Goal: Answer question/provide support: Share knowledge or assist other users

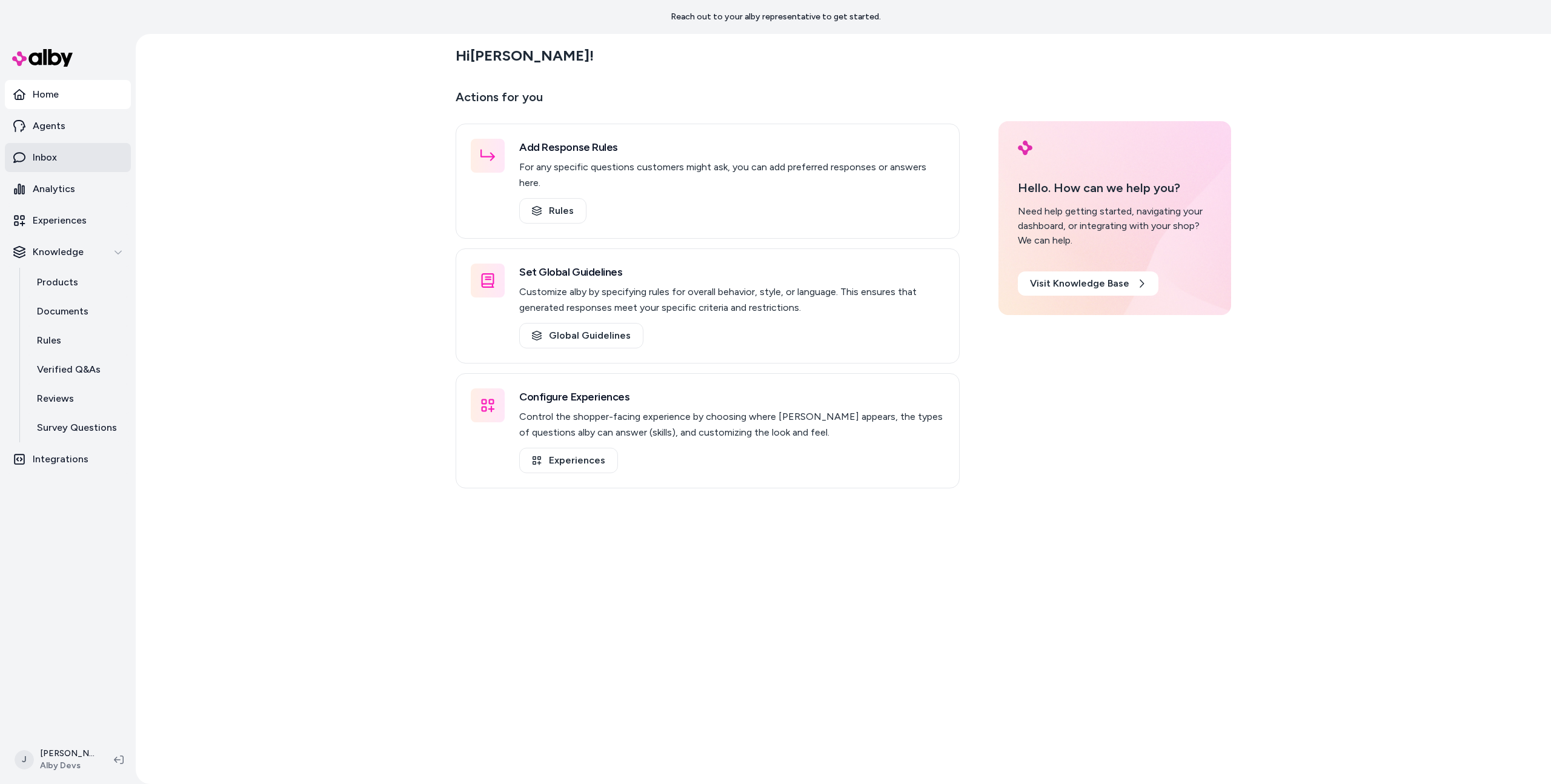
click at [67, 156] on link "Inbox" at bounding box center [67, 157] width 126 height 29
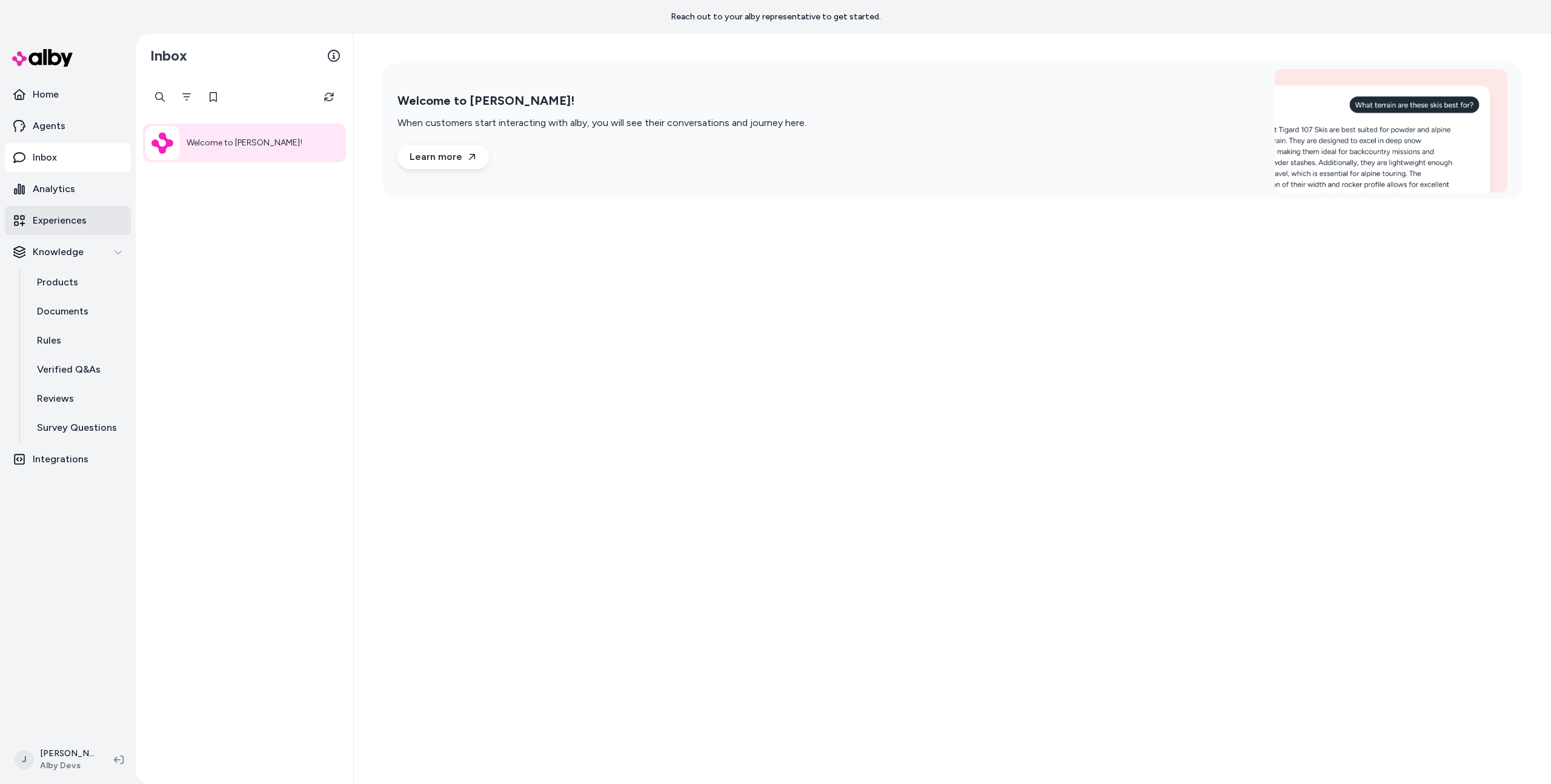
click at [84, 230] on link "Experiences" at bounding box center [67, 220] width 126 height 29
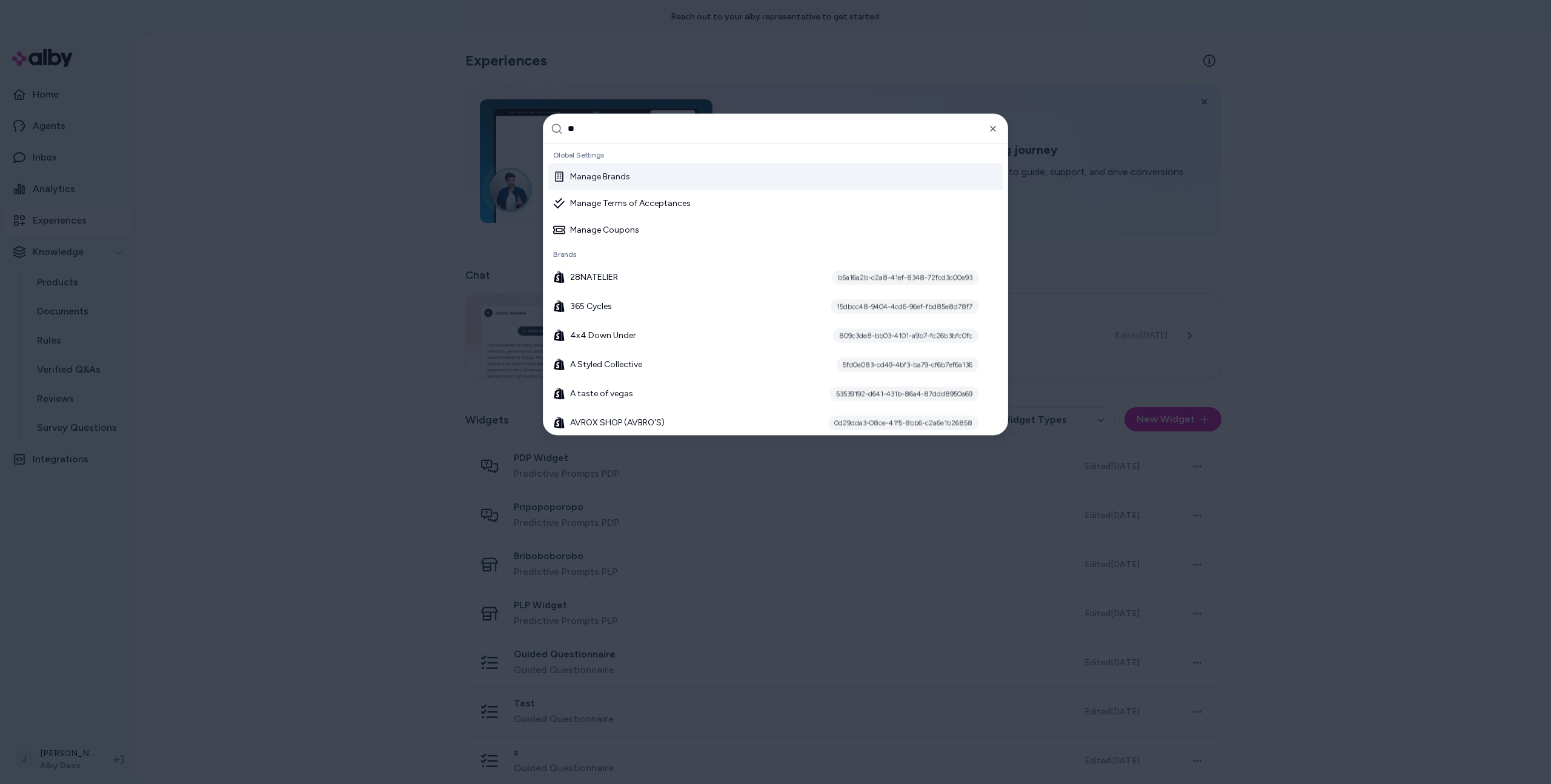
type input "***"
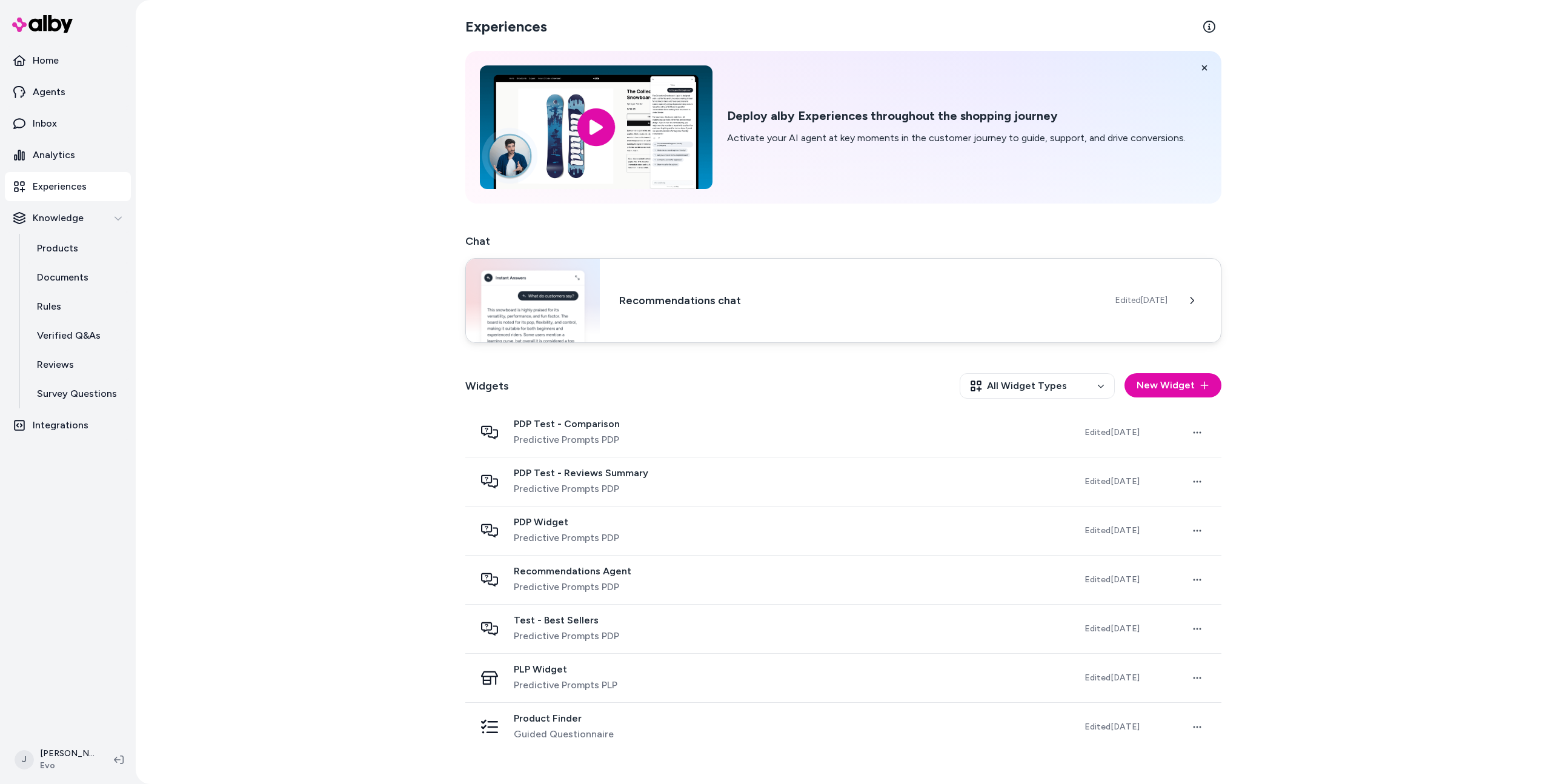
click at [600, 302] on div "Recommendations chat Edited Oct 9, 2025" at bounding box center [844, 300] width 756 height 85
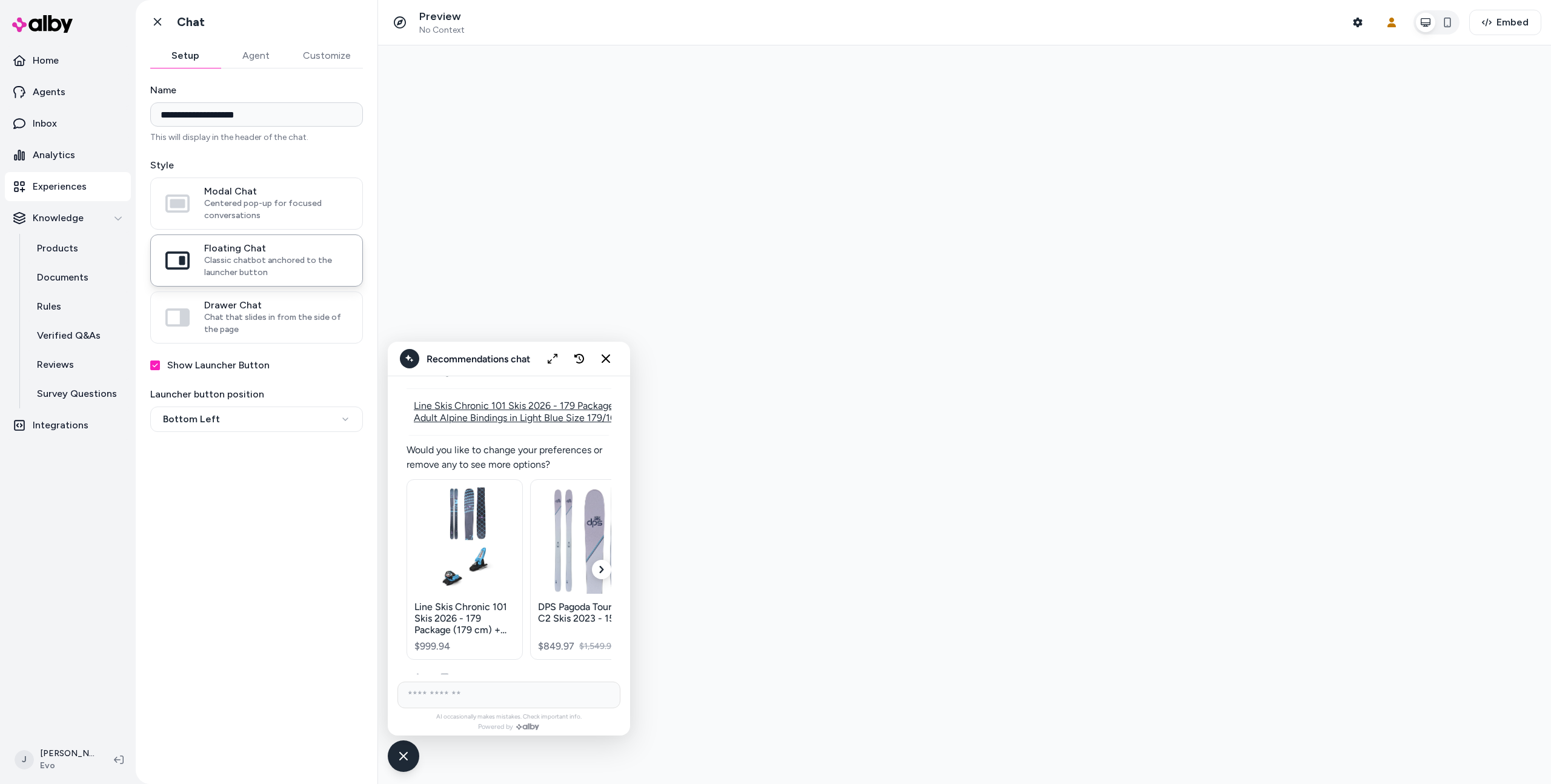
scroll to position [1839, 0]
click at [497, 700] on input "AI Shopping Assistant" at bounding box center [509, 694] width 223 height 26
type input "**"
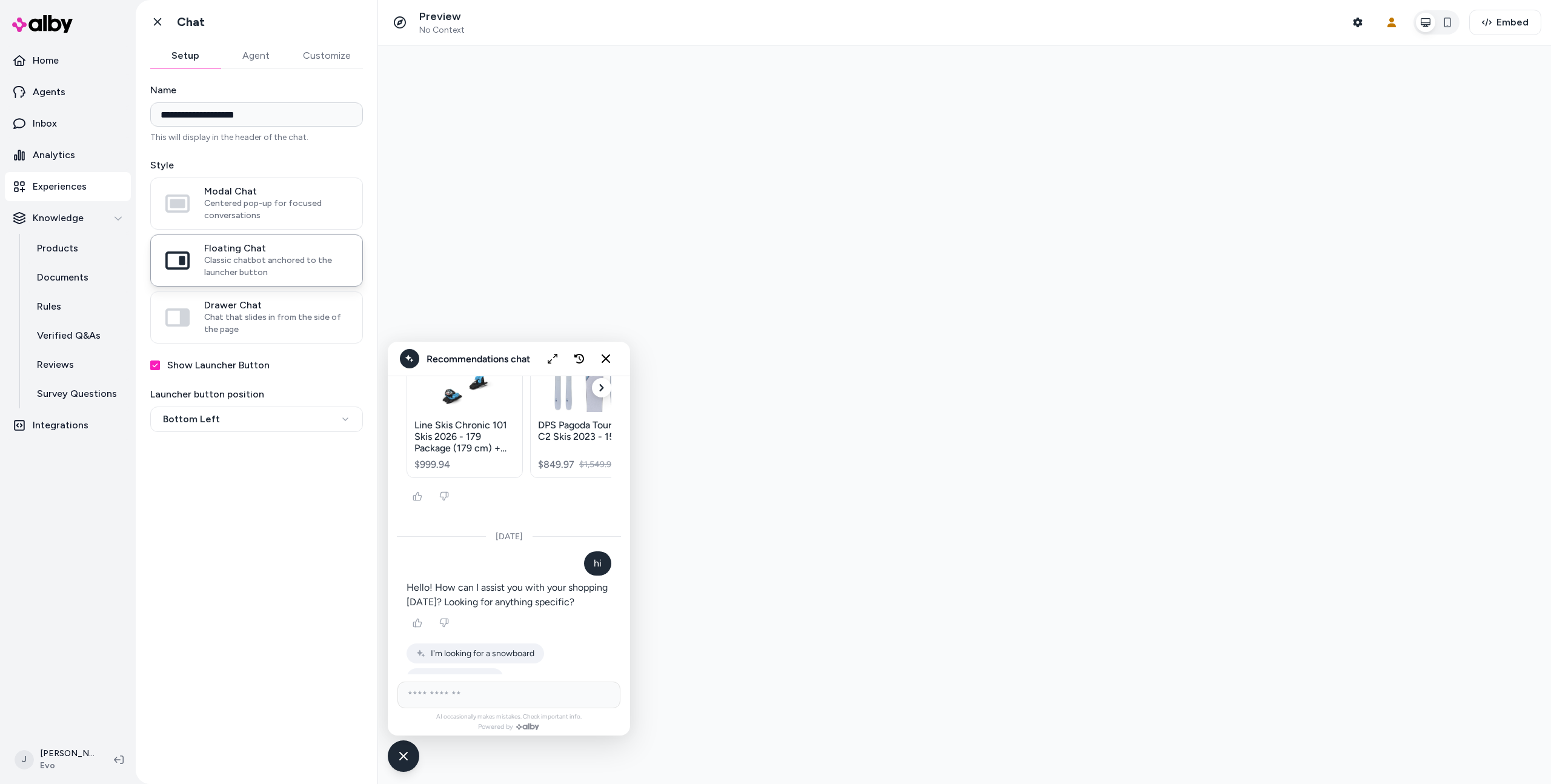
scroll to position [2077, 0]
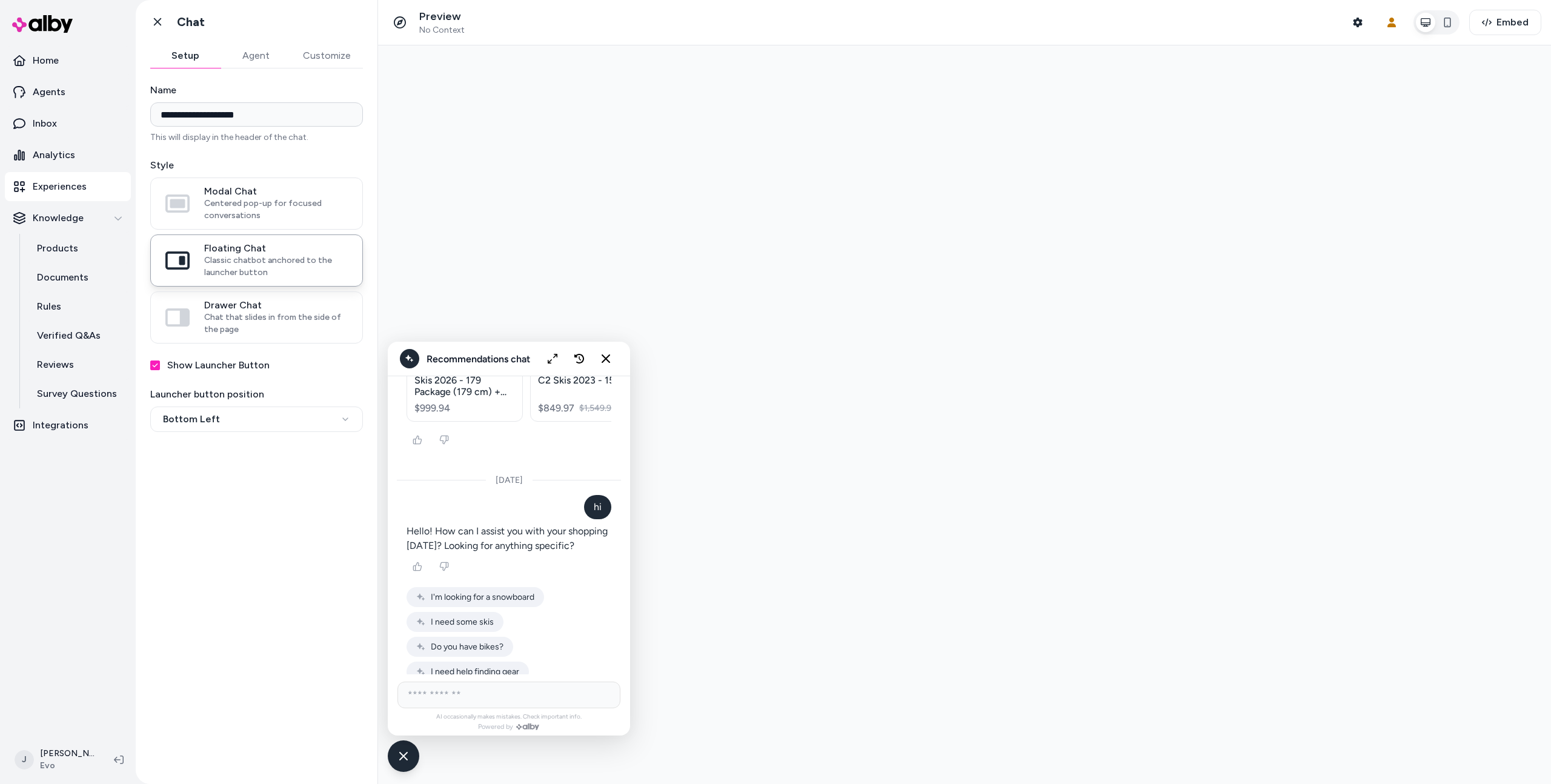
click at [487, 592] on span "I'm looking for a snowboard" at bounding box center [483, 597] width 104 height 11
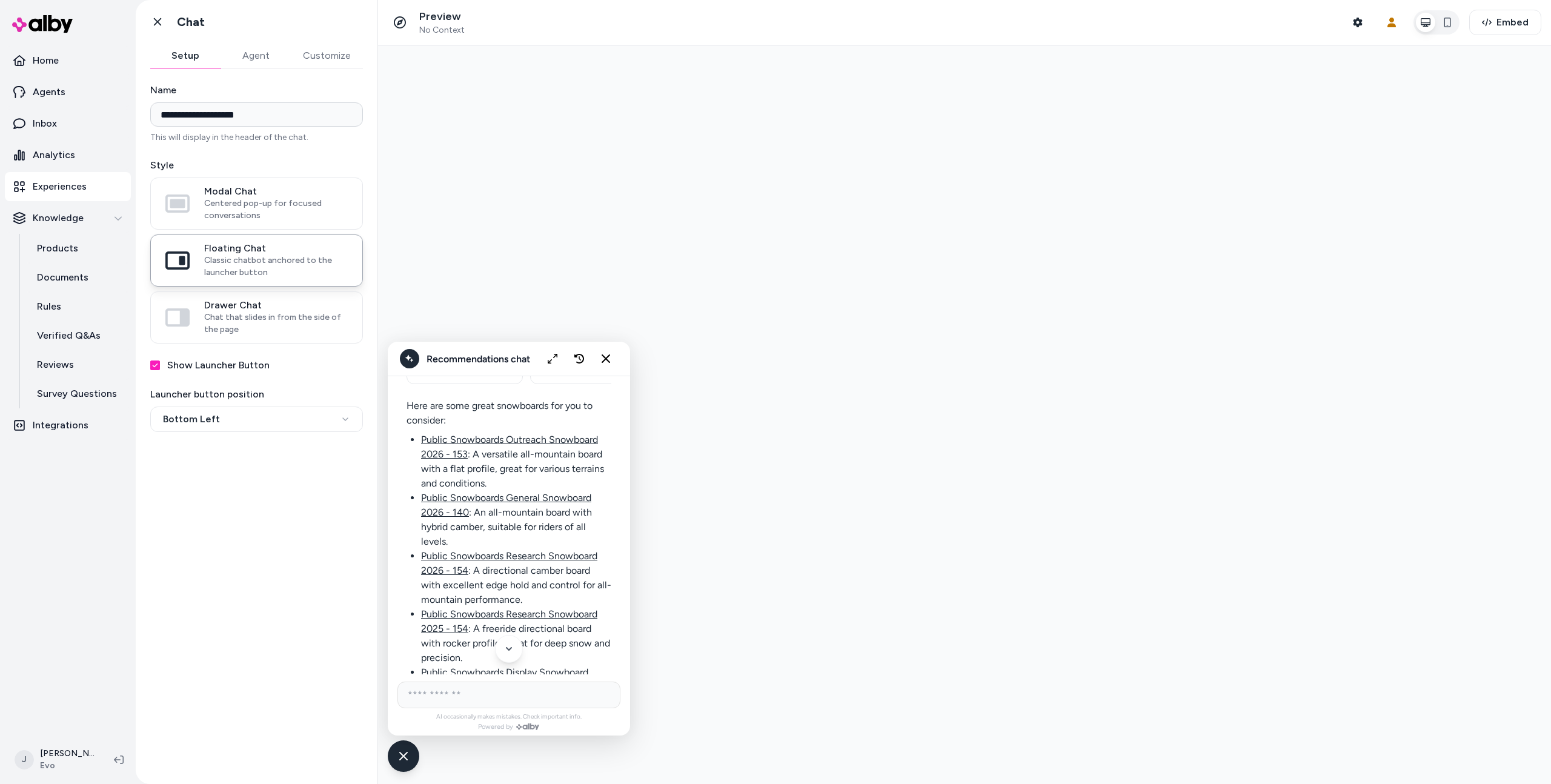
scroll to position [2462, 0]
click at [555, 356] on icon "Expand chat" at bounding box center [553, 359] width 11 height 11
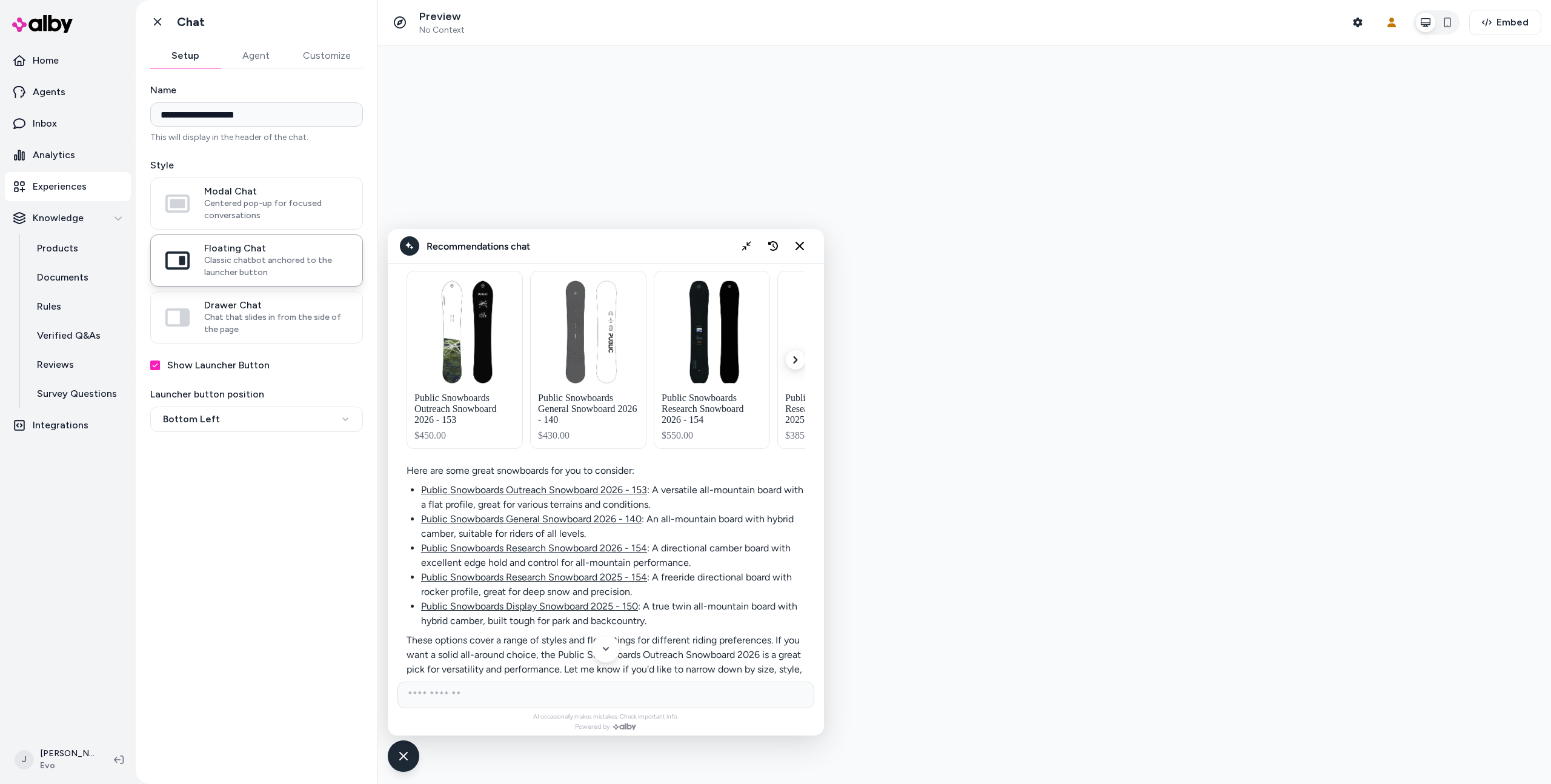
scroll to position [2132, 0]
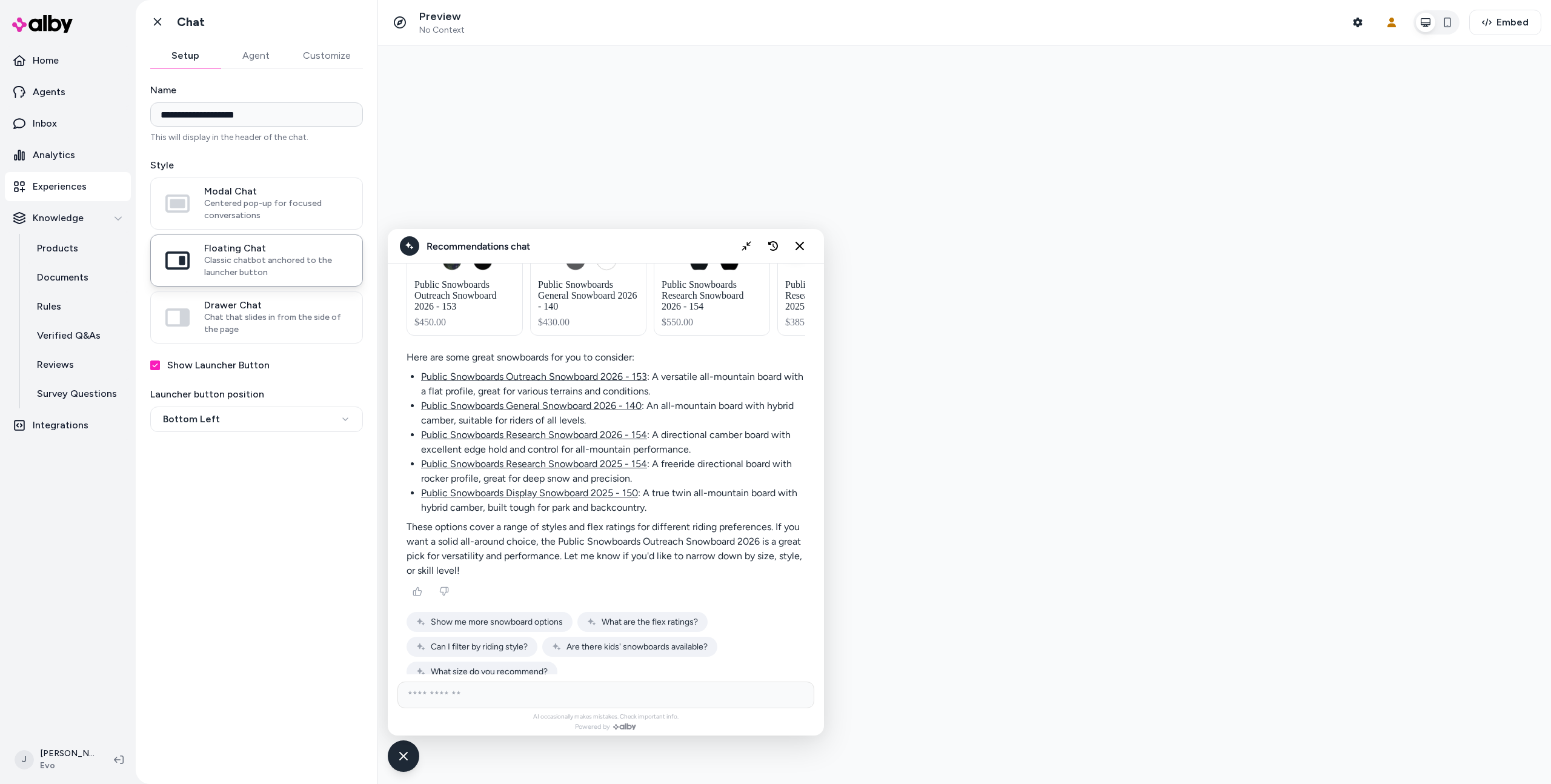
click at [664, 700] on input "AI Shopping Assistant" at bounding box center [606, 694] width 417 height 26
type input "******"
click at [792, 709] on div "AI occasionally makes mistakes. Check important info. Powered by" at bounding box center [606, 705] width 436 height 62
click at [795, 699] on icon "Send message" at bounding box center [797, 694] width 14 height 14
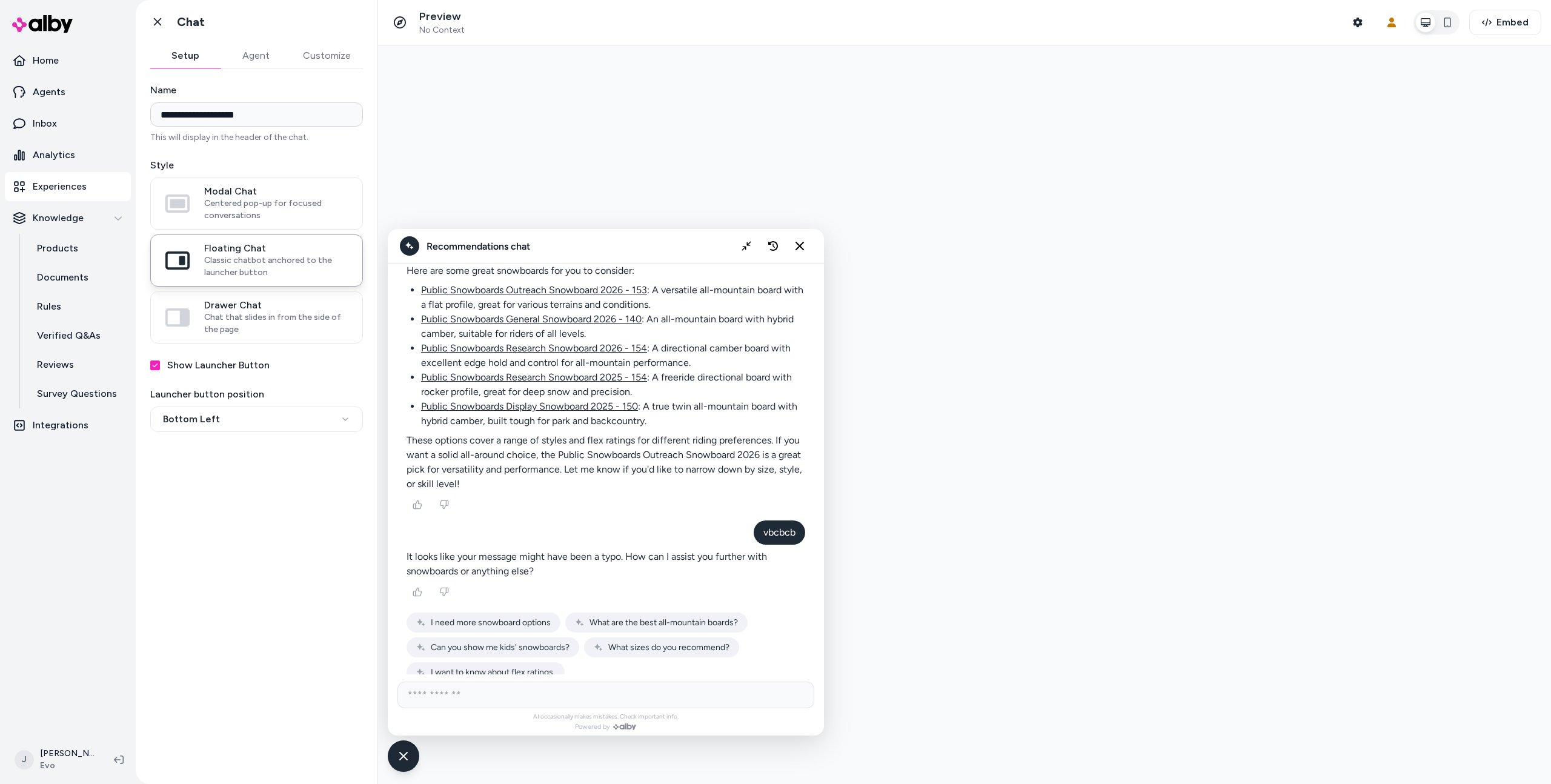
scroll to position [2219, 0]
click at [746, 248] on icon "Collapse chat" at bounding box center [746, 246] width 11 height 11
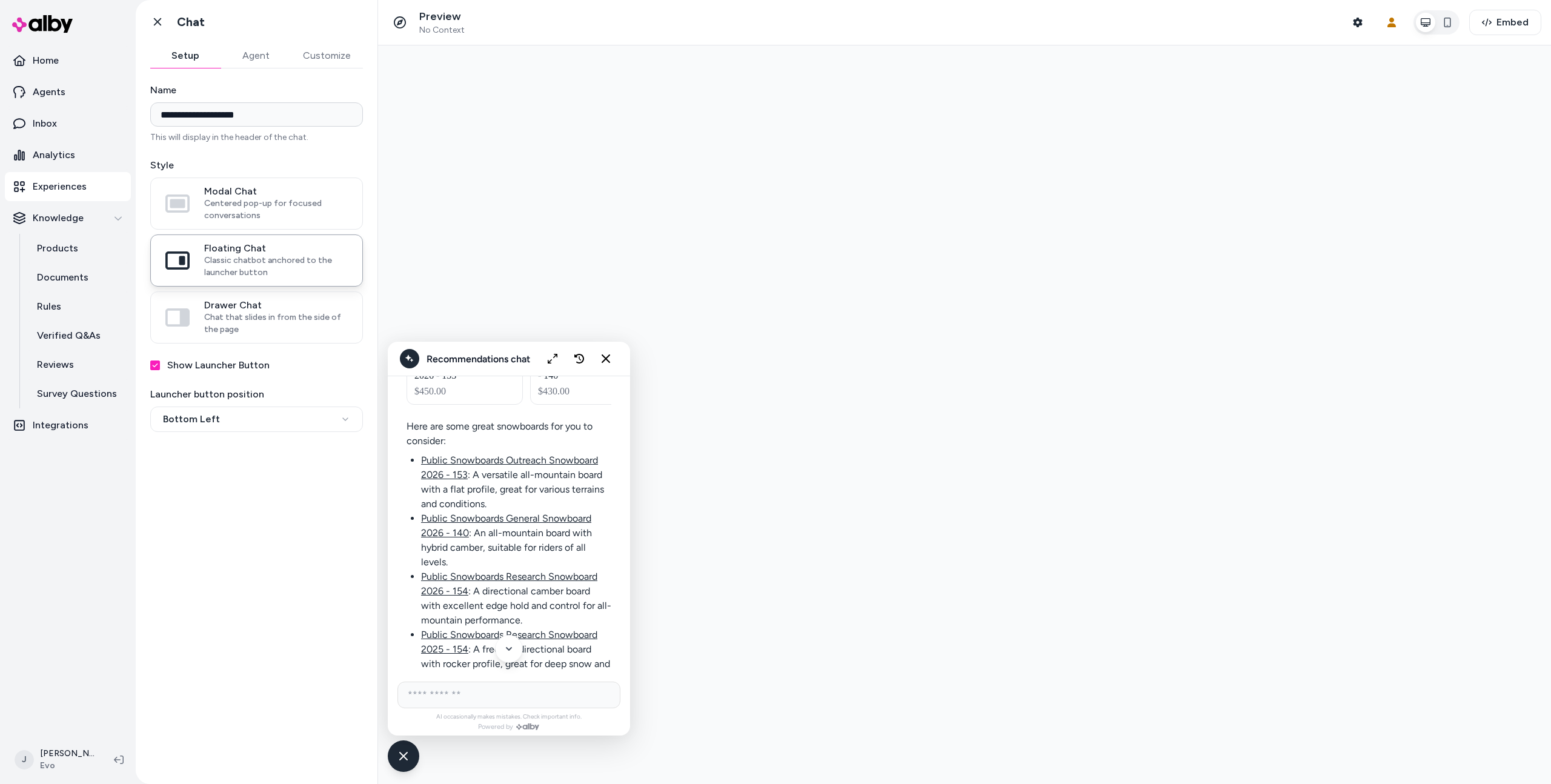
scroll to position [2525, 0]
click at [549, 361] on icon "Expand chat" at bounding box center [553, 359] width 11 height 11
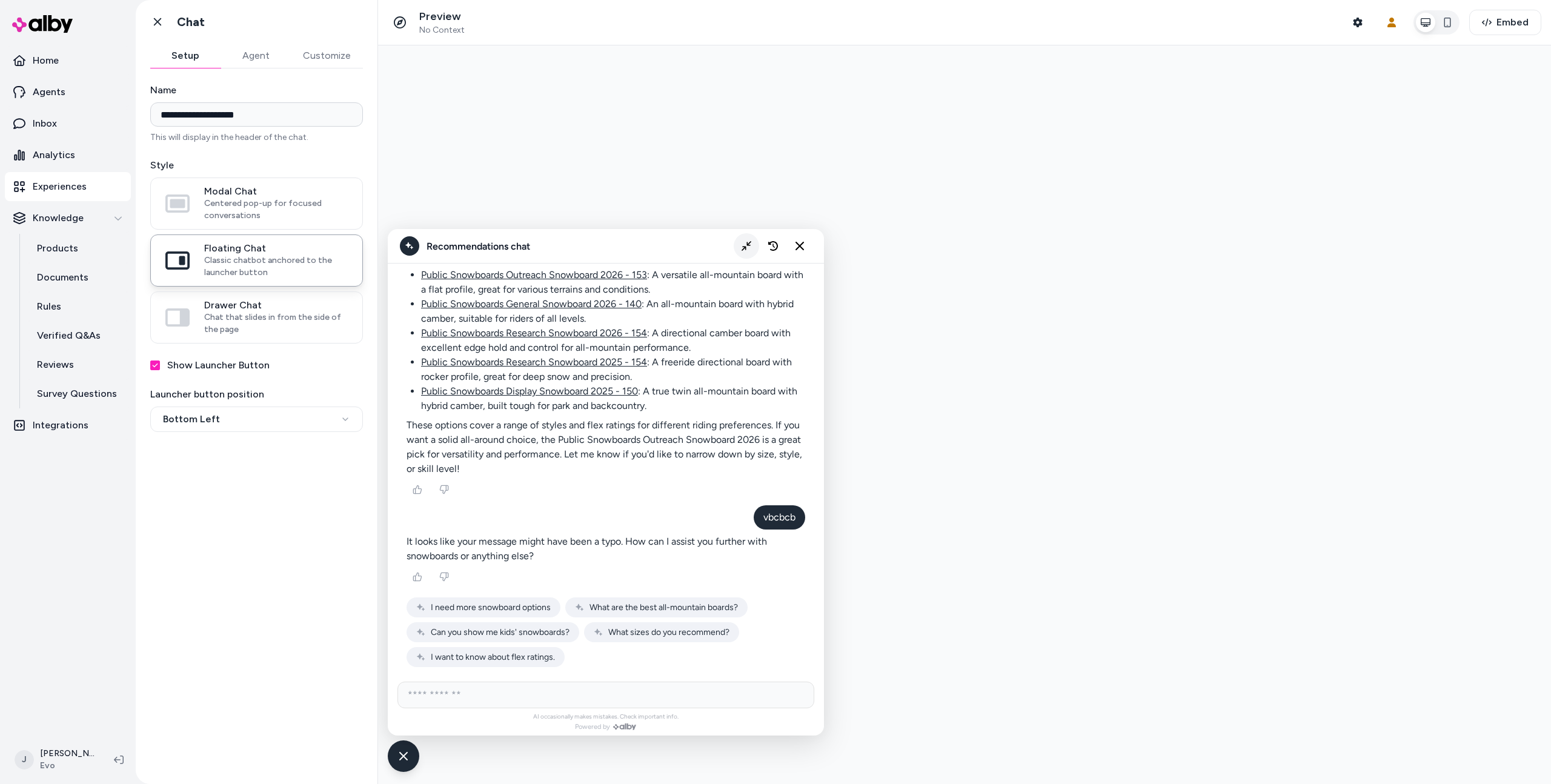
scroll to position [2219, 0]
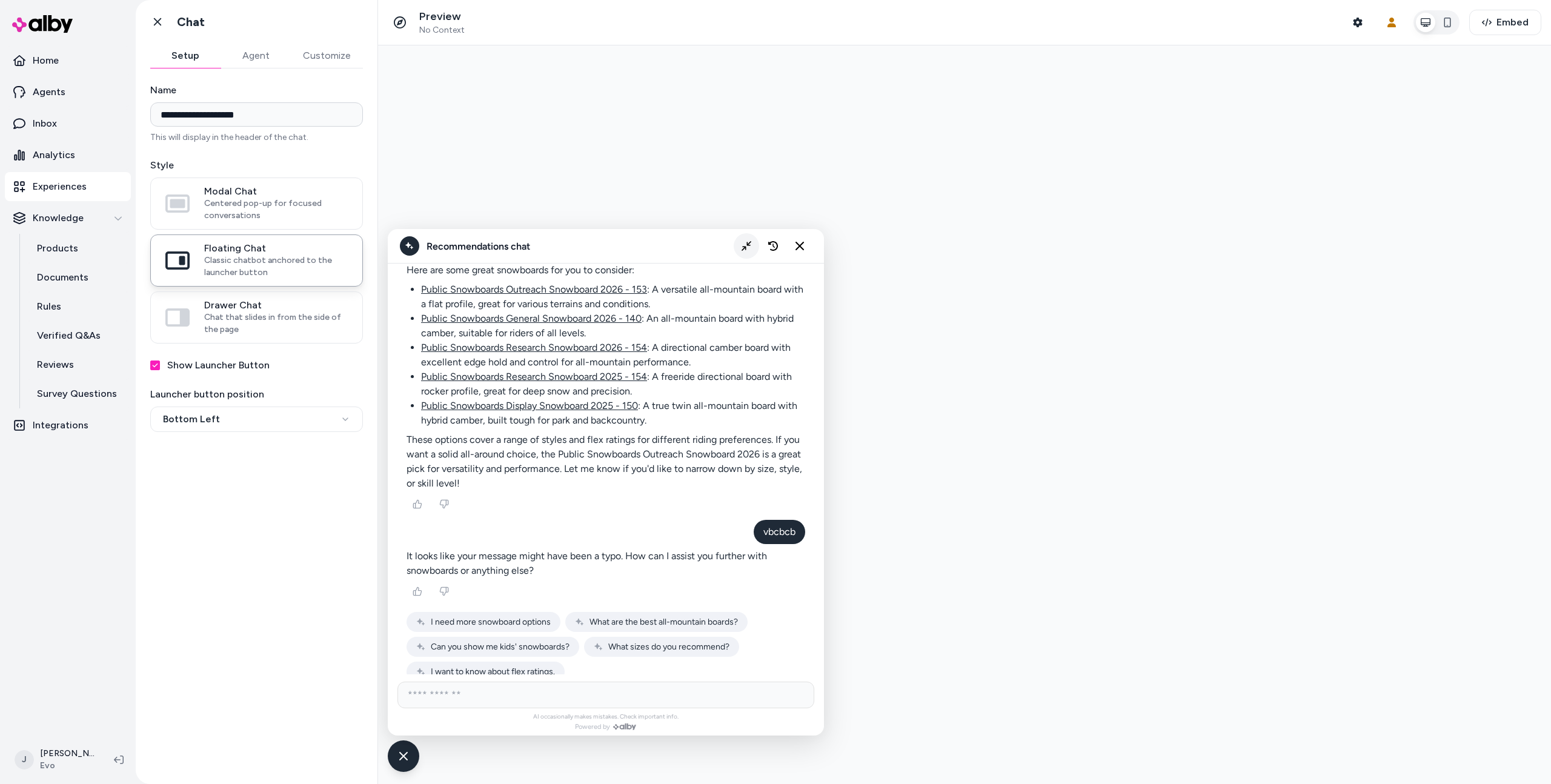
click at [751, 248] on button "Collapse chat" at bounding box center [746, 246] width 26 height 26
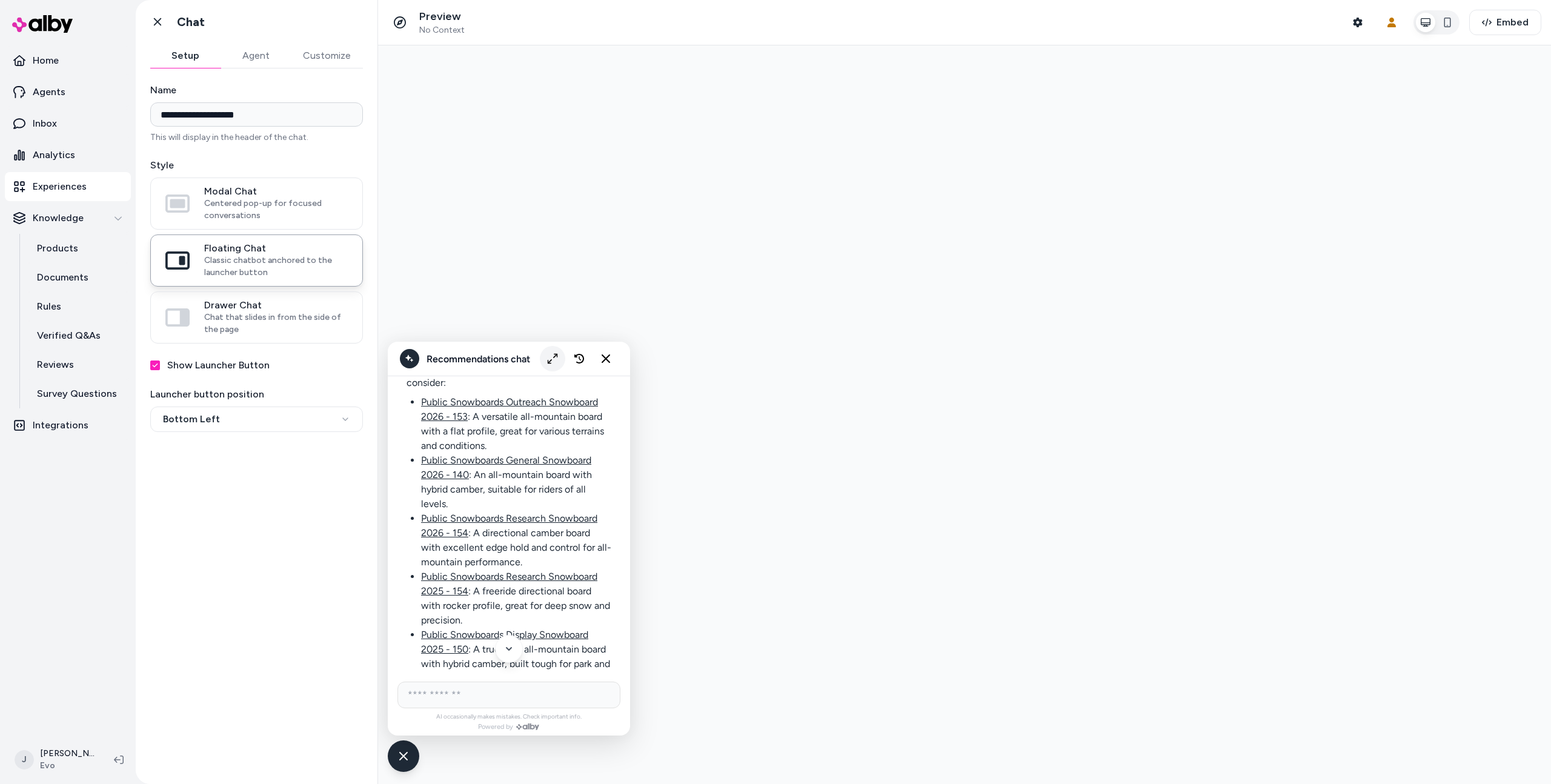
click at [553, 365] on button "Expand chat" at bounding box center [553, 358] width 26 height 26
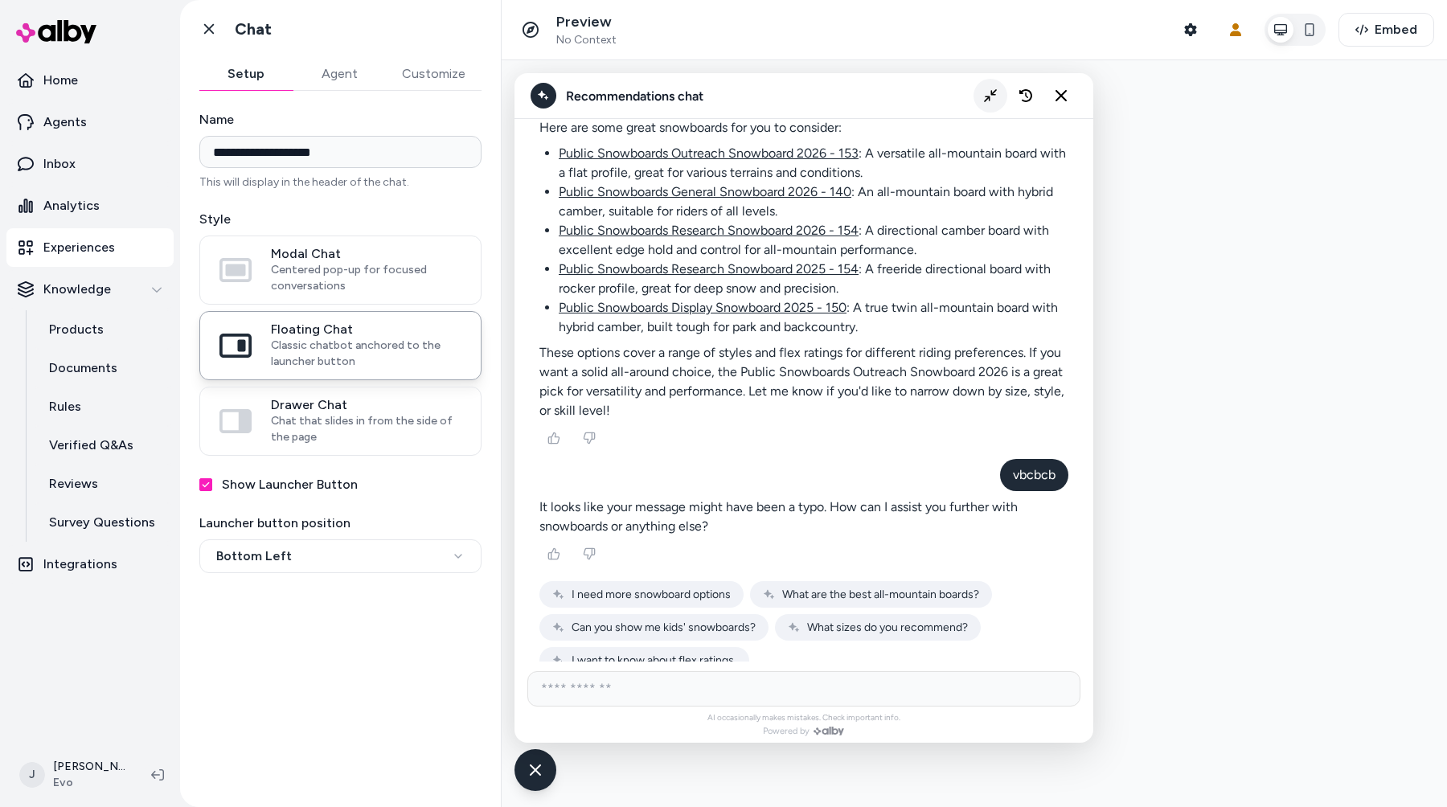
click at [990, 87] on button "Collapse chat" at bounding box center [991, 96] width 34 height 34
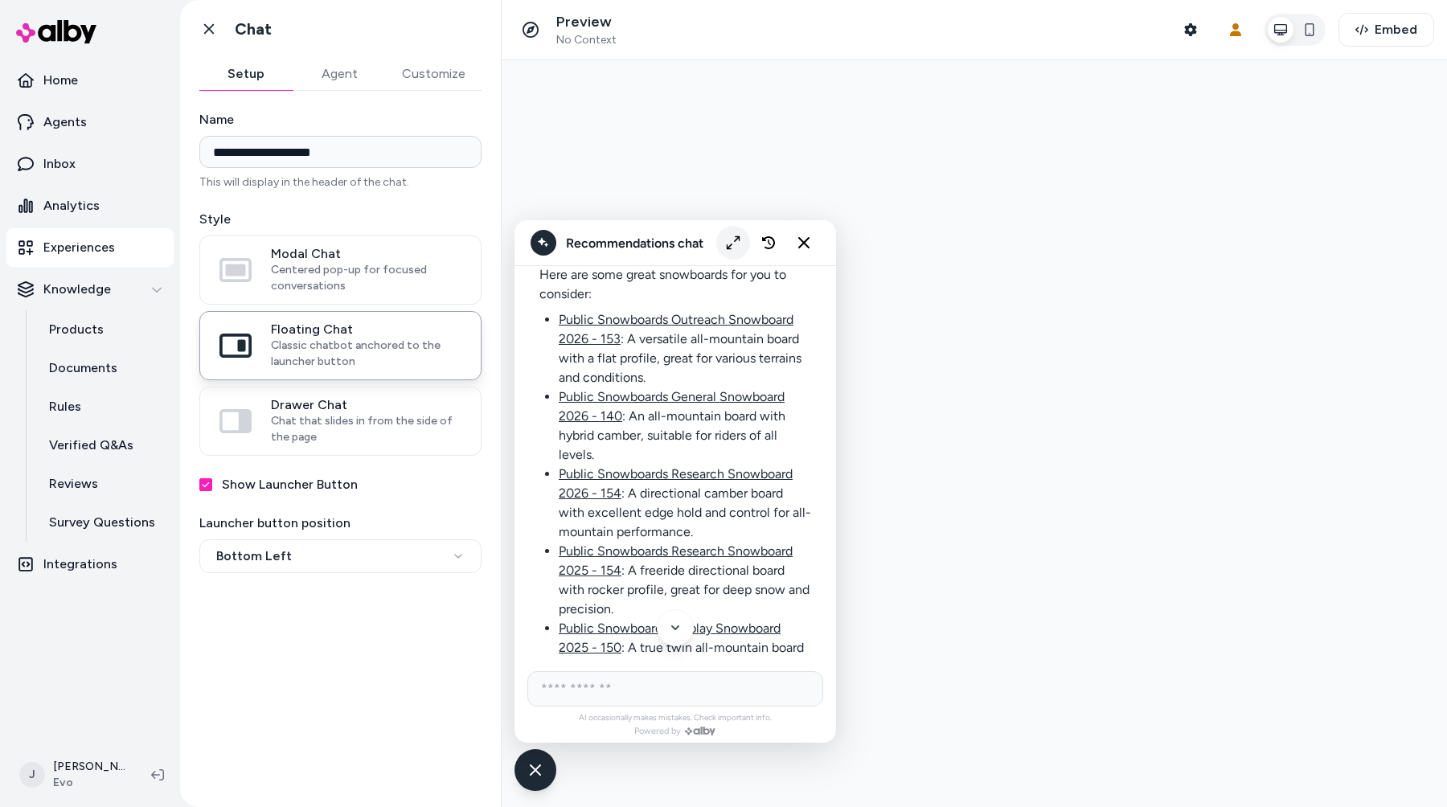
click at [733, 236] on icon "Expand chat" at bounding box center [734, 243] width 14 height 14
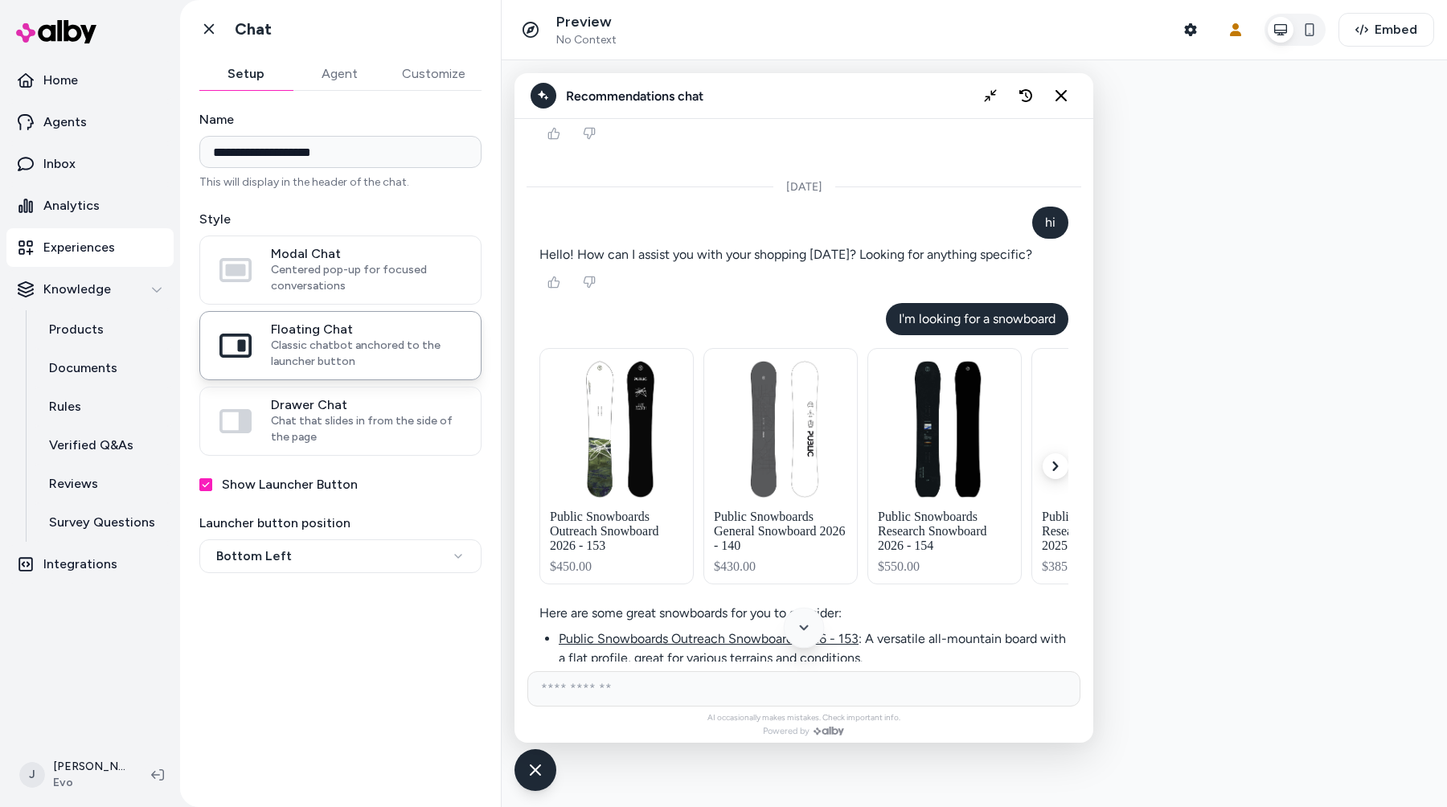
click at [803, 618] on button "Scroll to bottom" at bounding box center [804, 628] width 41 height 41
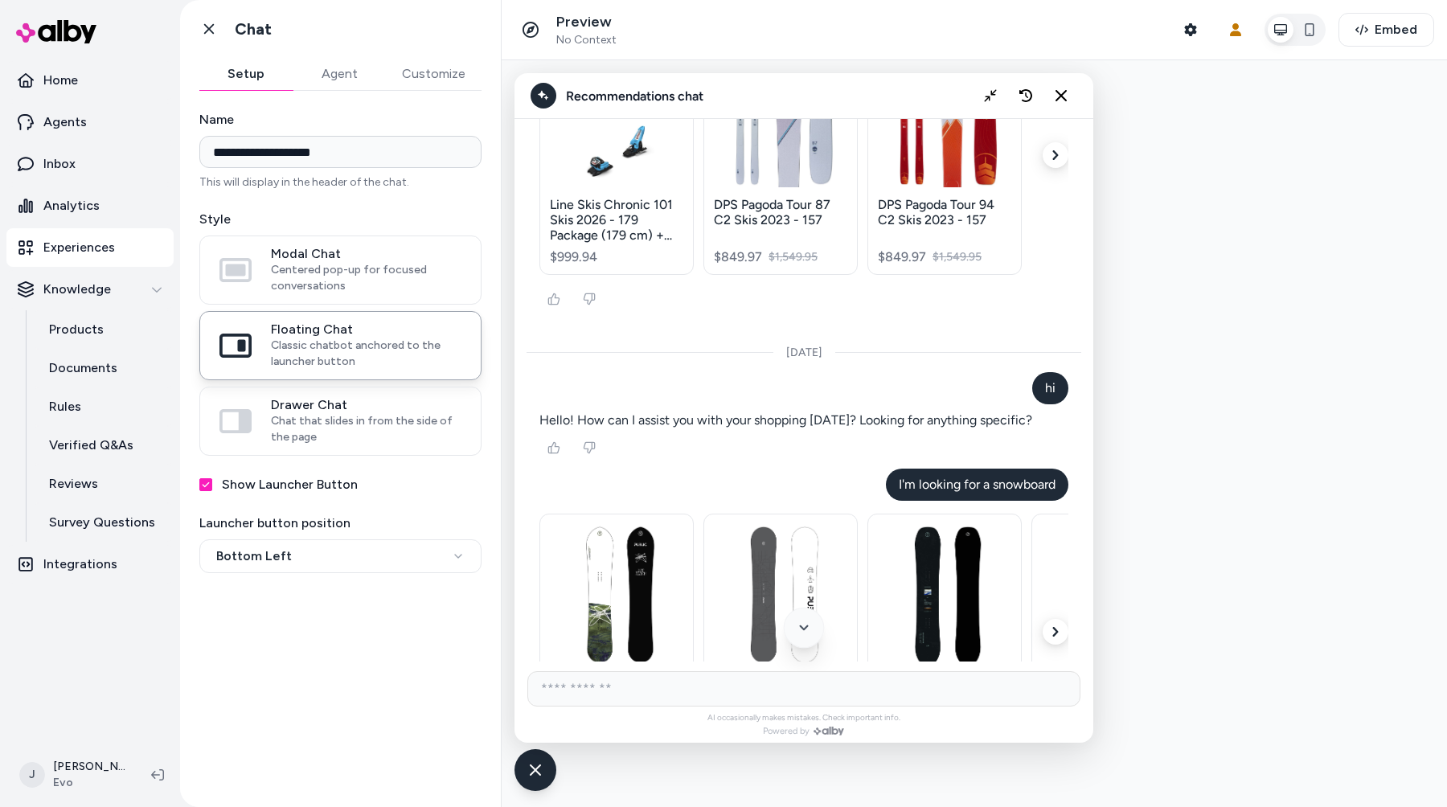
click at [811, 617] on button "Scroll to bottom" at bounding box center [804, 628] width 41 height 41
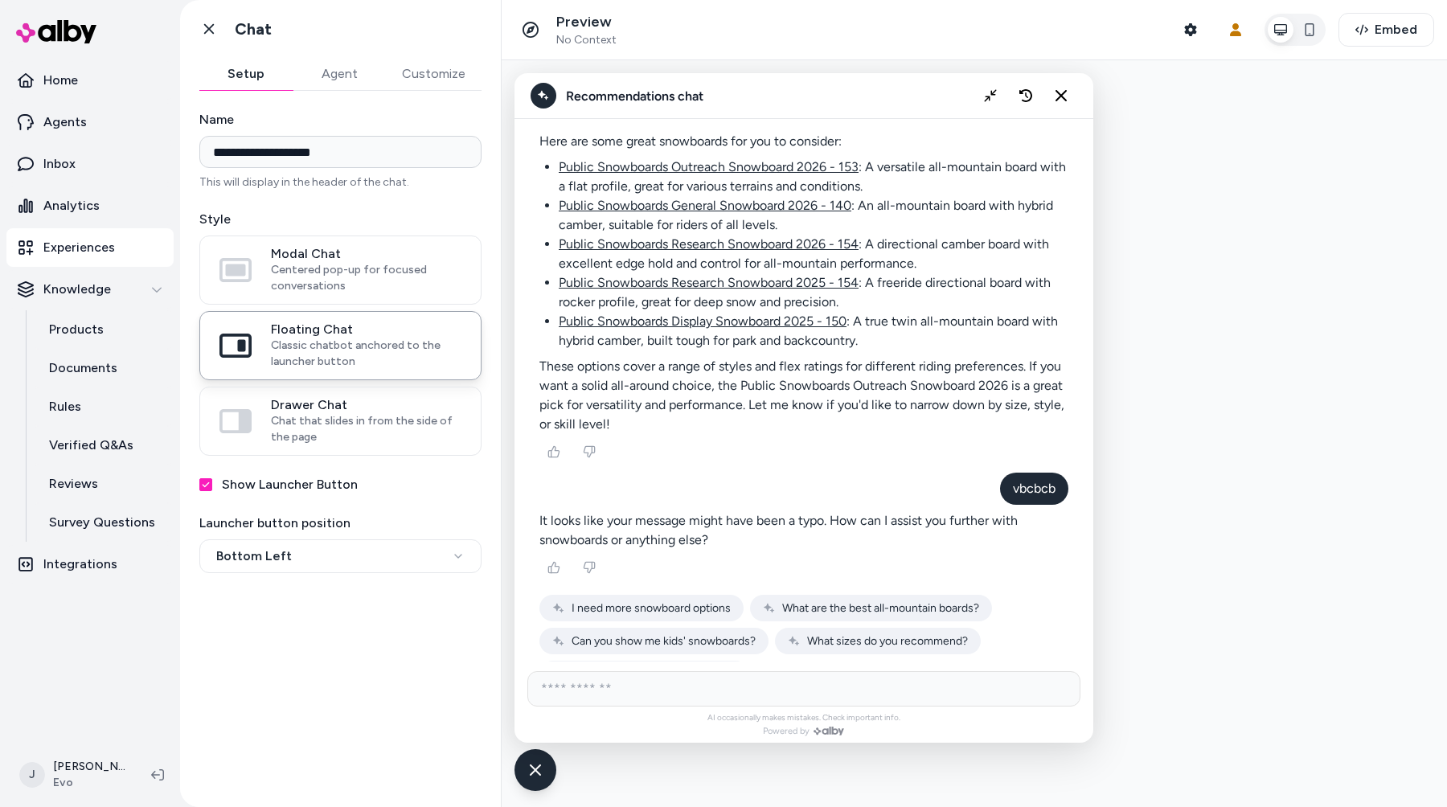
scroll to position [2951, 0]
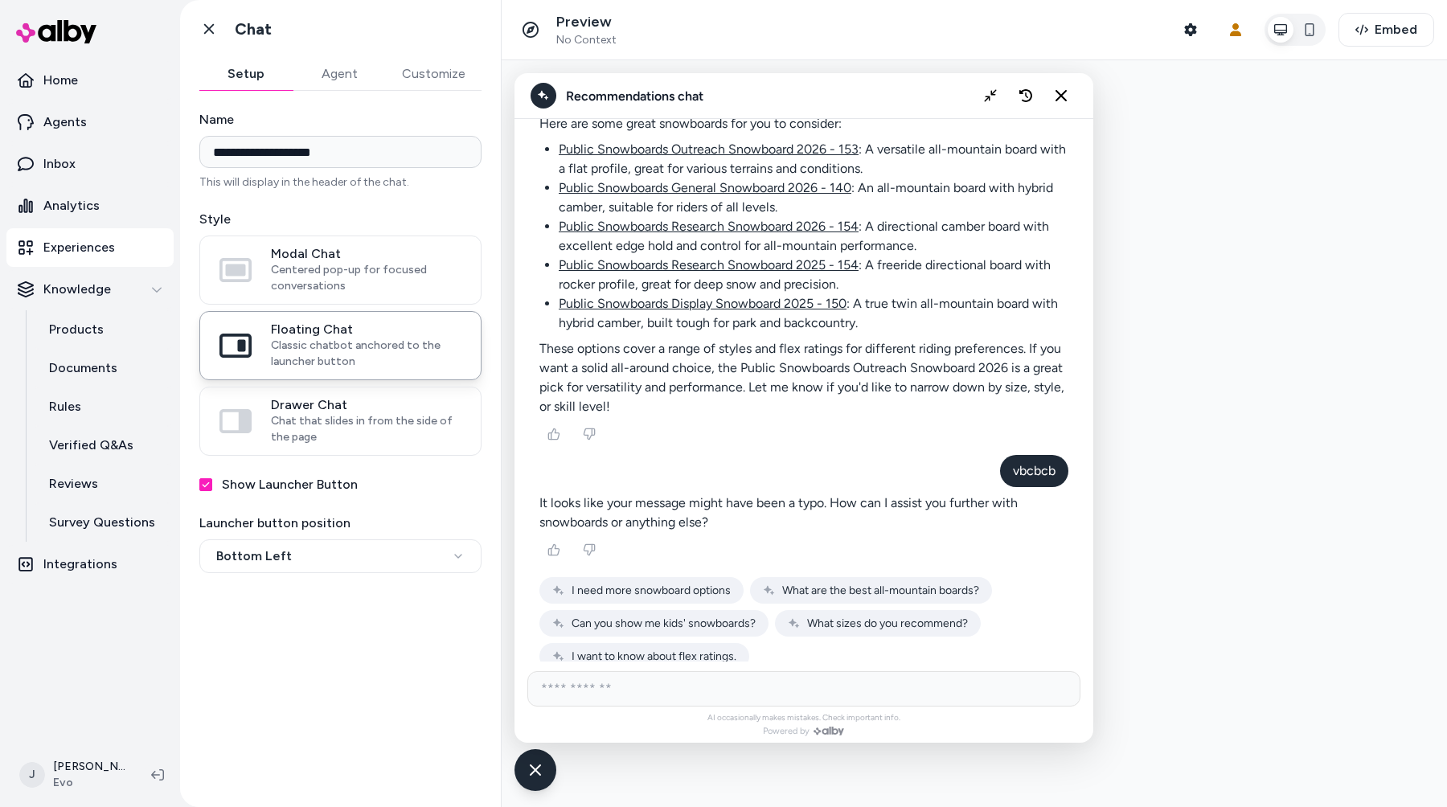
click at [818, 497] on p "It looks like your message might have been a typo. How can I assist you further…" at bounding box center [804, 513] width 529 height 39
click at [807, 508] on p "It looks like your message might have been a typo. How can I assist you further…" at bounding box center [804, 513] width 529 height 39
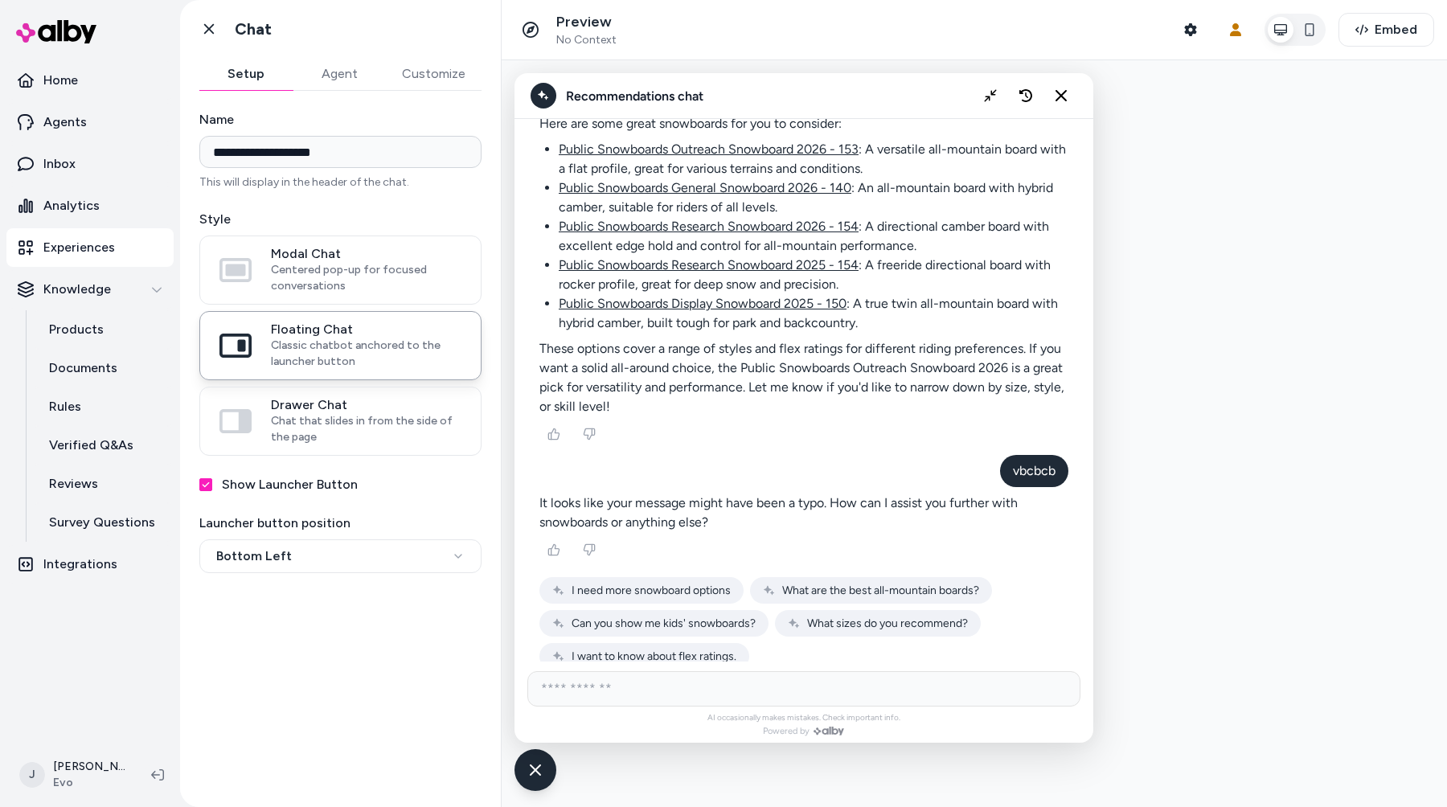
click at [807, 508] on p "It looks like your message might have been a typo. How can I assist you further…" at bounding box center [804, 513] width 529 height 39
click at [743, 496] on p "It looks like your message might have been a typo. How can I assist you further…" at bounding box center [804, 513] width 529 height 39
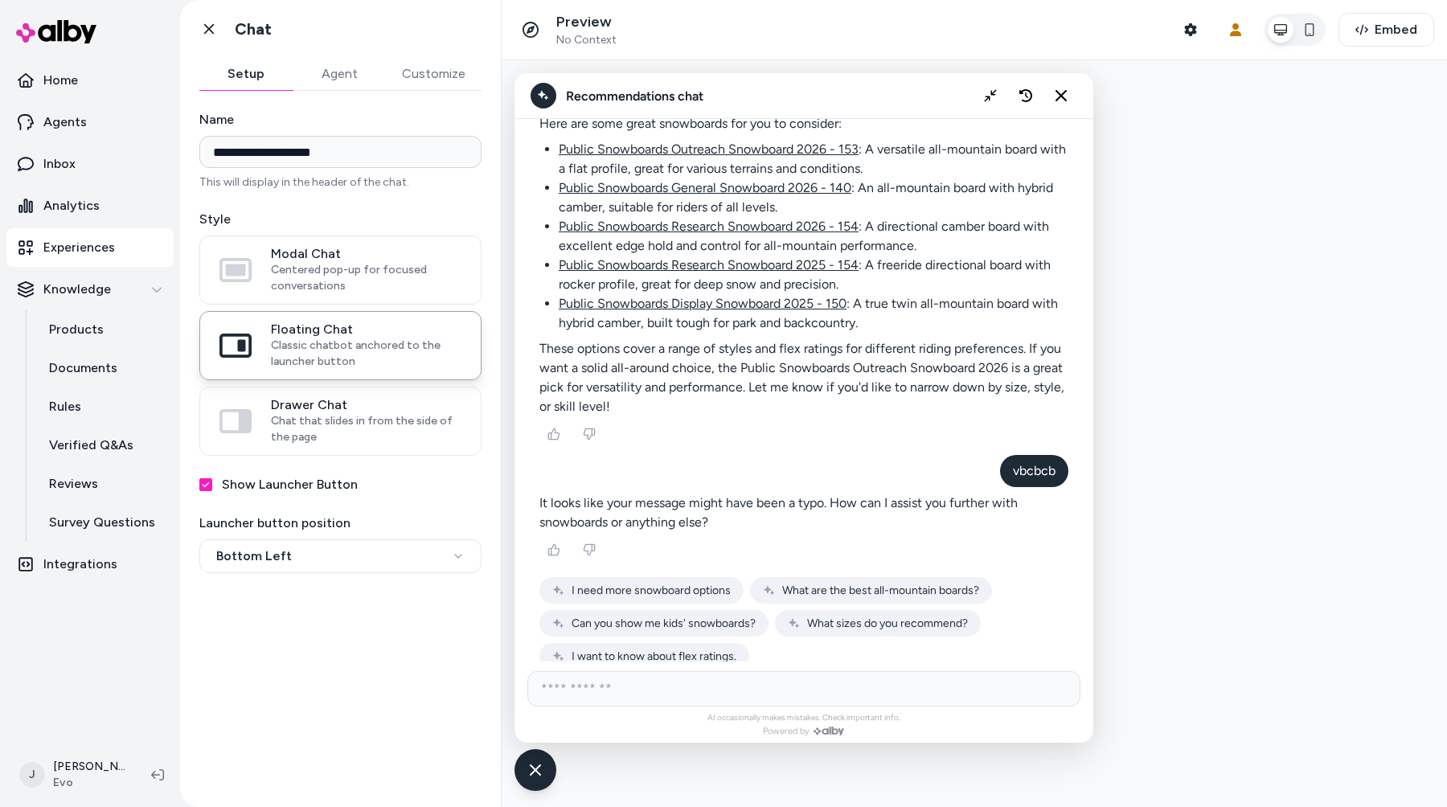
click at [774, 501] on p "It looks like your message might have been a typo. How can I assist you further…" at bounding box center [804, 513] width 529 height 39
click at [988, 94] on icon "Collapse chat" at bounding box center [991, 96] width 14 height 14
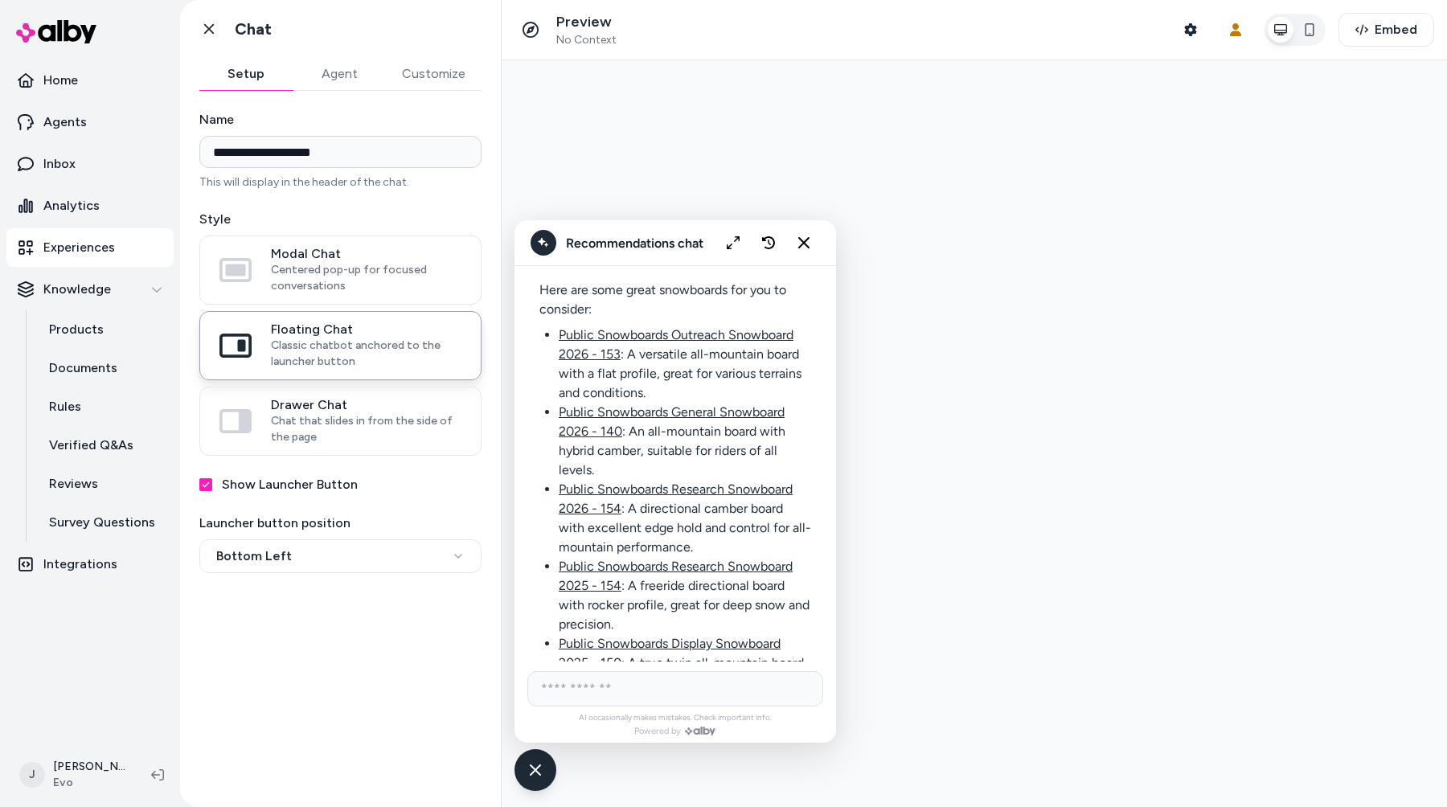
scroll to position [3357, 0]
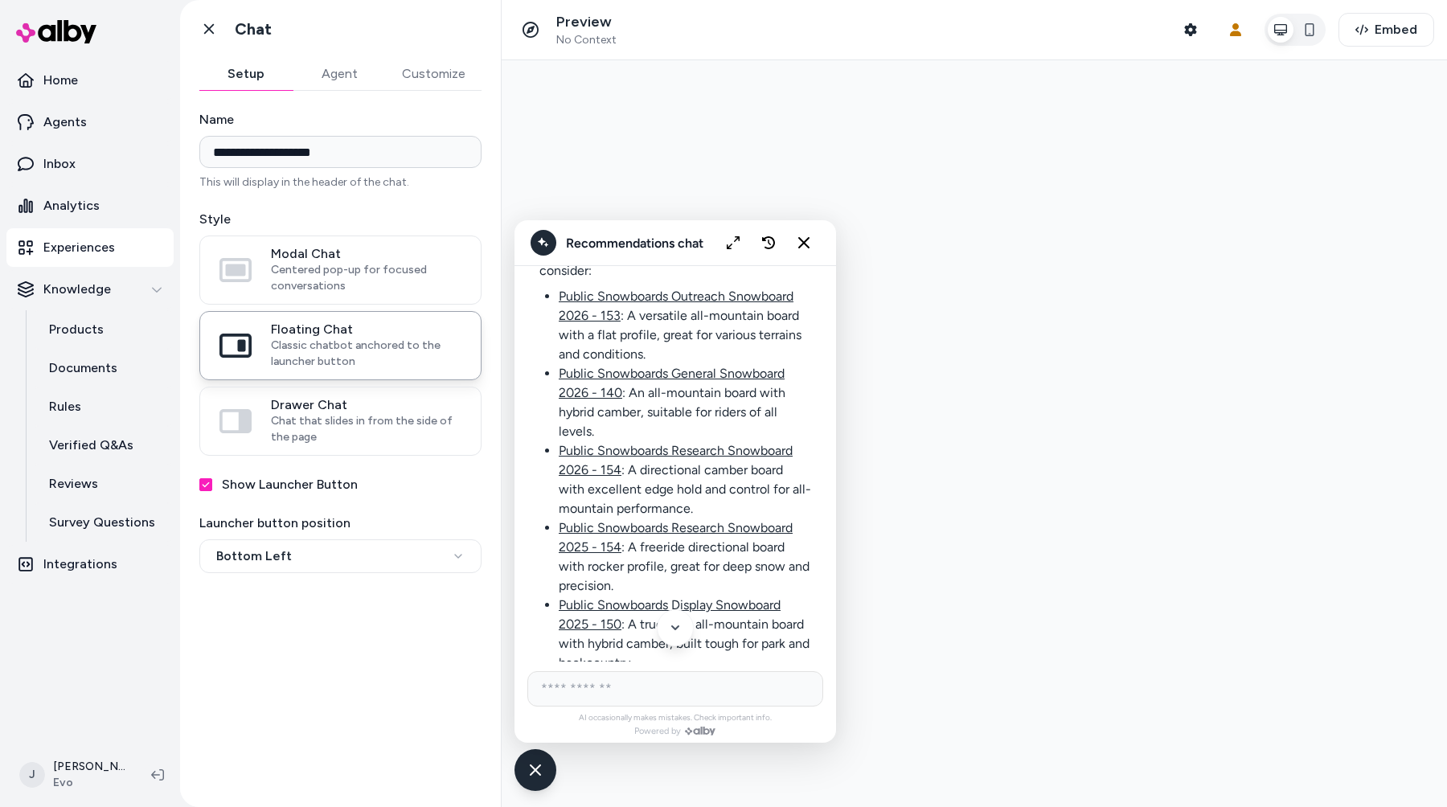
click at [708, 231] on div "Recommendations chat" at bounding box center [676, 243] width 322 height 46
click at [732, 246] on icon "Expand chat" at bounding box center [734, 243] width 14 height 14
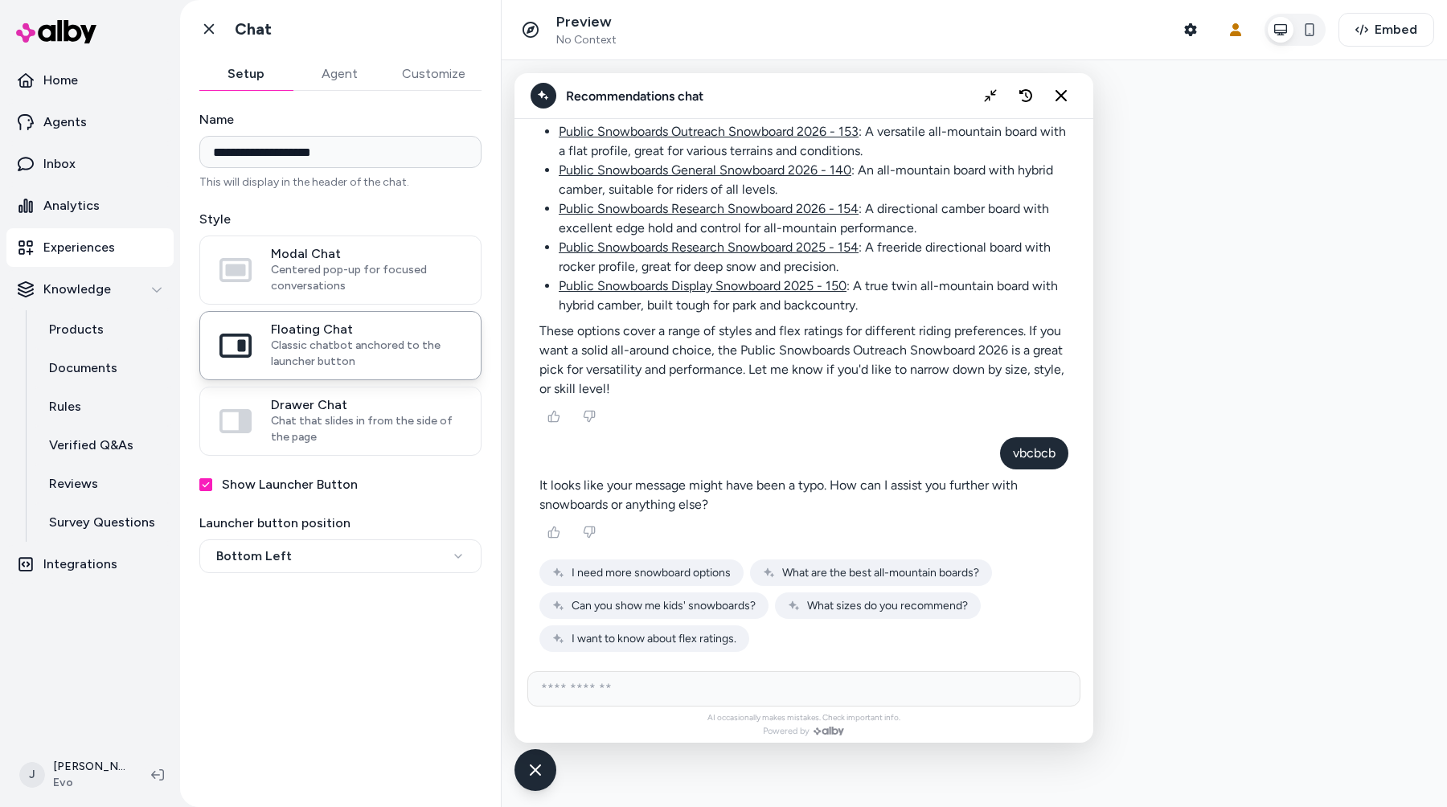
scroll to position [2951, 0]
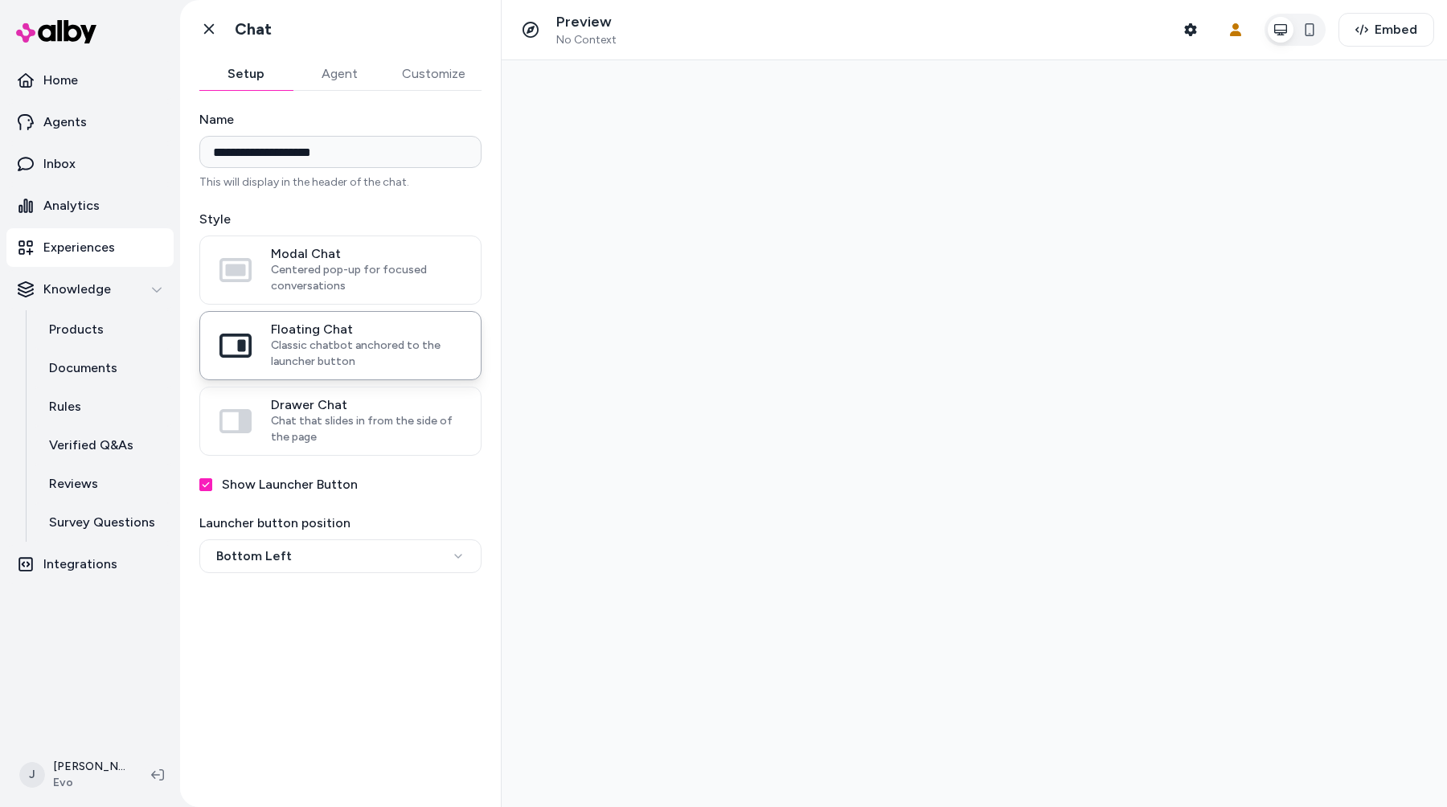
click at [638, 289] on div at bounding box center [975, 433] width 946 height 747
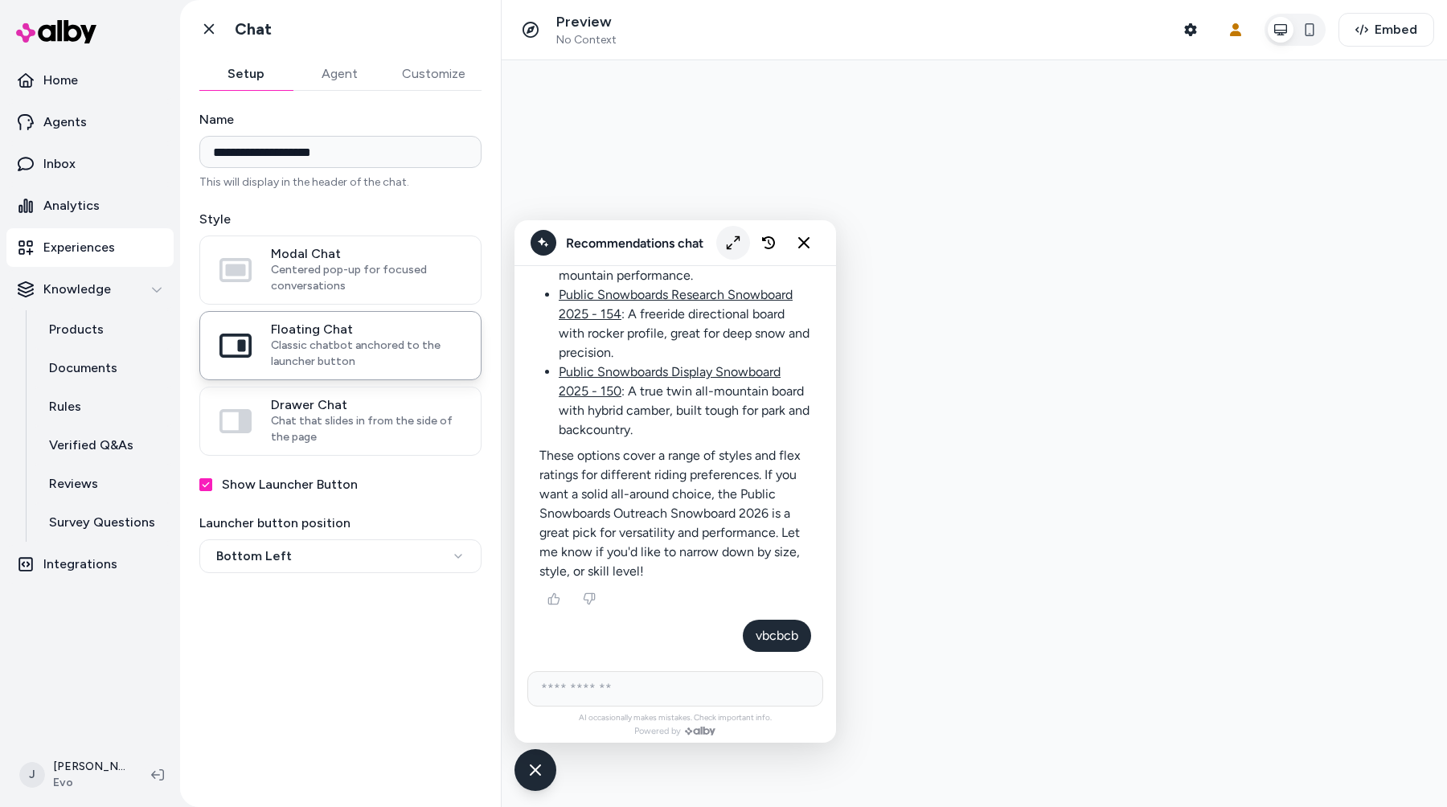
scroll to position [2720, 0]
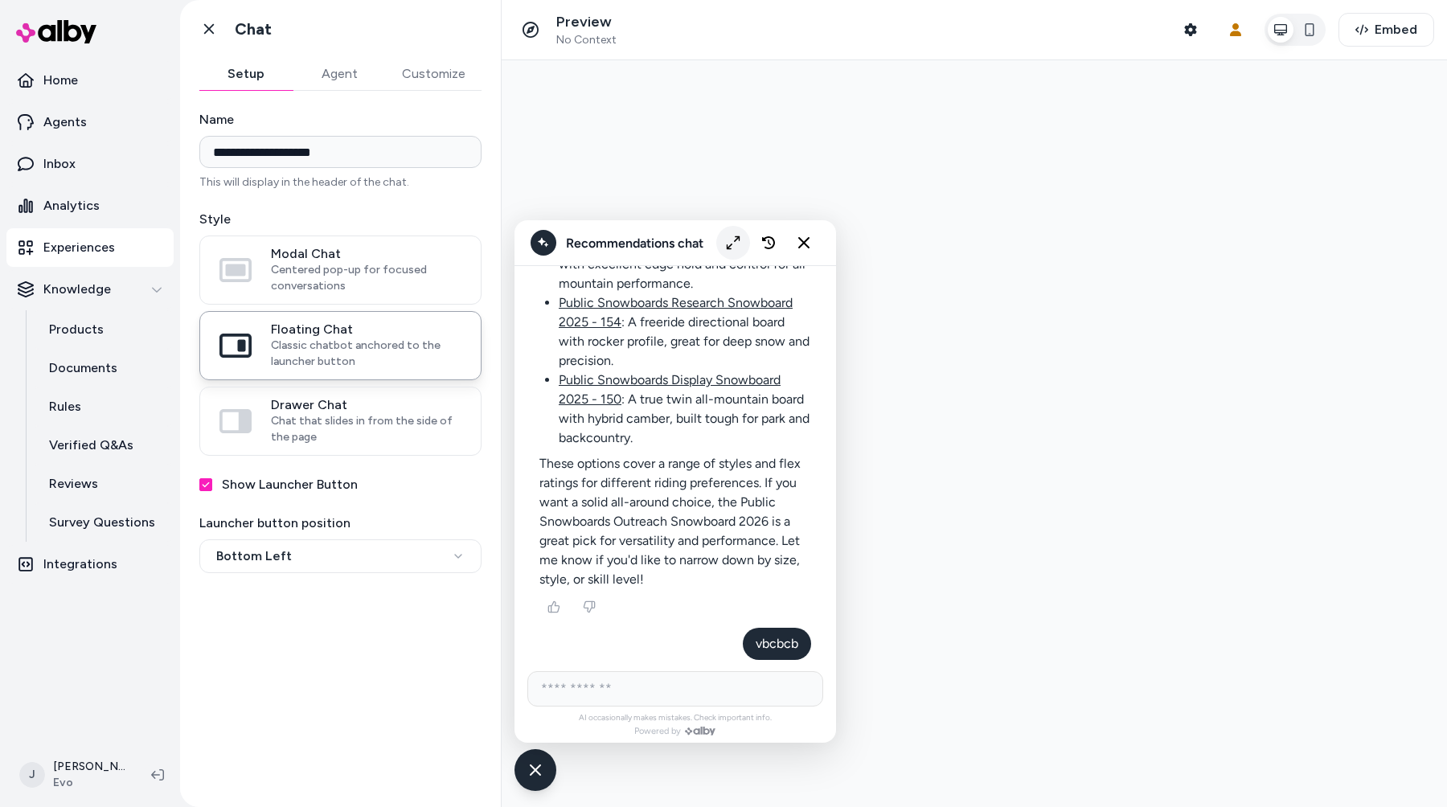
click at [736, 243] on icon "Expand chat" at bounding box center [734, 243] width 14 height 14
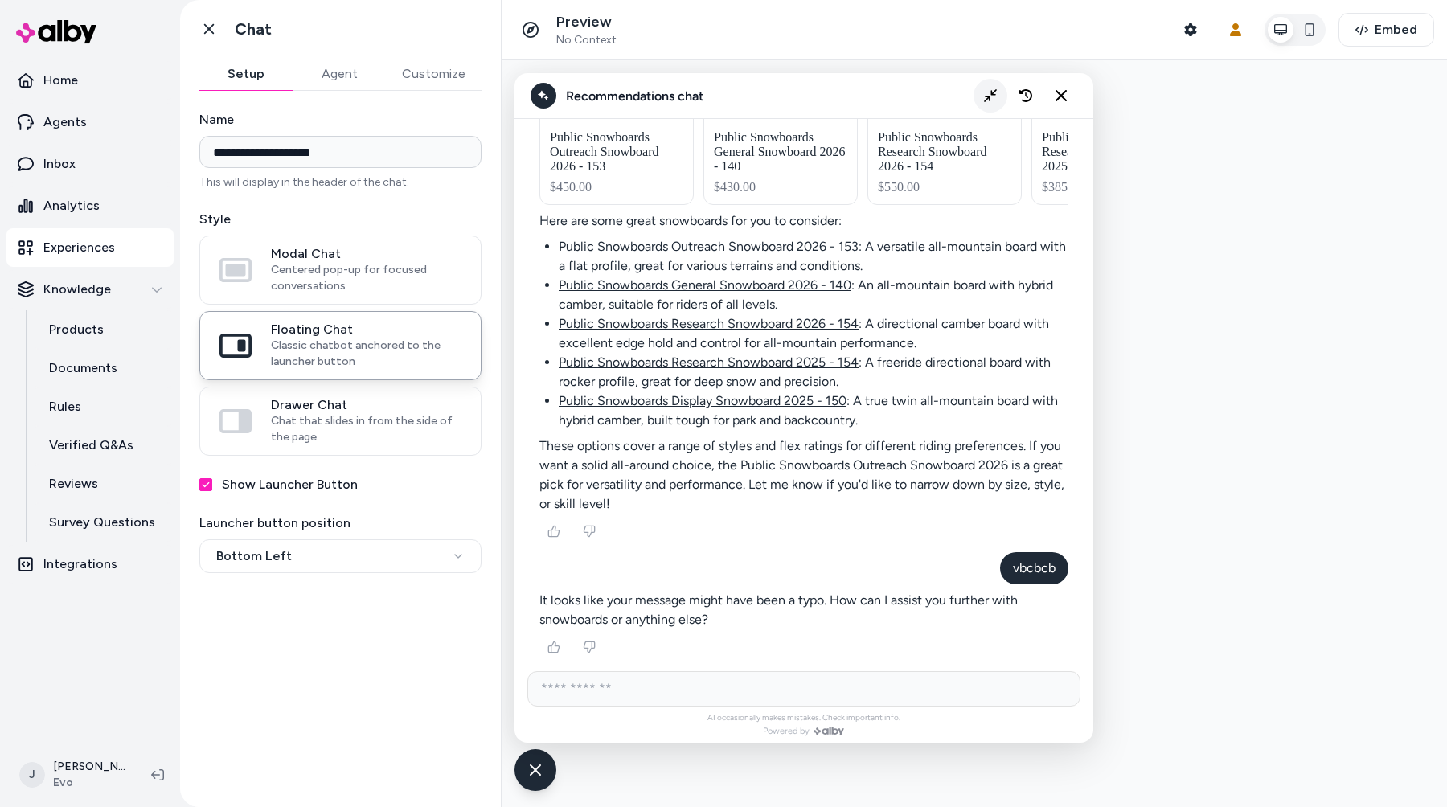
scroll to position [2109, 0]
click at [985, 109] on button "Collapse chat" at bounding box center [991, 96] width 34 height 34
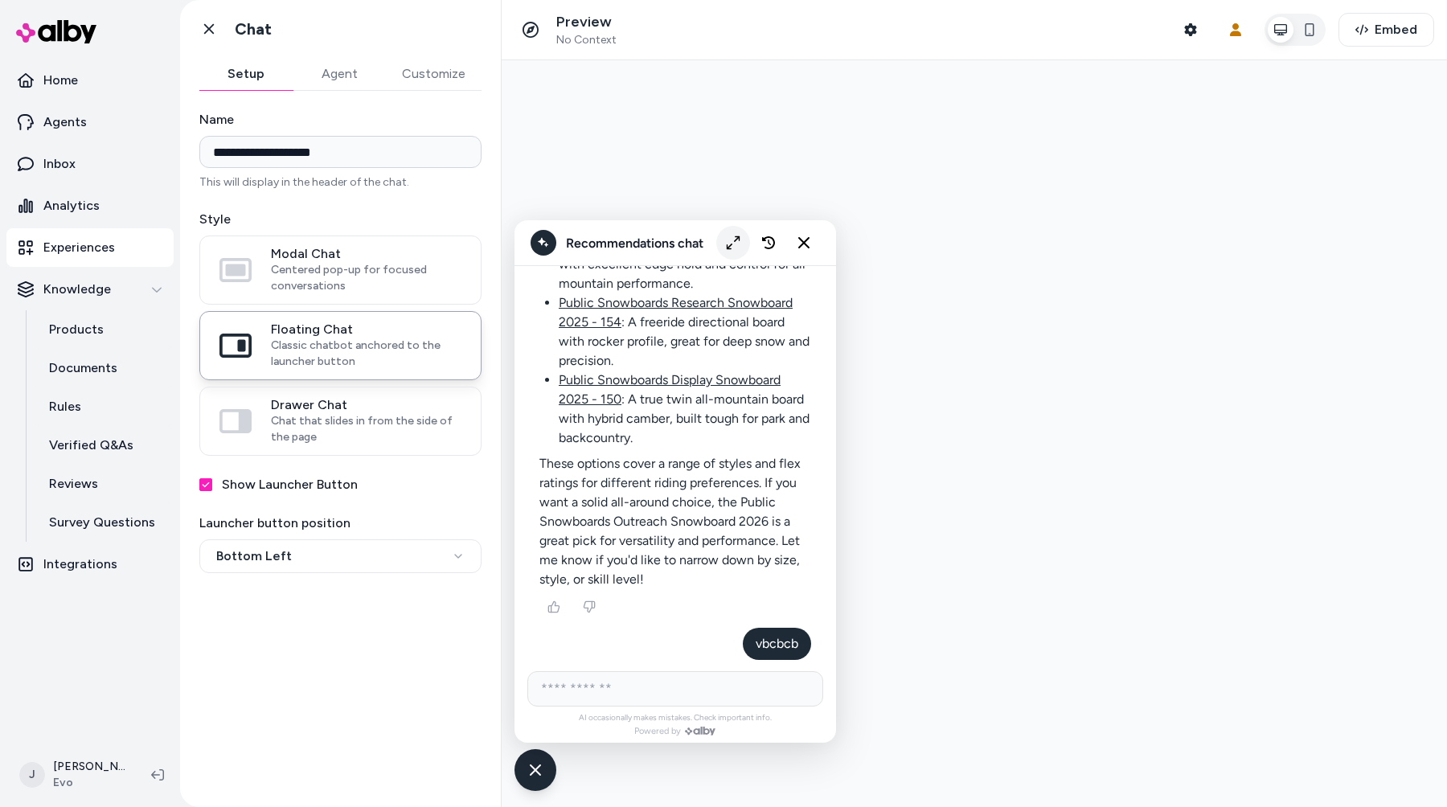
click at [734, 246] on icon "Expand chat" at bounding box center [734, 243] width 14 height 14
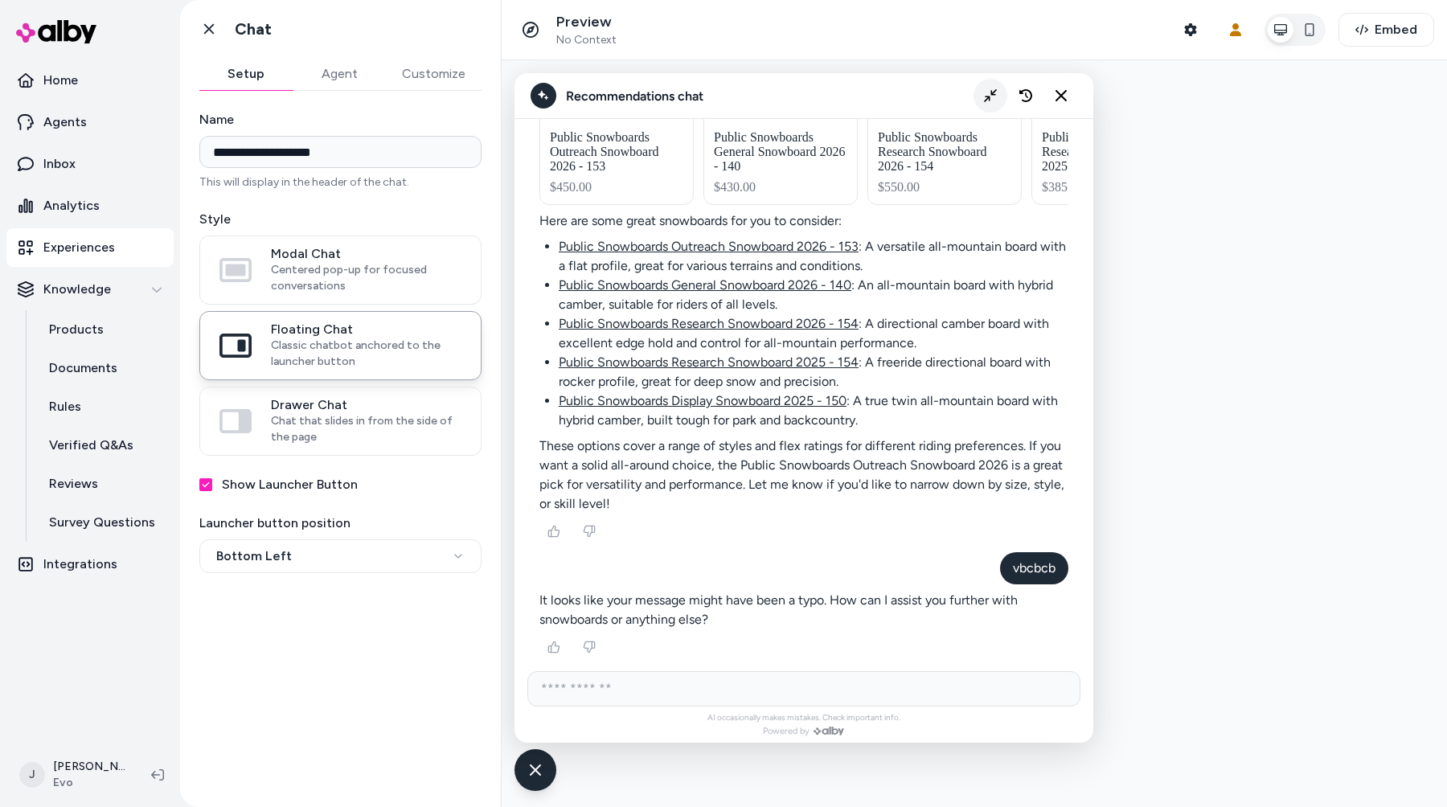
click at [977, 90] on button "Collapse chat" at bounding box center [991, 96] width 34 height 34
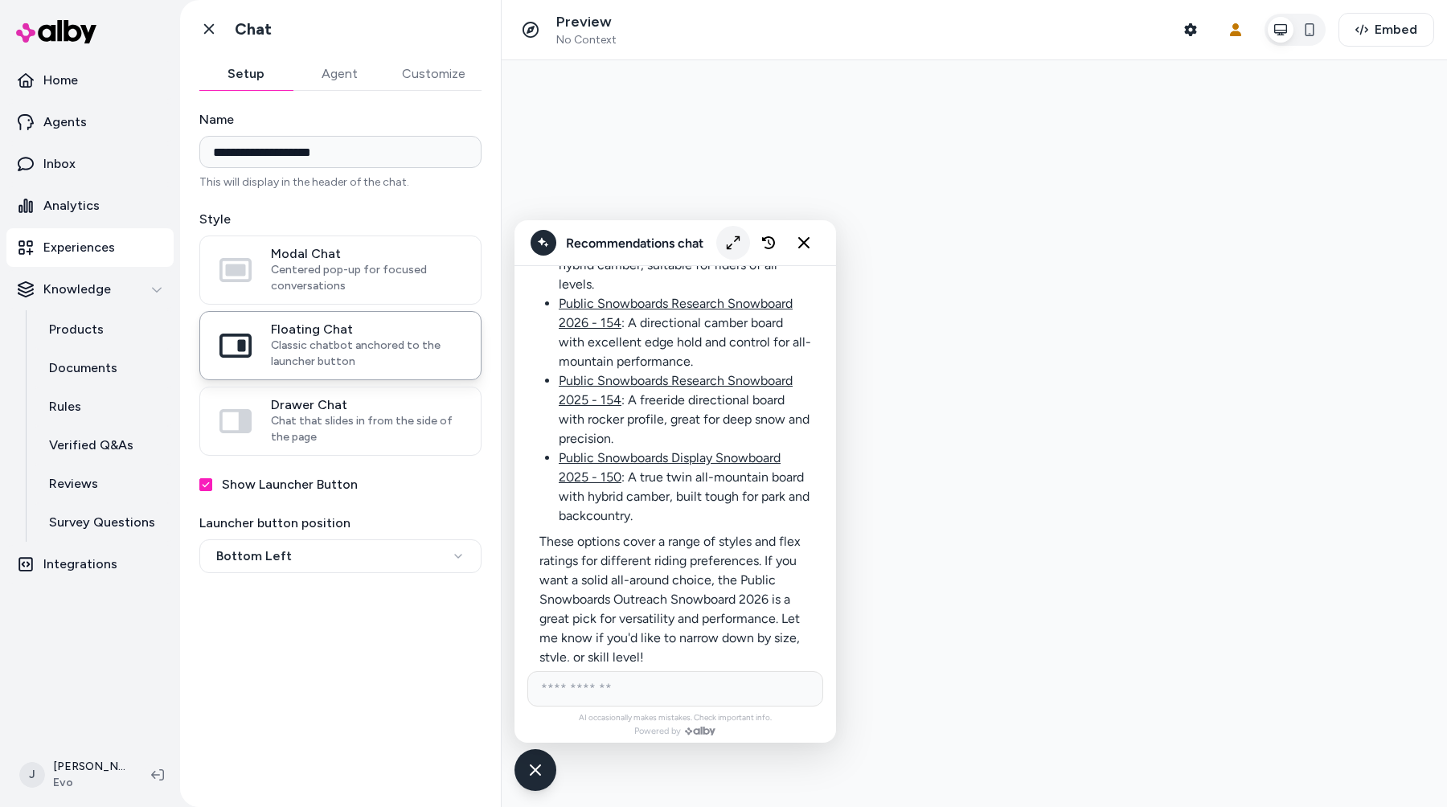
scroll to position [2720, 0]
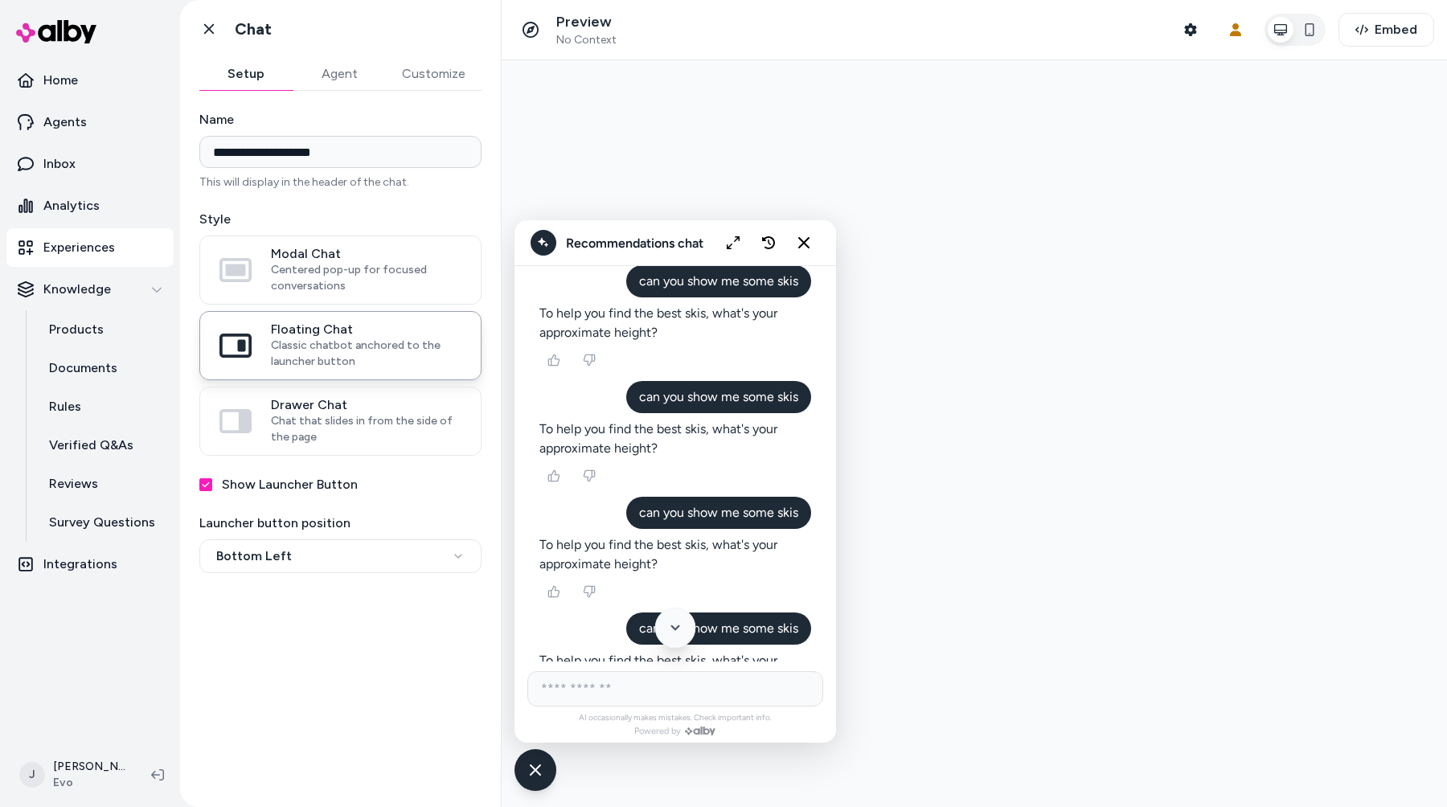
click at [675, 631] on icon "Scroll to bottom" at bounding box center [676, 628] width 18 height 18
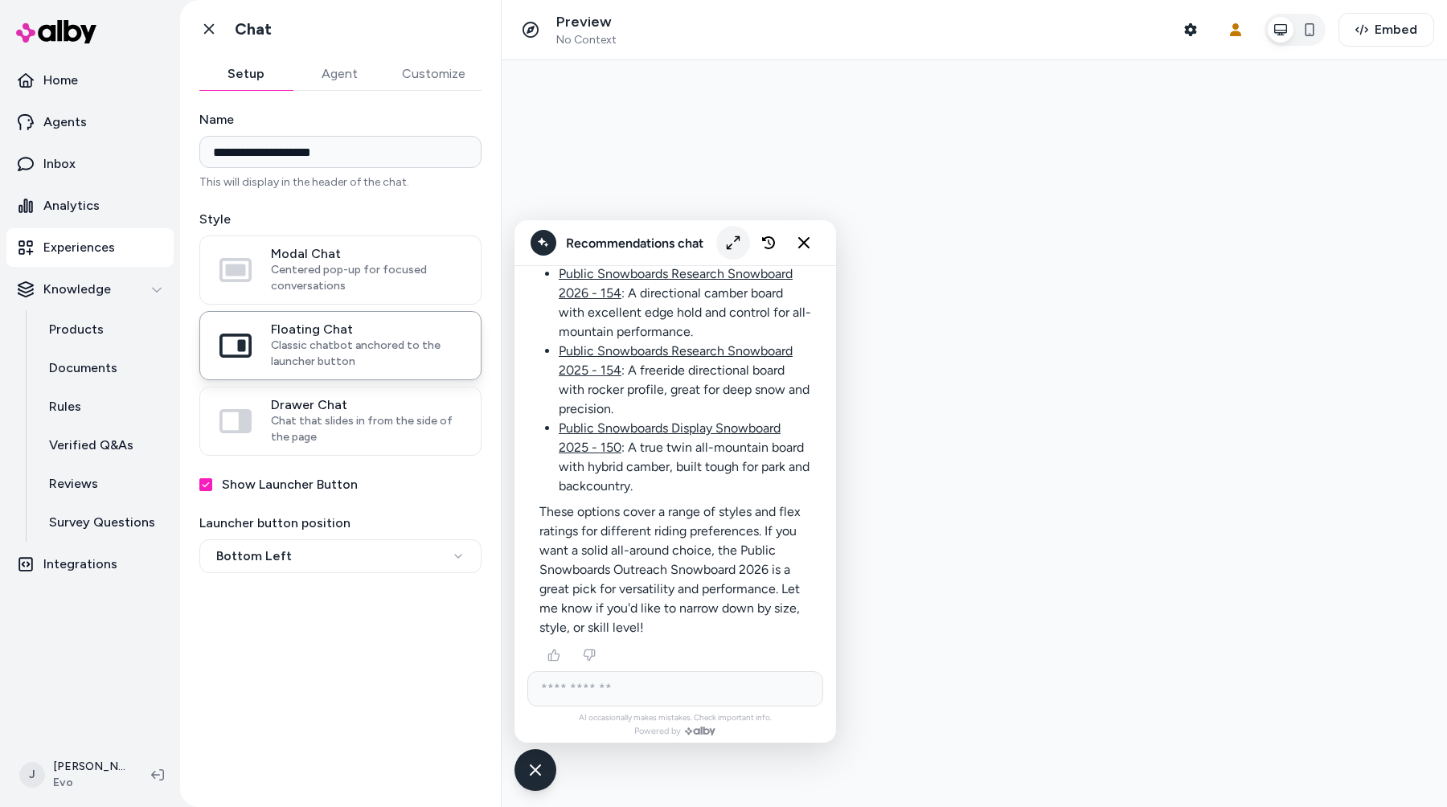
click at [725, 236] on button "Expand chat" at bounding box center [734, 243] width 34 height 34
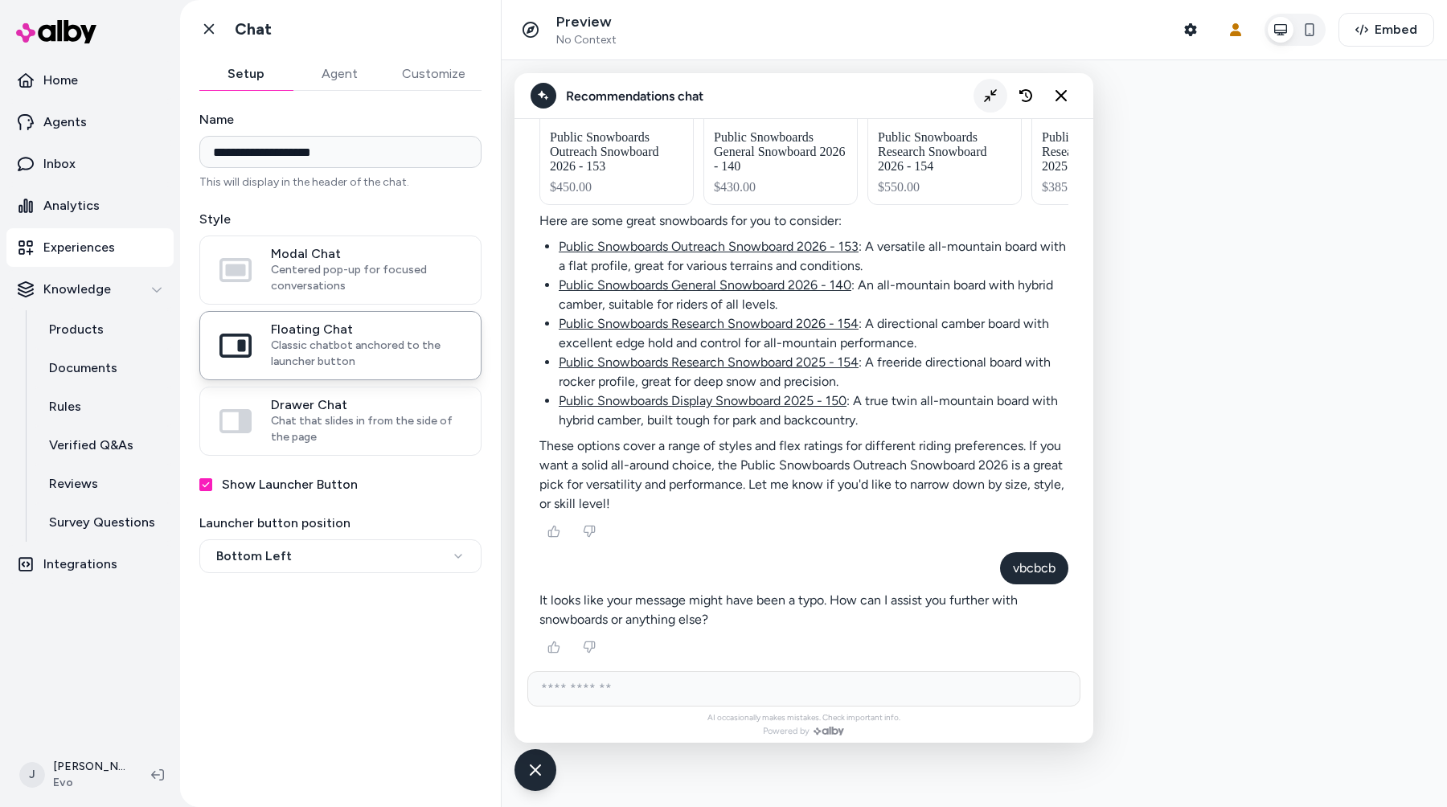
scroll to position [2109, 0]
click at [1055, 101] on icon "Close chat" at bounding box center [1062, 96] width 14 height 14
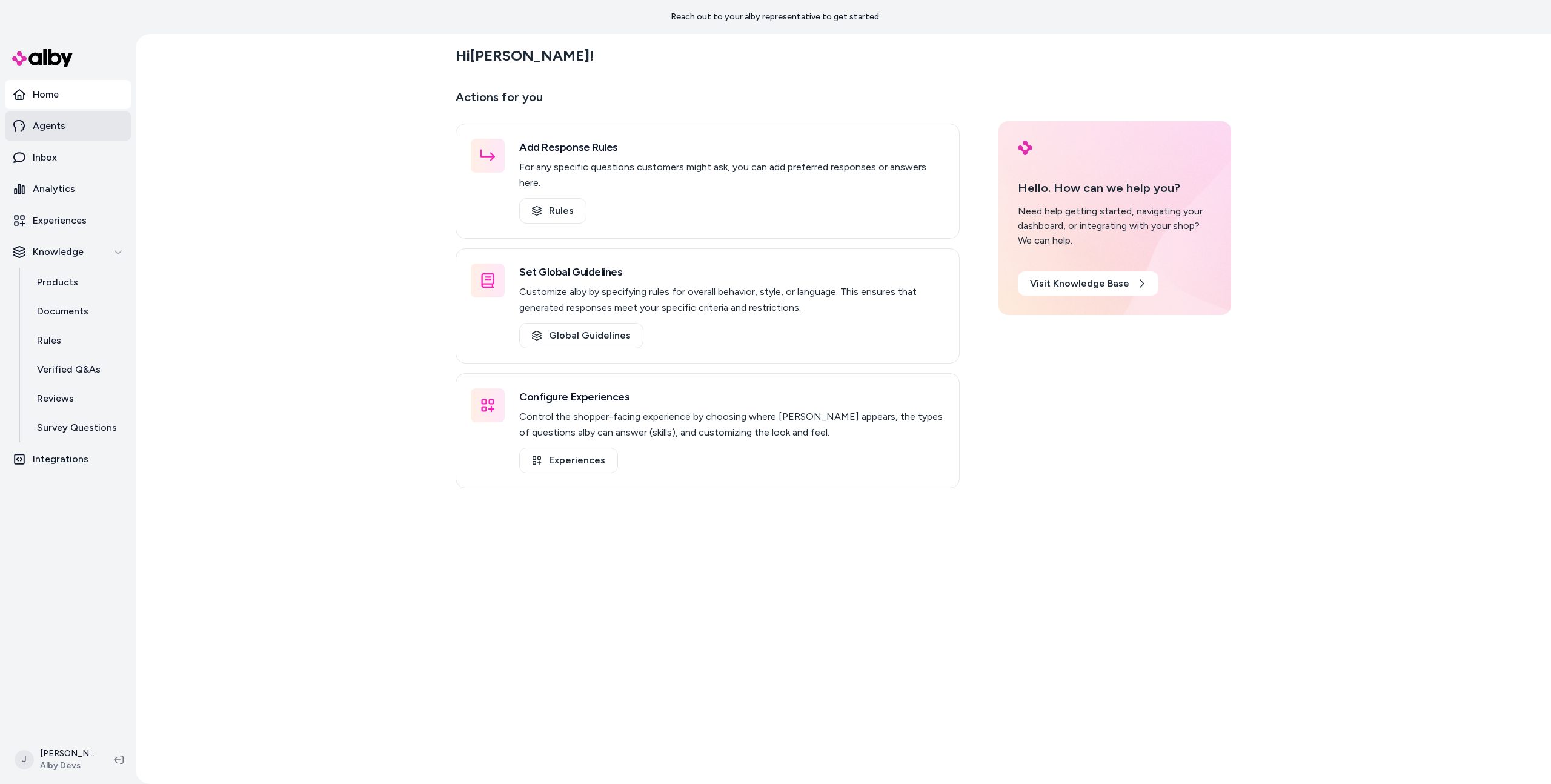
click at [76, 128] on link "Agents" at bounding box center [67, 126] width 126 height 29
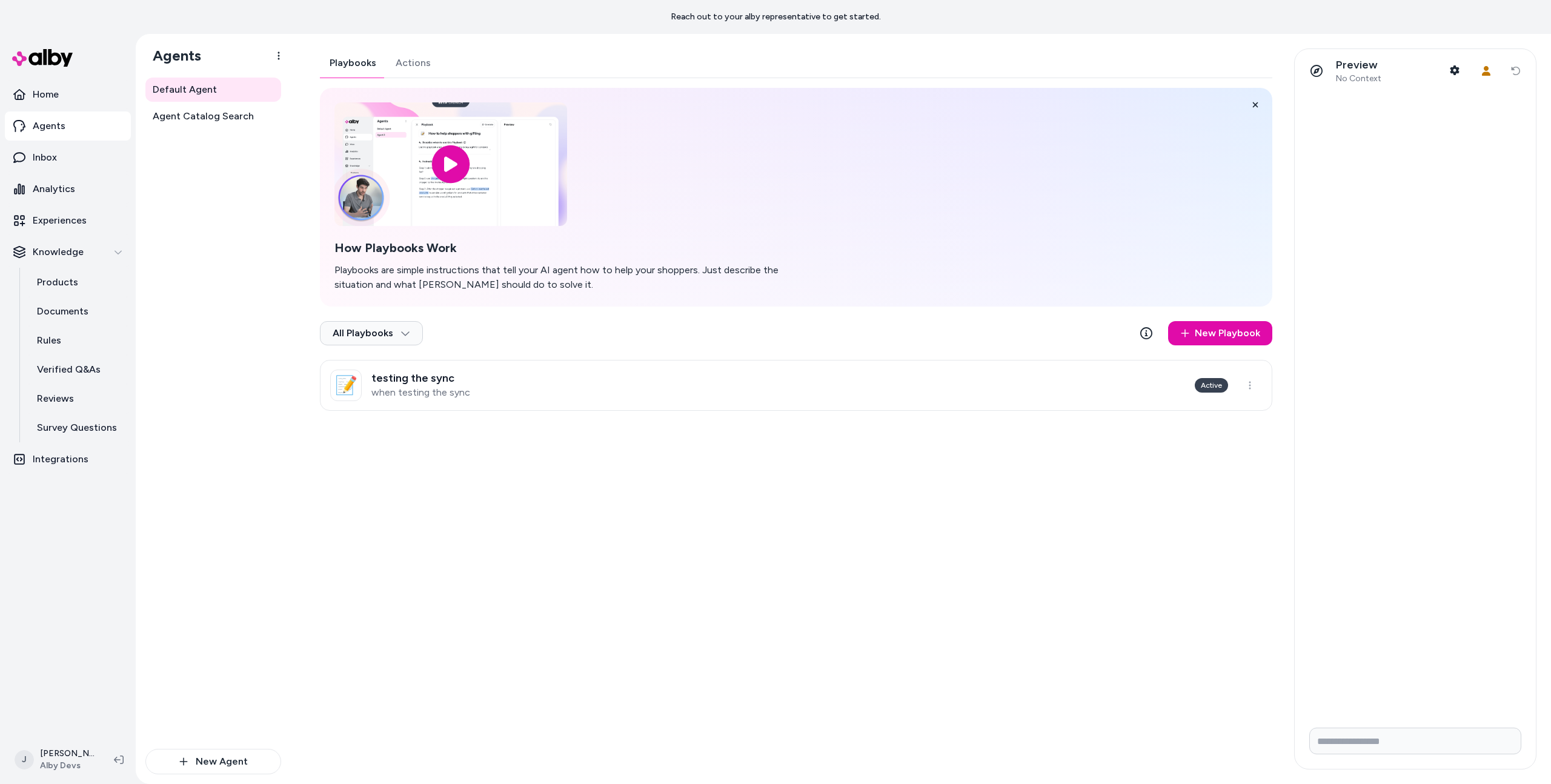
click at [1467, 72] on div "Preview No Context Shopper Context User Context Reset conversation" at bounding box center [1415, 71] width 241 height 44
click at [1453, 72] on icon "button" at bounding box center [1455, 70] width 9 height 10
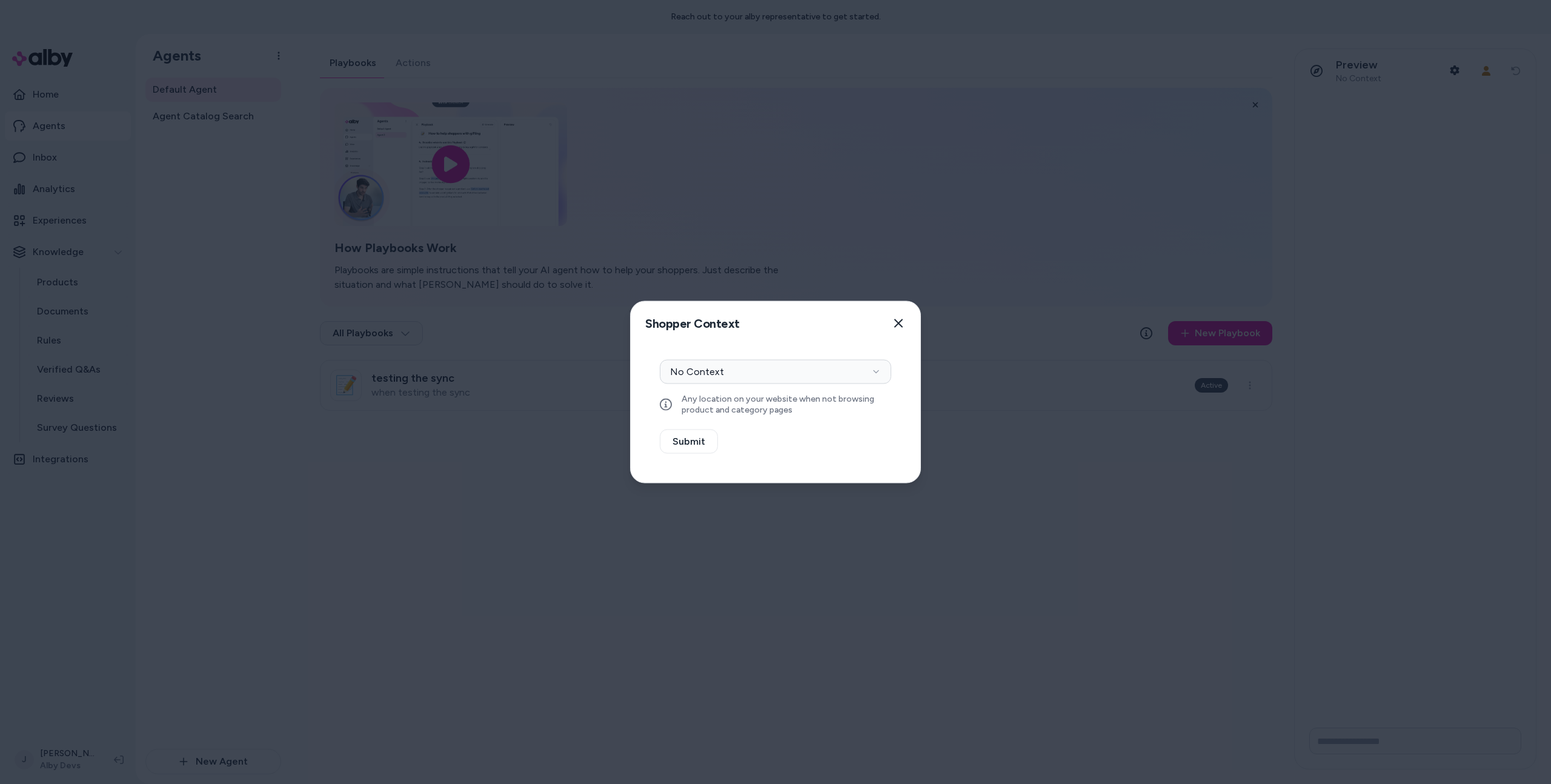
click at [692, 355] on div "Context Type No Context Any location on your website when not browsing product …" at bounding box center [775, 413] width 289 height 138
click at [695, 370] on button "No Context" at bounding box center [775, 372] width 231 height 24
click at [725, 409] on button "Select a product" at bounding box center [775, 404] width 231 height 24
click at [459, 444] on div at bounding box center [775, 392] width 1551 height 784
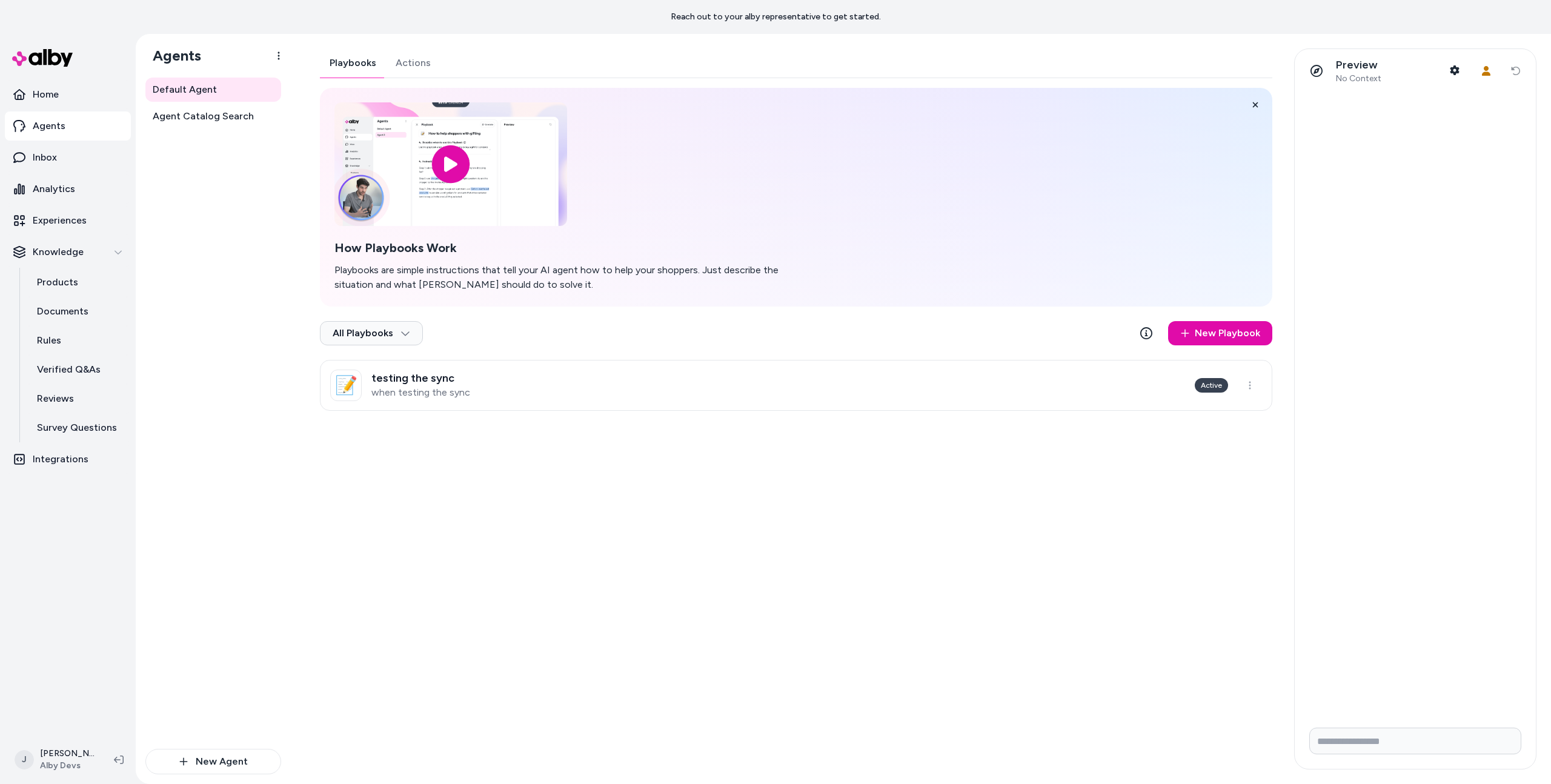
click at [417, 531] on div "Playbooks Actions How Playbooks Work Playbooks are simple instructions that tel…" at bounding box center [792, 408] width 974 height 721
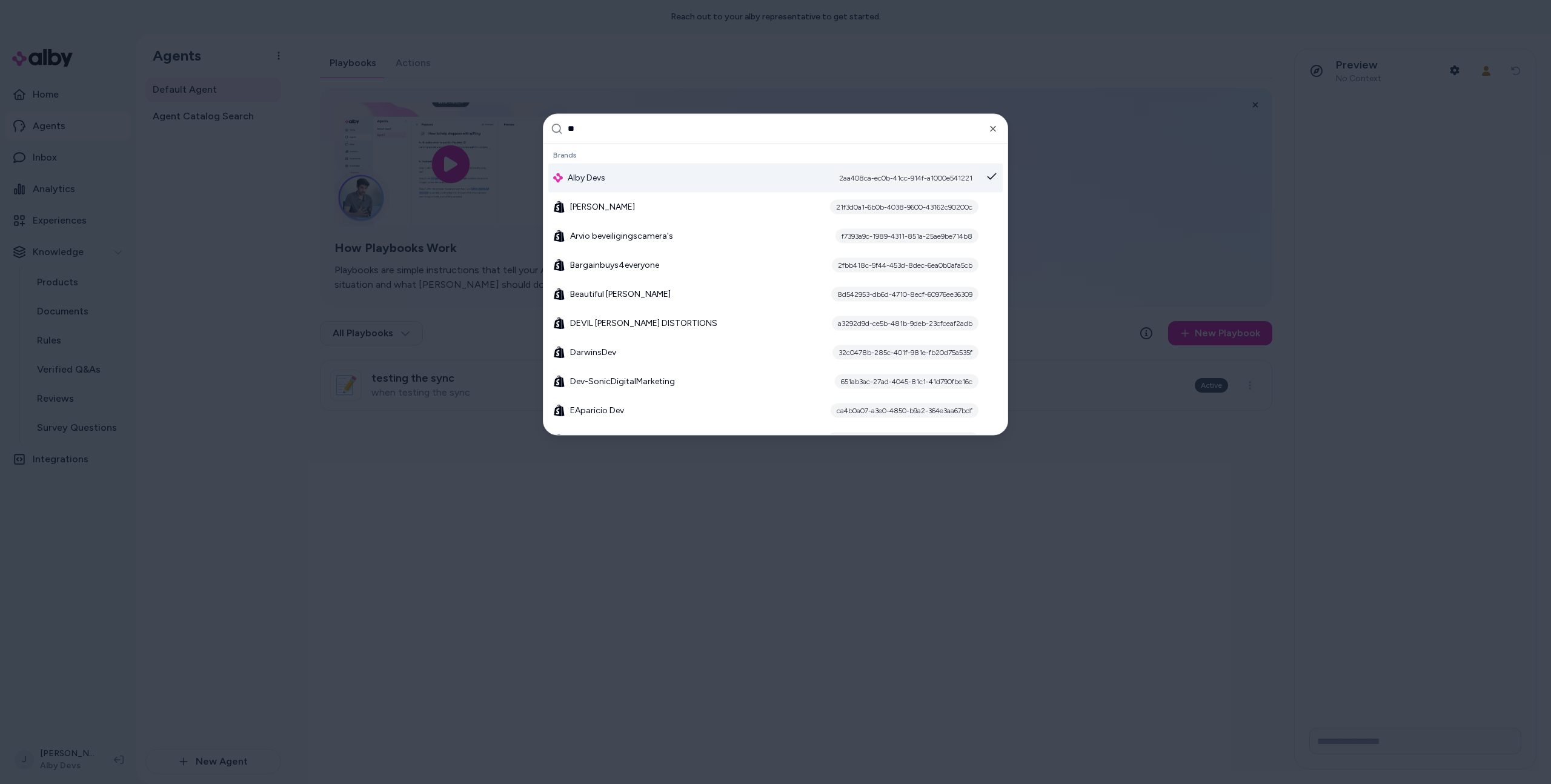
type input "***"
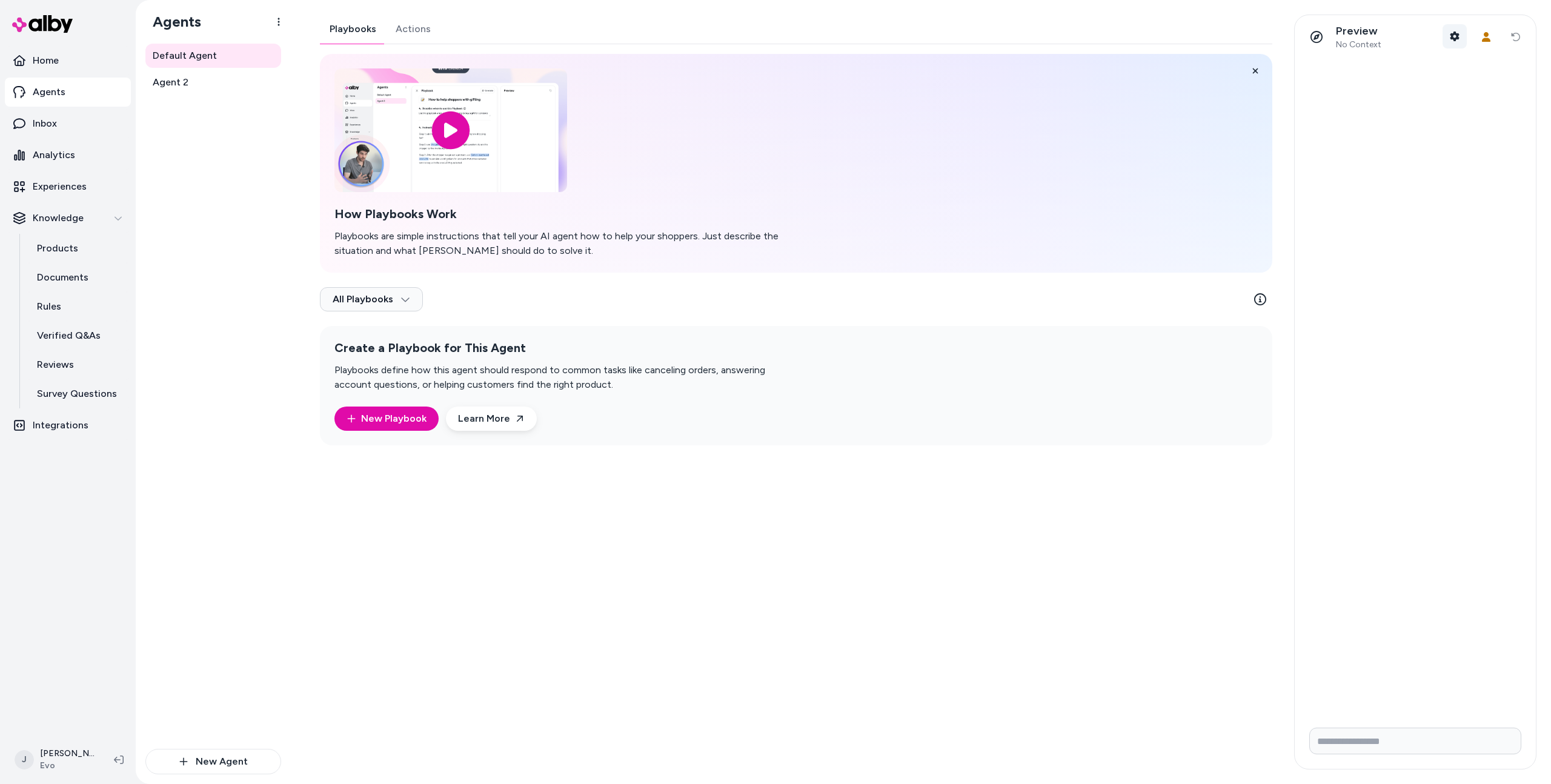
click at [1446, 44] on button "Shopper Context" at bounding box center [1455, 36] width 24 height 24
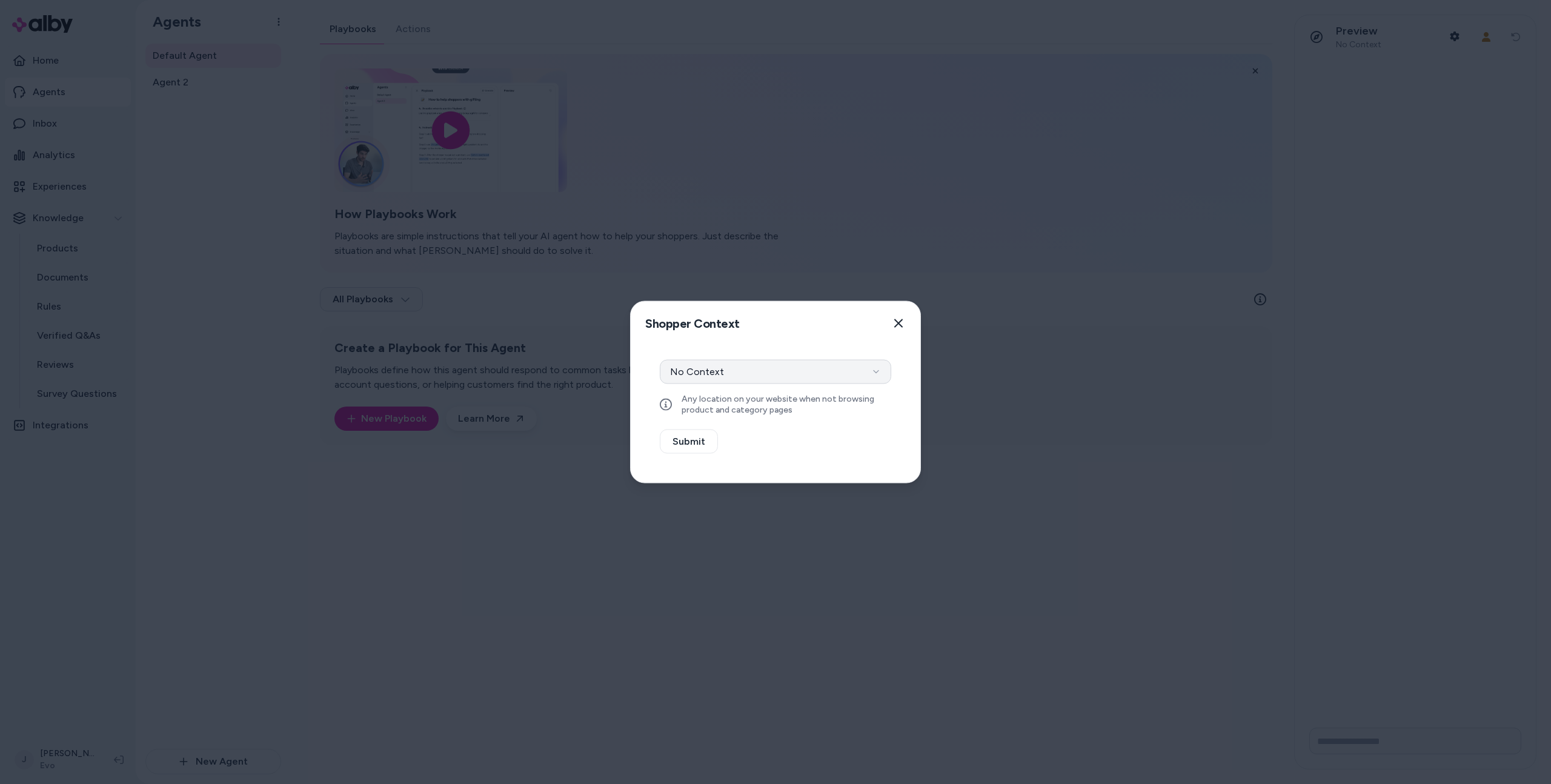
click at [823, 368] on button "No Context" at bounding box center [775, 372] width 231 height 24
click at [734, 407] on button "Select a product" at bounding box center [775, 404] width 231 height 24
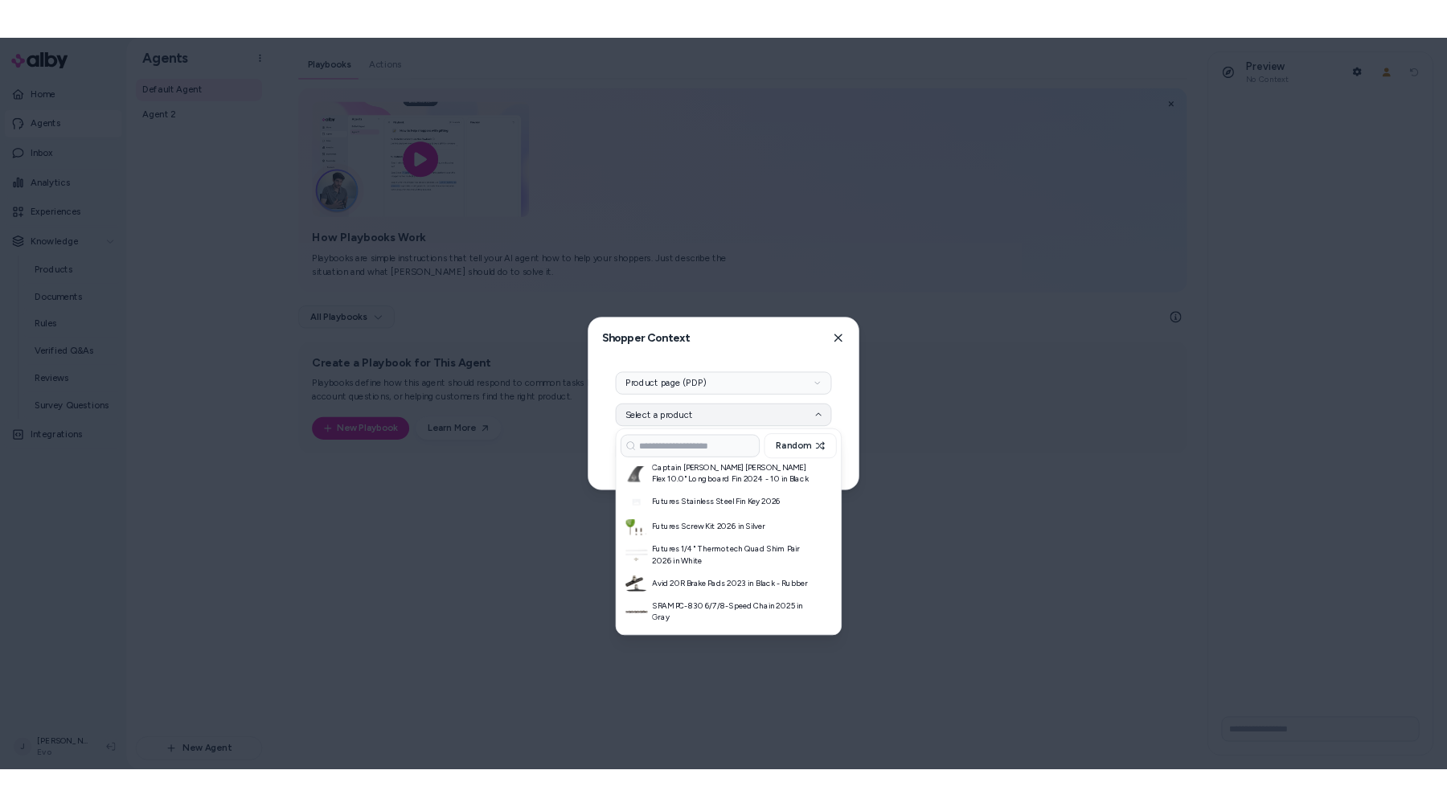
scroll to position [4786, 0]
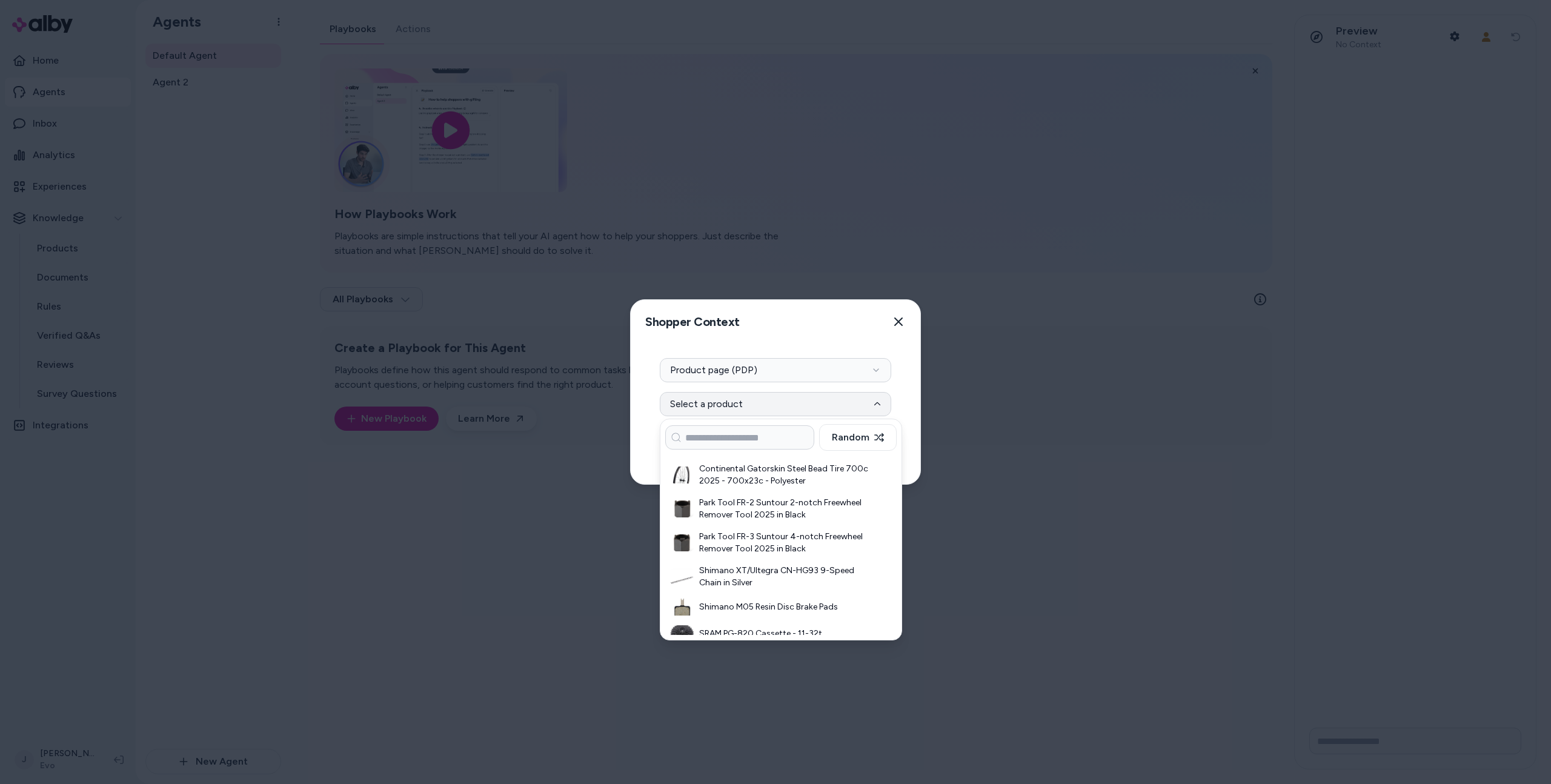
click at [897, 340] on div "Shopper Context Pick a shopper context to use for previewing this widget. Close" at bounding box center [775, 322] width 289 height 44
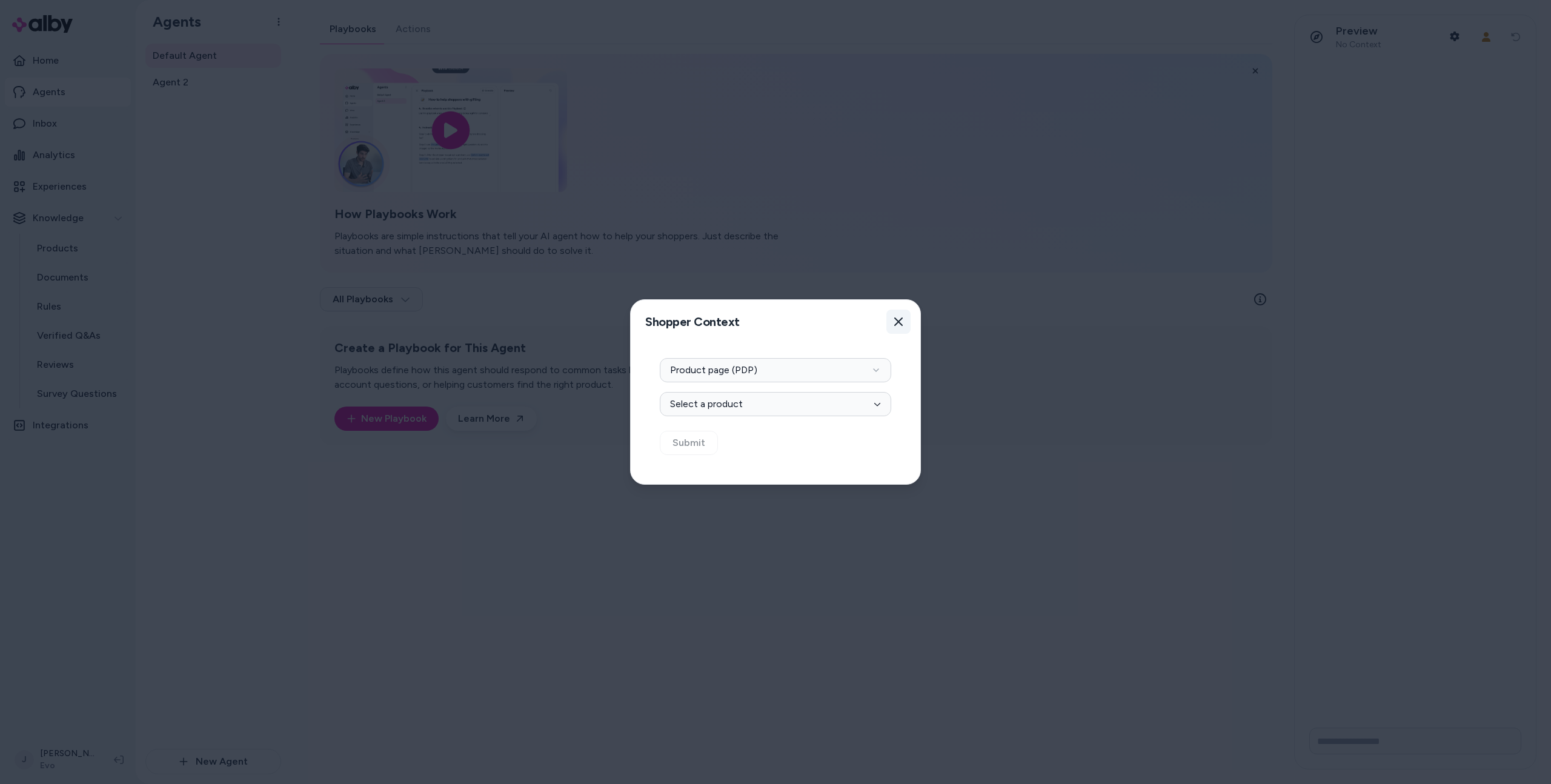
click at [901, 323] on icon "button" at bounding box center [898, 321] width 8 height 8
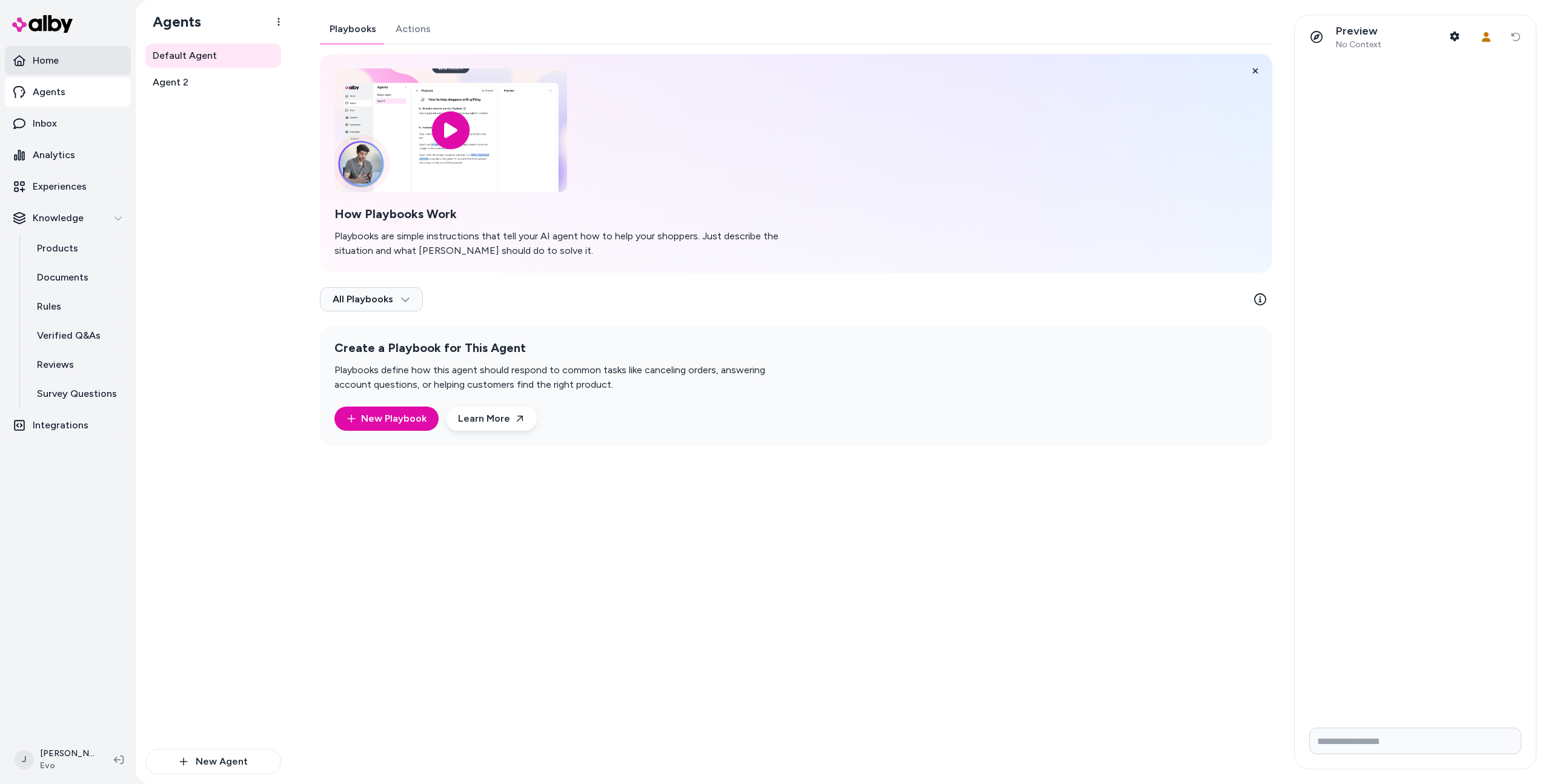
click at [60, 63] on link "Home" at bounding box center [67, 60] width 126 height 29
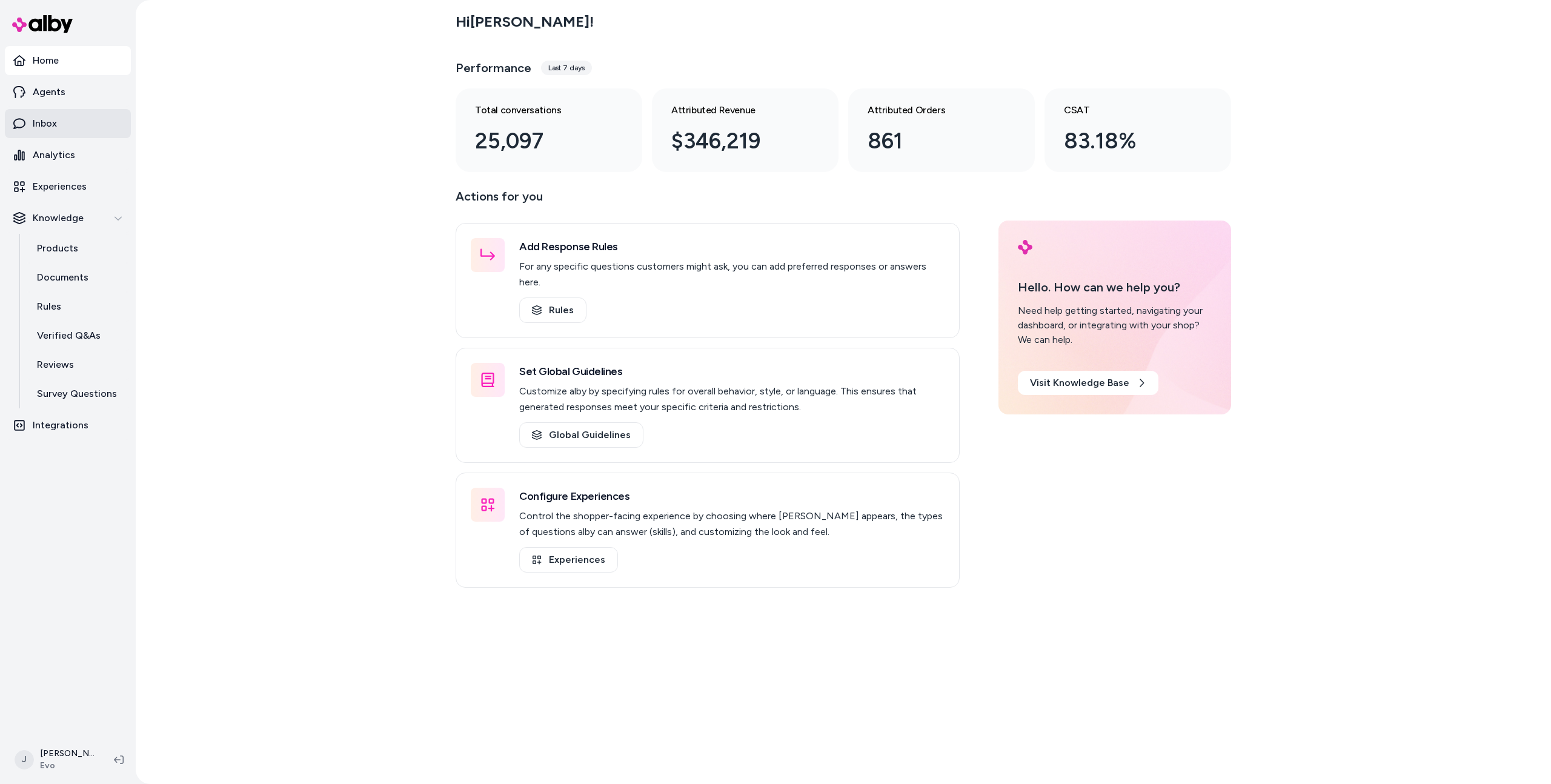
click at [68, 127] on link "Inbox" at bounding box center [67, 124] width 126 height 29
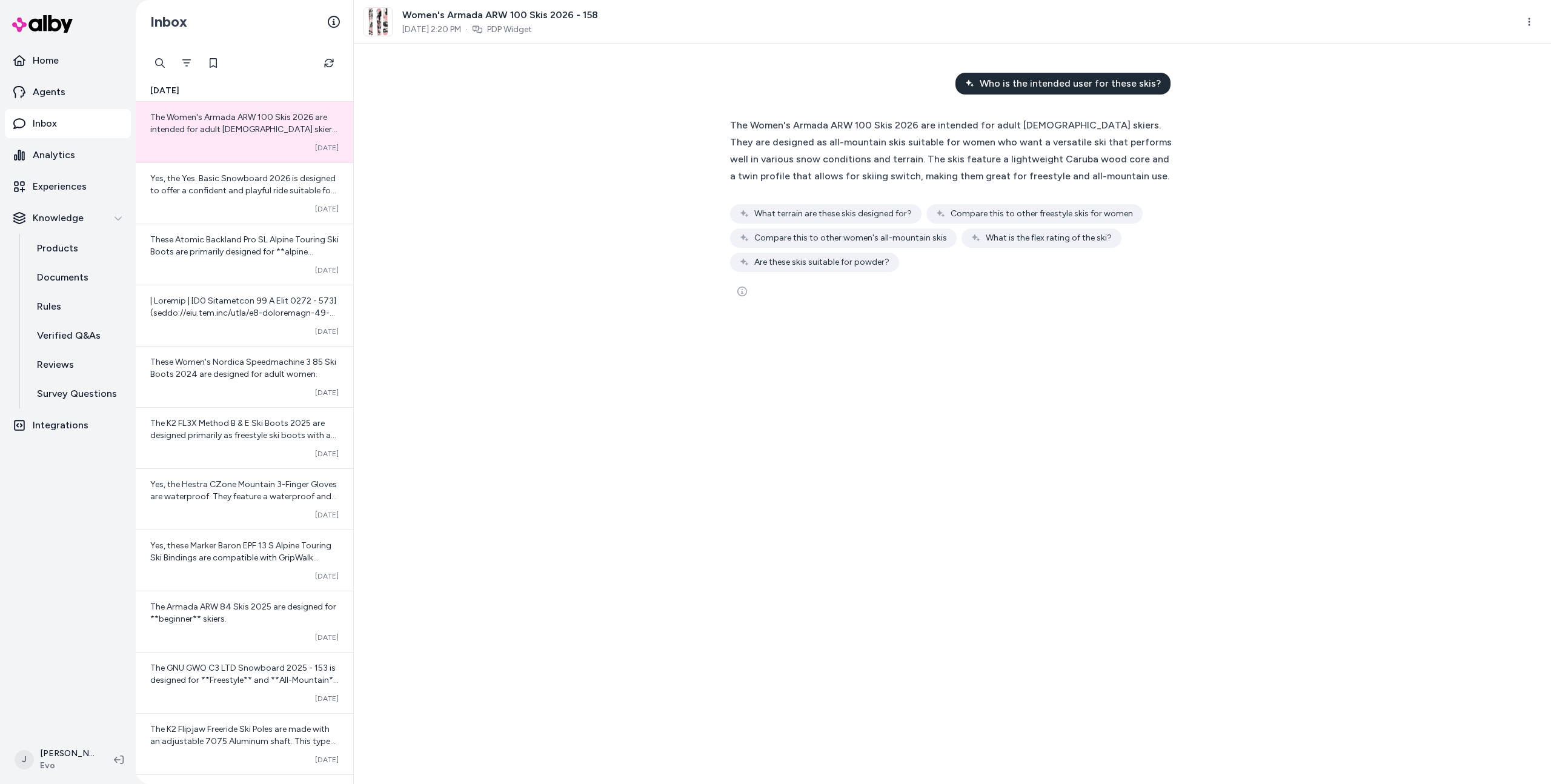
click at [713, 298] on div "Who is the intended user for these skis? The Women's Armada ARW 100 Skis 2026 a…" at bounding box center [952, 413] width 1197 height 740
click at [737, 291] on icon "See more" at bounding box center [742, 291] width 10 height 10
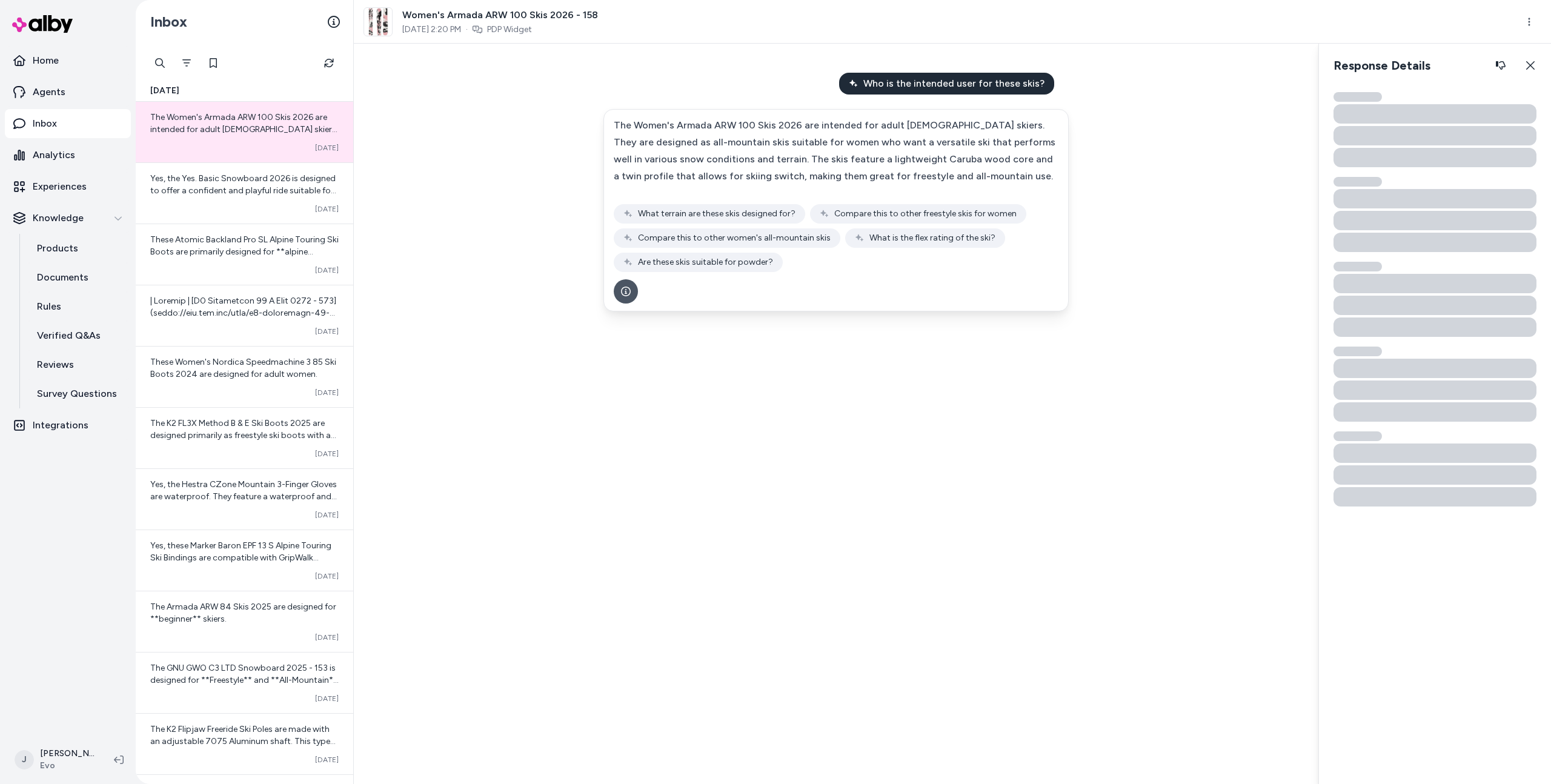
click at [518, 357] on div "Who is the intended user for these skis? The Women's Armada ARW 100 Skis 2026 a…" at bounding box center [836, 413] width 964 height 740
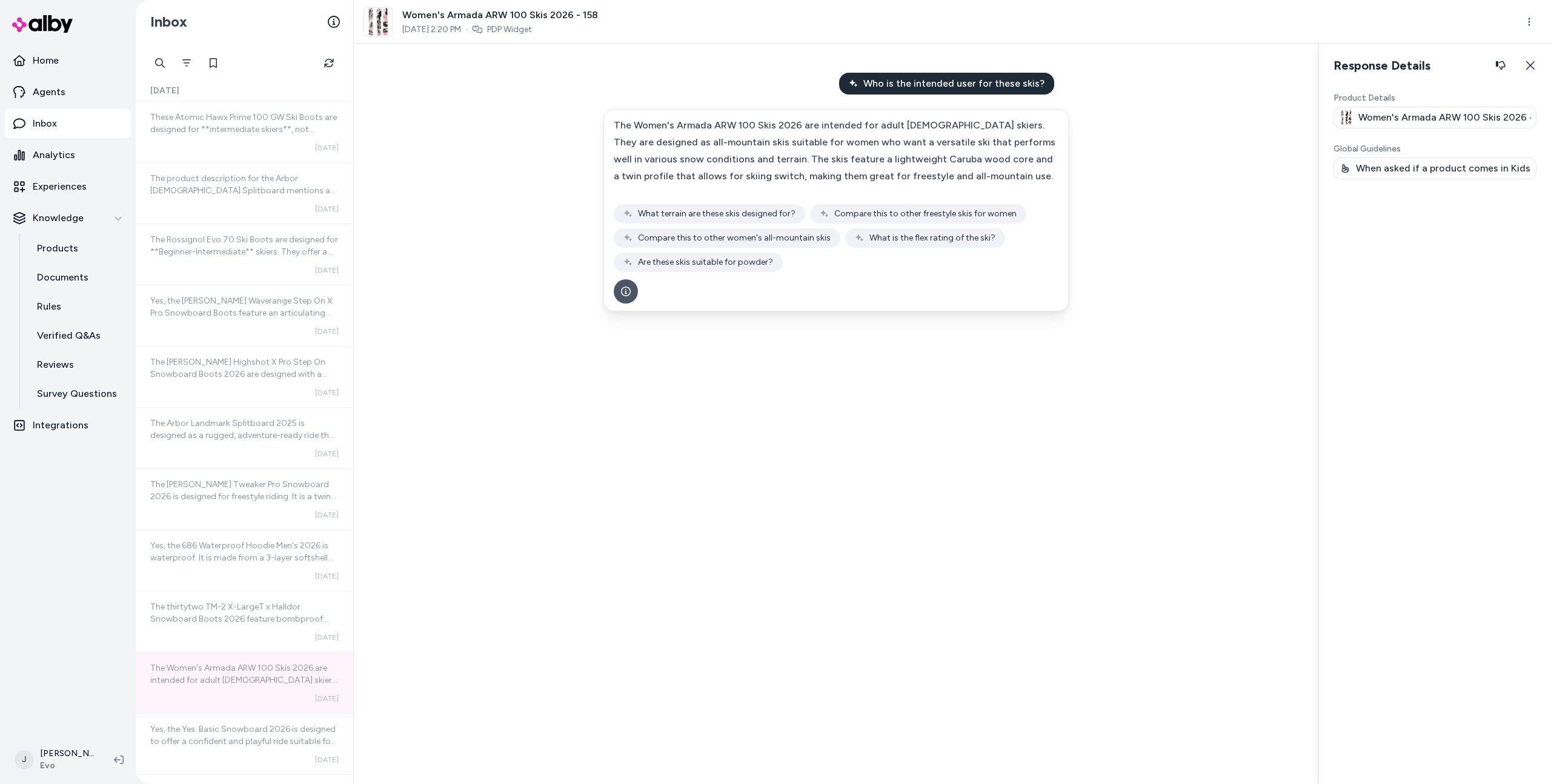
click at [740, 453] on div "Who is the intended user for these skis? The Women's Armada ARW 100 Skis 2026 a…" at bounding box center [836, 413] width 964 height 740
click at [240, 357] on span "The Burton Highshot X Pro Step On Snowboard Boots 2026 are designed with a medi…" at bounding box center [244, 416] width 188 height 119
click at [160, 233] on div "The Rossignol Evo 70 Ski Boots are designed for **Beginner-Intermediate** skier…" at bounding box center [244, 246] width 188 height 24
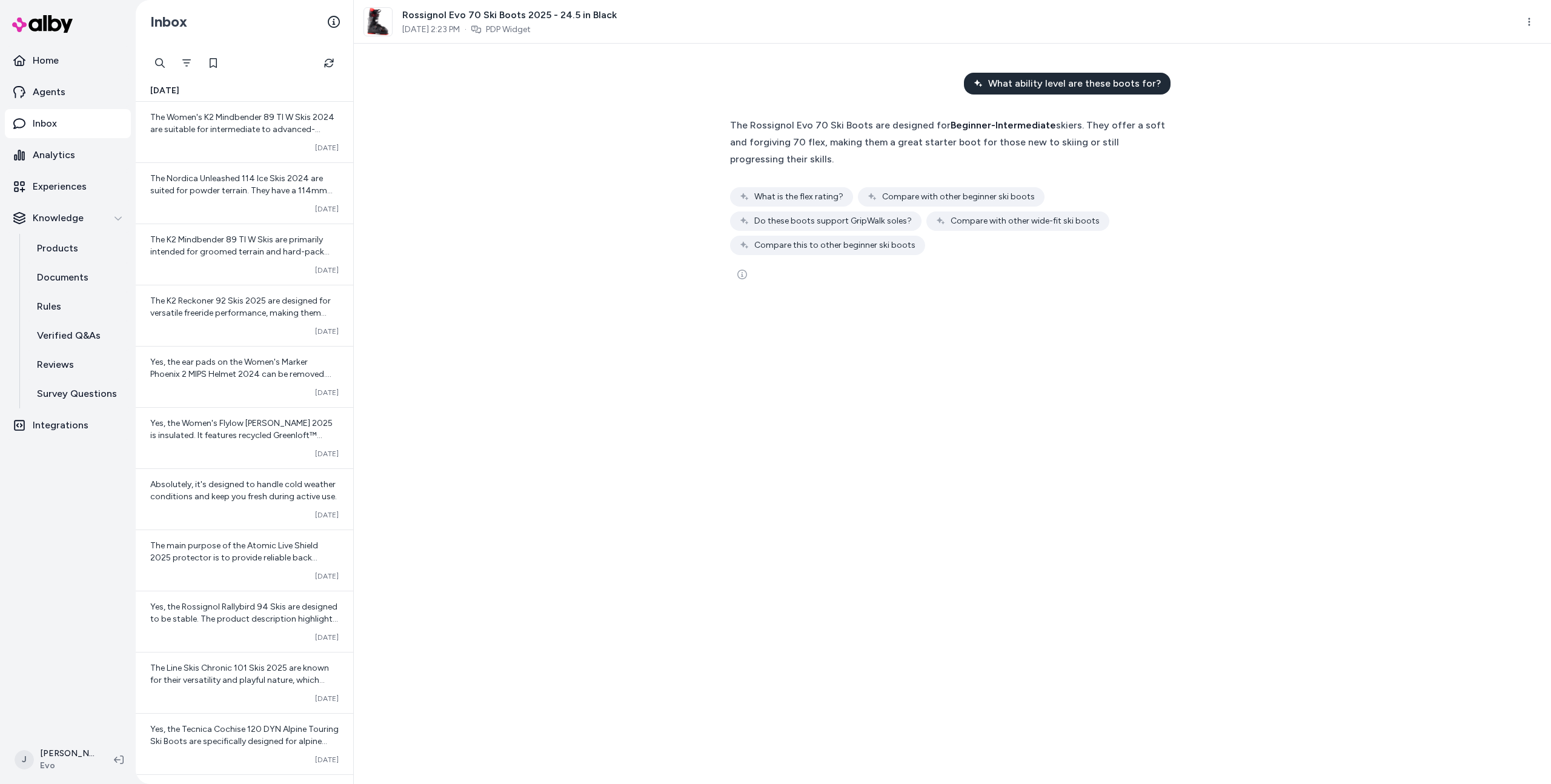
click at [698, 429] on div "What ability level are these boots for? The Rossignol Evo 70 Ski Boots are desi…" at bounding box center [952, 413] width 1197 height 740
click at [528, 348] on div "What ability level are these boots for? The Rossignol Evo 70 Ski Boots are desi…" at bounding box center [952, 413] width 1197 height 740
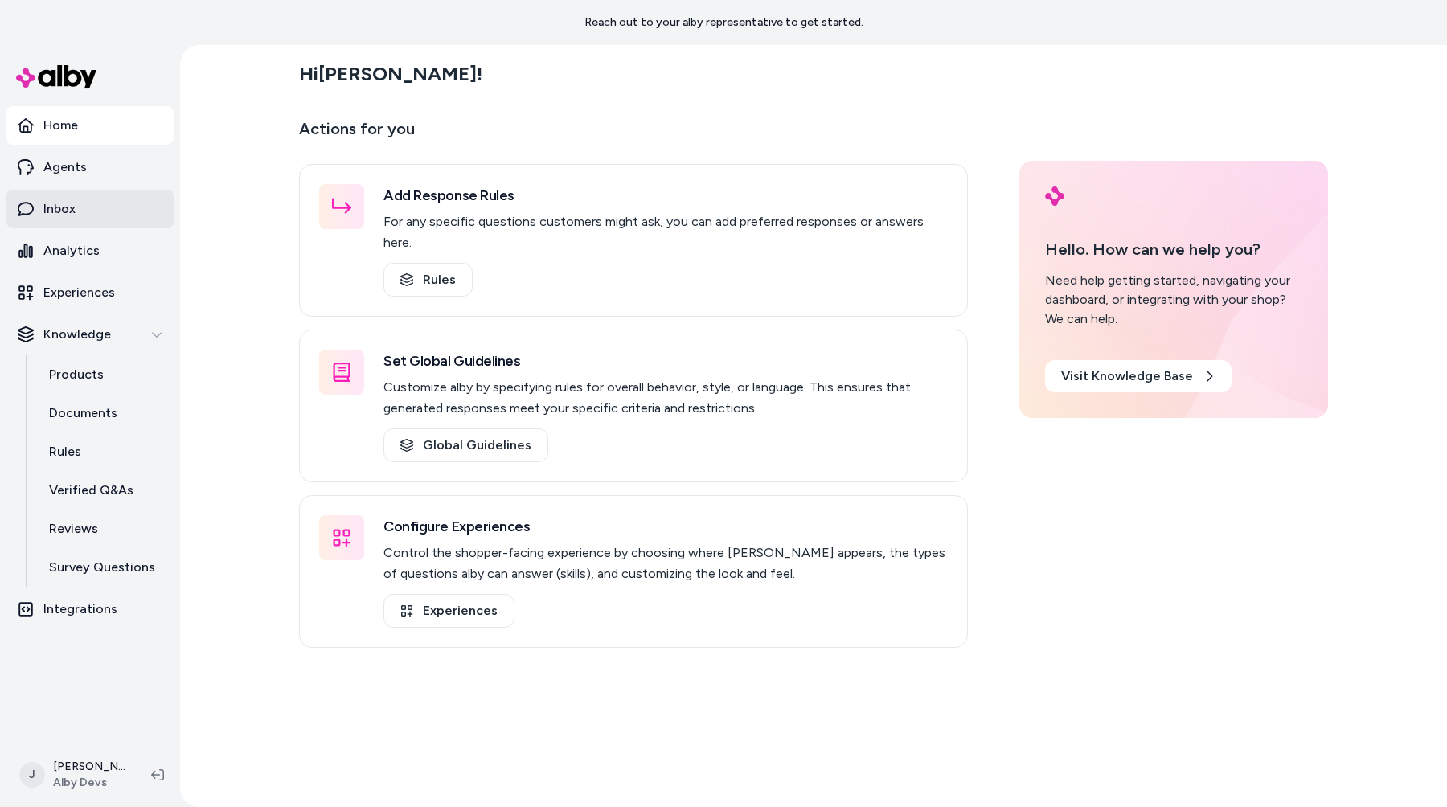
click at [127, 211] on link "Inbox" at bounding box center [89, 209] width 167 height 39
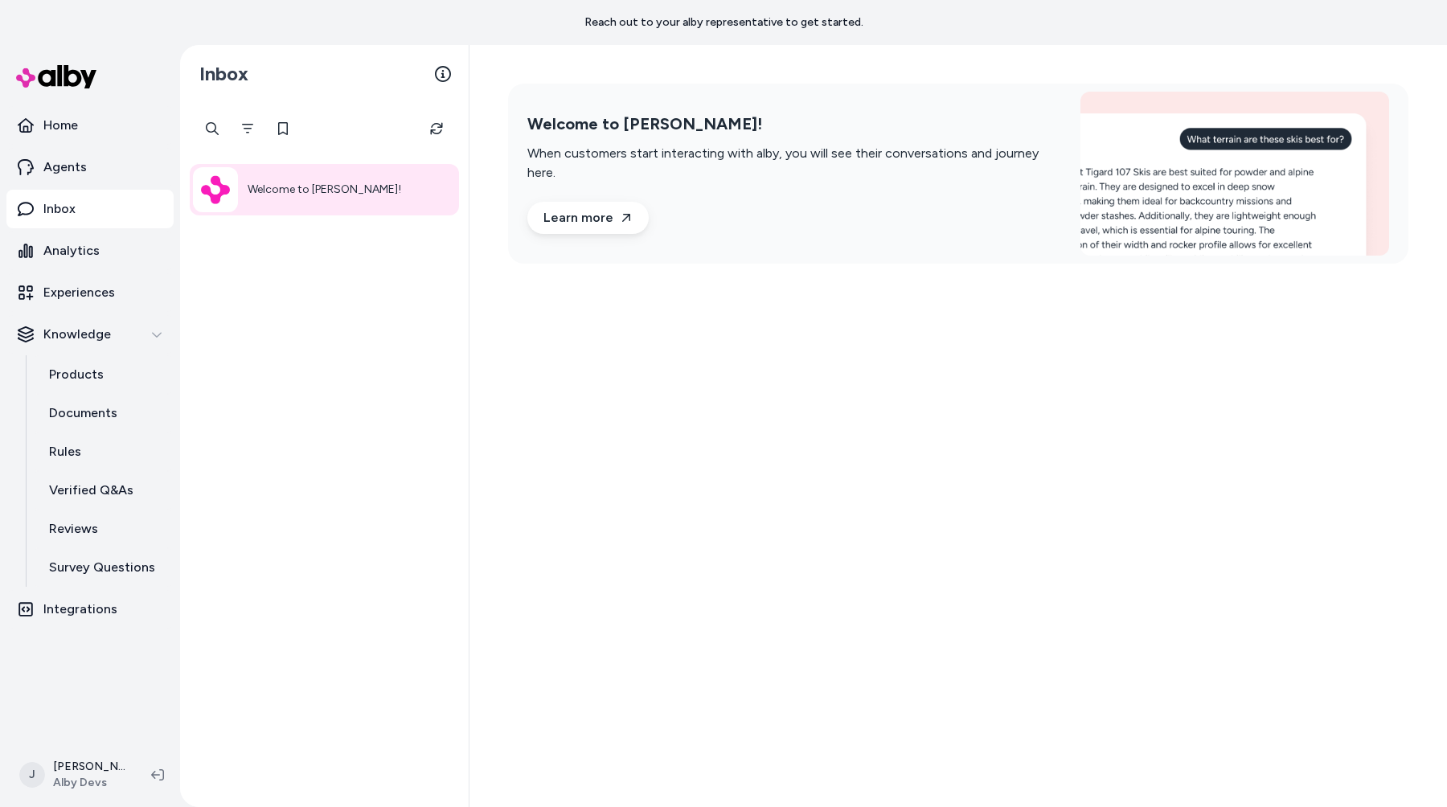
click at [936, 465] on div "Welcome to [PERSON_NAME]! When customers start interacting with alby, you will …" at bounding box center [959, 426] width 978 height 762
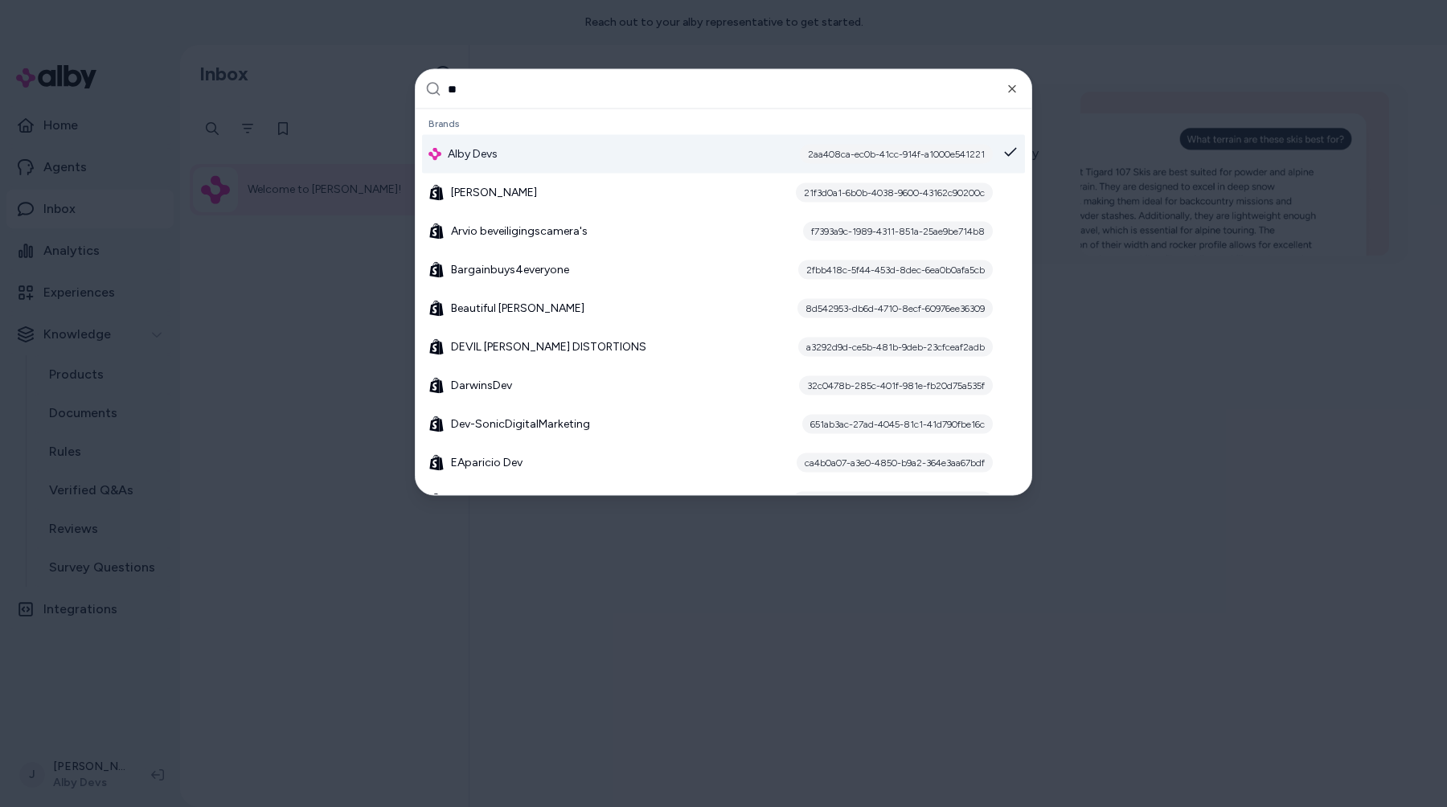
type input "***"
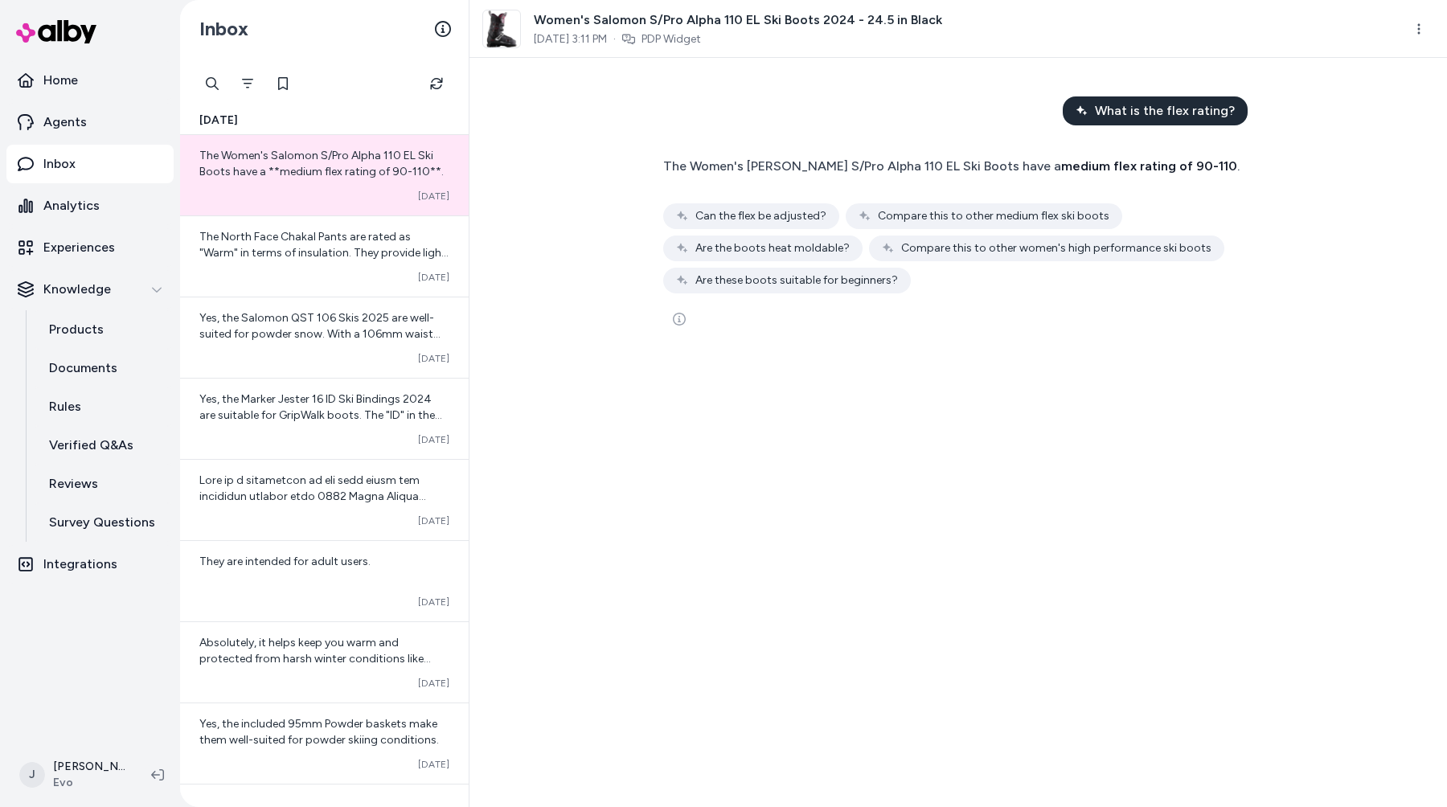
click at [722, 345] on div "The Women's Salomon S/Pro Alpha 110 EL Ski Boots have a medium flex rating of 9…" at bounding box center [959, 245] width 618 height 201
click at [680, 321] on icon "See more" at bounding box center [679, 319] width 13 height 13
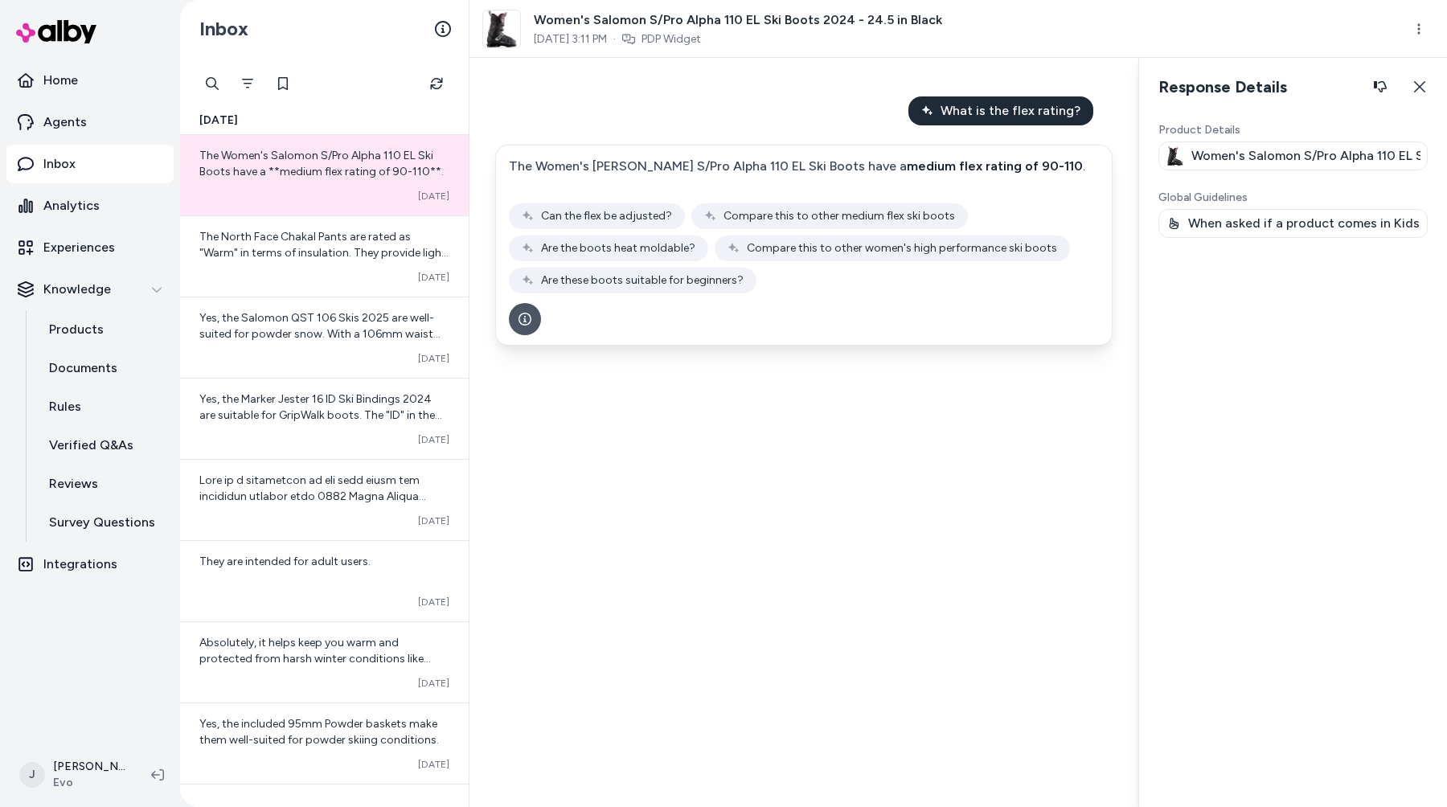
click at [727, 431] on div "What is the flex rating? The Women's Salomon S/Pro Alpha 110 EL Ski Boots have …" at bounding box center [804, 432] width 669 height 749
click at [306, 413] on span "Yes, the Marker Jester 16 ID Ski Bindings 2024 are suitable for GripWalk boots.…" at bounding box center [320, 463] width 243 height 142
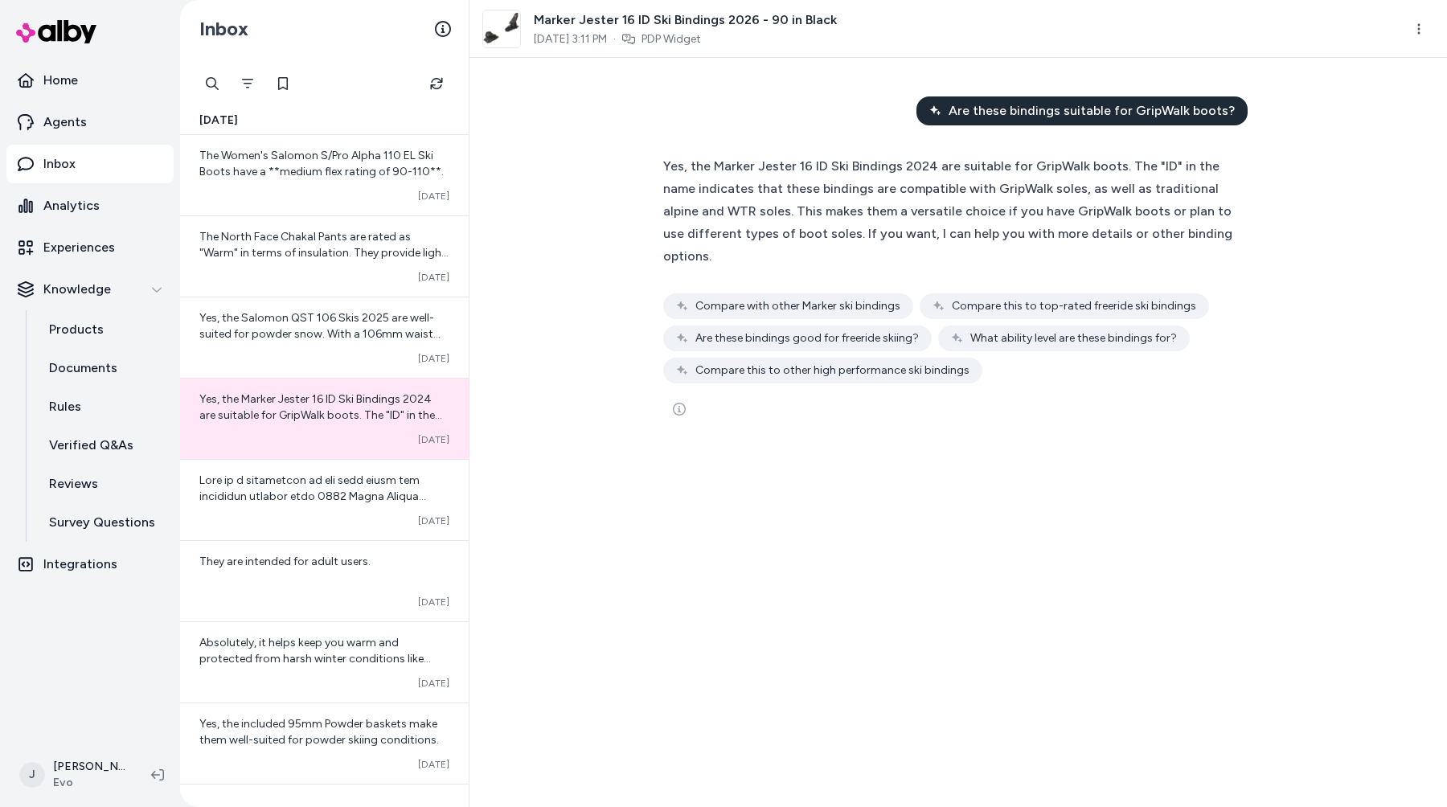
click at [712, 437] on div "Are these bindings suitable for GripWalk boots? Yes, the Marker Jester 16 ID Sk…" at bounding box center [959, 432] width 978 height 749
click at [682, 394] on button "See more" at bounding box center [679, 409] width 32 height 32
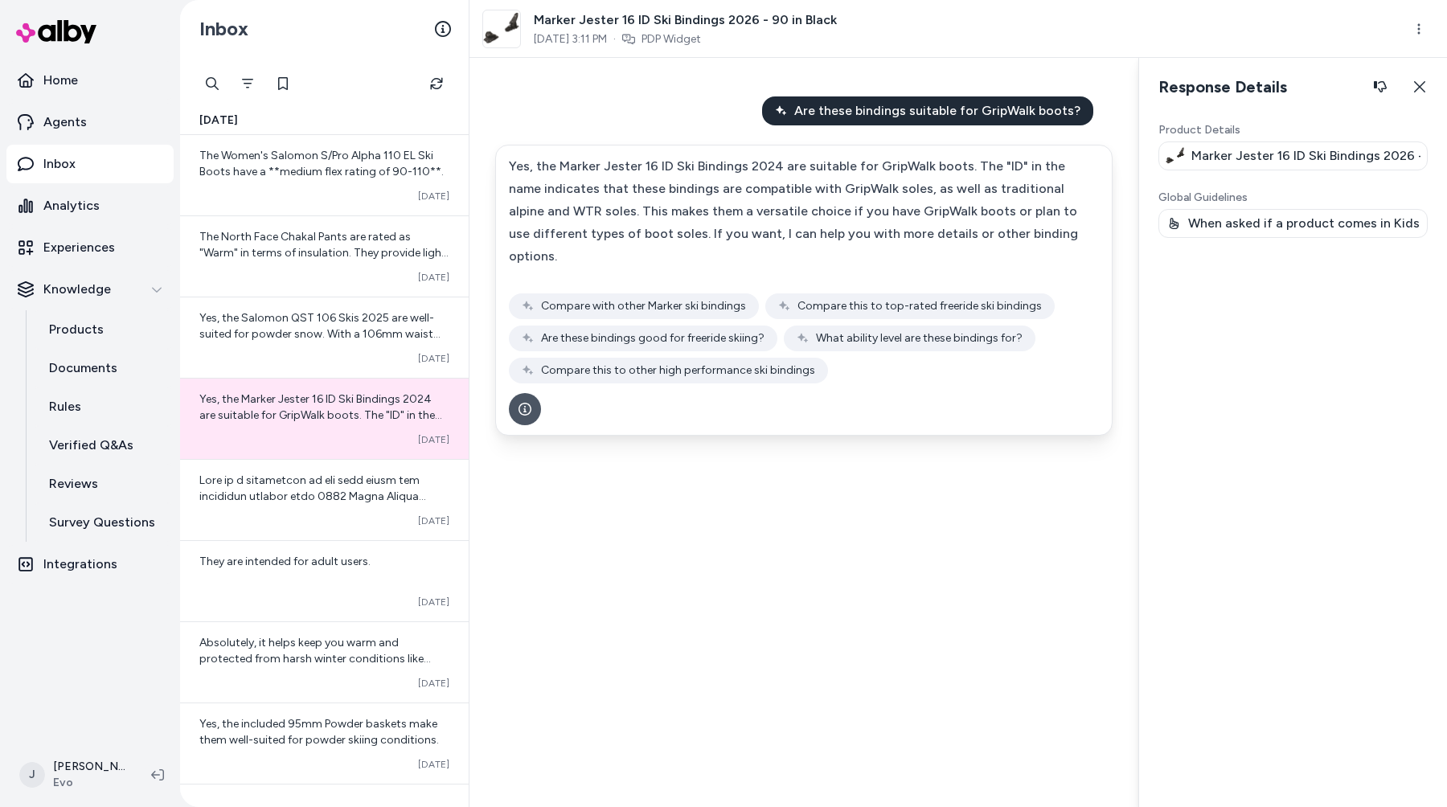
click at [1254, 294] on div "Product Details Marker Jester 16 ID Ski Bindings 2026 - 90 in Black Global Guid…" at bounding box center [1293, 458] width 269 height 672
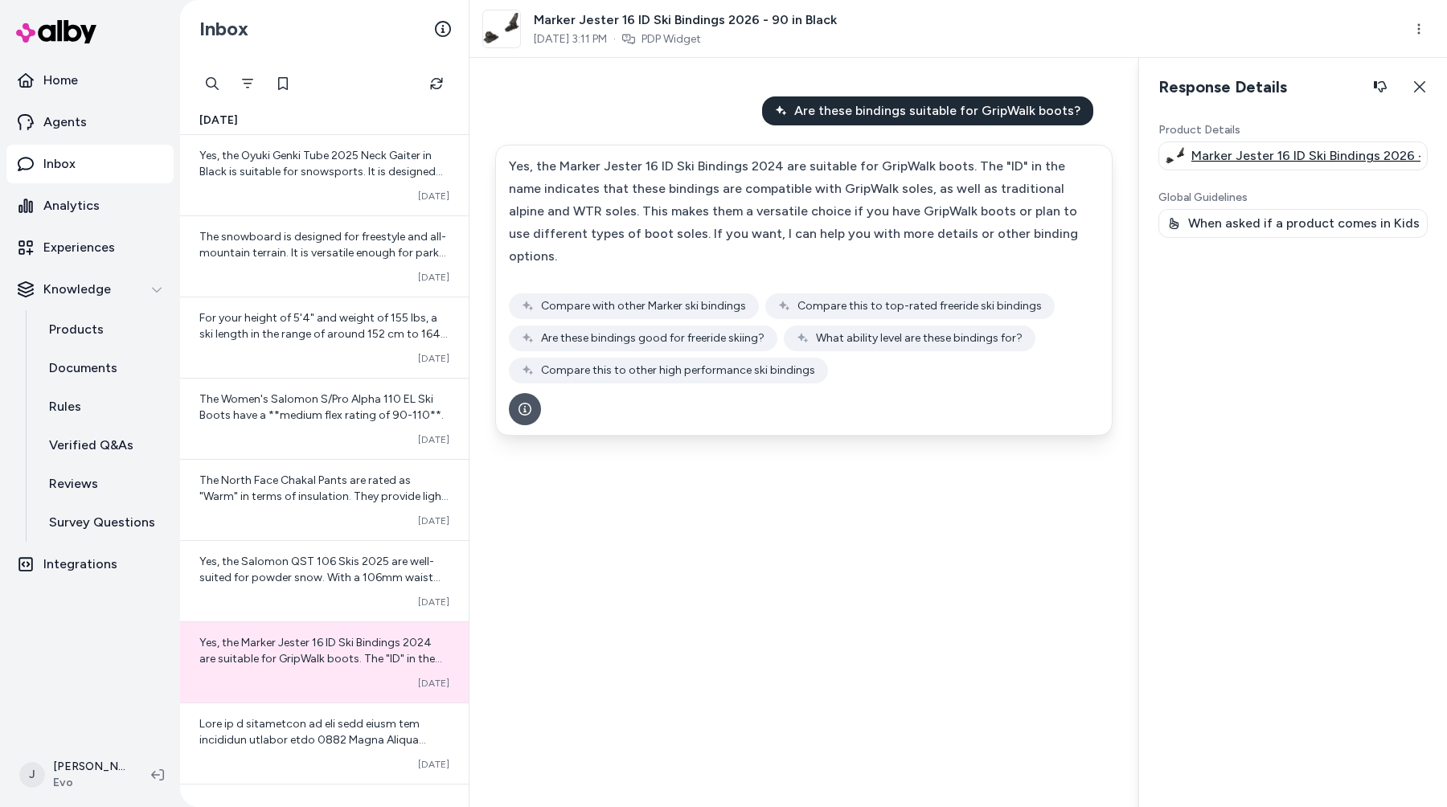
click at [1259, 154] on p "Marker Jester 16 ID Ski Bindings 2026 - 90 in Black" at bounding box center [1306, 155] width 229 height 19
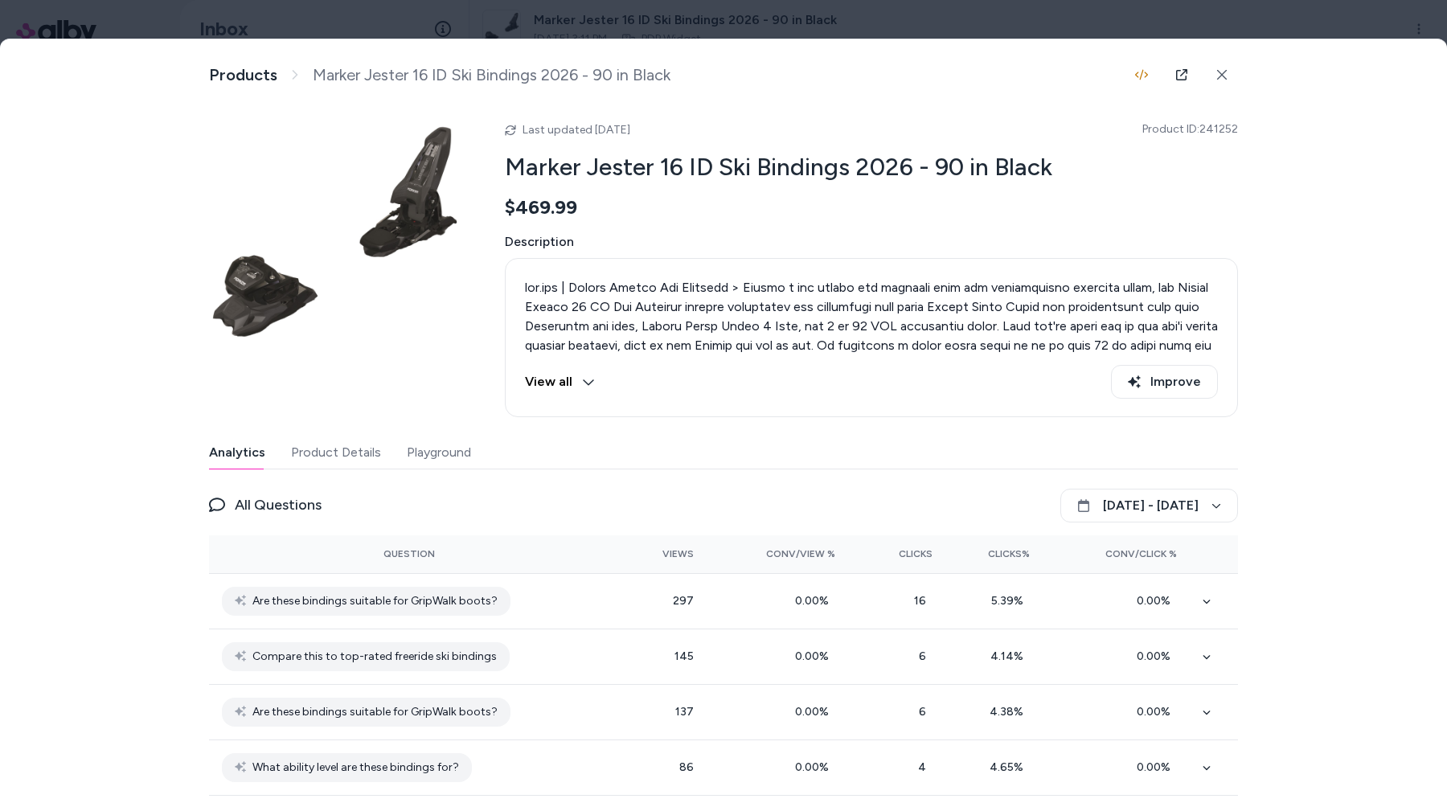
click at [1232, 21] on div at bounding box center [723, 403] width 1447 height 807
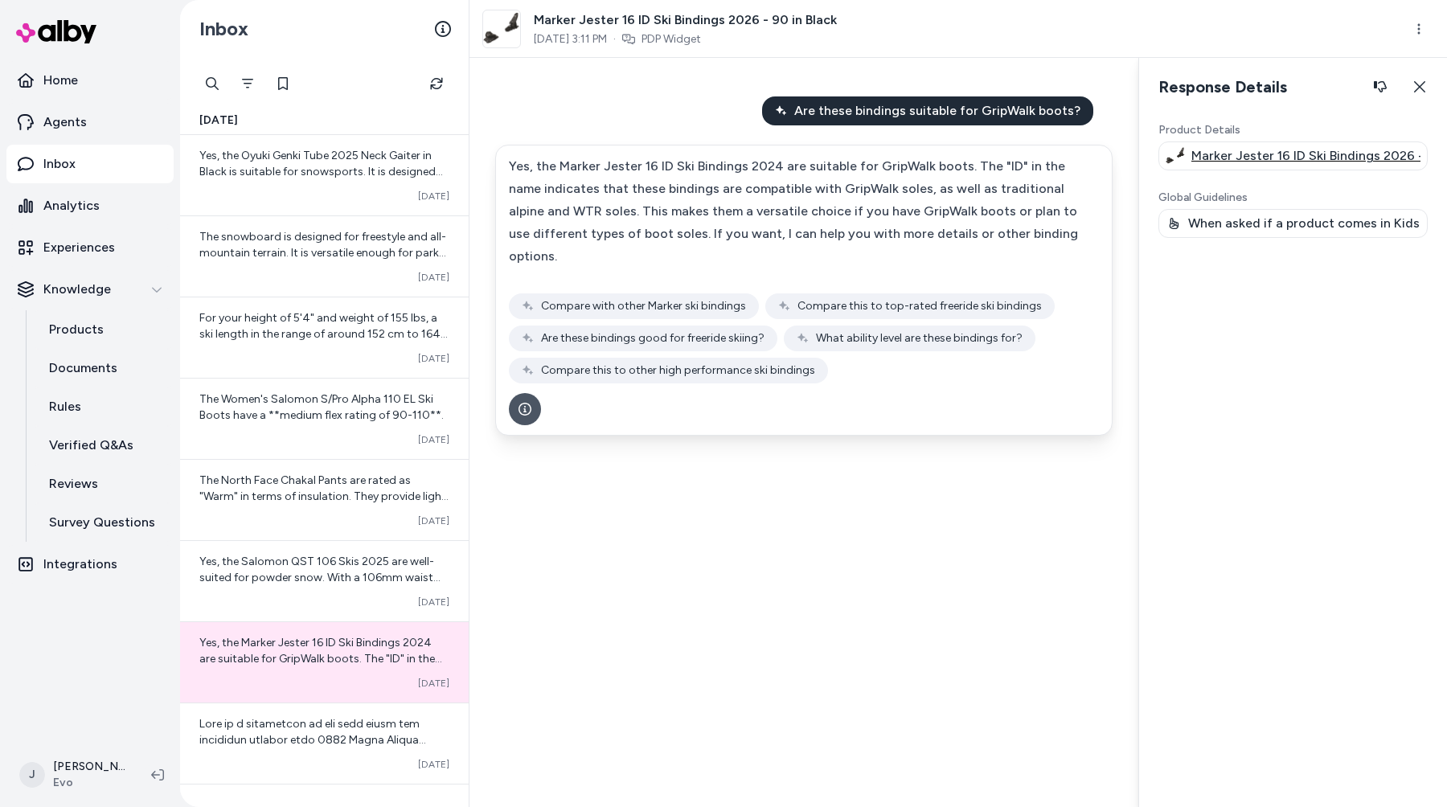
click at [1256, 149] on p "Marker Jester 16 ID Ski Bindings 2026 - 90 in Black" at bounding box center [1306, 155] width 229 height 19
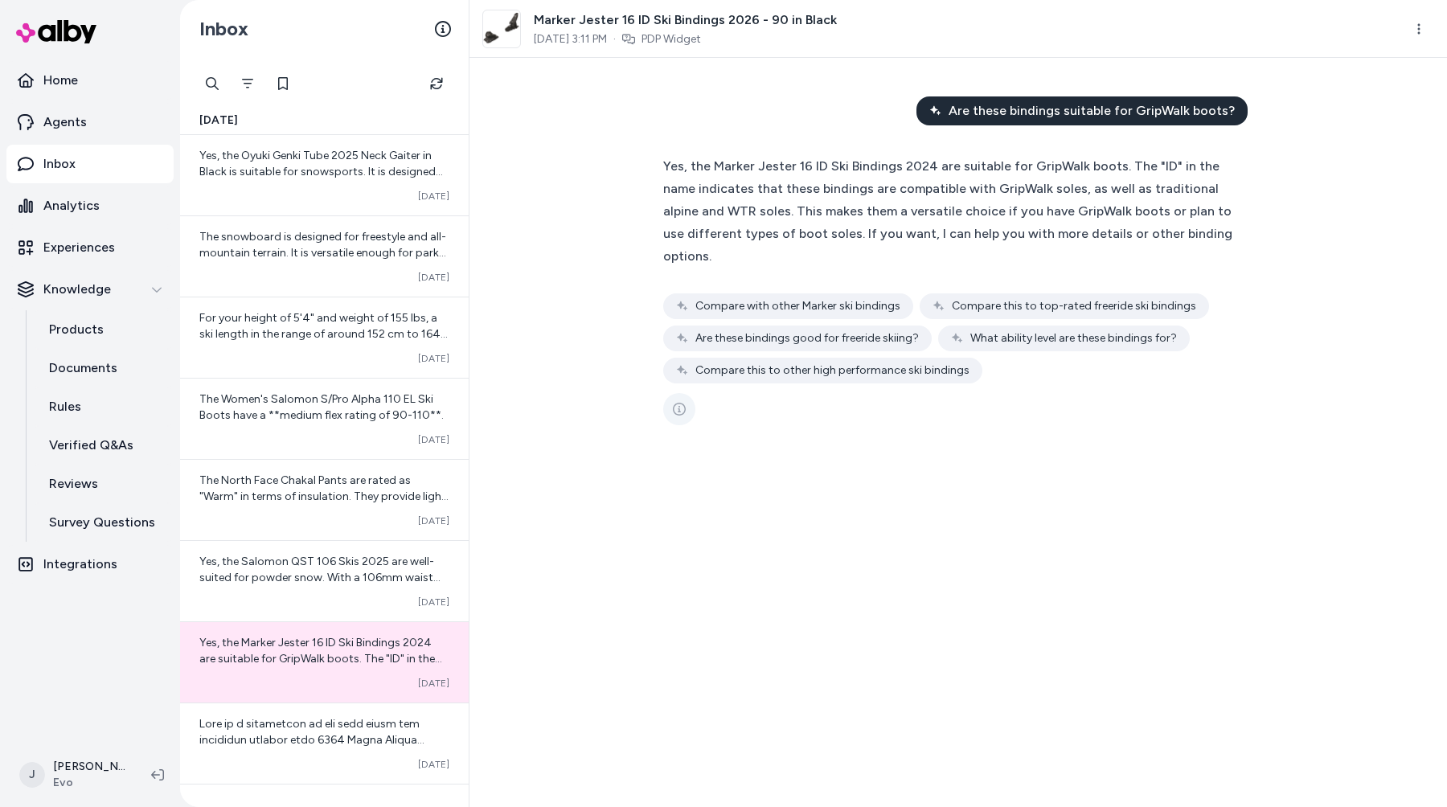
click at [676, 403] on icon "See more" at bounding box center [679, 409] width 13 height 13
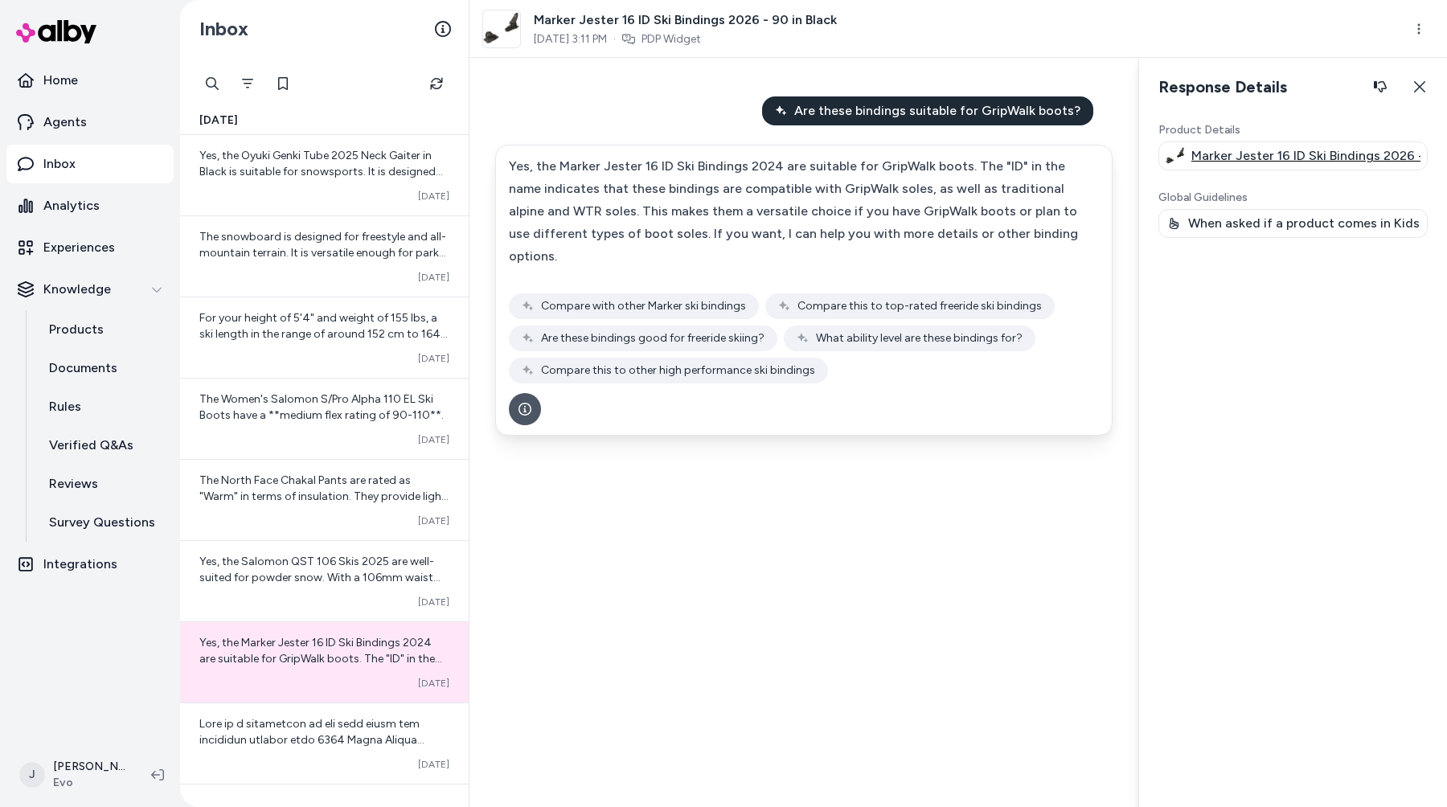
click at [1269, 163] on p "Marker Jester 16 ID Ski Bindings 2026 - 90 in Black" at bounding box center [1306, 155] width 229 height 19
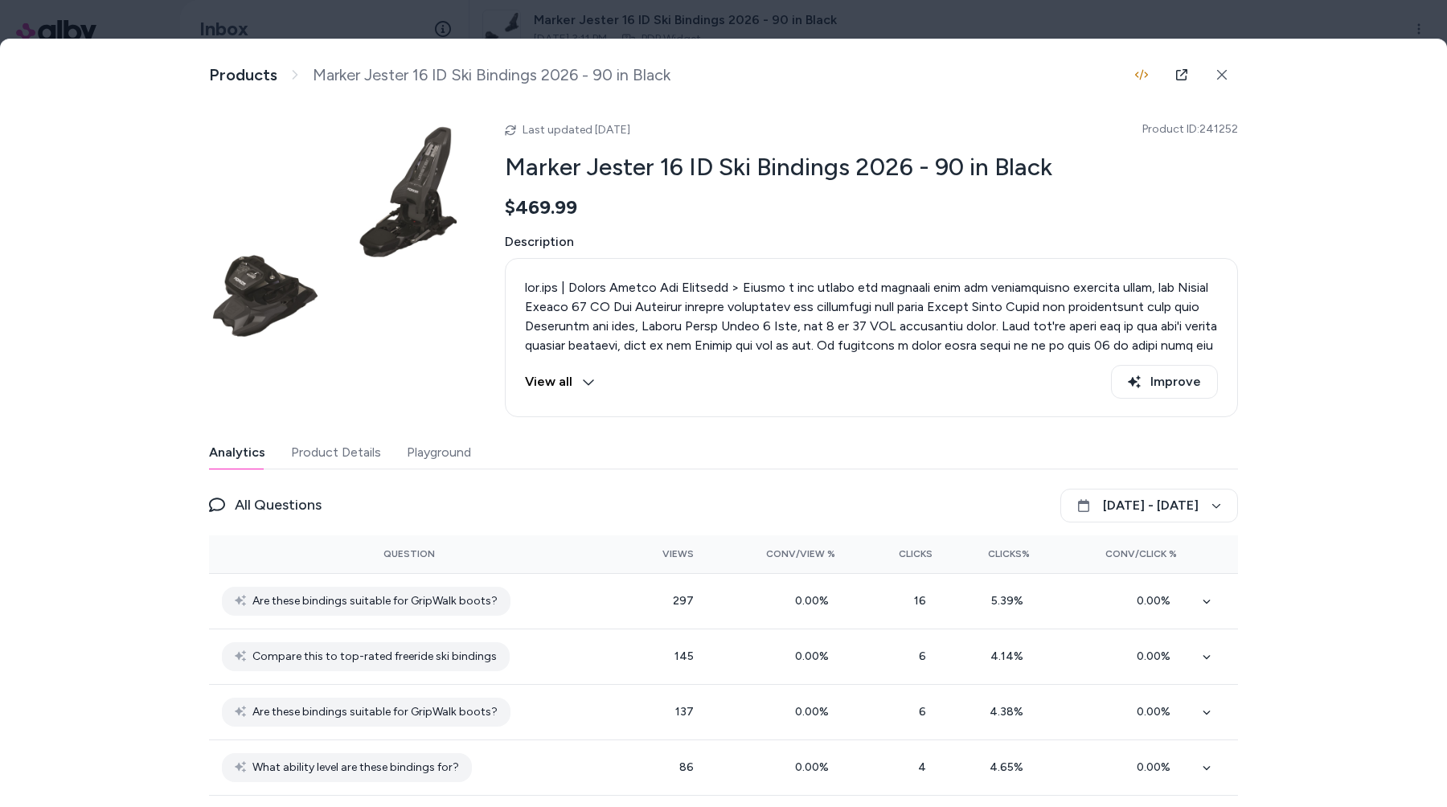
click at [1267, 18] on div at bounding box center [723, 403] width 1447 height 807
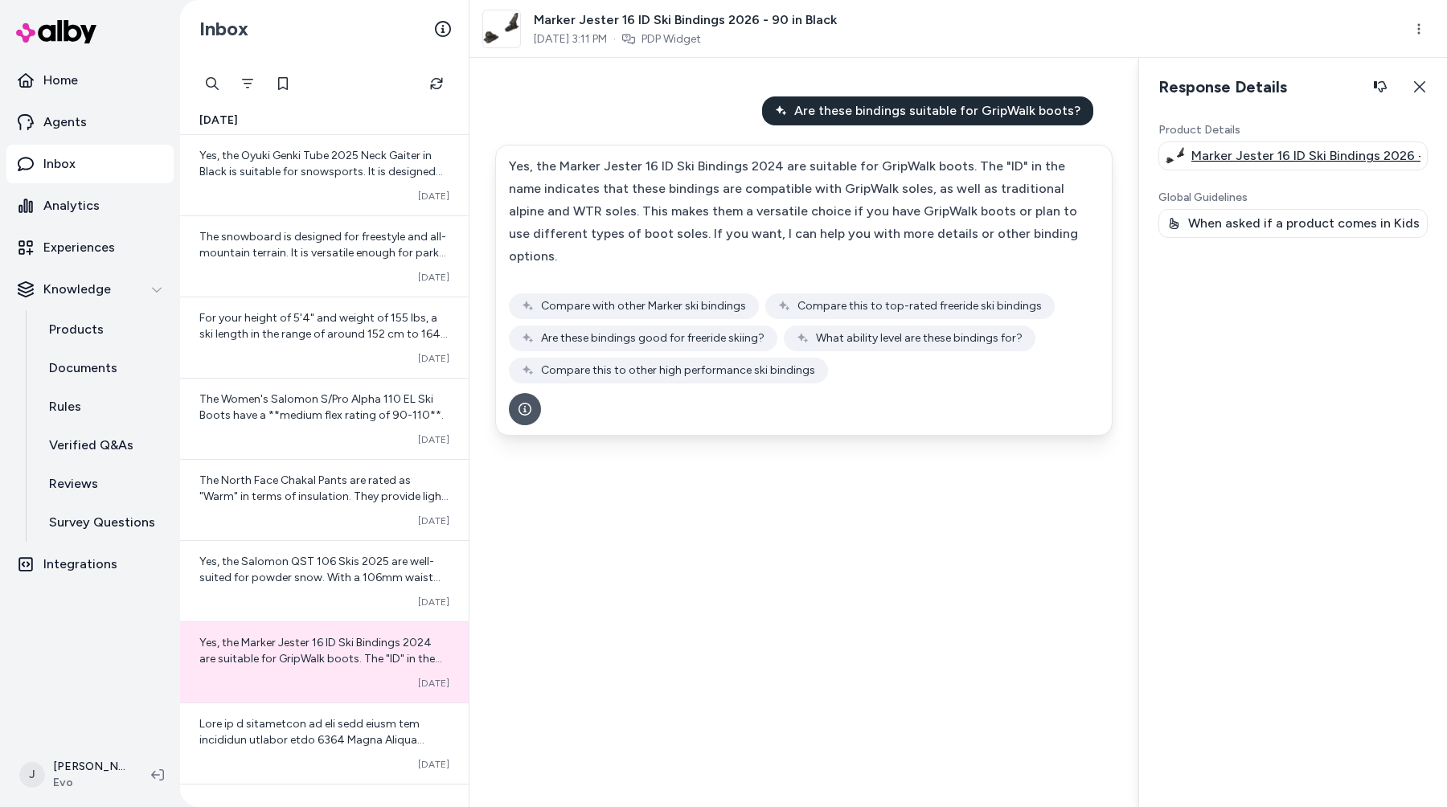
click at [1263, 154] on p "Marker Jester 16 ID Ski Bindings 2026 - 90 in Black" at bounding box center [1306, 155] width 229 height 19
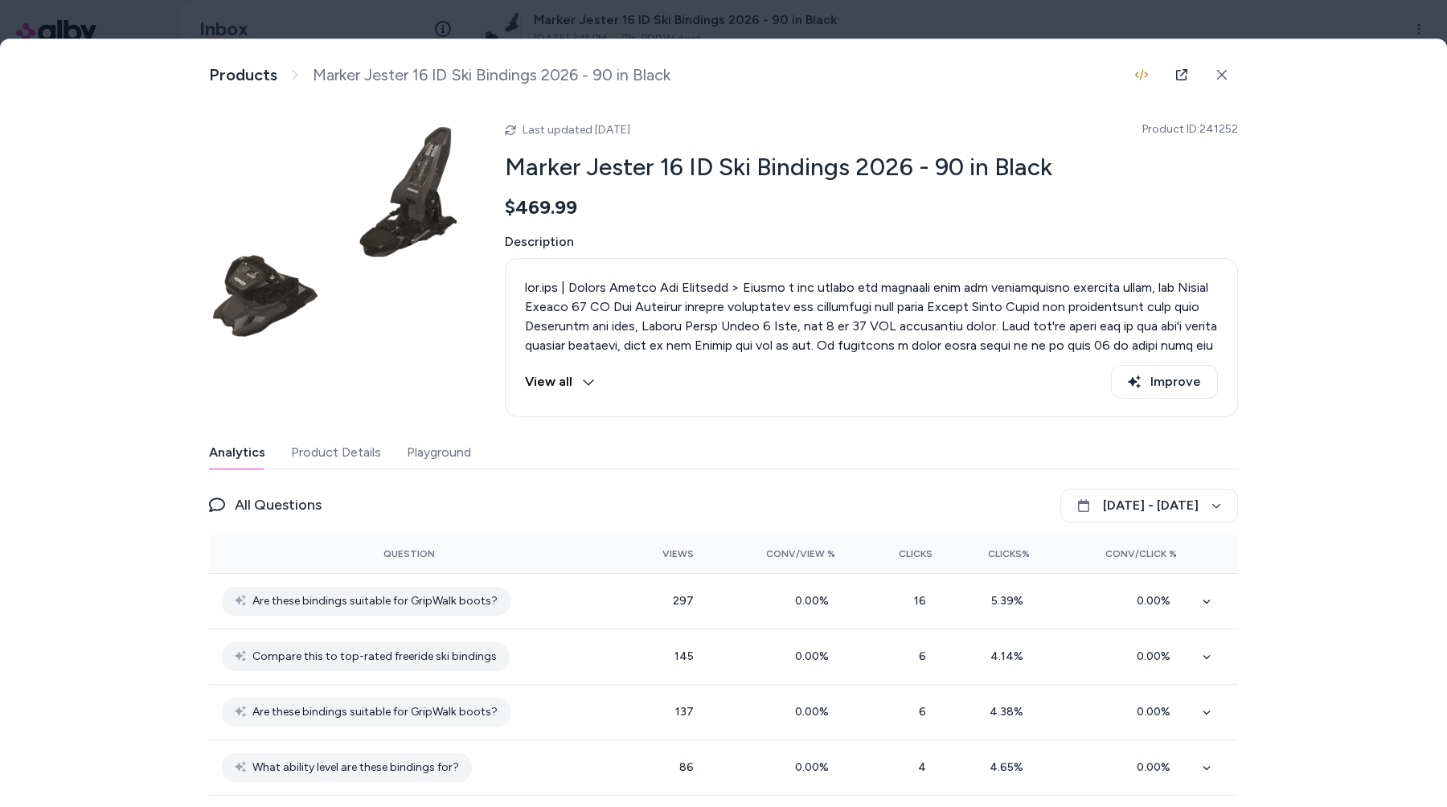
click at [1198, 20] on div at bounding box center [723, 403] width 1447 height 807
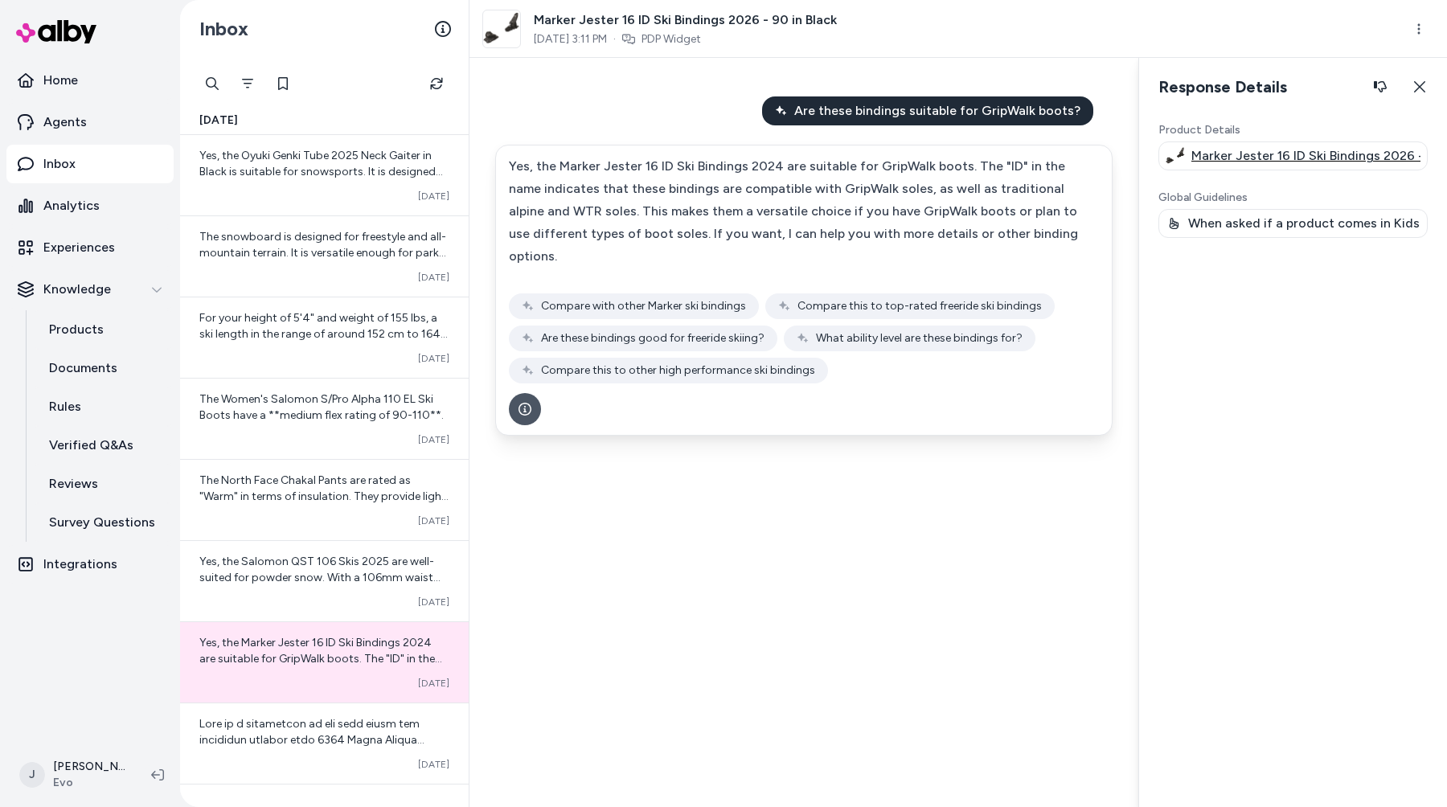
click at [1251, 154] on p "Marker Jester 16 ID Ski Bindings 2026 - 90 in Black" at bounding box center [1306, 155] width 229 height 19
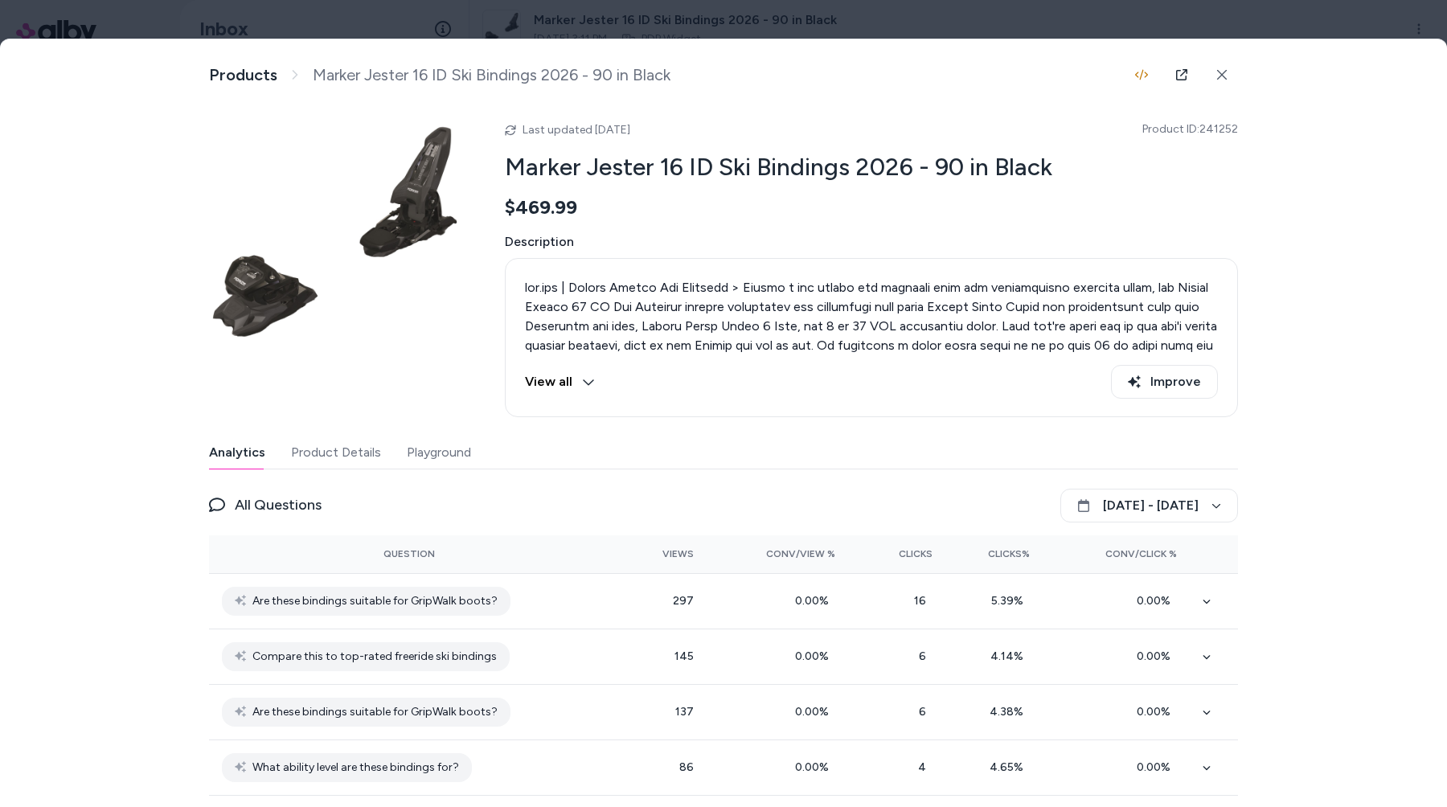
click at [1188, 26] on div at bounding box center [723, 403] width 1447 height 807
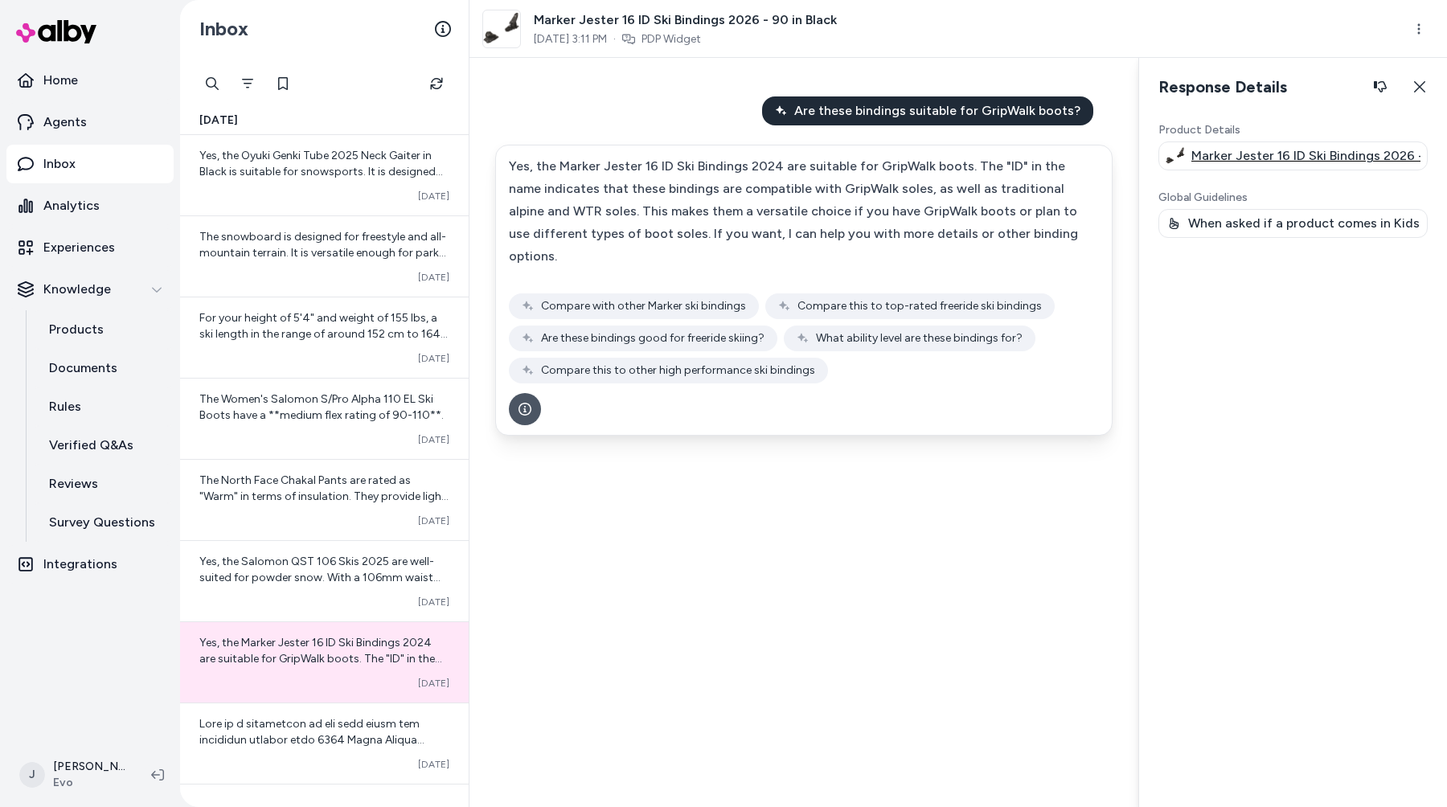
click at [1258, 160] on p "Marker Jester 16 ID Ski Bindings 2026 - 90 in Black" at bounding box center [1306, 155] width 229 height 19
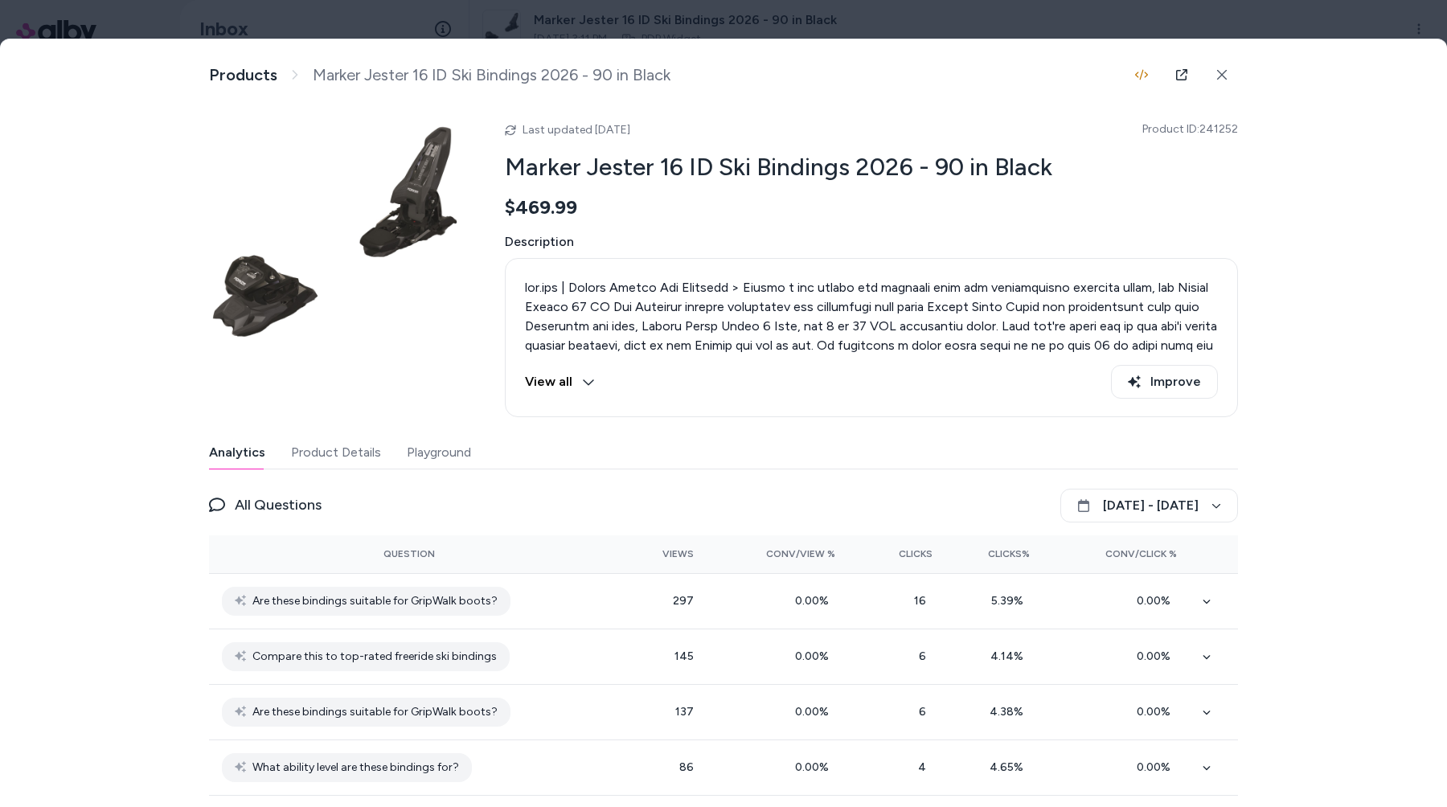
click at [429, 23] on div at bounding box center [723, 403] width 1447 height 807
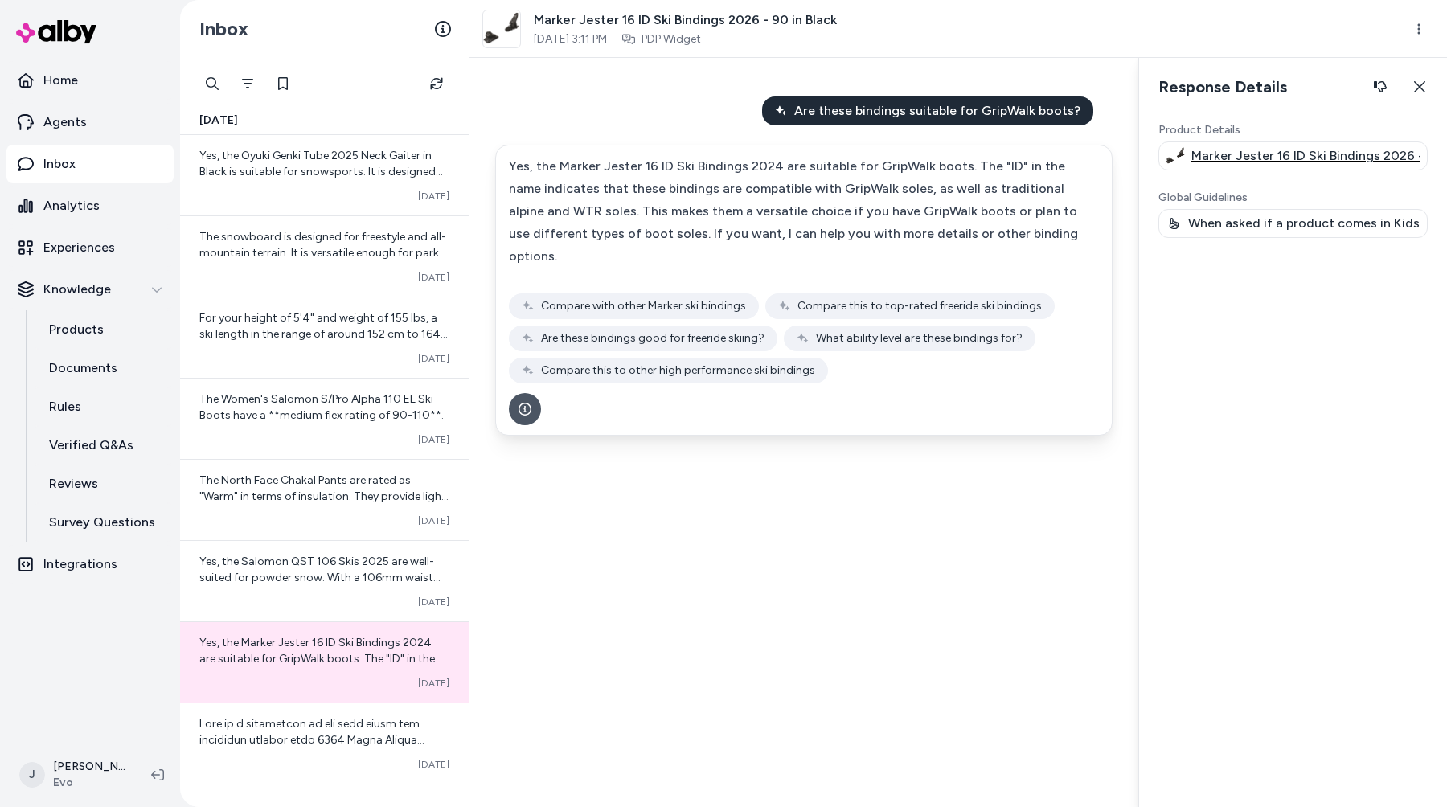
click at [1231, 162] on p "Marker Jester 16 ID Ski Bindings 2026 - 90 in Black" at bounding box center [1306, 155] width 229 height 19
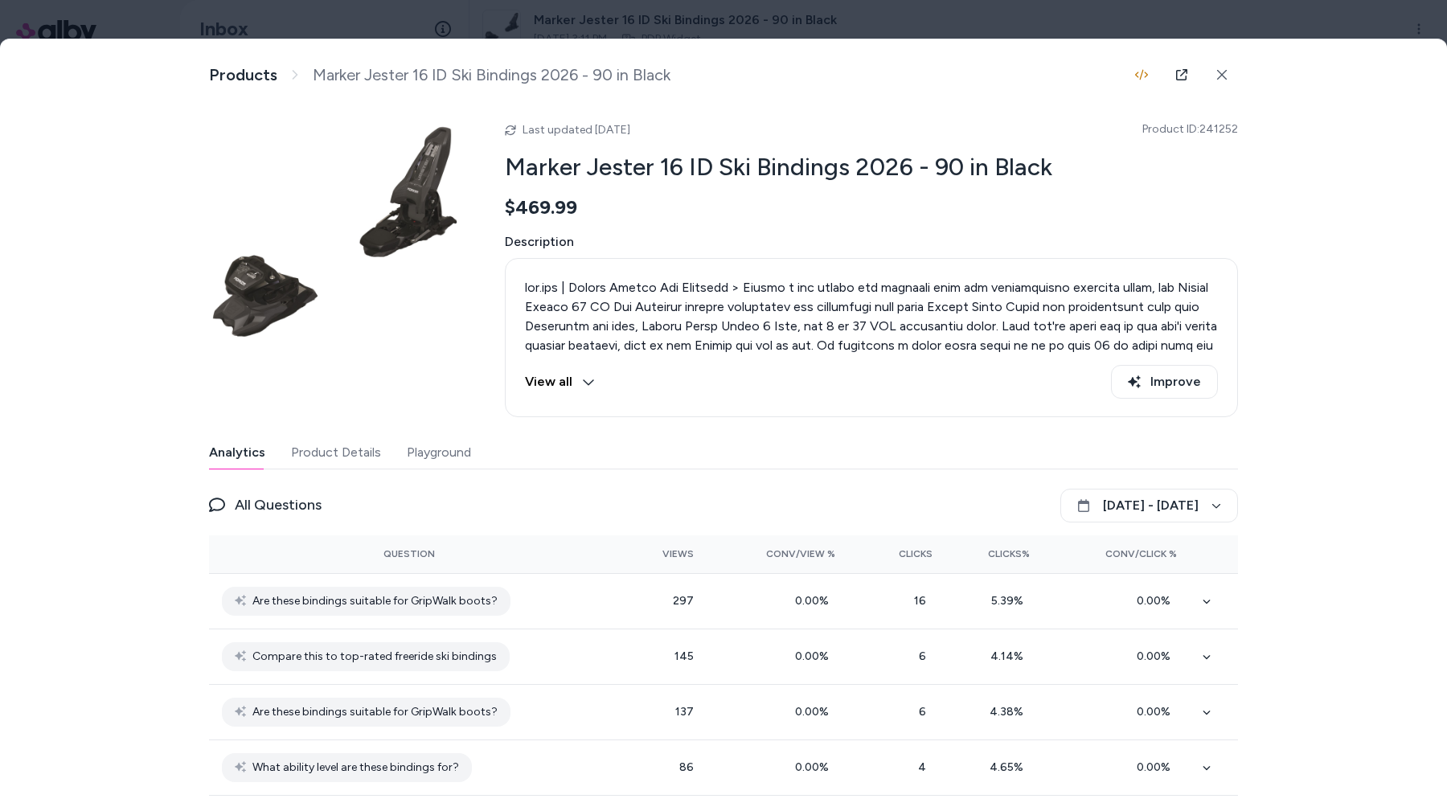
click at [1163, 33] on div at bounding box center [723, 403] width 1447 height 807
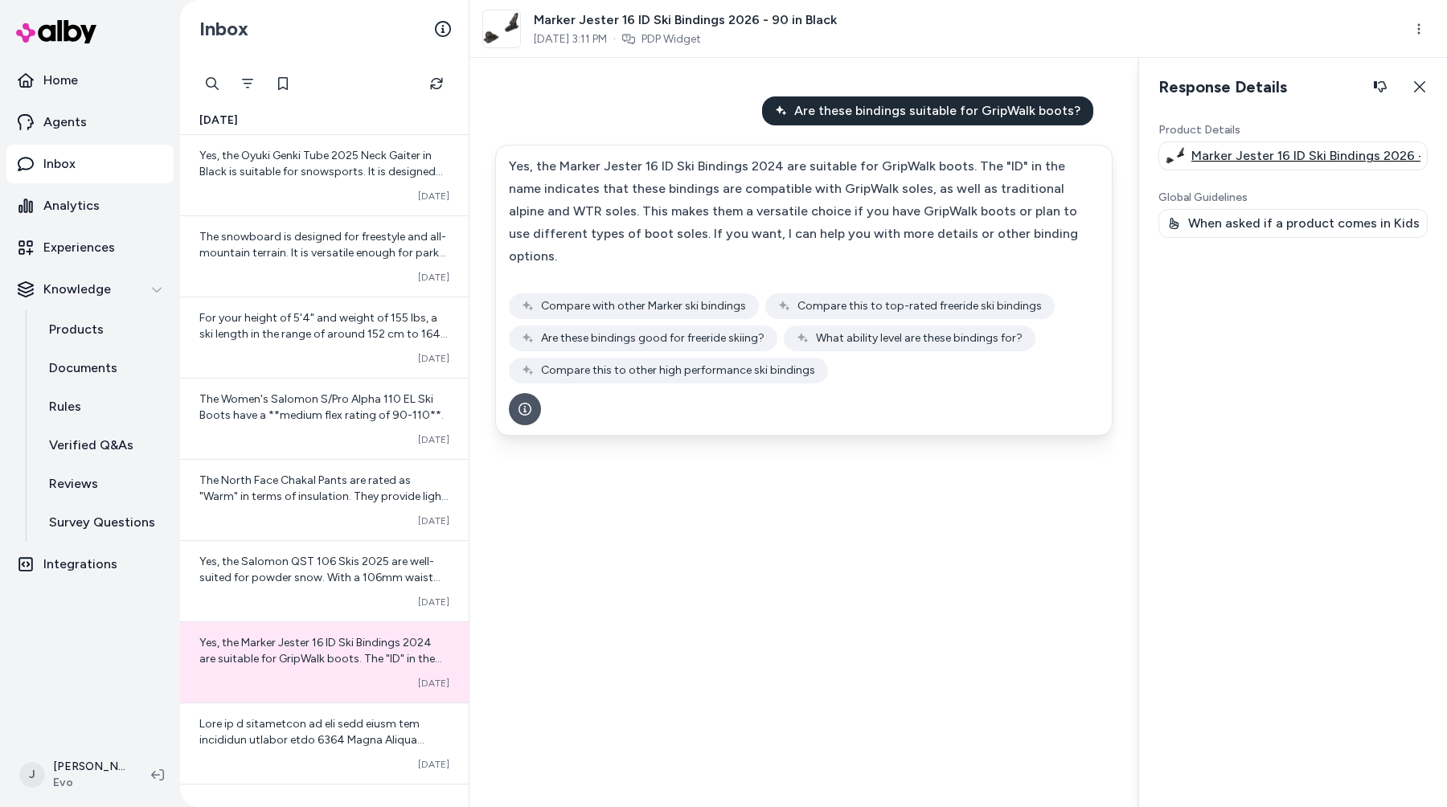
click at [1266, 159] on p "Marker Jester 16 ID Ski Bindings 2026 - 90 in Black" at bounding box center [1306, 155] width 229 height 19
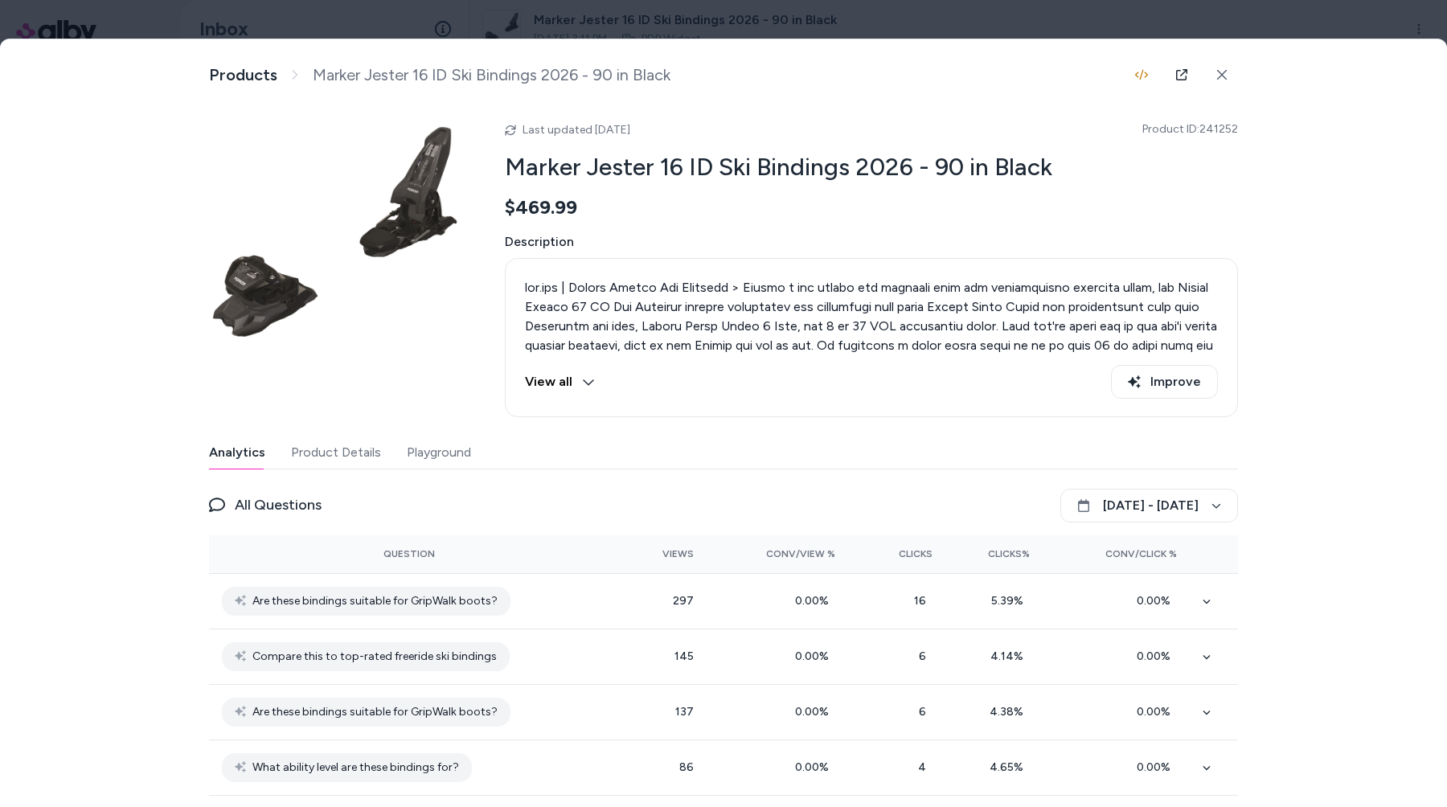
click at [1220, 26] on div at bounding box center [723, 403] width 1447 height 807
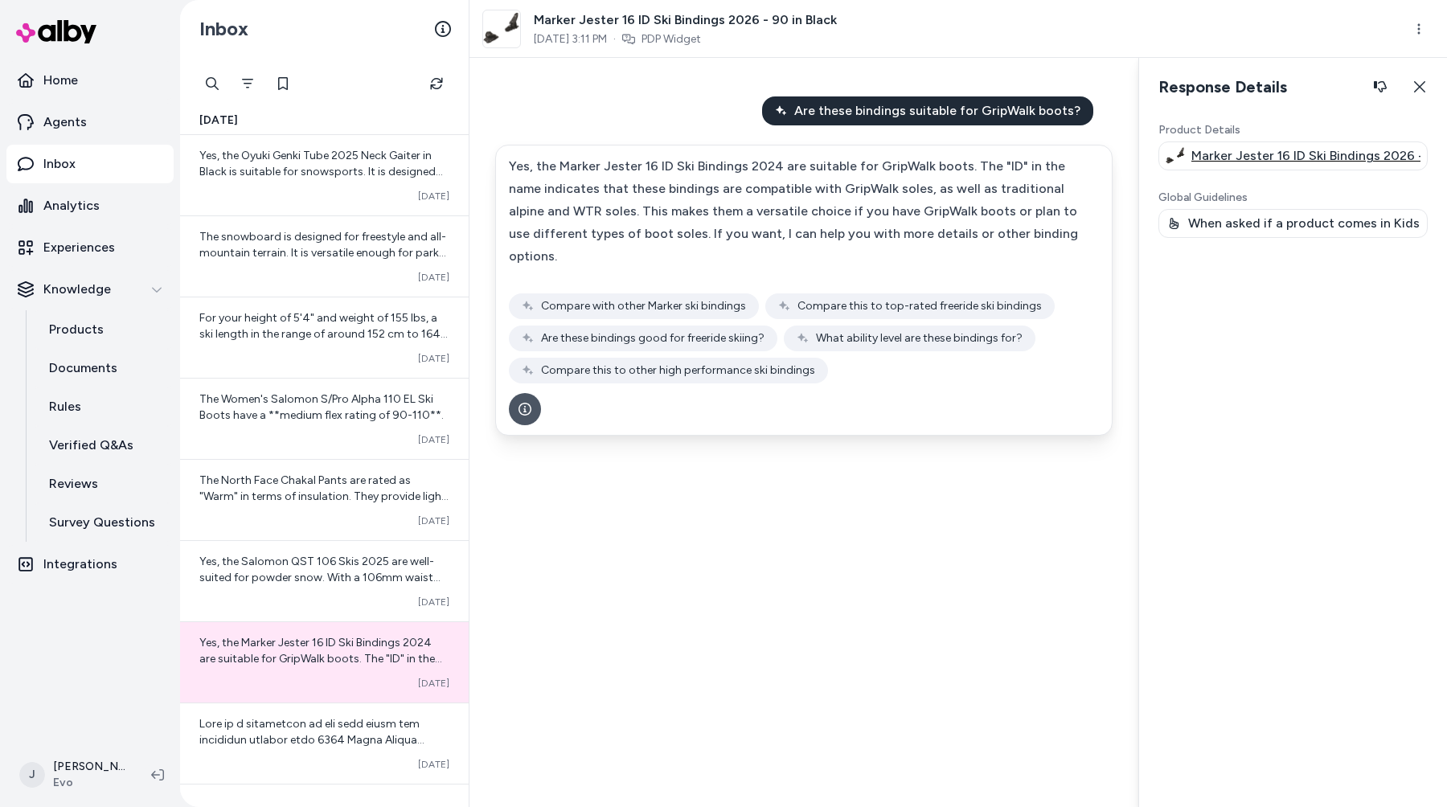
click at [1256, 151] on p "Marker Jester 16 ID Ski Bindings 2026 - 90 in Black" at bounding box center [1306, 155] width 229 height 19
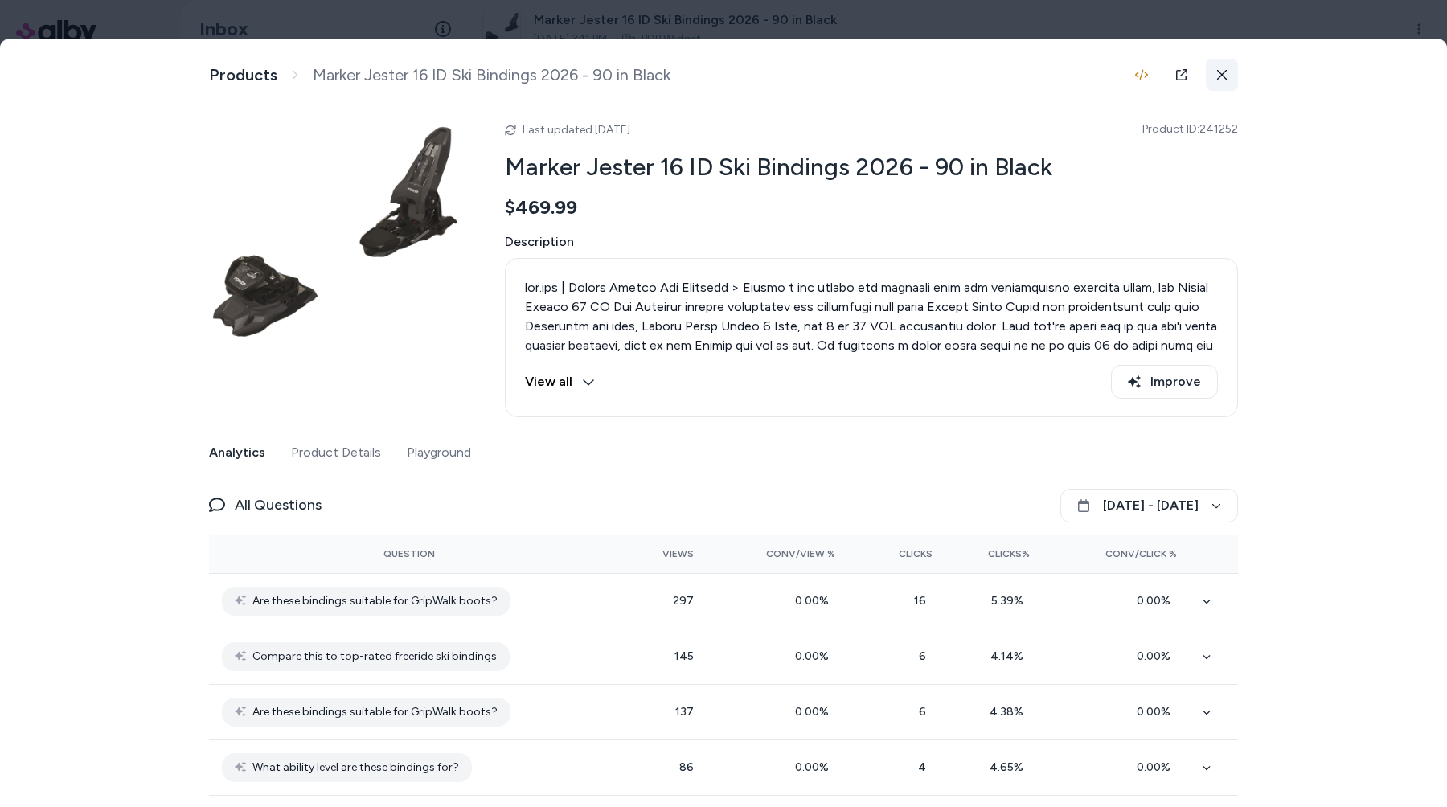
click at [1219, 80] on icon at bounding box center [1222, 74] width 11 height 11
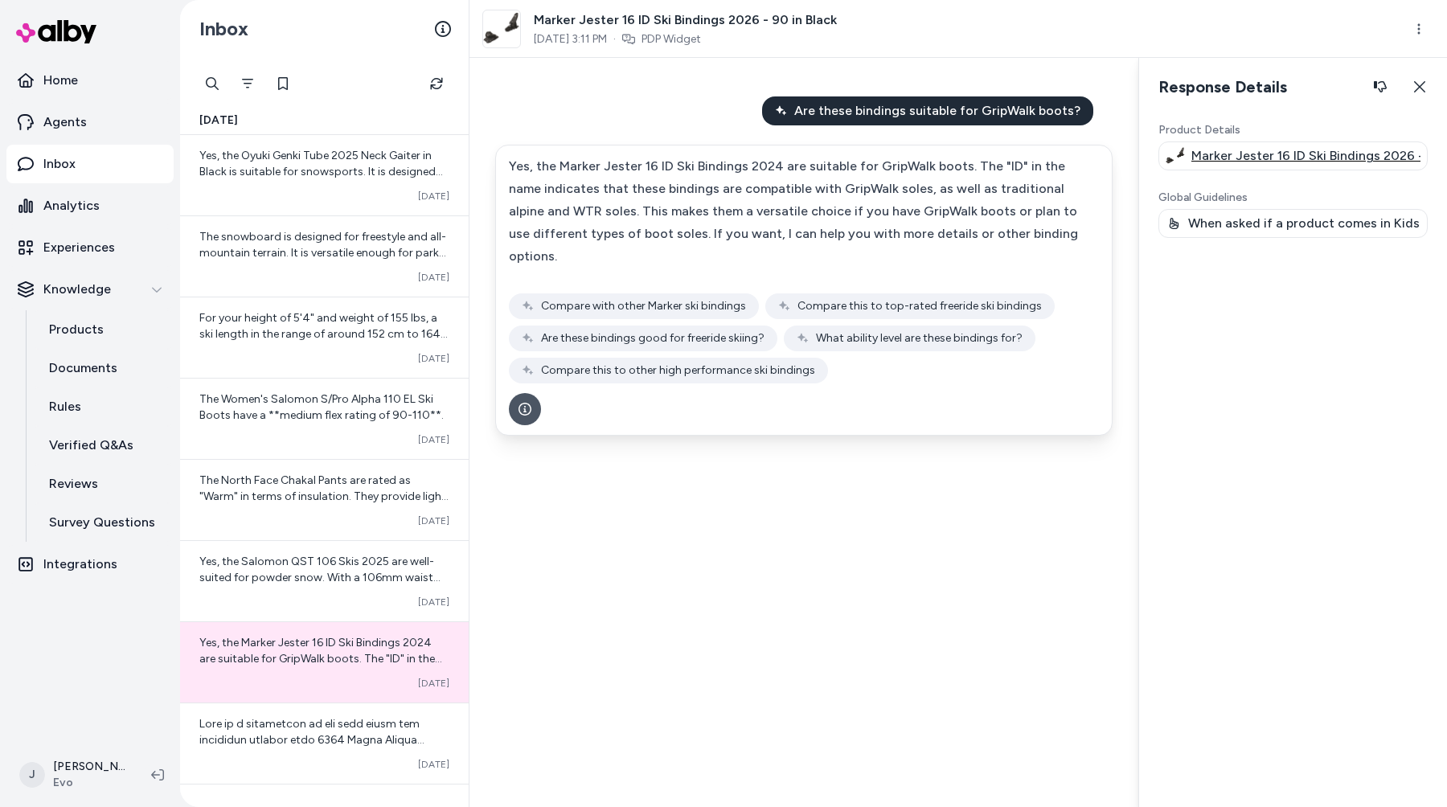
click at [1256, 147] on p "Marker Jester 16 ID Ski Bindings 2026 - 90 in Black" at bounding box center [1306, 155] width 229 height 19
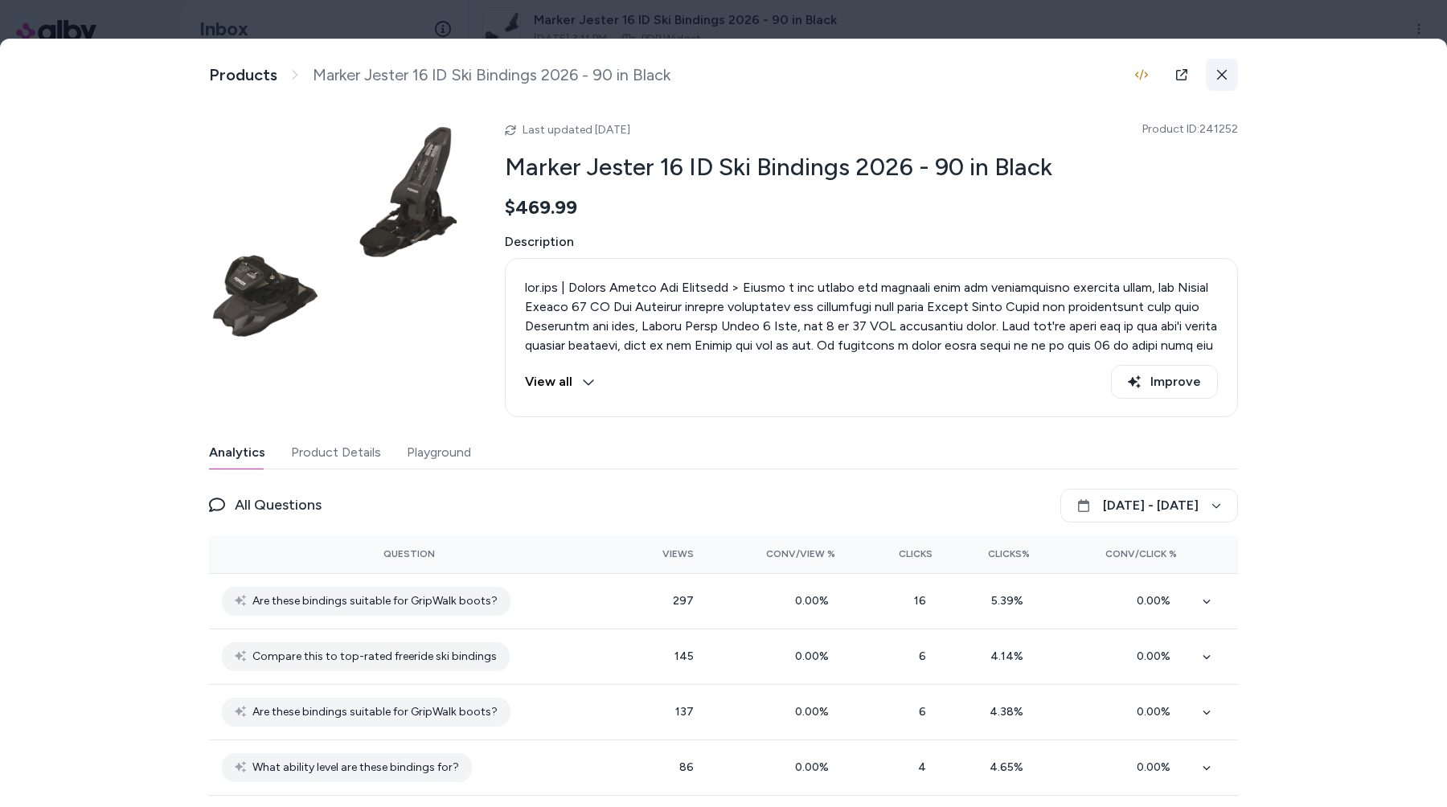
click at [1218, 82] on button at bounding box center [1222, 75] width 32 height 32
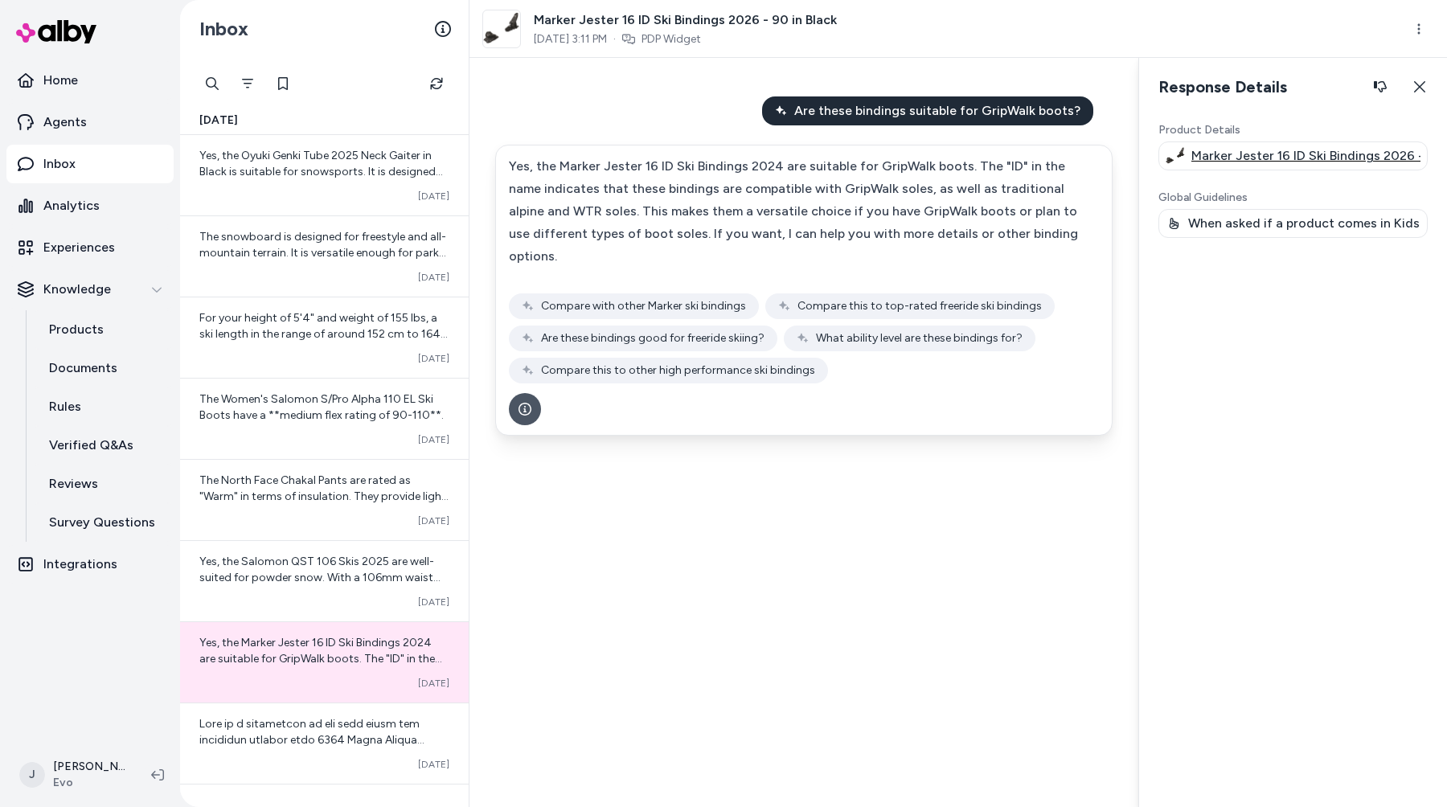
click at [1228, 154] on p "Marker Jester 16 ID Ski Bindings 2026 - 90 in Black" at bounding box center [1306, 155] width 229 height 19
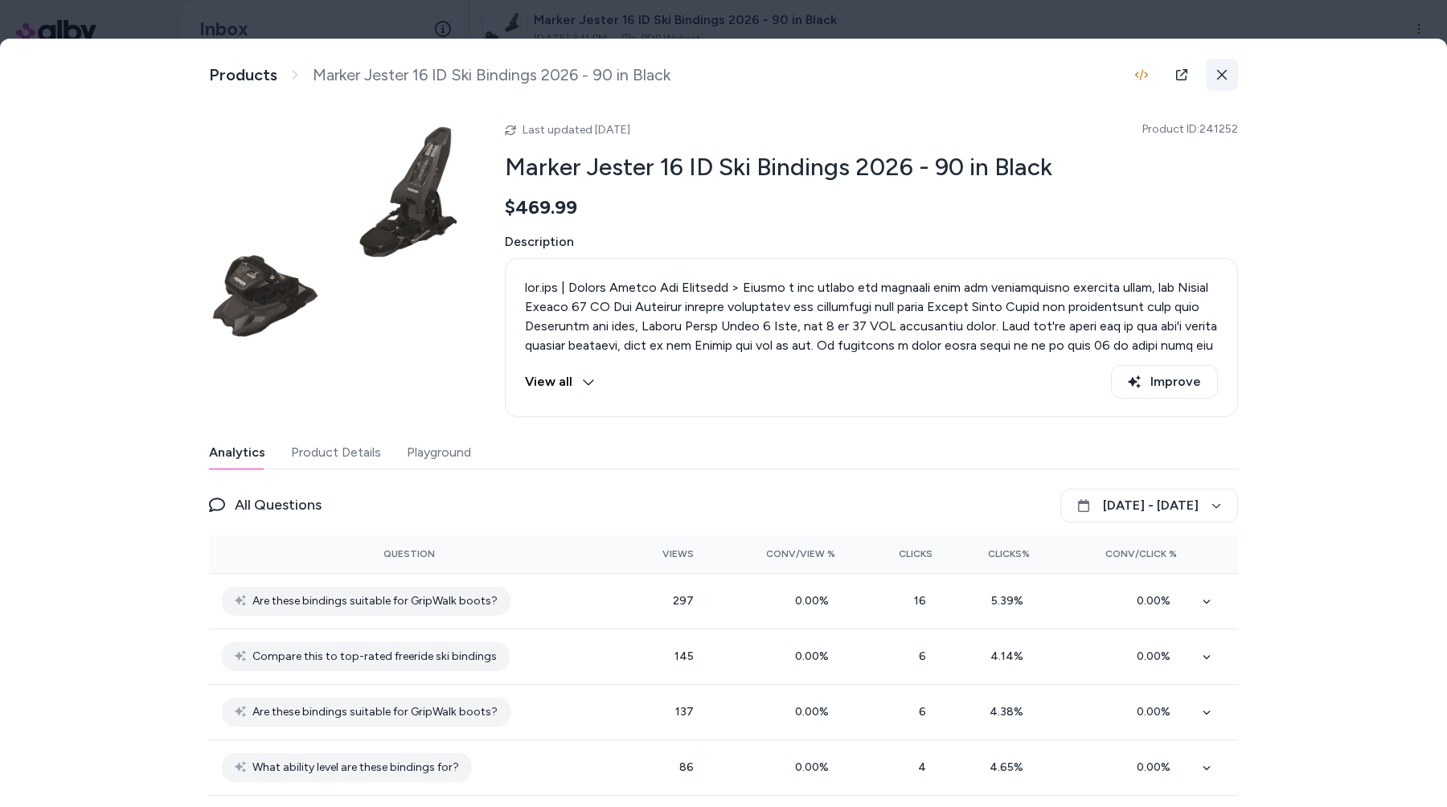
click at [1223, 80] on icon at bounding box center [1222, 74] width 11 height 11
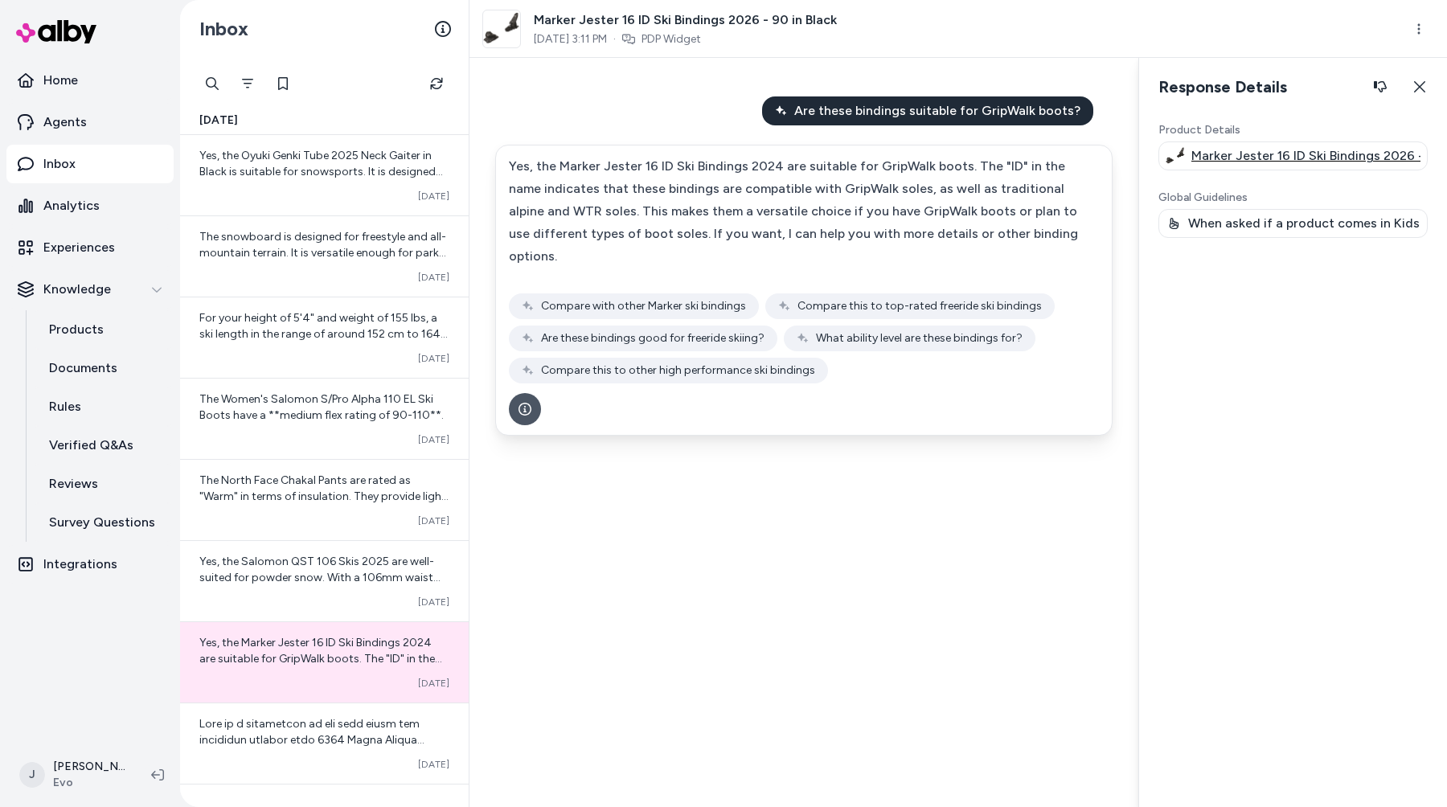
click at [1355, 160] on p "Marker Jester 16 ID Ski Bindings 2026 - 90 in Black" at bounding box center [1306, 155] width 229 height 19
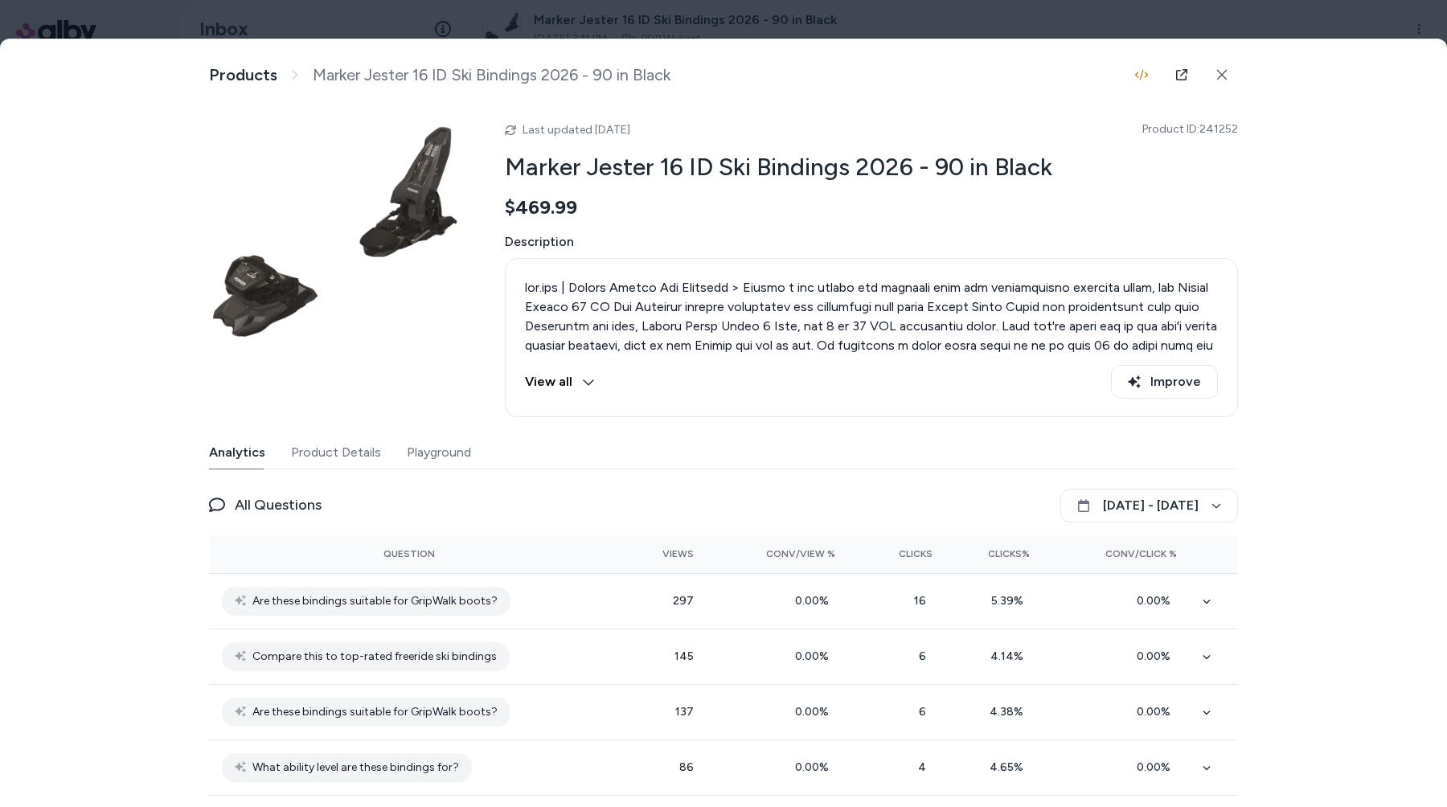
click at [355, 406] on div "Last updated Oct 09, 2025 Product ID: 241252 Marker Jester 16 ID Ski Bindings 2…" at bounding box center [723, 263] width 1029 height 307
click at [319, 450] on button "Product Details" at bounding box center [336, 453] width 90 height 32
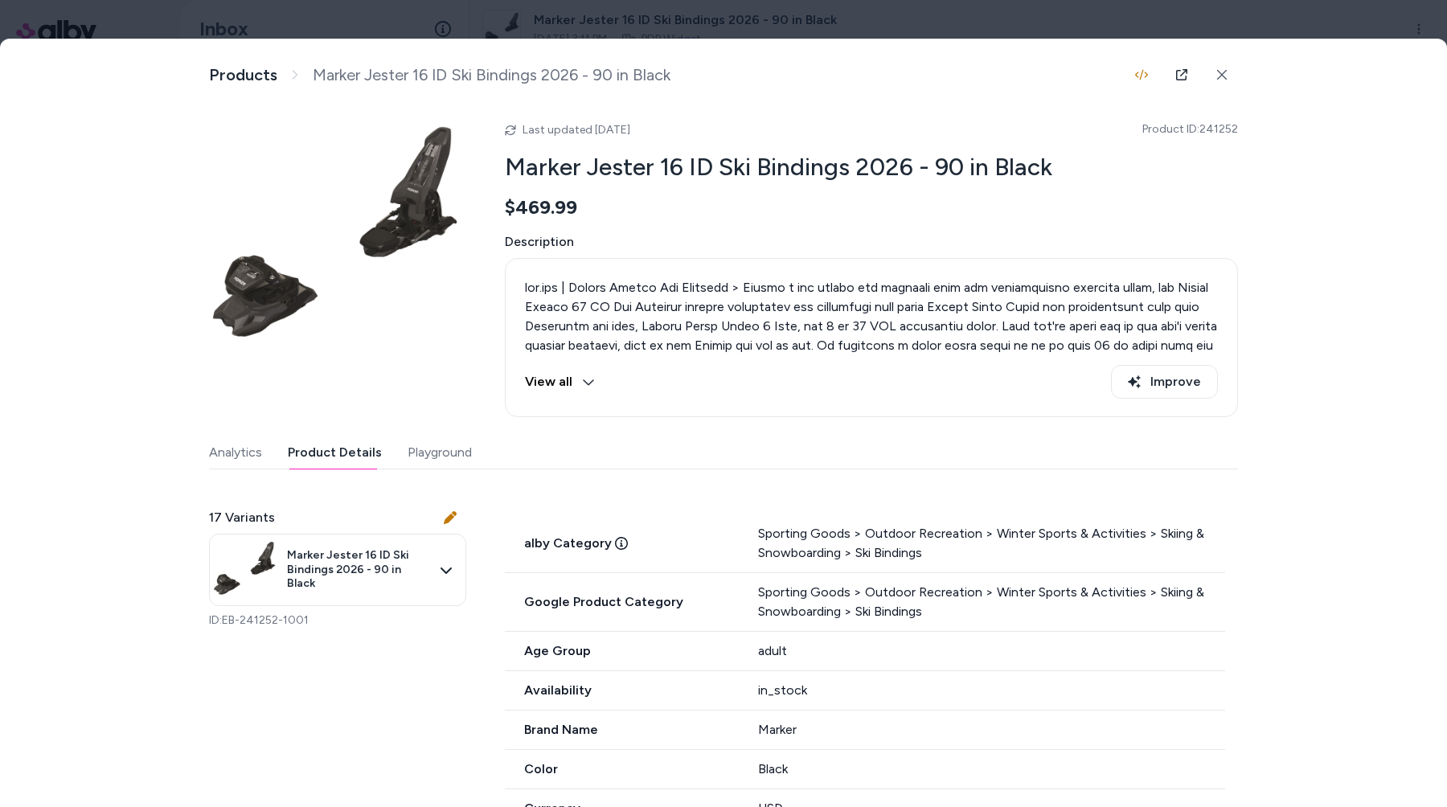
click at [585, 411] on div "View all Improve" at bounding box center [871, 337] width 733 height 159
click at [473, 20] on div at bounding box center [723, 403] width 1447 height 807
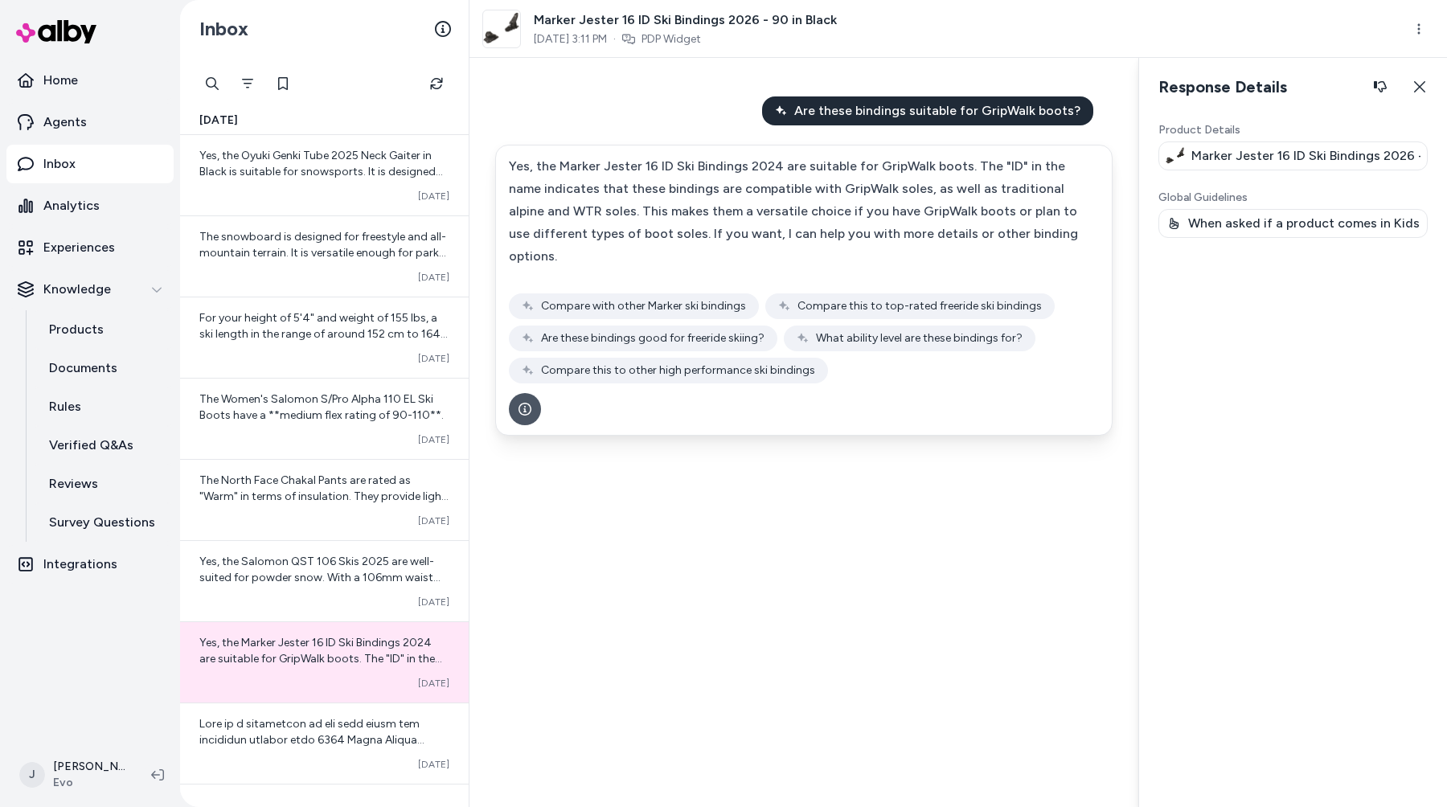
click at [1209, 507] on div "Product Details Marker Jester 16 ID Ski Bindings 2026 - 90 in Black Global Guid…" at bounding box center [1293, 458] width 269 height 672
click at [1323, 153] on p "Marker Jester 16 ID Ski Bindings 2026 - 90 in Black" at bounding box center [1306, 155] width 229 height 19
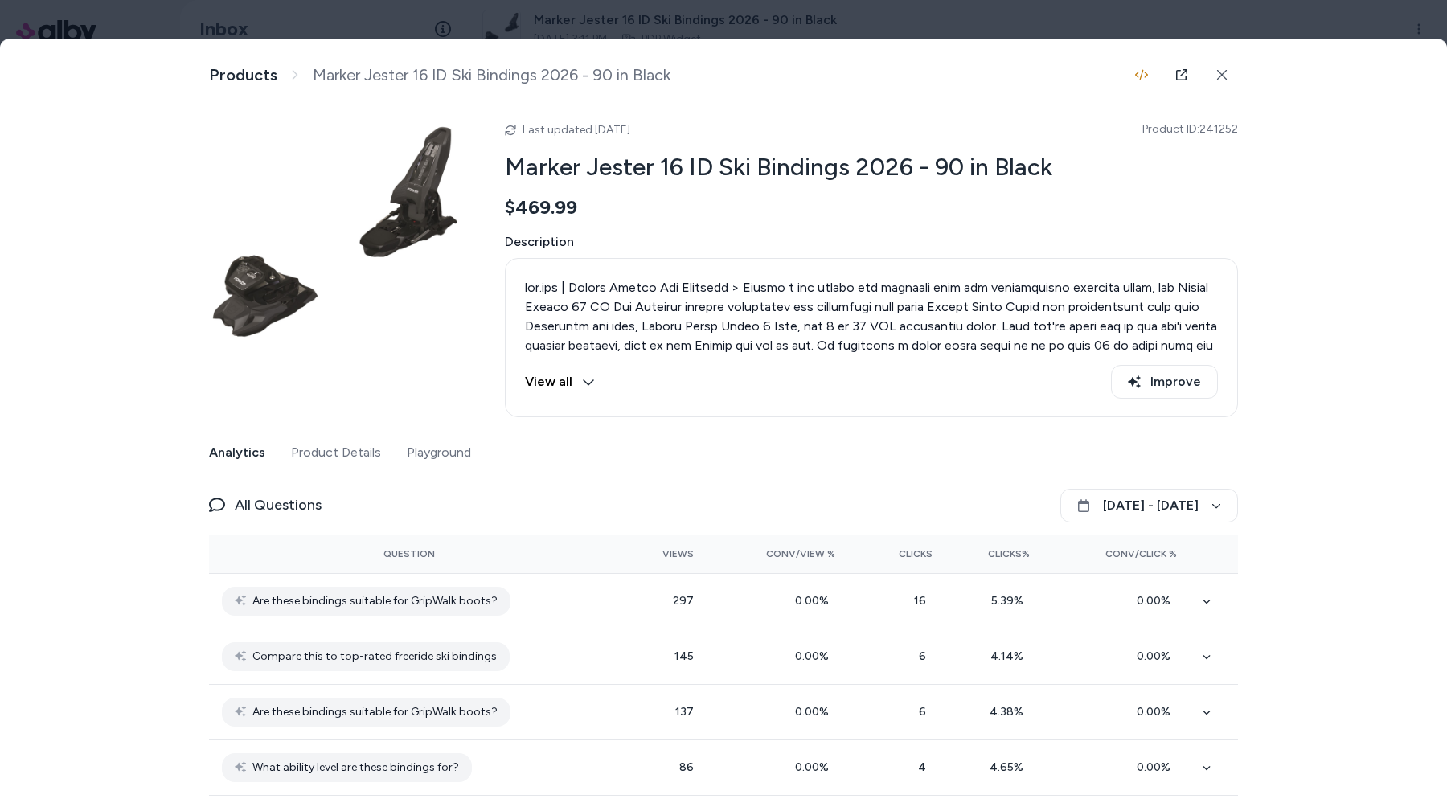
click at [331, 458] on button "Product Details" at bounding box center [336, 453] width 90 height 32
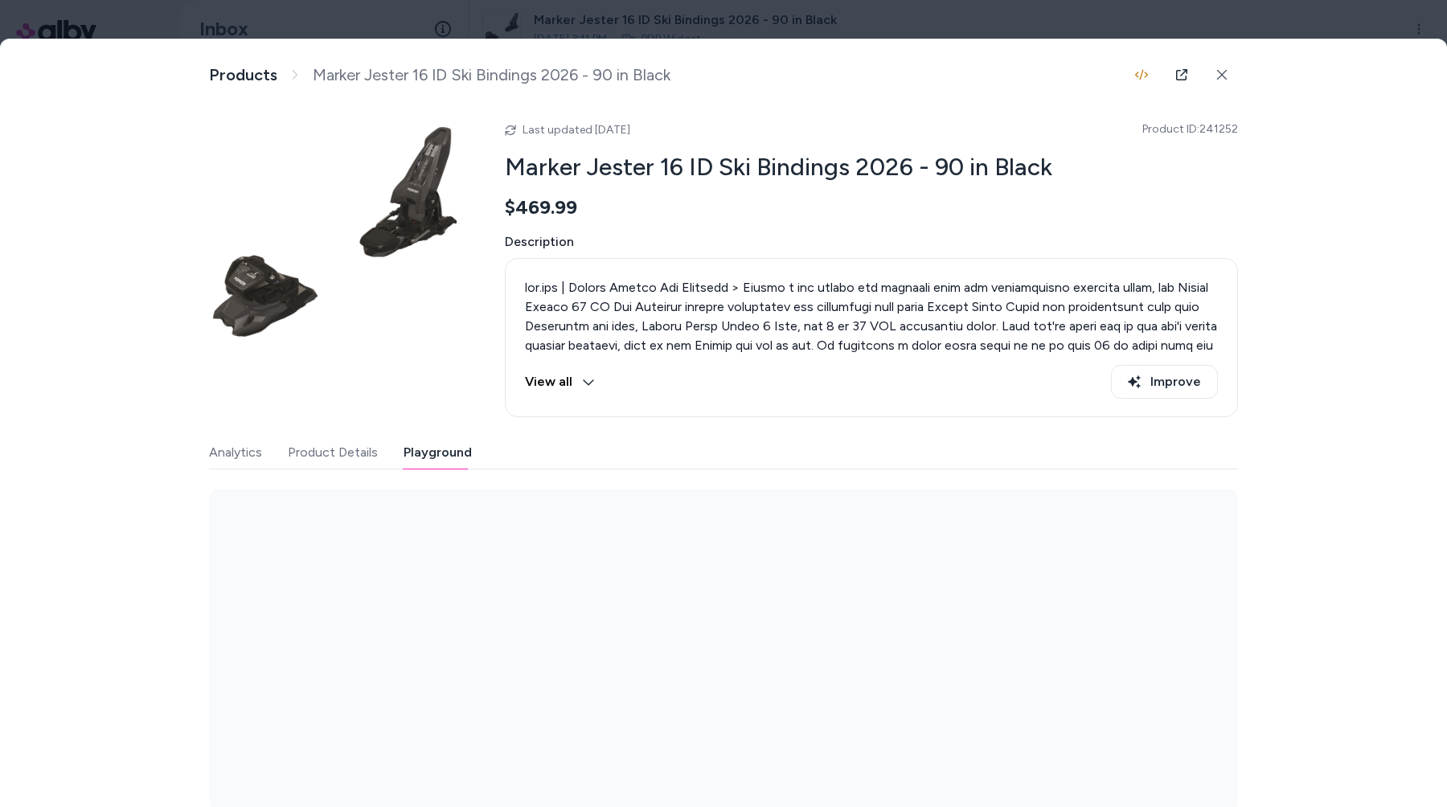
click at [431, 460] on button "Playground" at bounding box center [438, 453] width 68 height 32
click at [322, 456] on button "Product Details" at bounding box center [333, 453] width 90 height 32
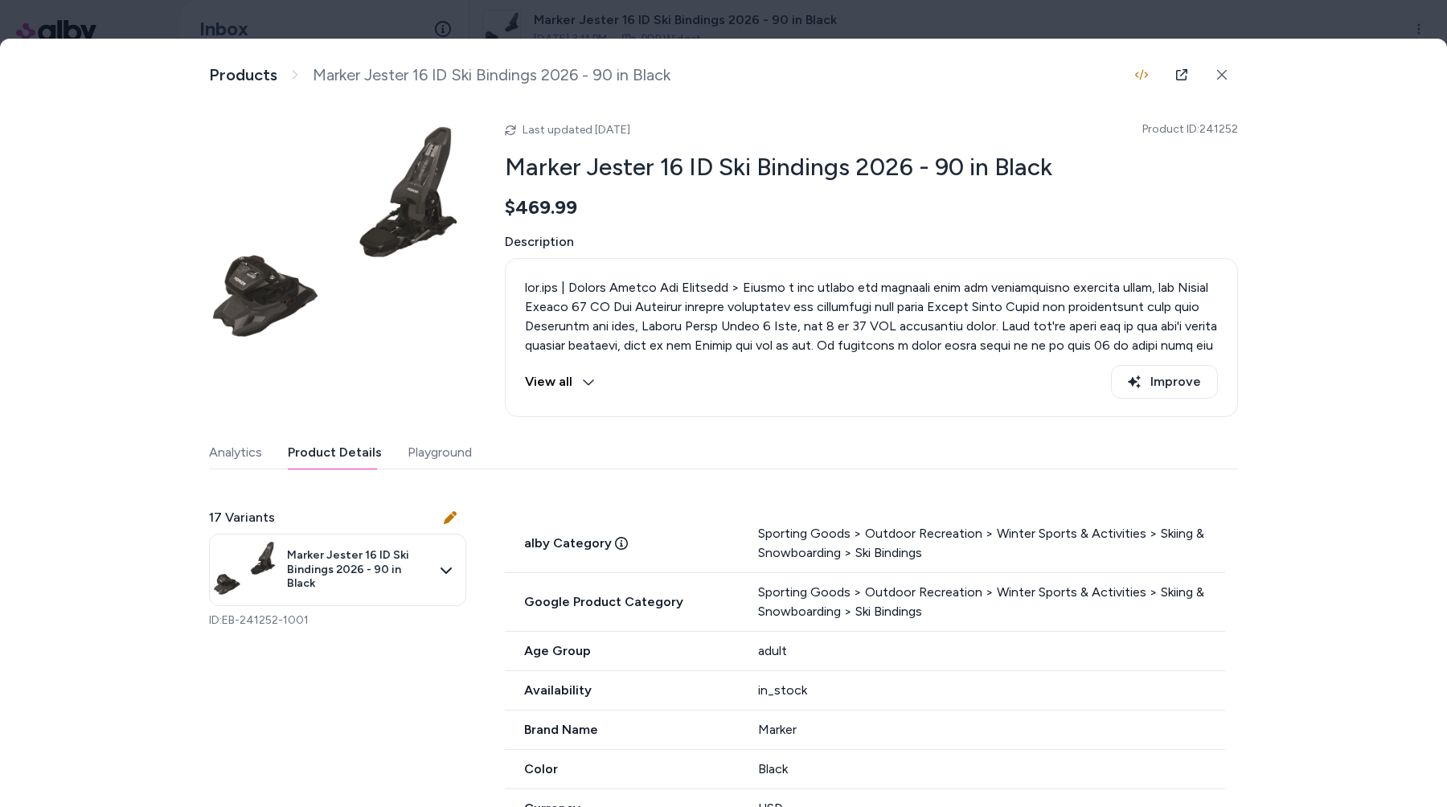
click at [241, 458] on button "Analytics" at bounding box center [235, 453] width 53 height 32
click at [294, 458] on button "Product Details" at bounding box center [335, 453] width 94 height 32
click at [232, 457] on button "Analytics" at bounding box center [235, 453] width 53 height 32
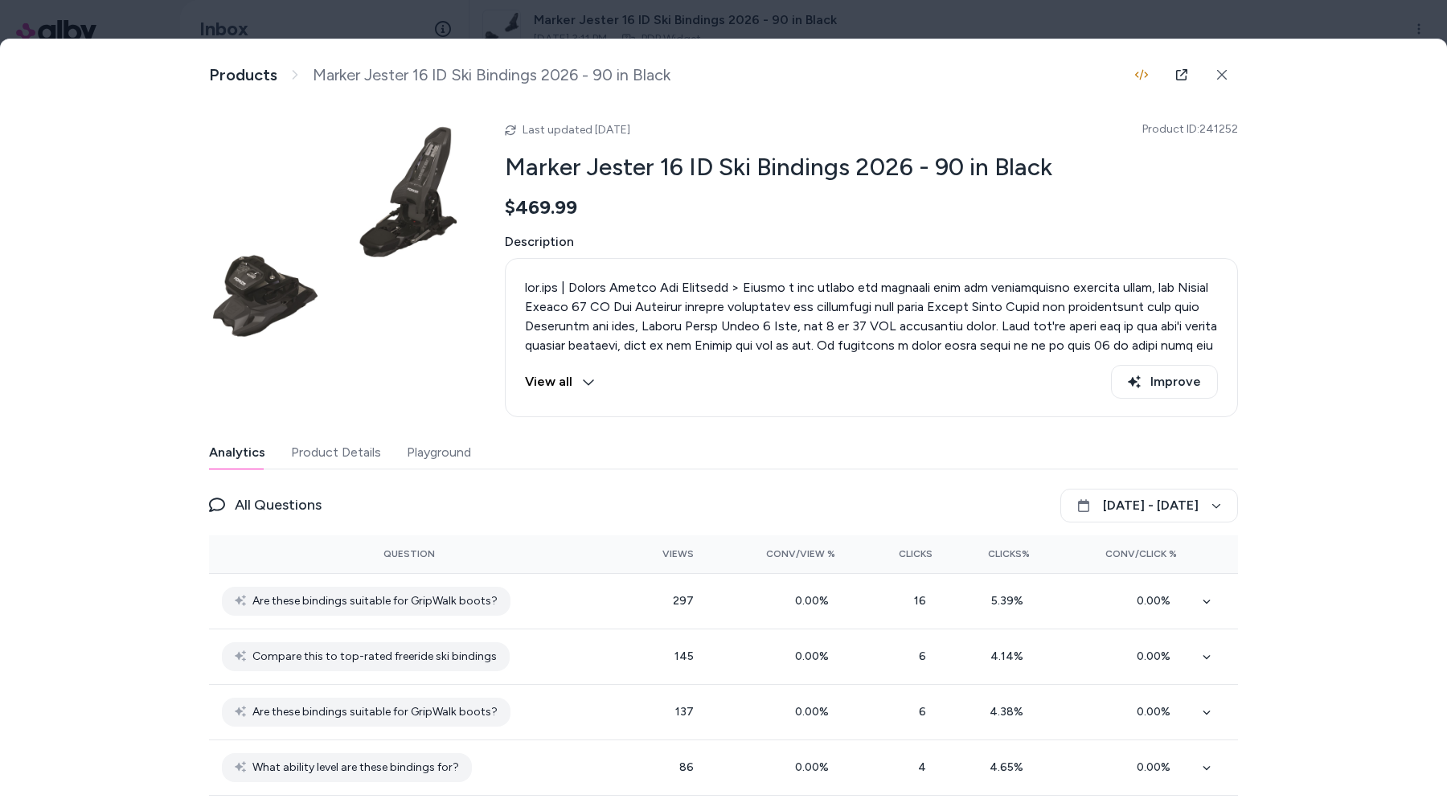
click at [706, 15] on div at bounding box center [723, 403] width 1447 height 807
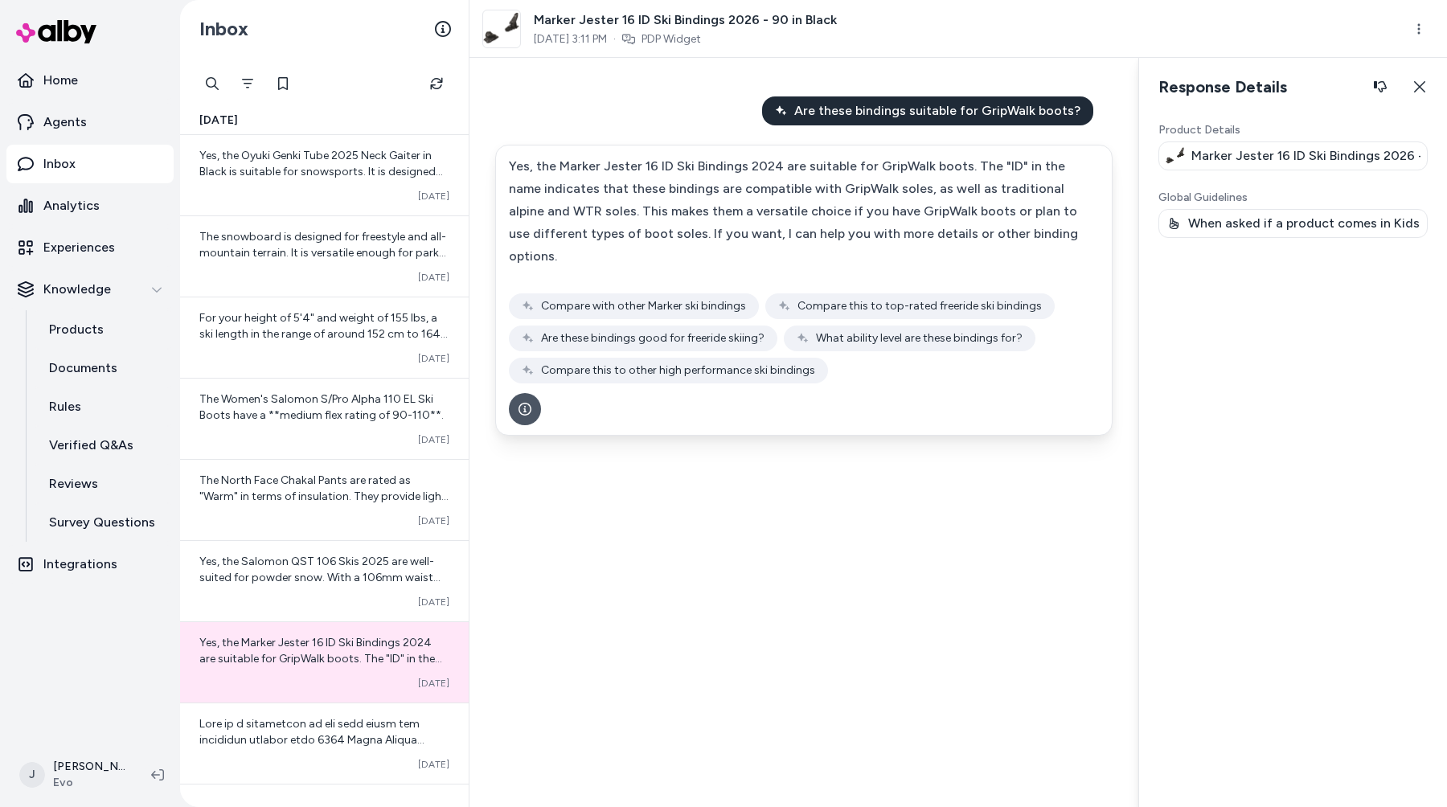
click at [1288, 224] on p "When asked if a product comes in Kids version, only respond with similar produc…" at bounding box center [1305, 223] width 232 height 19
click at [1299, 223] on p "When asked if a product comes in Kids version, only respond with similar produc…" at bounding box center [1305, 223] width 232 height 19
click at [1283, 225] on p "When asked if a product comes in Kids version, only respond with similar produc…" at bounding box center [1305, 223] width 232 height 19
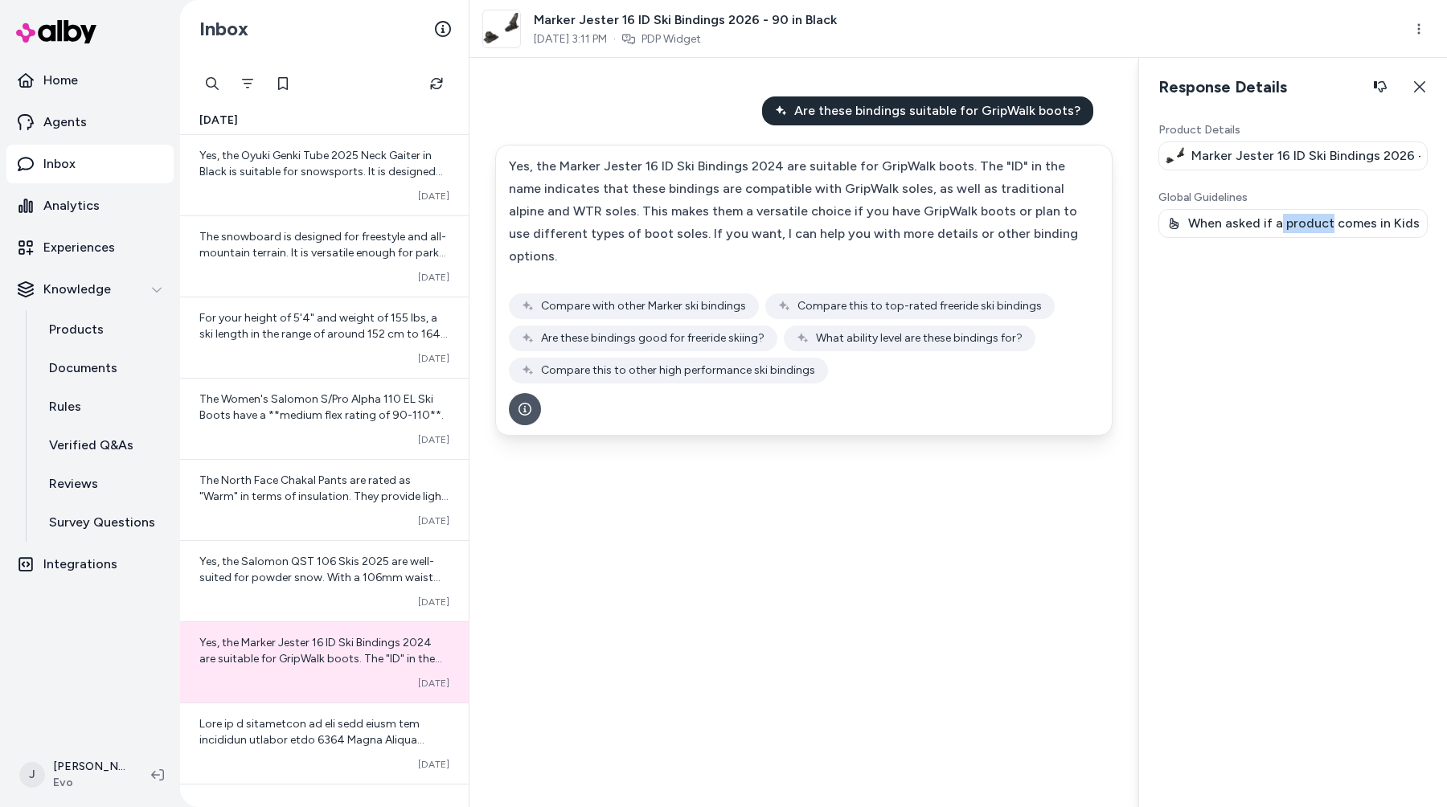
click at [1281, 225] on p "When asked if a product comes in Kids version, only respond with similar produc…" at bounding box center [1305, 223] width 232 height 19
click at [1382, 88] on icon "button" at bounding box center [1380, 86] width 13 height 11
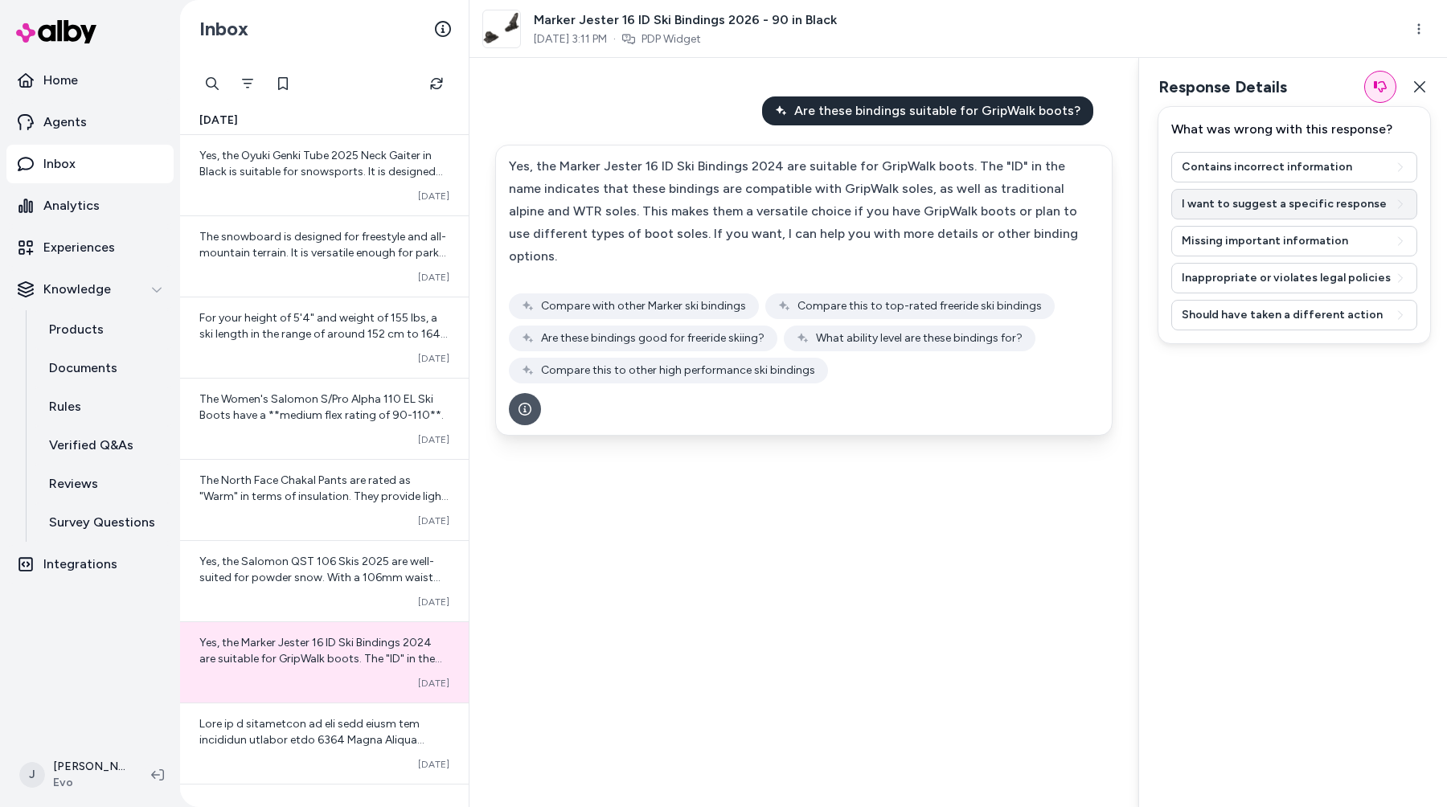
click at [1295, 207] on button "I want to suggest a specific response" at bounding box center [1295, 204] width 246 height 31
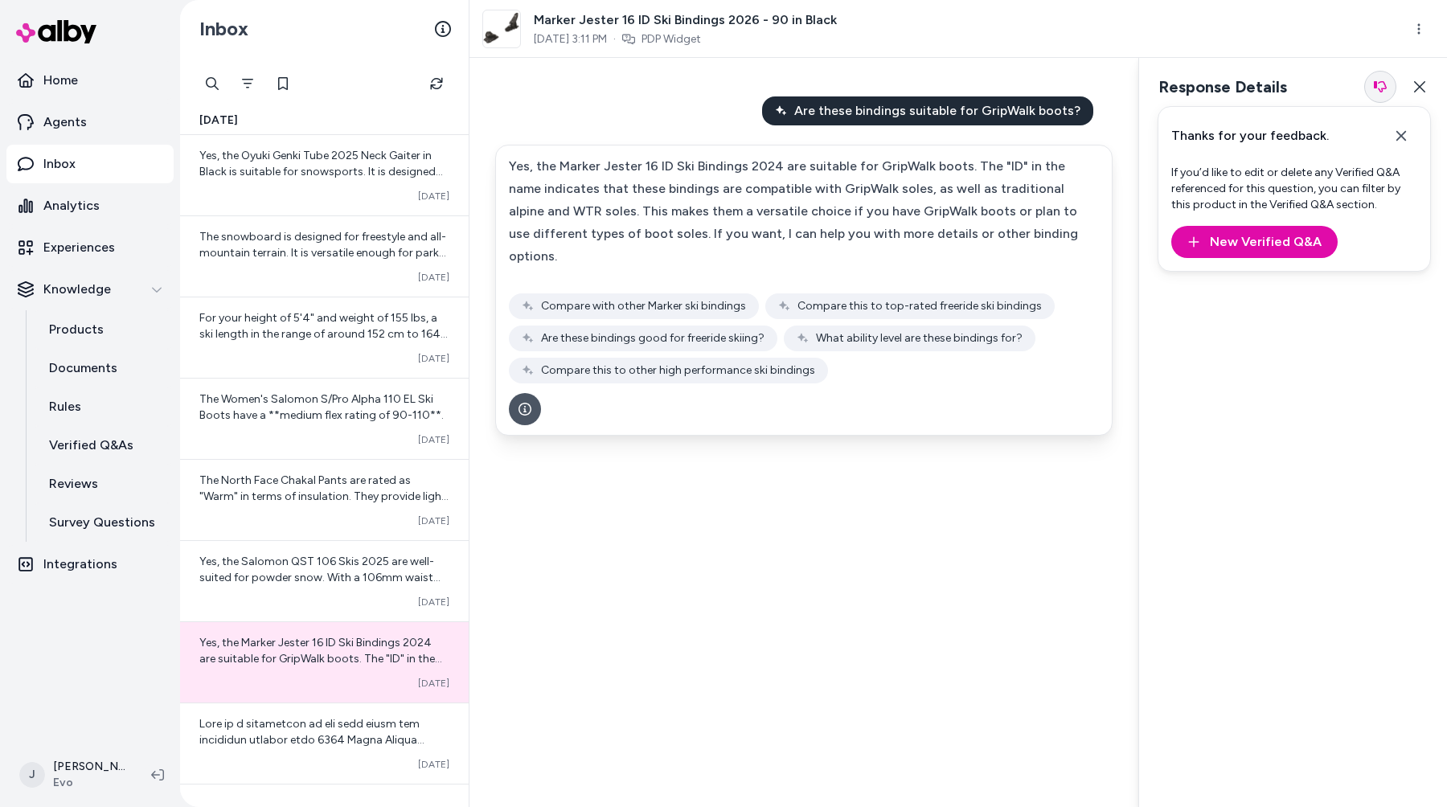
click at [1386, 84] on icon "button" at bounding box center [1380, 86] width 13 height 11
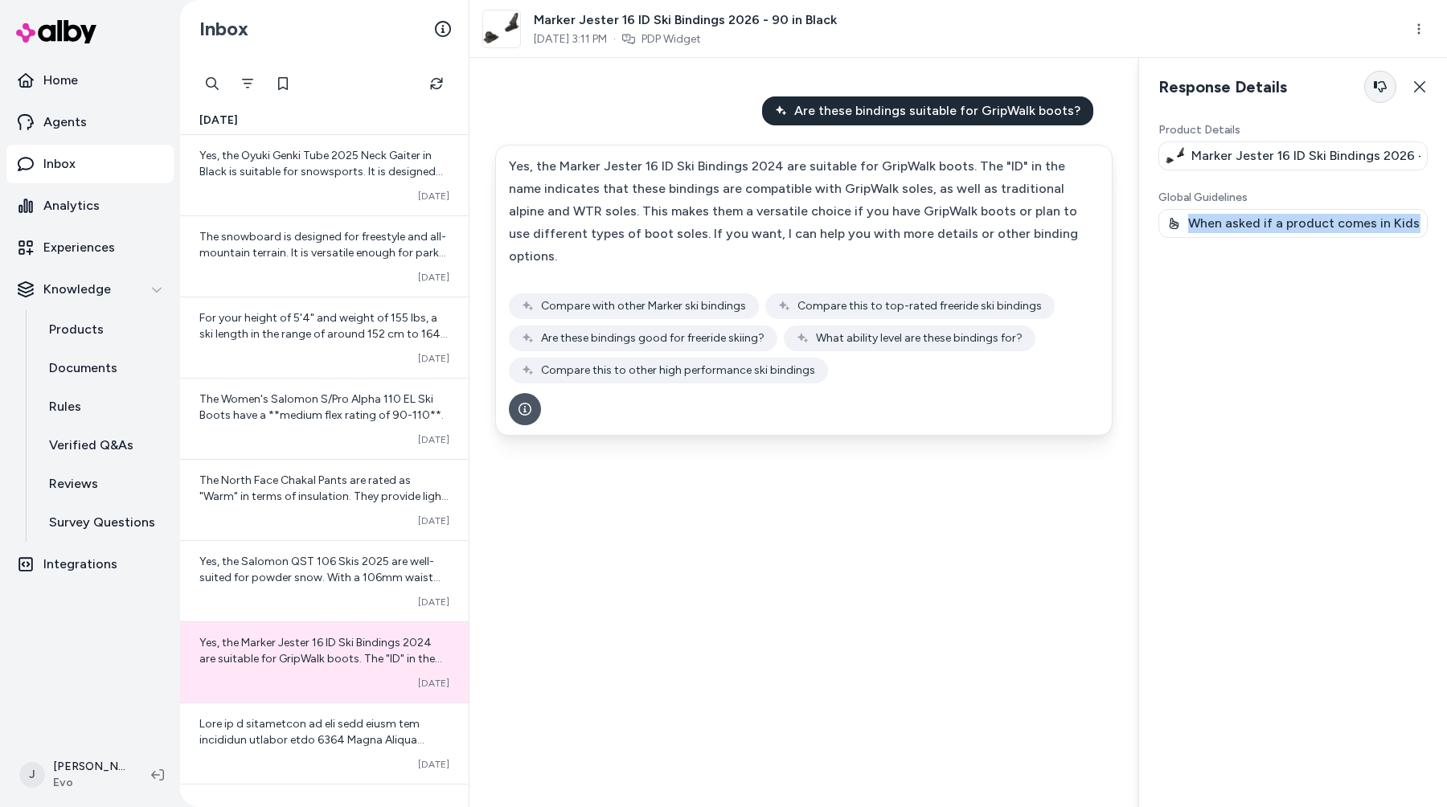
click at [1382, 83] on icon "button" at bounding box center [1380, 86] width 13 height 13
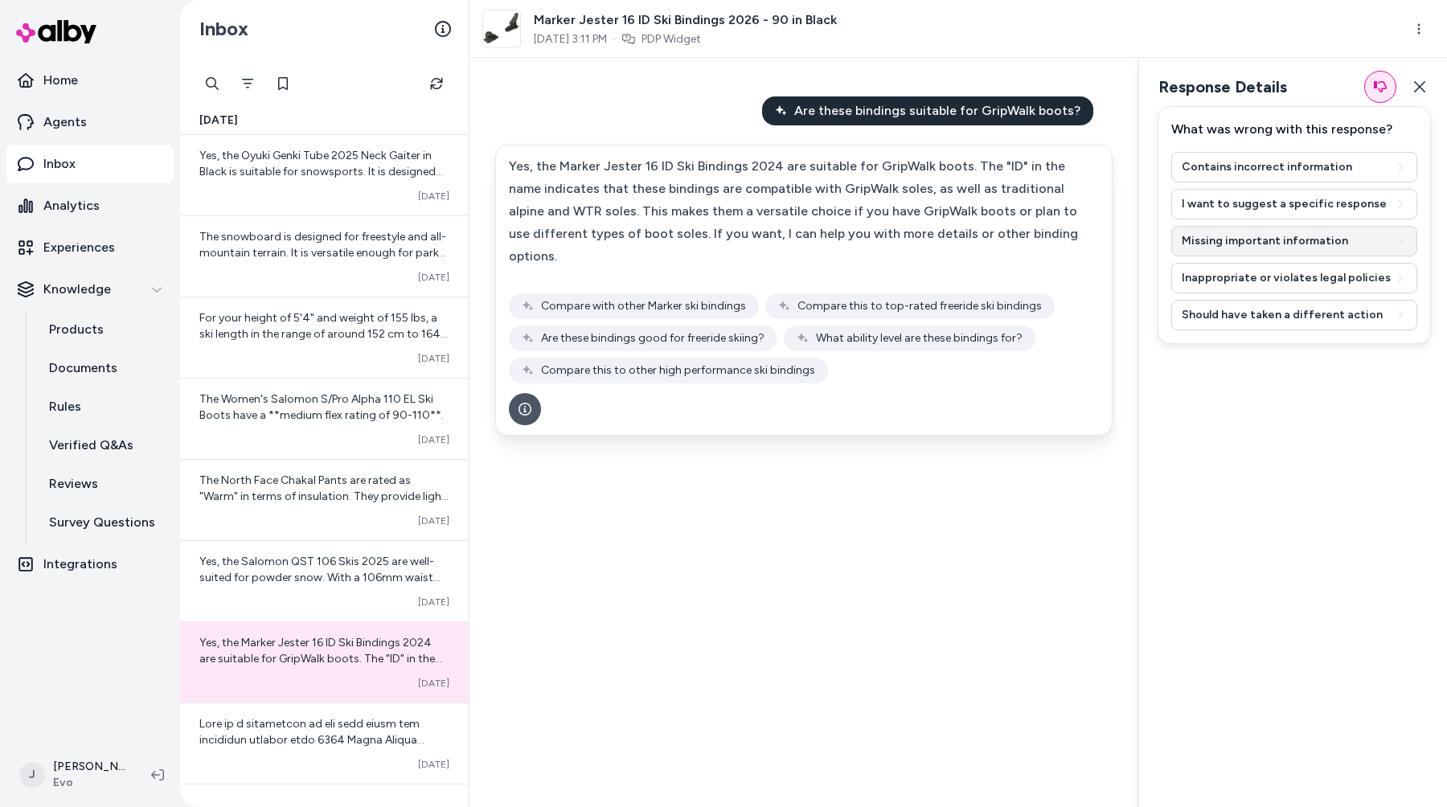
click at [1300, 238] on button "Missing important information" at bounding box center [1295, 241] width 246 height 31
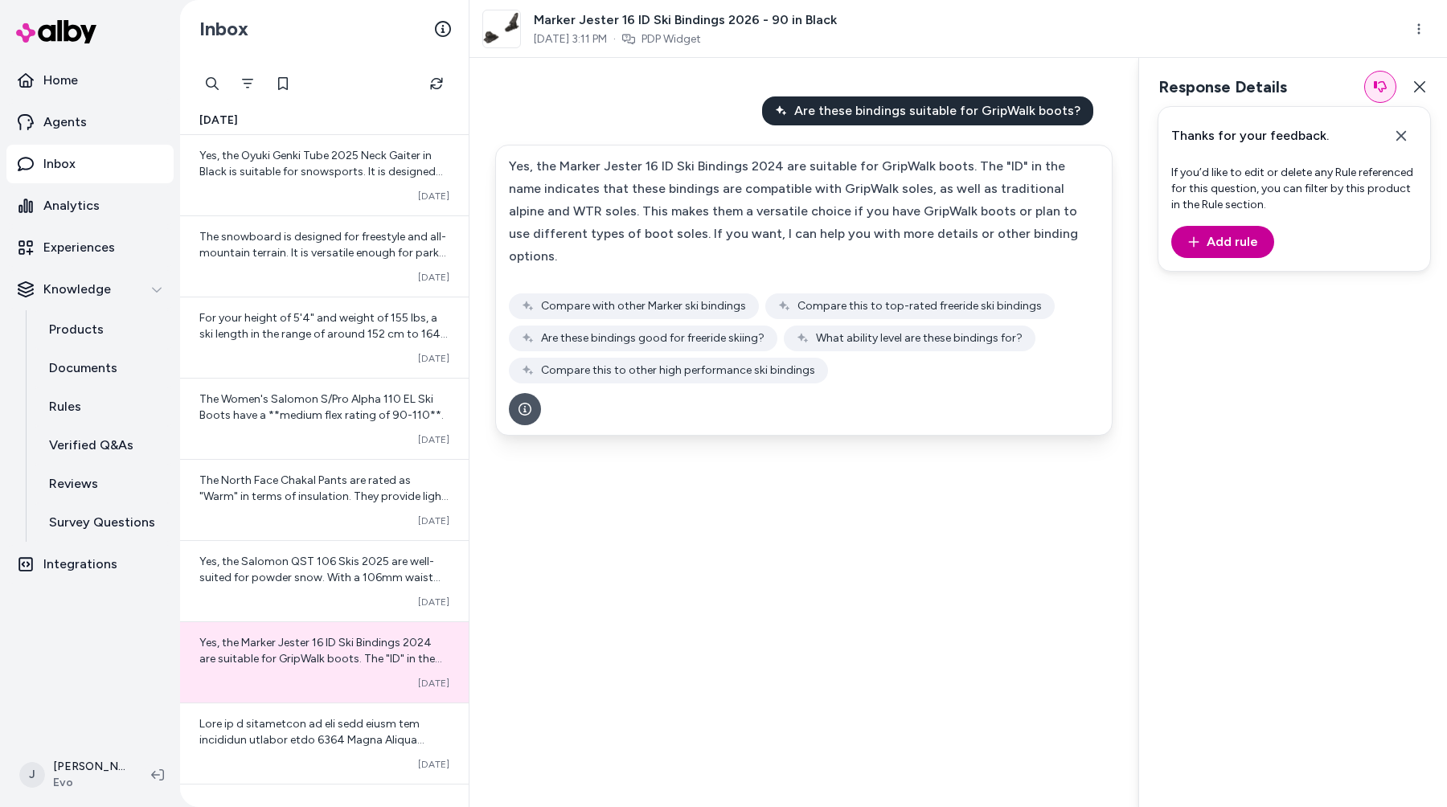
click at [1246, 248] on button "Add rule" at bounding box center [1223, 242] width 103 height 32
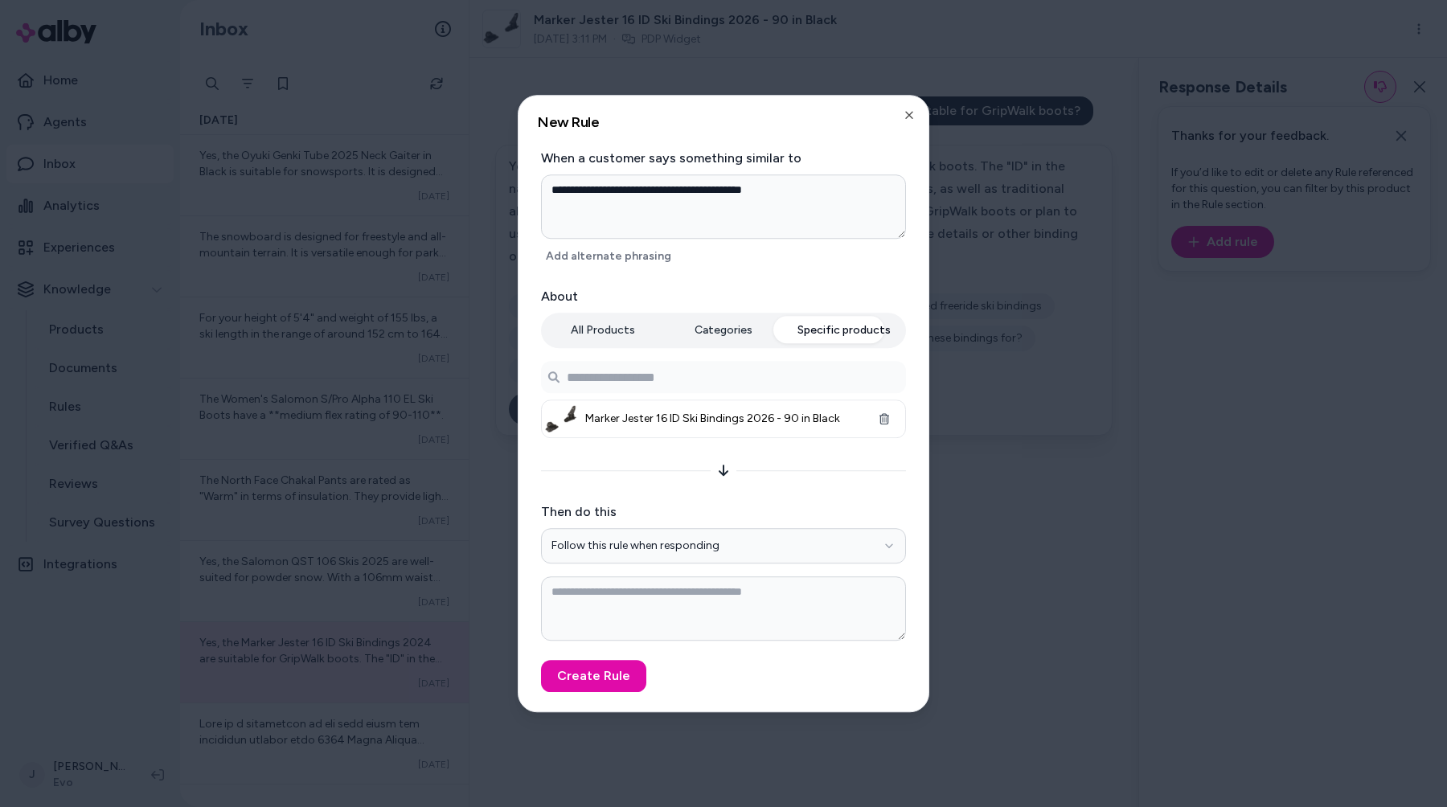
click at [1254, 331] on div at bounding box center [723, 403] width 1447 height 807
type textarea "*"
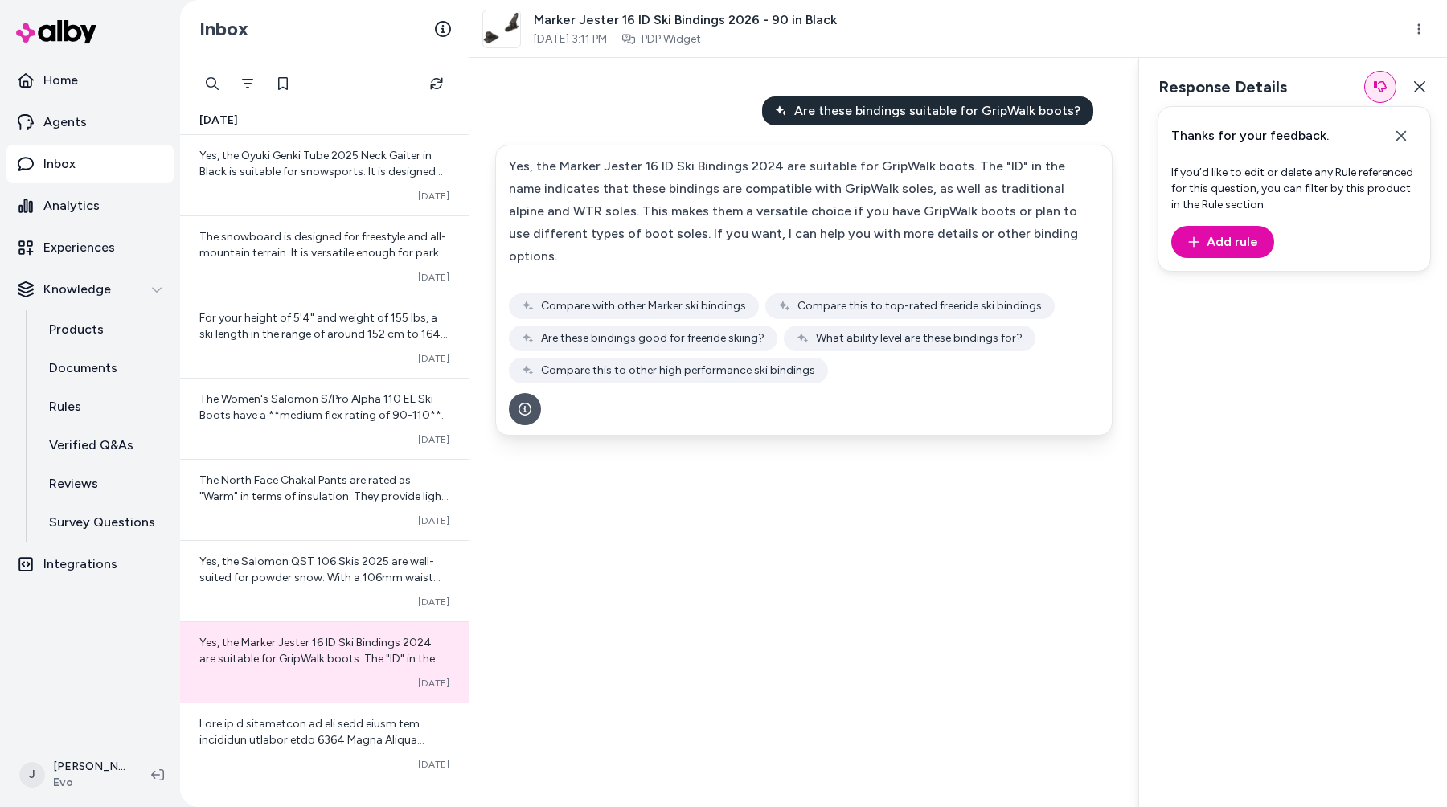
click at [1254, 331] on body "Home Agents Inbox Analytics Experiences Knowledge Products Documents Rules Veri…" at bounding box center [723, 403] width 1447 height 807
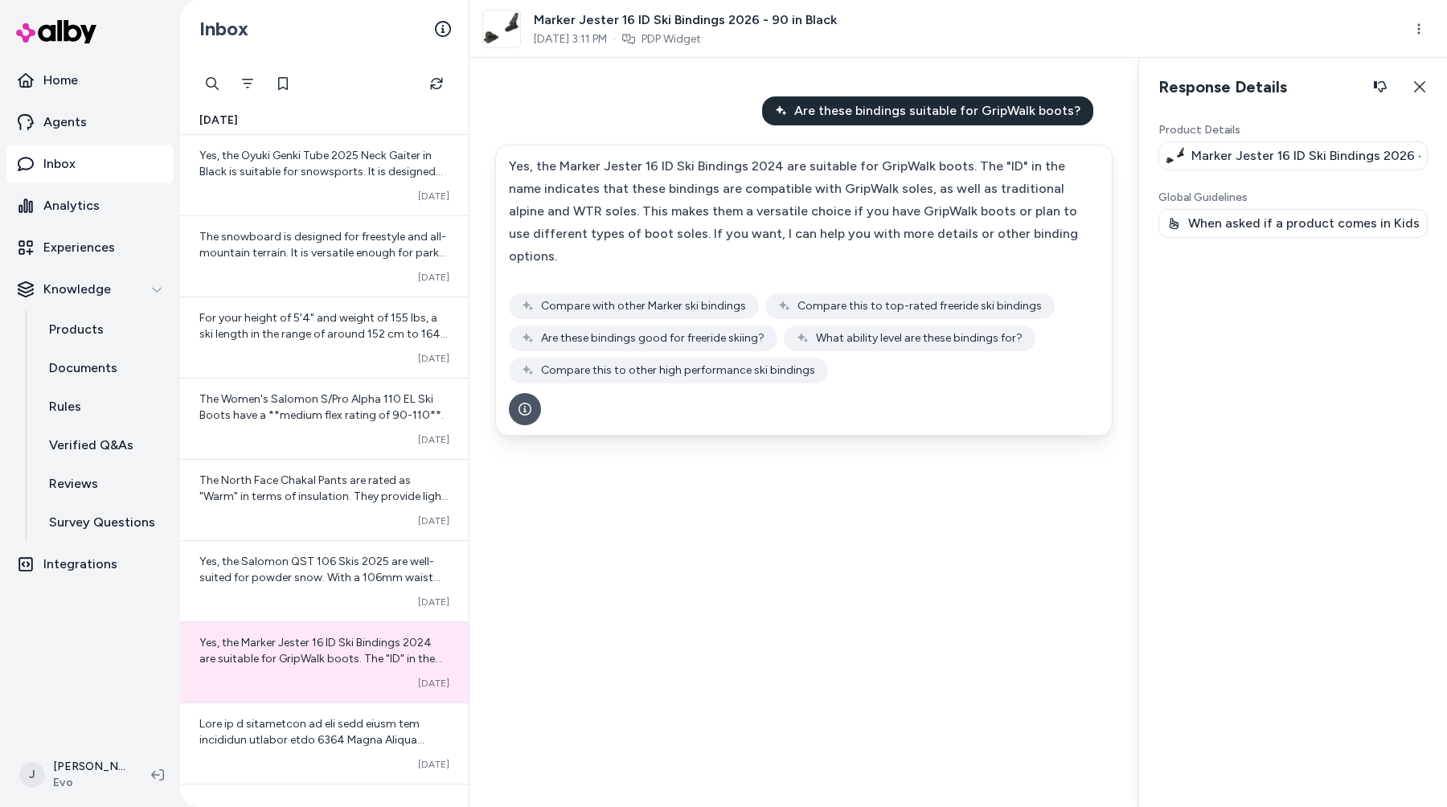
click at [1282, 226] on p "When asked if a product comes in Kids version, only respond with similar produc…" at bounding box center [1305, 223] width 232 height 19
click at [1211, 404] on div "Product Details Marker Jester 16 ID Ski Bindings 2026 - 90 in Black Global Guid…" at bounding box center [1293, 458] width 269 height 672
click at [159, 772] on icon at bounding box center [157, 775] width 13 height 13
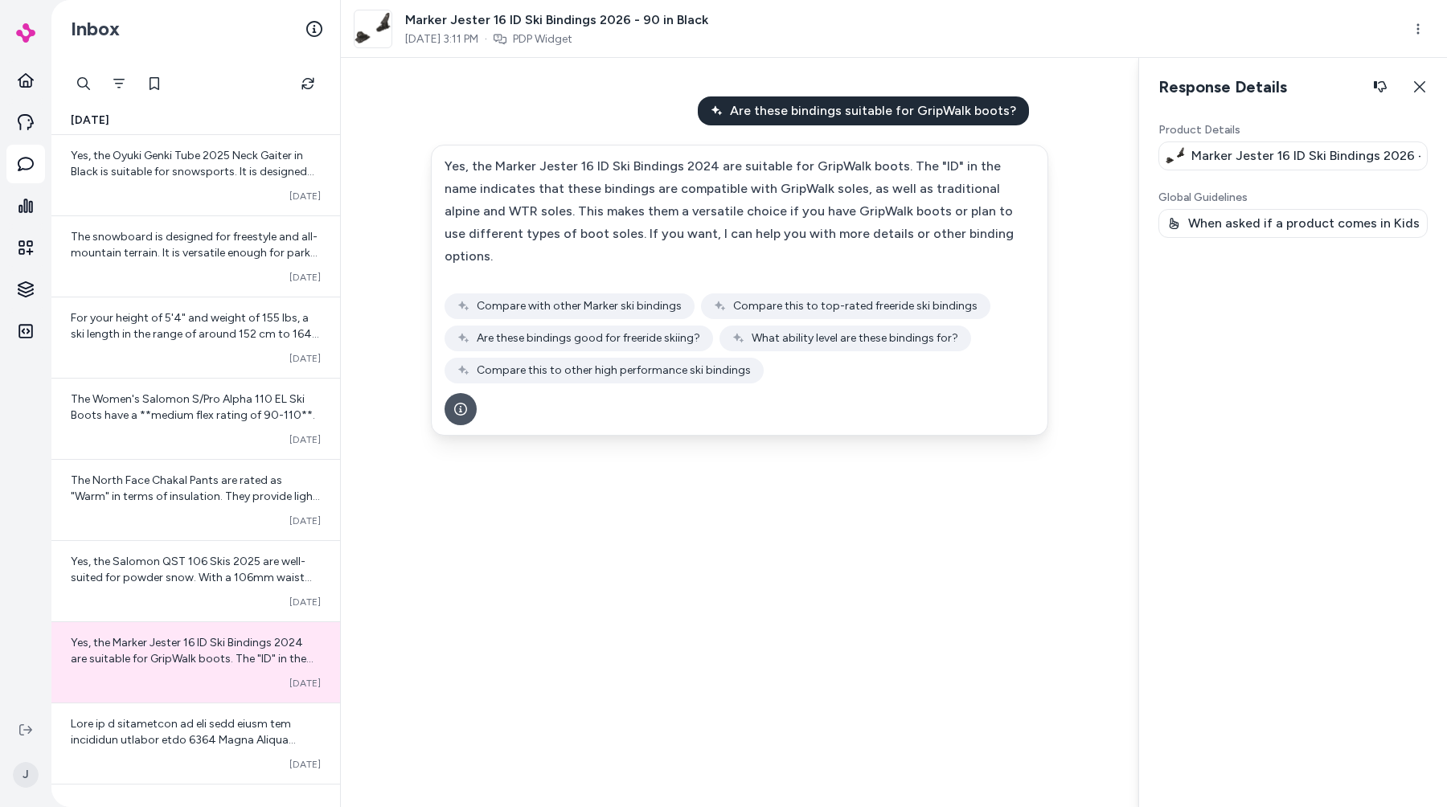
click at [853, 494] on div "Are these bindings suitable for GripWalk boots? Yes, the Marker Jester 16 ID Sk…" at bounding box center [740, 432] width 798 height 749
click at [1318, 227] on p "When asked if a product comes in Kids version, only respond with similar produc…" at bounding box center [1305, 223] width 232 height 19
click at [1309, 227] on p "When asked if a product comes in Kids version, only respond with similar produc…" at bounding box center [1305, 223] width 232 height 19
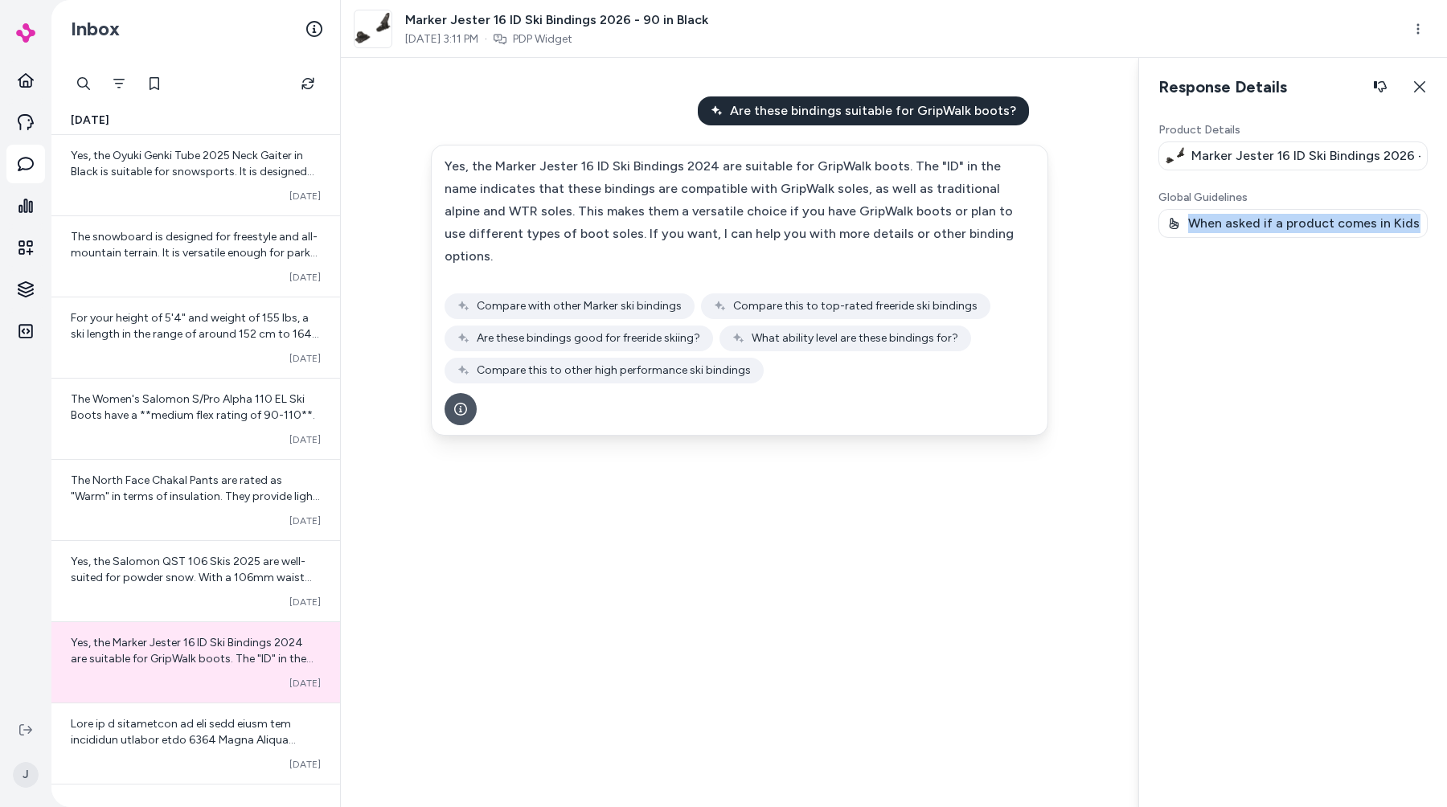
click at [1316, 227] on p "When asked if a product comes in Kids version, only respond with similar produc…" at bounding box center [1305, 223] width 232 height 19
click at [1284, 228] on p "When asked if a product comes in Kids version, only respond with similar produc…" at bounding box center [1305, 223] width 232 height 19
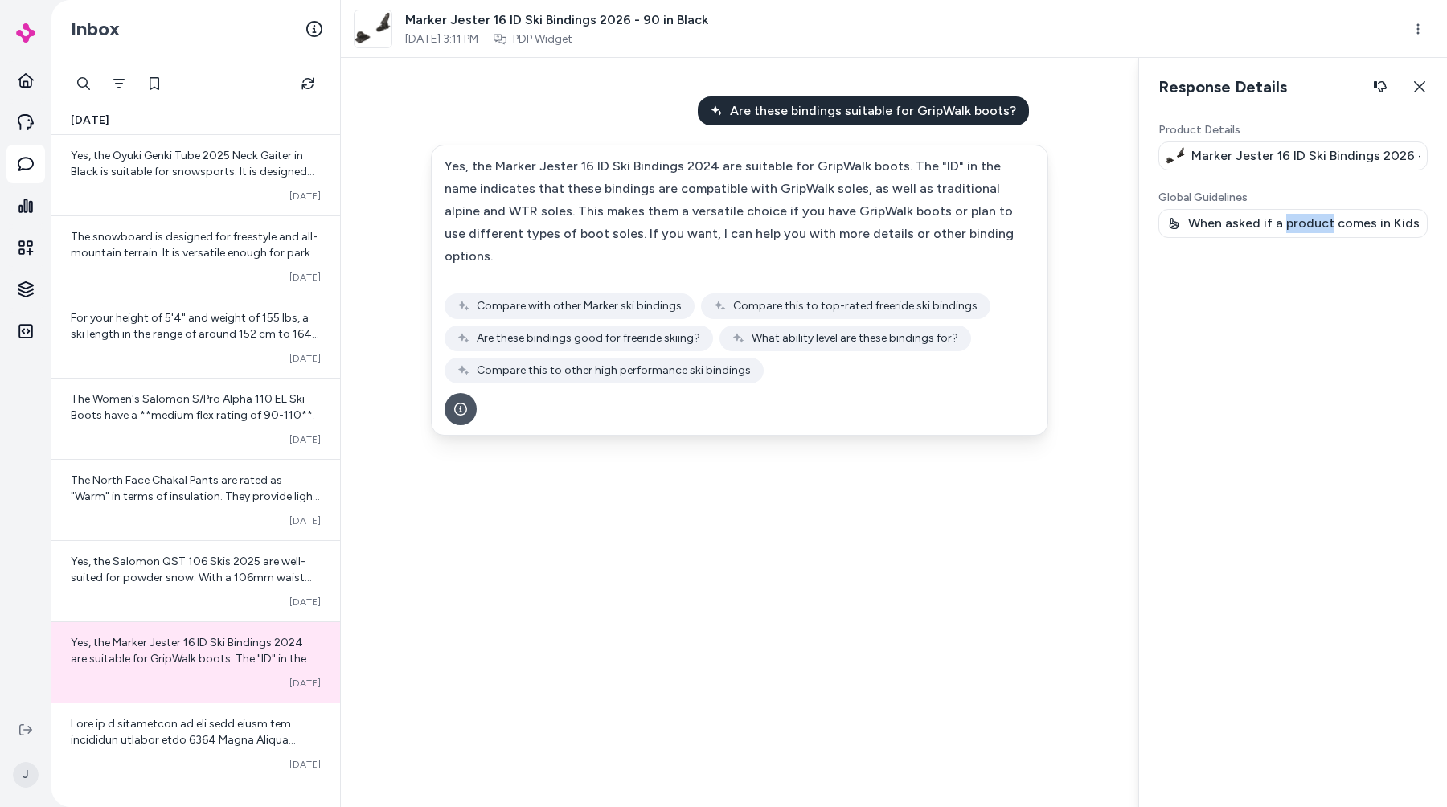
click at [732, 655] on div "Are these bindings suitable for GripWalk boots? Yes, the Marker Jester 16 ID Sk…" at bounding box center [740, 432] width 798 height 749
click at [21, 730] on icon at bounding box center [25, 730] width 13 height 13
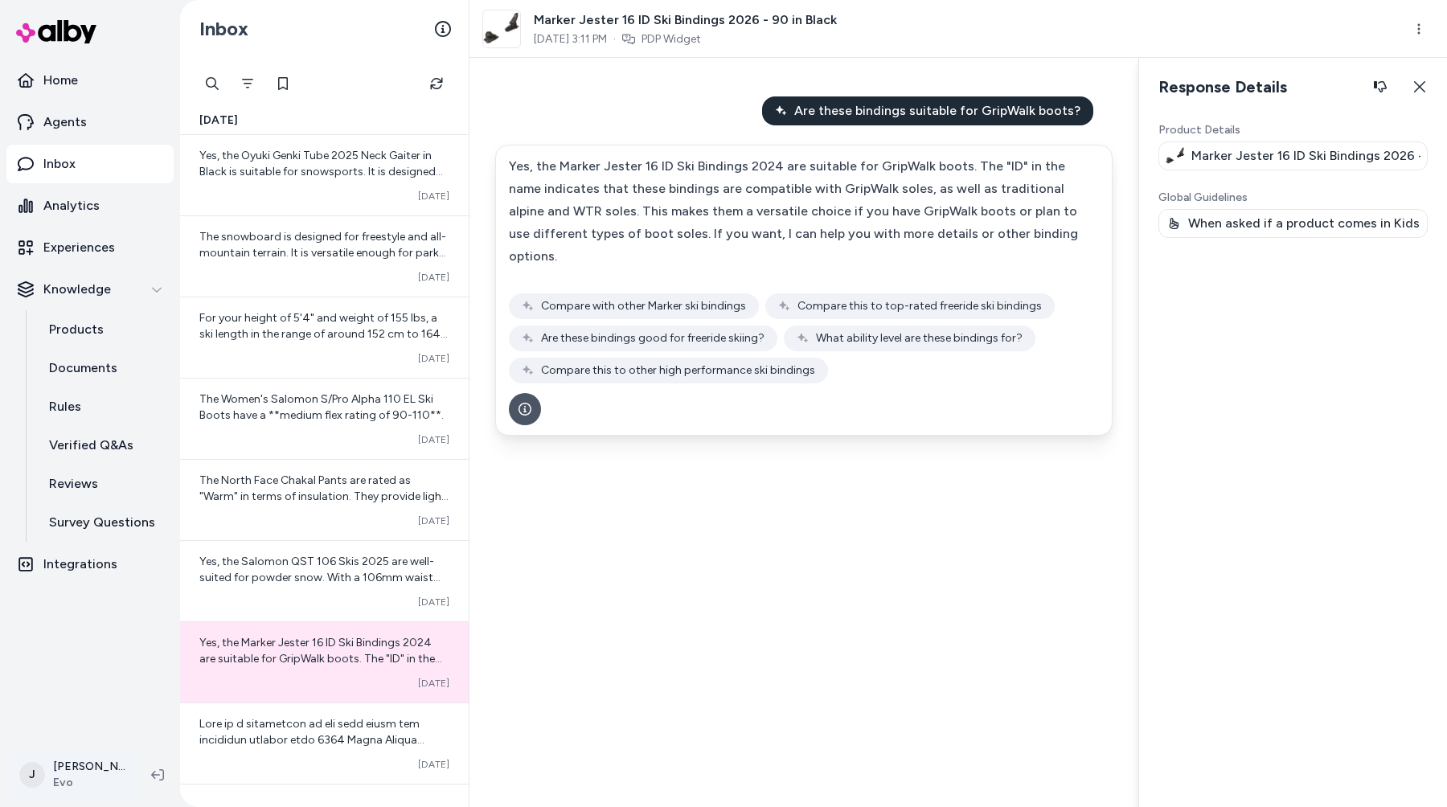
click at [101, 776] on html "Home Agents Inbox Analytics Experiences Knowledge Products Documents Rules Veri…" at bounding box center [723, 403] width 1447 height 807
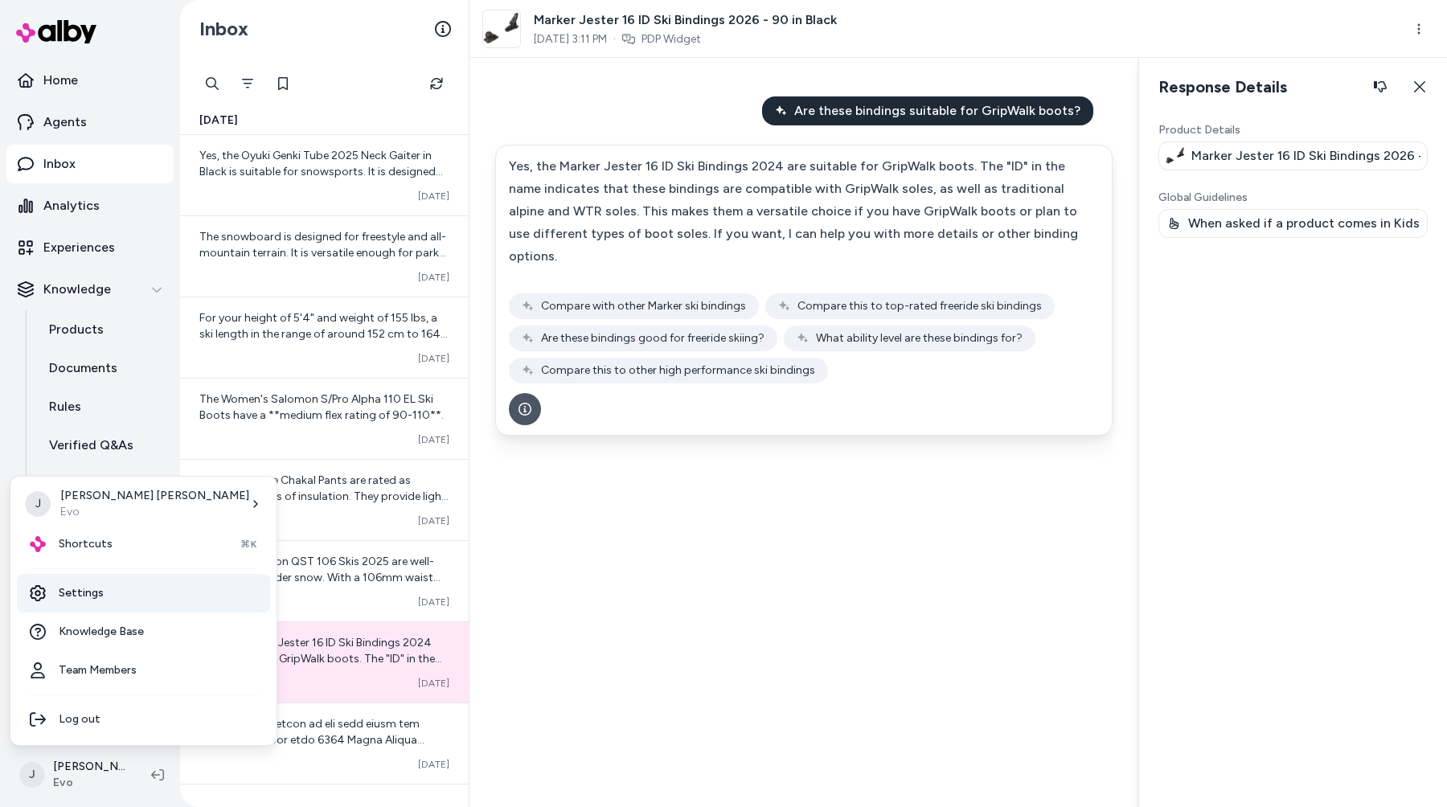
click at [102, 596] on link "Settings" at bounding box center [143, 593] width 253 height 39
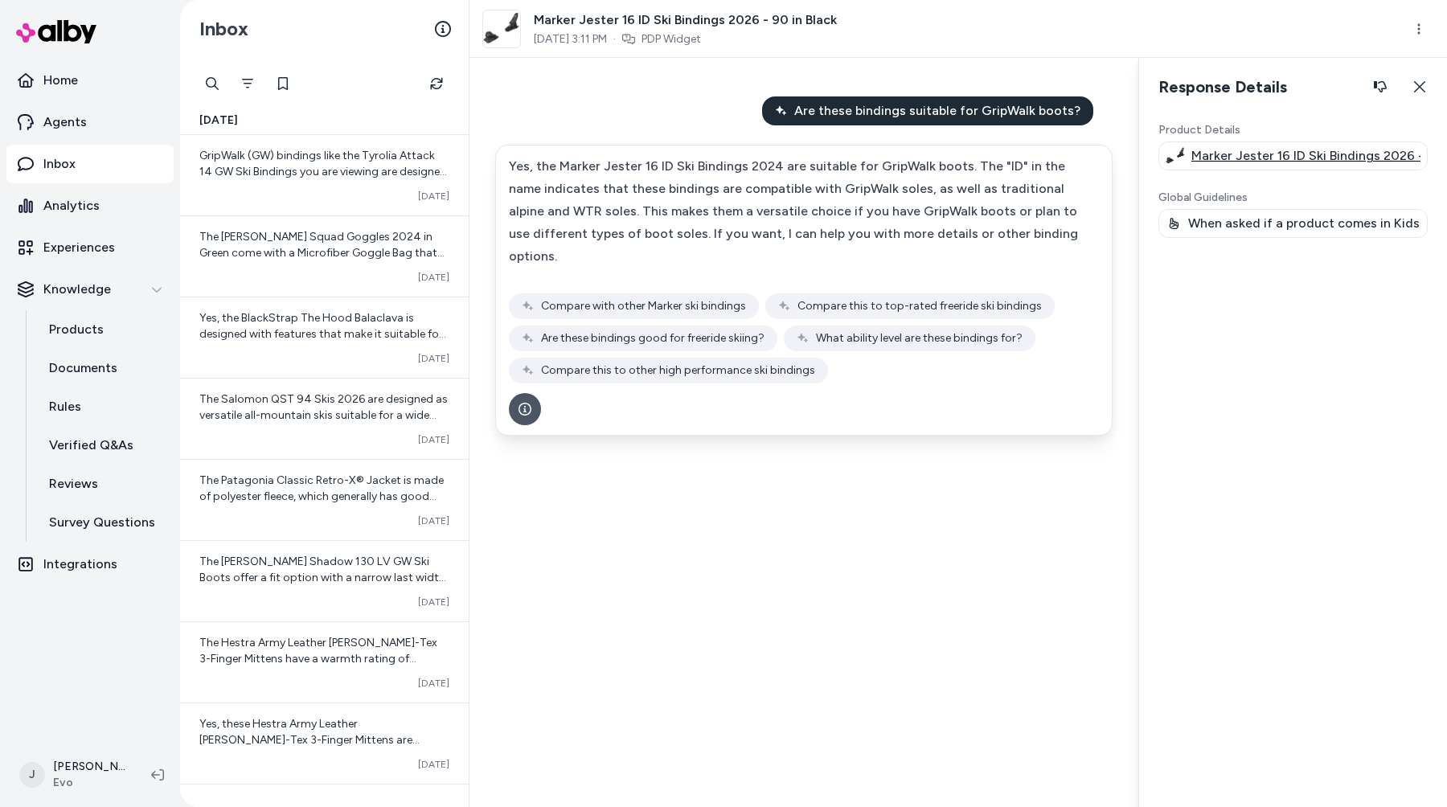
click at [1172, 153] on img at bounding box center [1175, 156] width 19 height 23
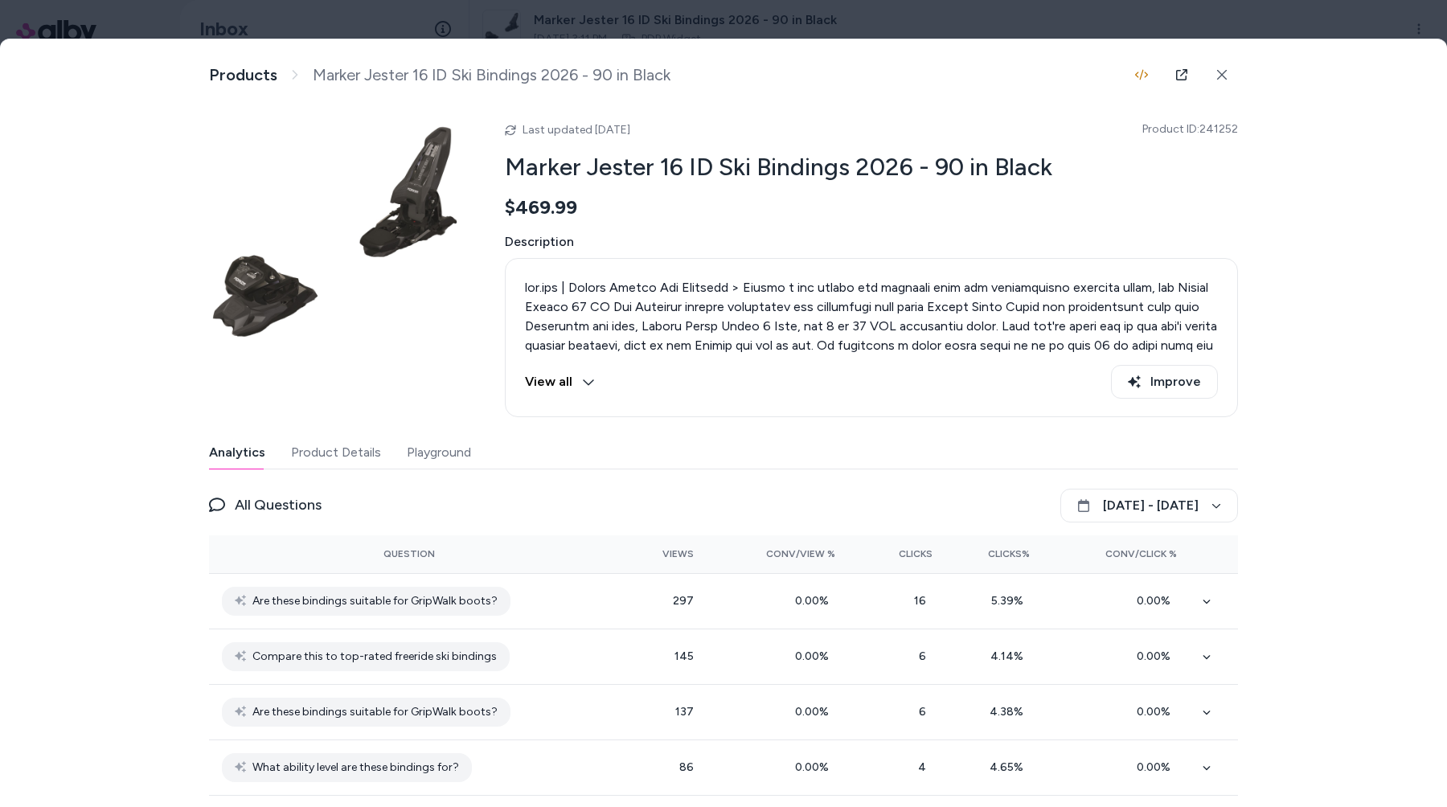
click at [1260, 21] on div at bounding box center [723, 403] width 1447 height 807
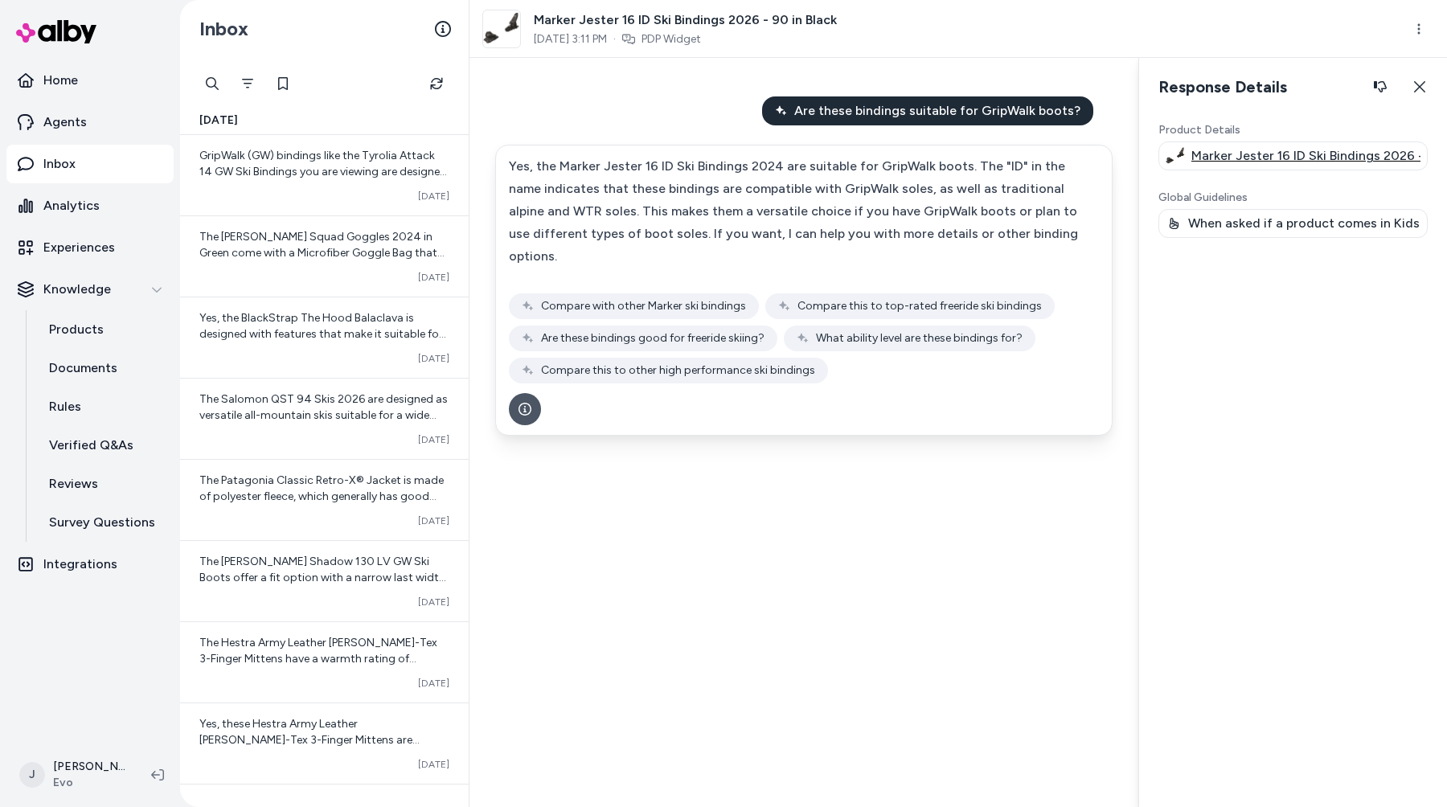
click at [1246, 142] on div "Marker Jester 16 ID Ski Bindings 2026 - 90 in Black" at bounding box center [1293, 156] width 269 height 29
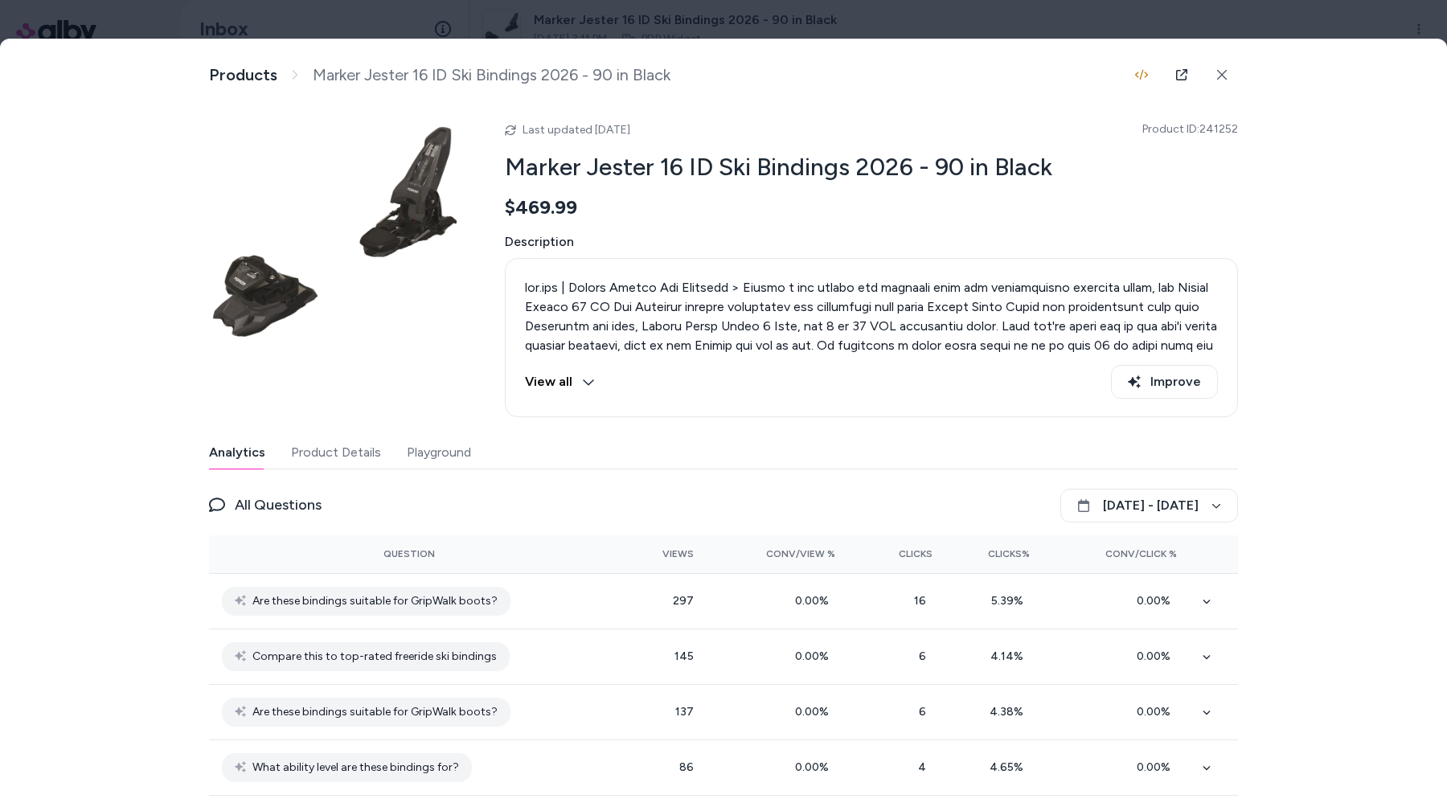
click at [1231, 32] on div at bounding box center [723, 403] width 1447 height 807
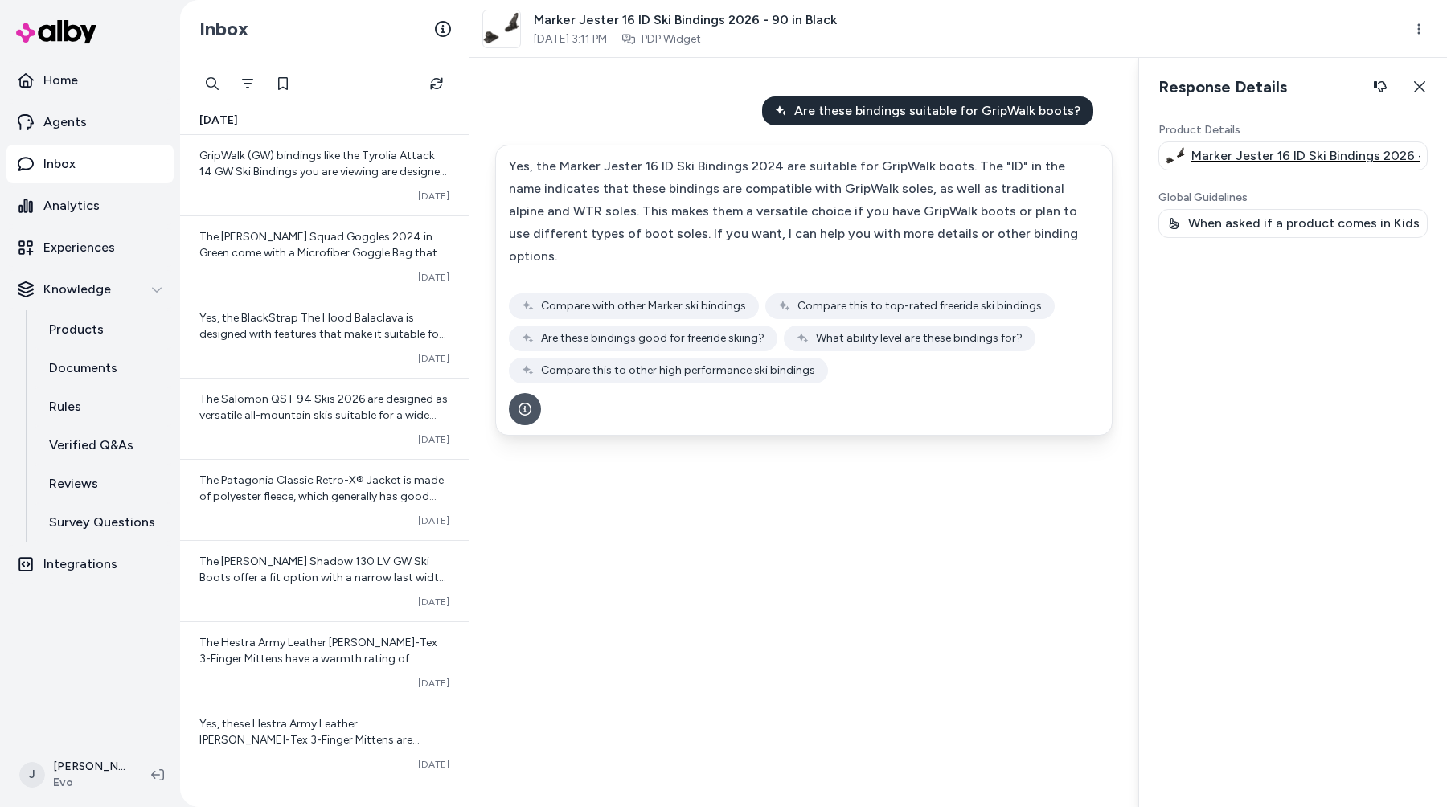
click at [1170, 147] on img at bounding box center [1175, 156] width 19 height 23
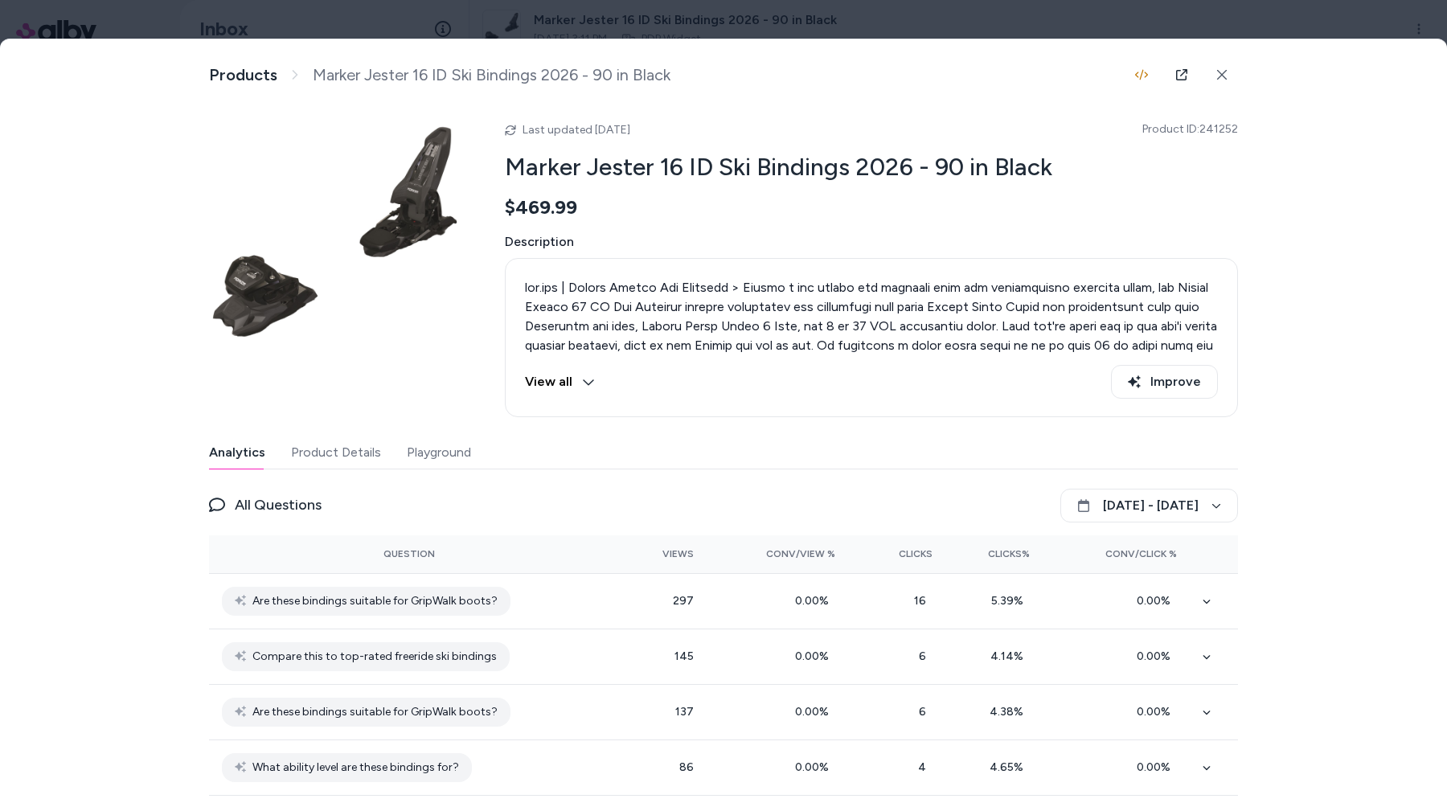
click at [1208, 23] on div at bounding box center [723, 403] width 1447 height 807
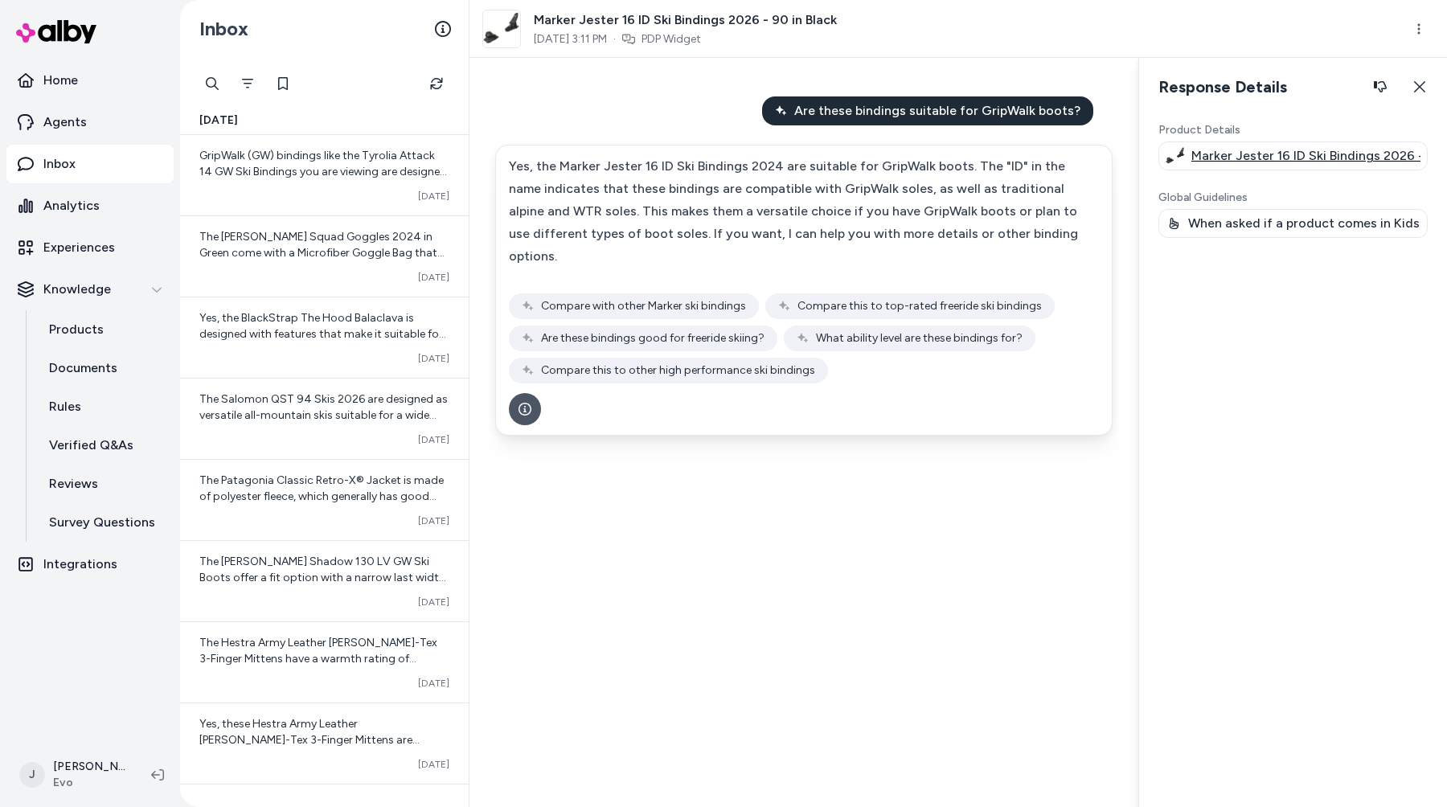
click at [1279, 155] on p "Marker Jester 16 ID Ski Bindings 2026 - 90 in Black" at bounding box center [1306, 155] width 229 height 19
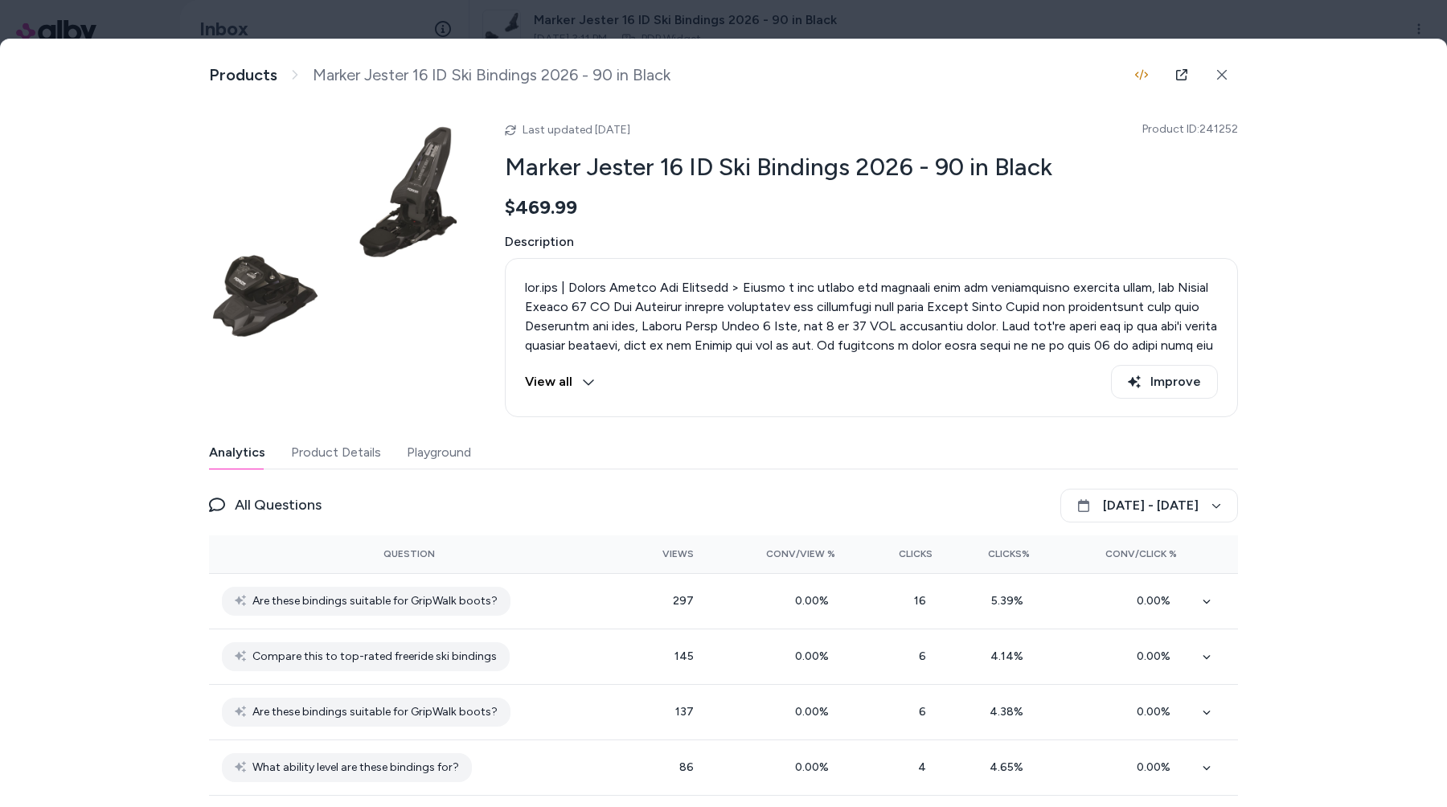
click at [1269, 22] on div at bounding box center [723, 403] width 1447 height 807
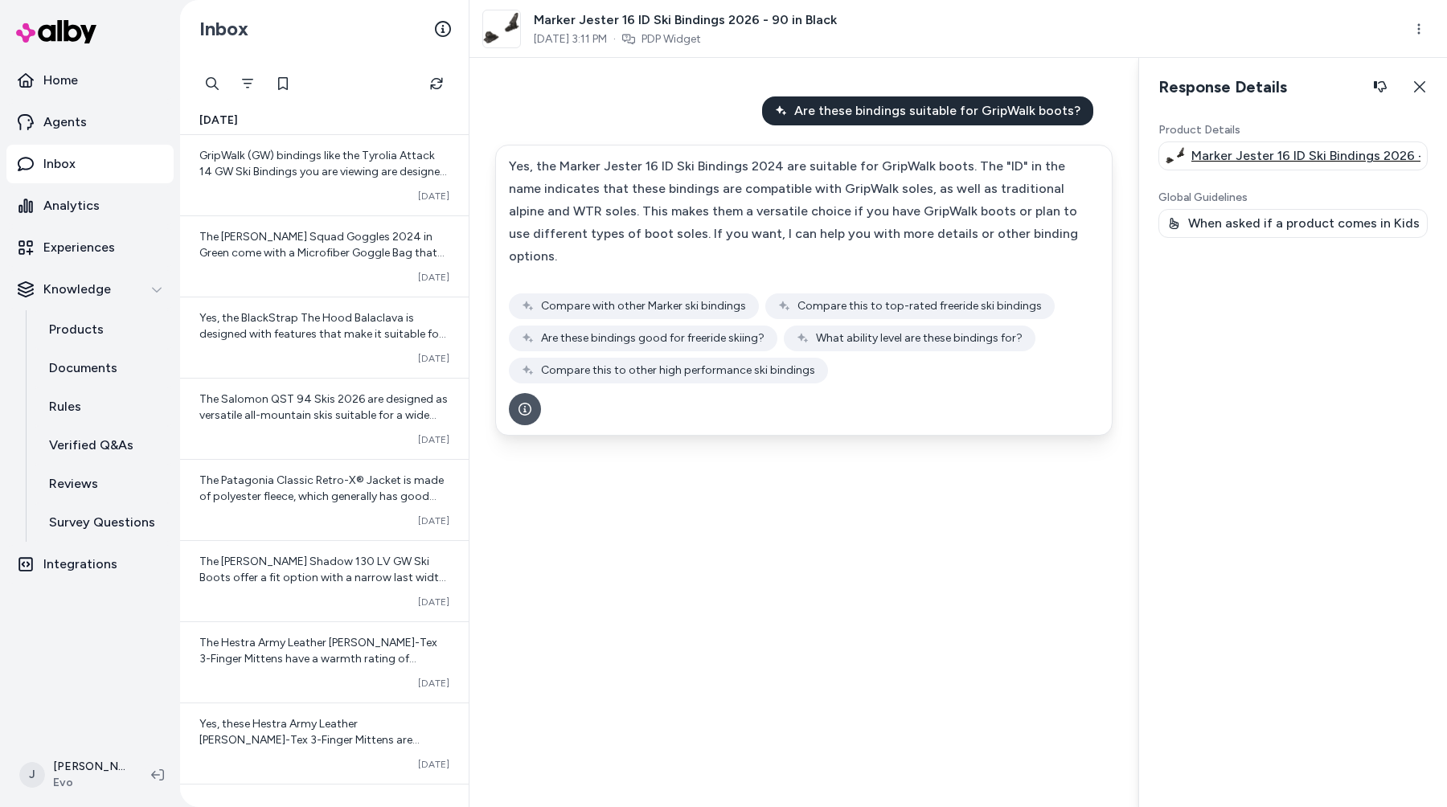
click at [1162, 153] on div "Marker Jester 16 ID Ski Bindings 2026 - 90 in Black" at bounding box center [1293, 156] width 269 height 29
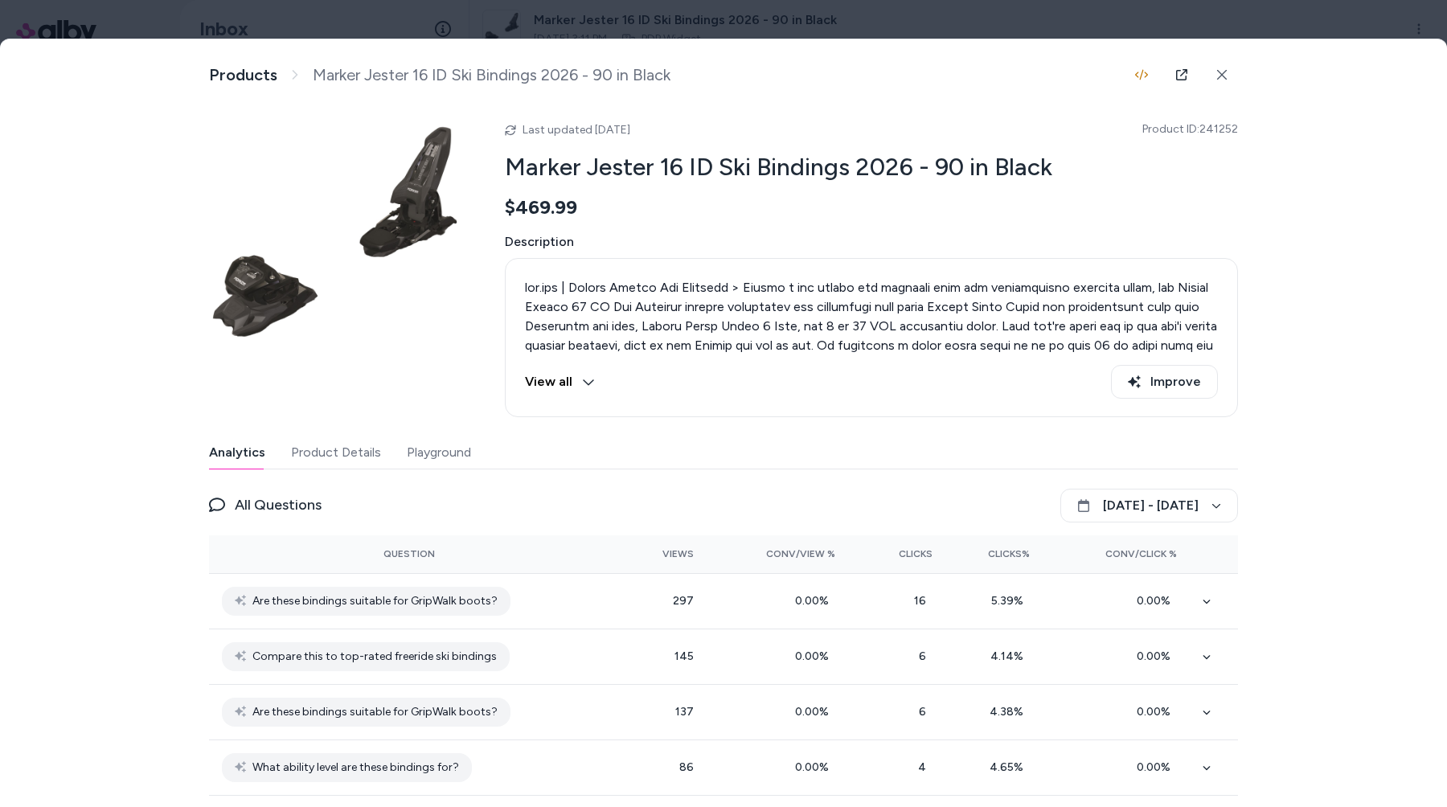
click at [1215, 14] on div at bounding box center [723, 403] width 1447 height 807
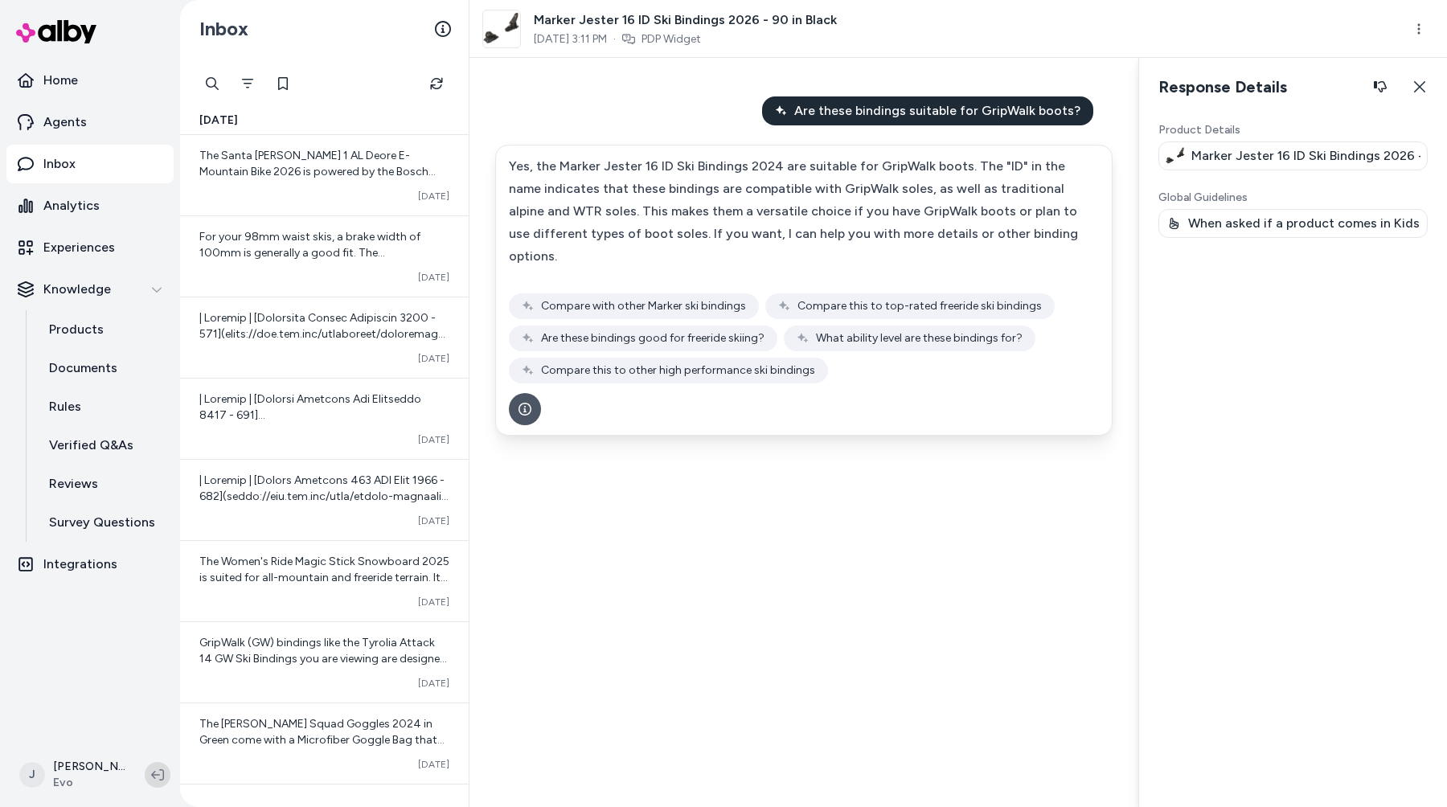
click at [151, 767] on button at bounding box center [158, 775] width 26 height 26
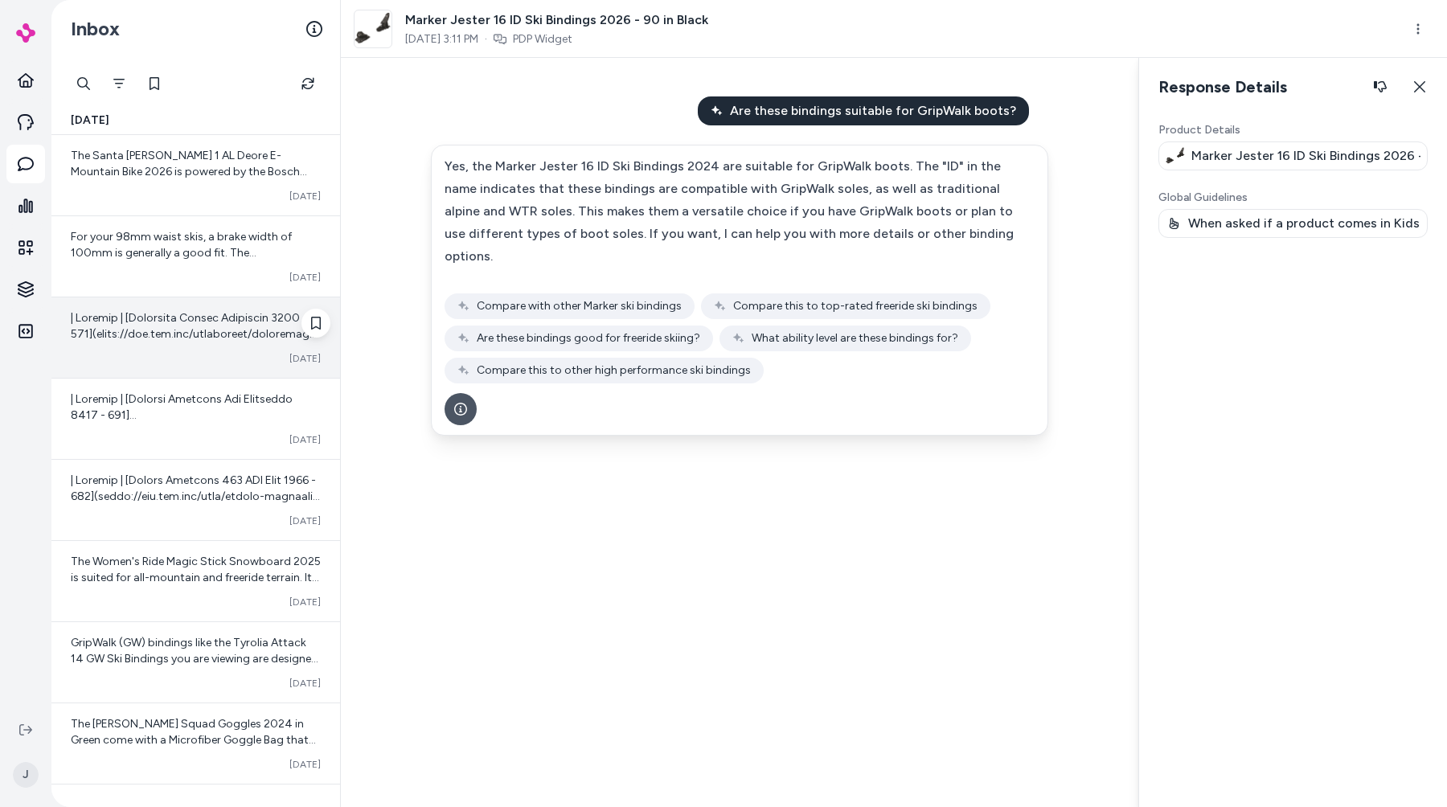
click at [131, 364] on div "Converted Oct 09" at bounding box center [196, 358] width 250 height 13
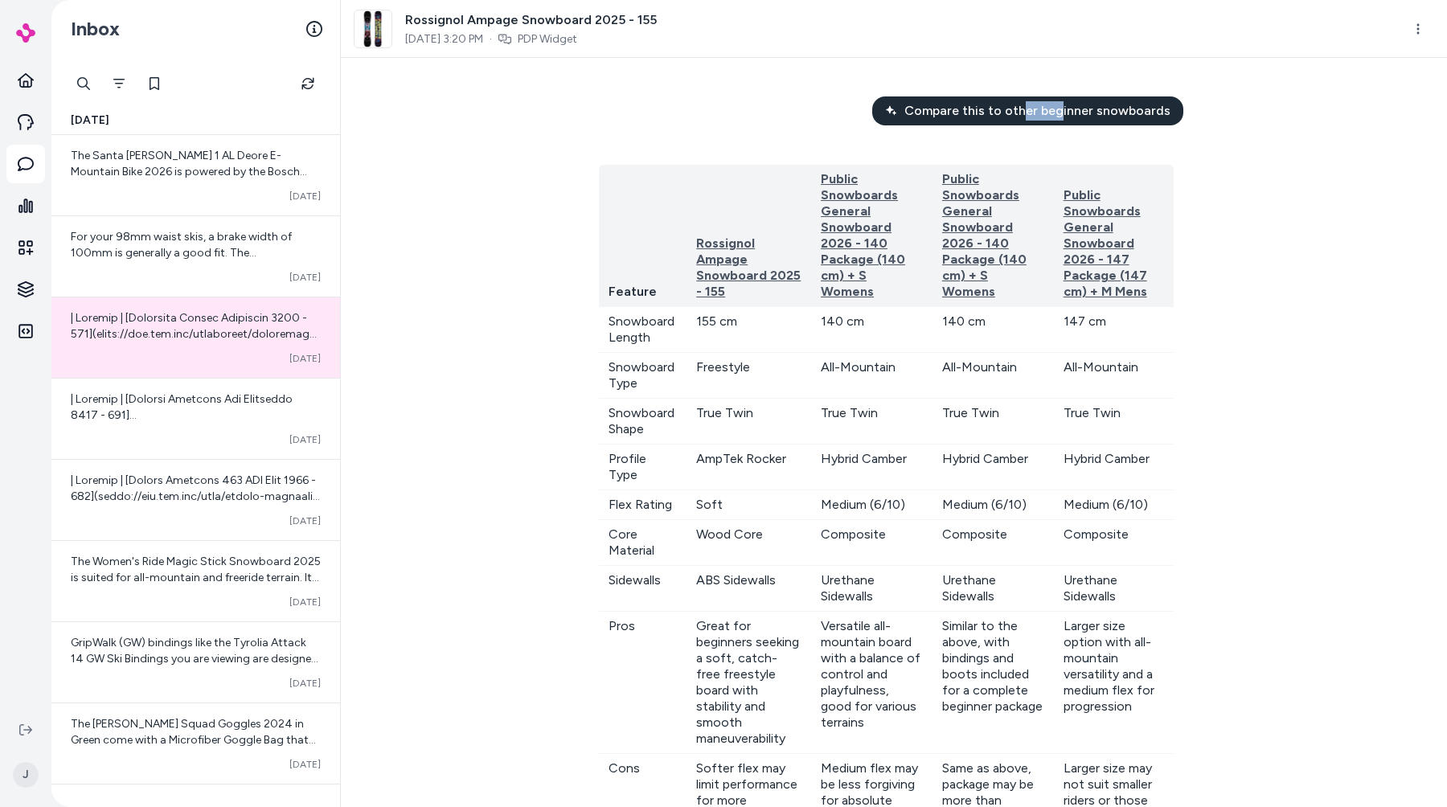
drag, startPoint x: 1065, startPoint y: 103, endPoint x: 1033, endPoint y: 107, distance: 31.6
click at [1033, 107] on span "Compare this to other beginner snowboards" at bounding box center [1038, 110] width 266 height 19
click at [1112, 391] on td "All-Mountain" at bounding box center [1114, 376] width 120 height 46
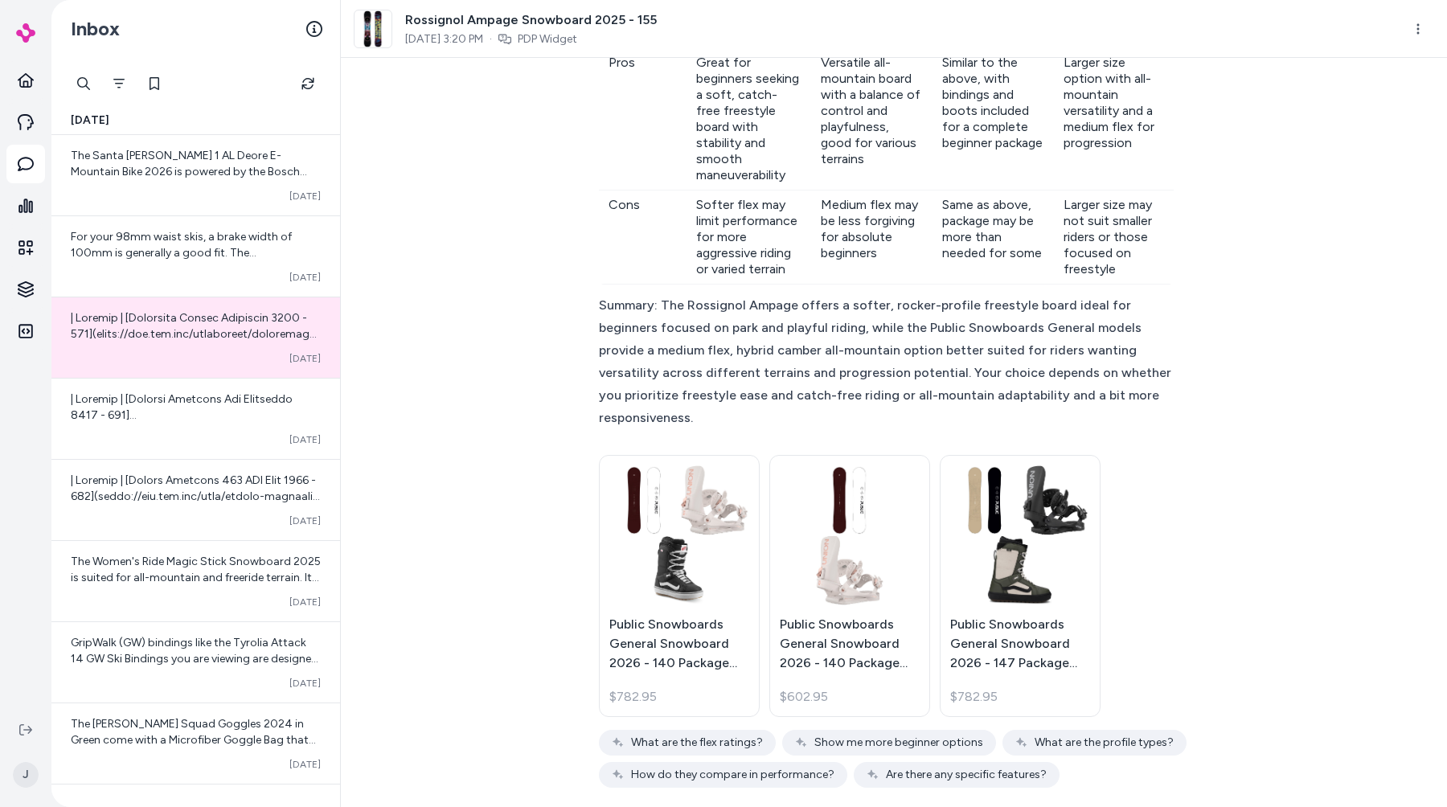
scroll to position [616, 0]
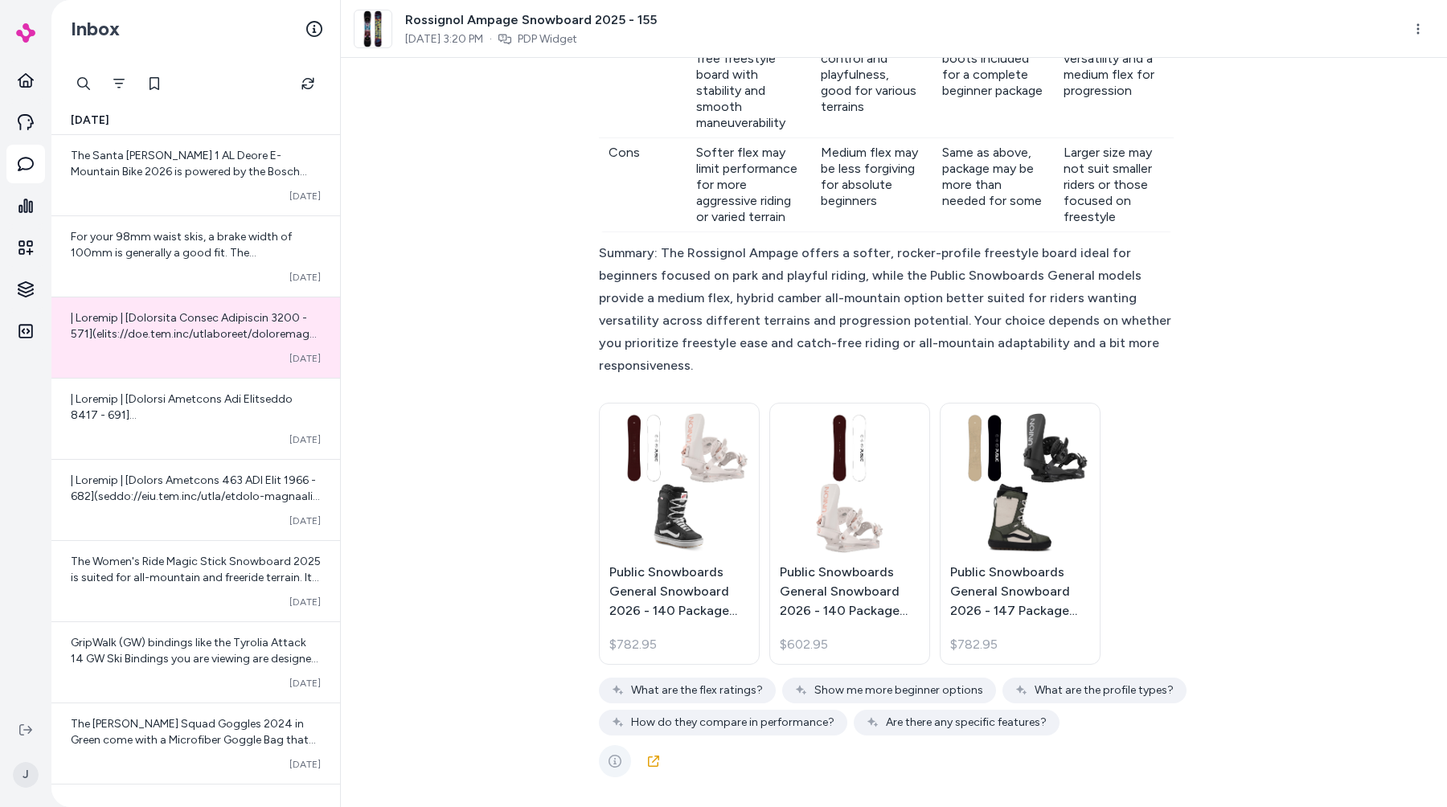
click at [608, 770] on button "See more" at bounding box center [615, 761] width 32 height 32
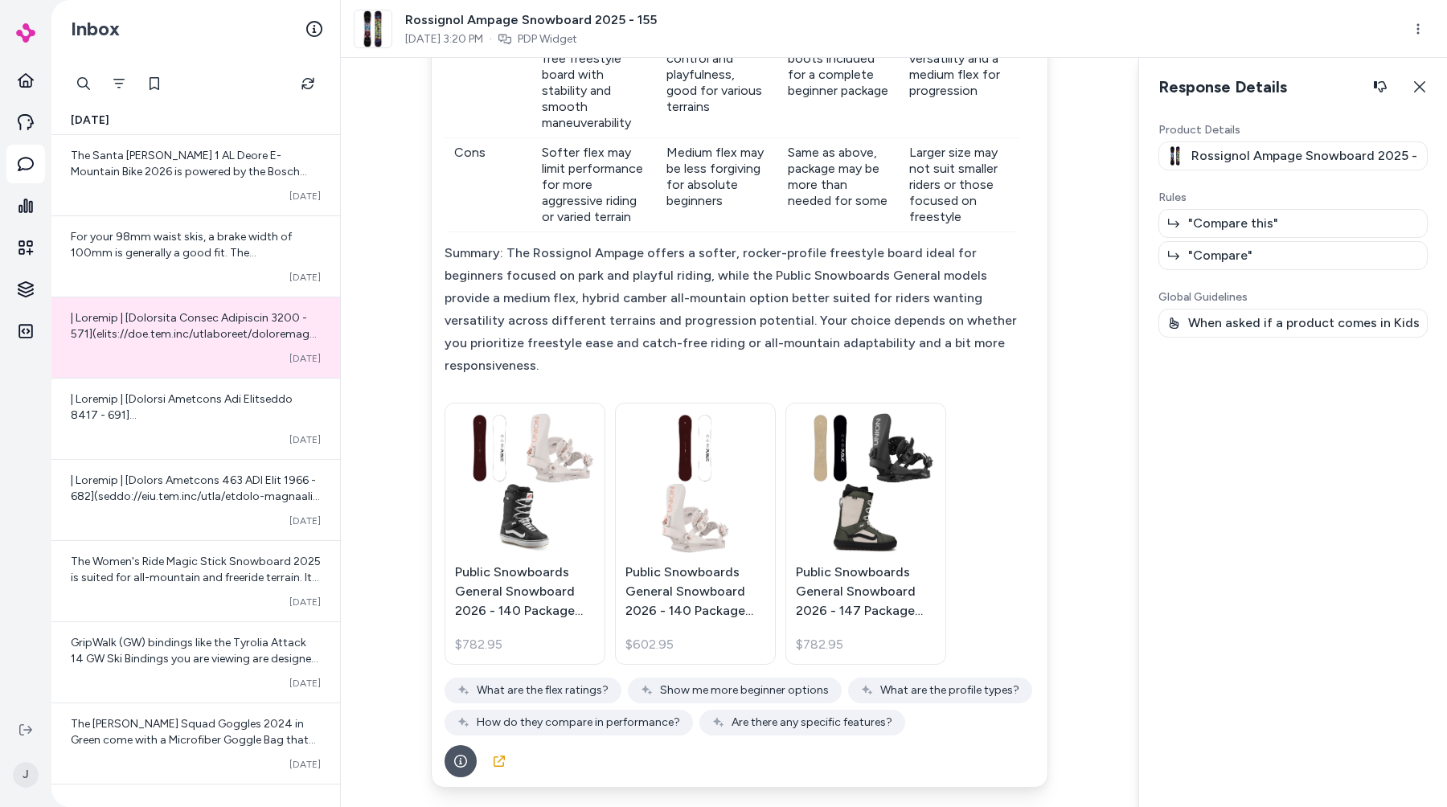
click at [1238, 220] on p ""Compare this"" at bounding box center [1234, 223] width 90 height 19
click at [1423, 84] on icon "button" at bounding box center [1420, 86] width 11 height 11
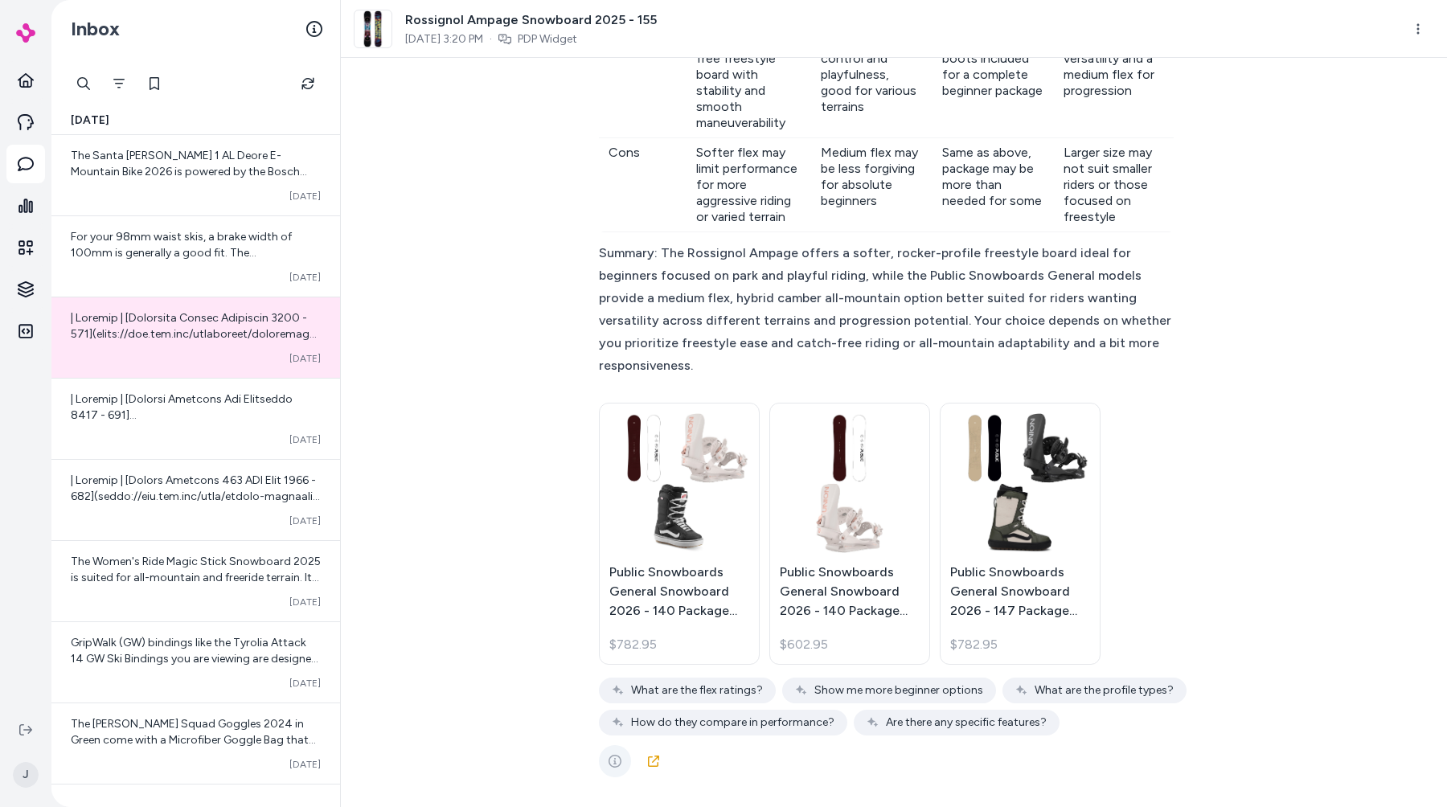
click at [601, 765] on button "See more" at bounding box center [615, 761] width 32 height 32
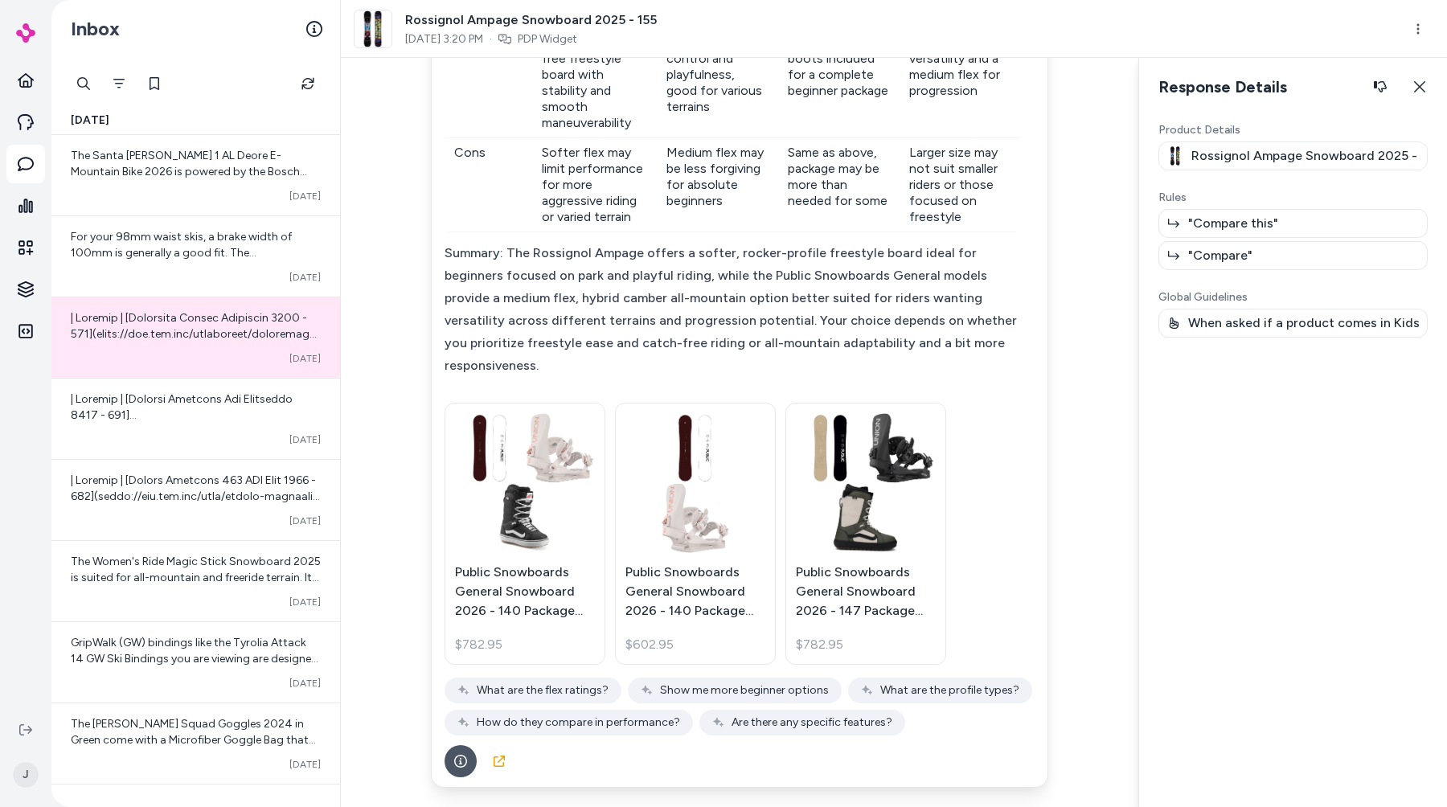
click at [24, 716] on div "J" at bounding box center [25, 759] width 51 height 96
click at [23, 730] on icon at bounding box center [25, 730] width 13 height 11
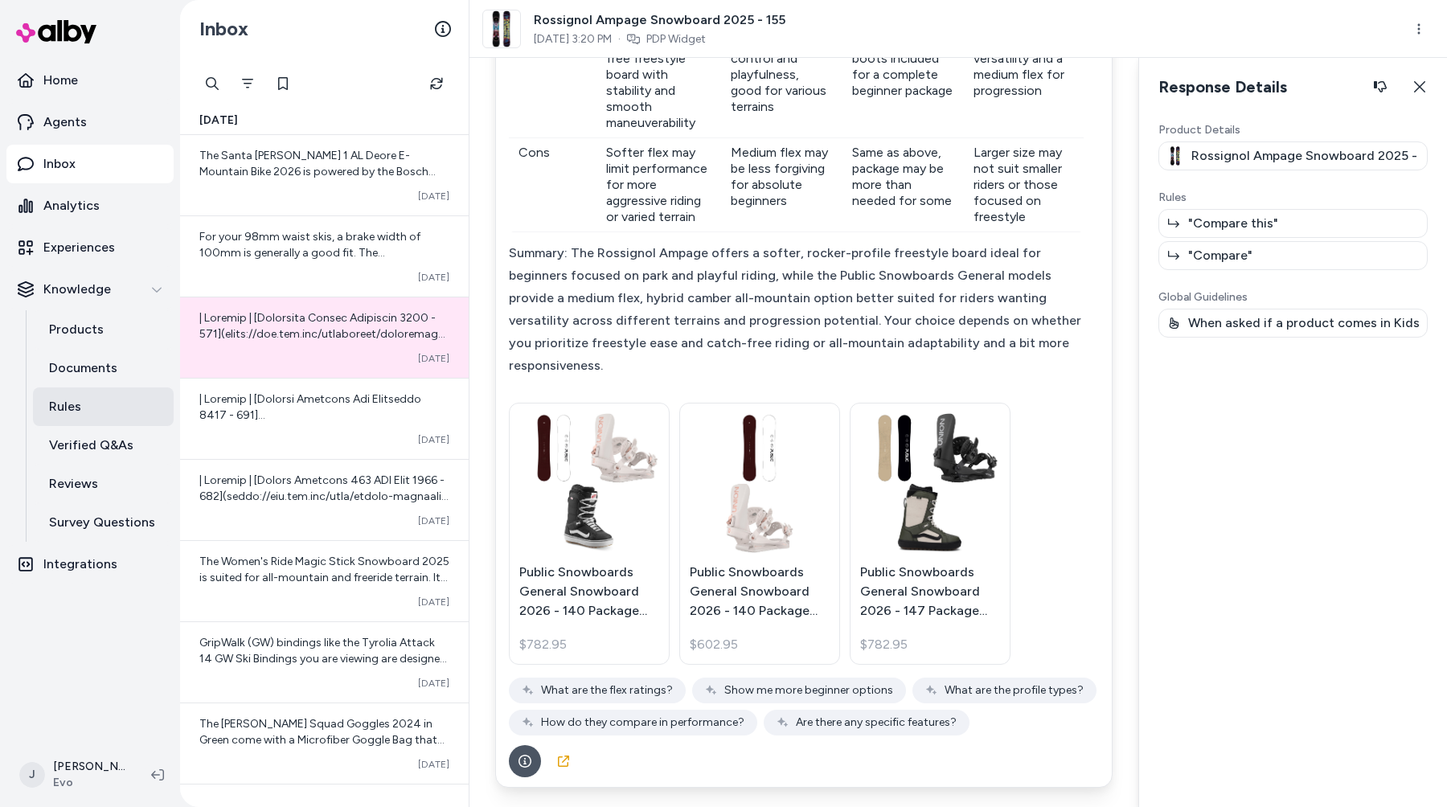
click at [70, 416] on p "Rules" at bounding box center [65, 406] width 32 height 19
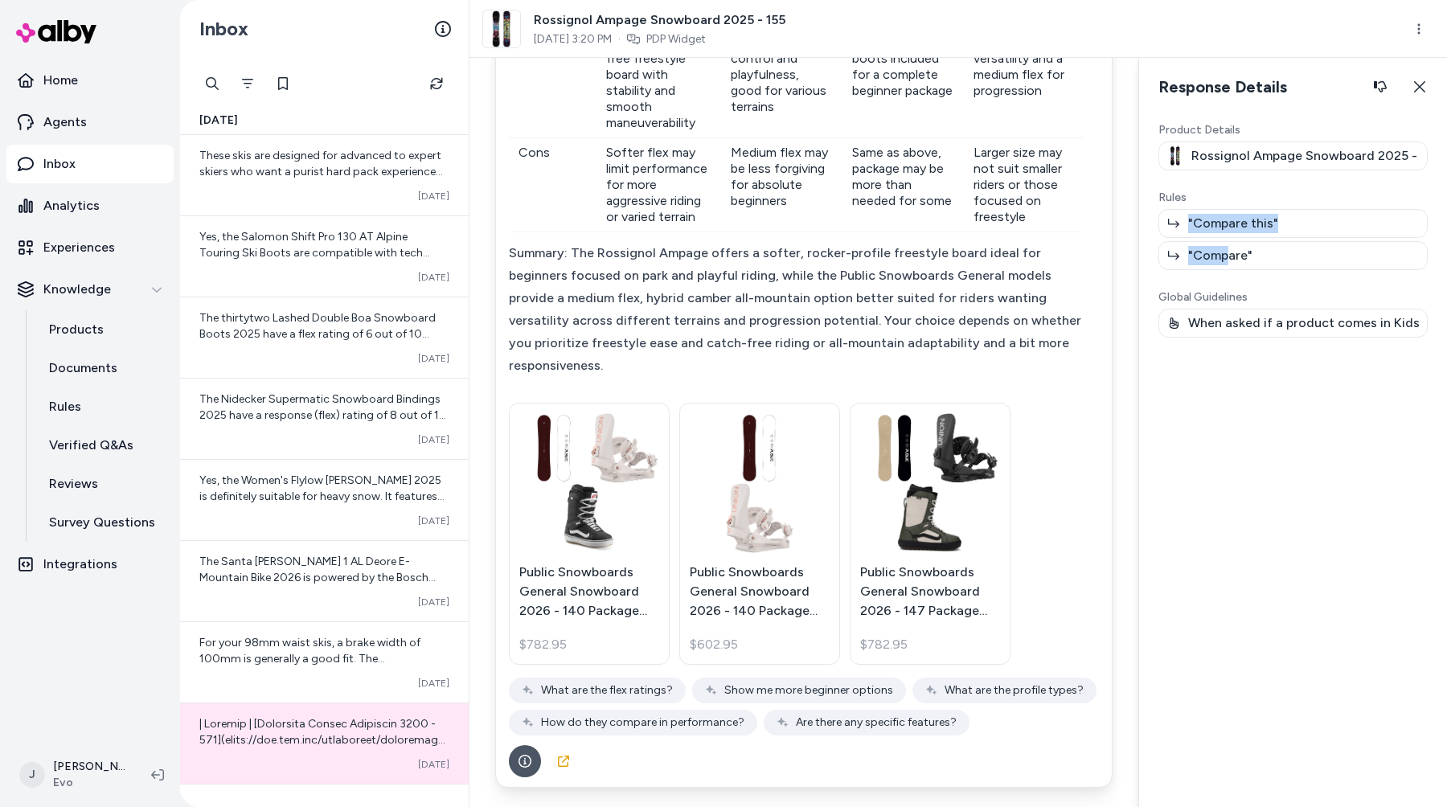
drag, startPoint x: 1216, startPoint y: 204, endPoint x: 1230, endPoint y: 259, distance: 56.4
click at [1230, 259] on div "Rules "Compare this" "Compare"" at bounding box center [1293, 230] width 269 height 80
click at [1250, 260] on div ""Compare"" at bounding box center [1293, 255] width 269 height 29
click at [165, 772] on button at bounding box center [158, 775] width 26 height 26
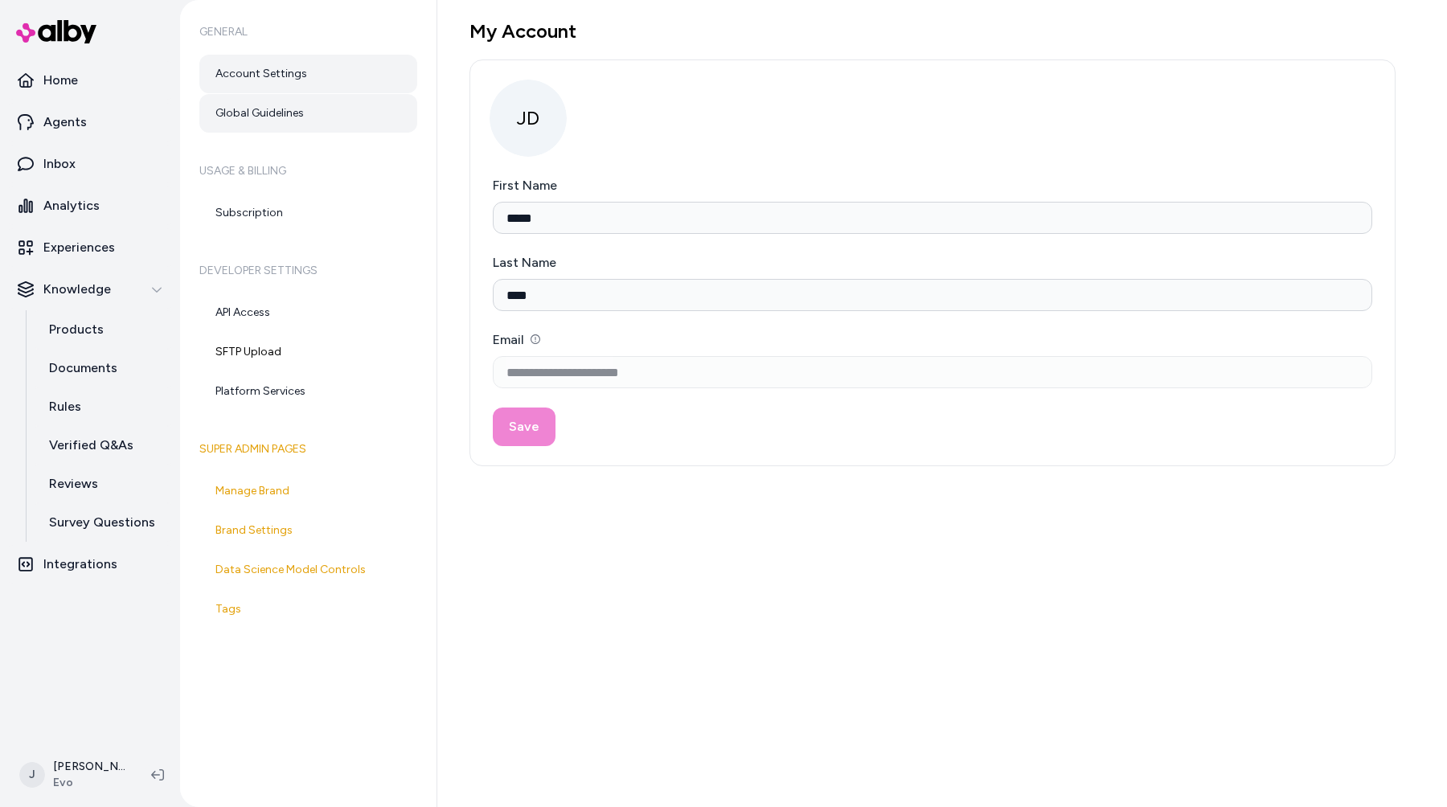
click at [347, 122] on link "Global Guidelines" at bounding box center [308, 113] width 218 height 39
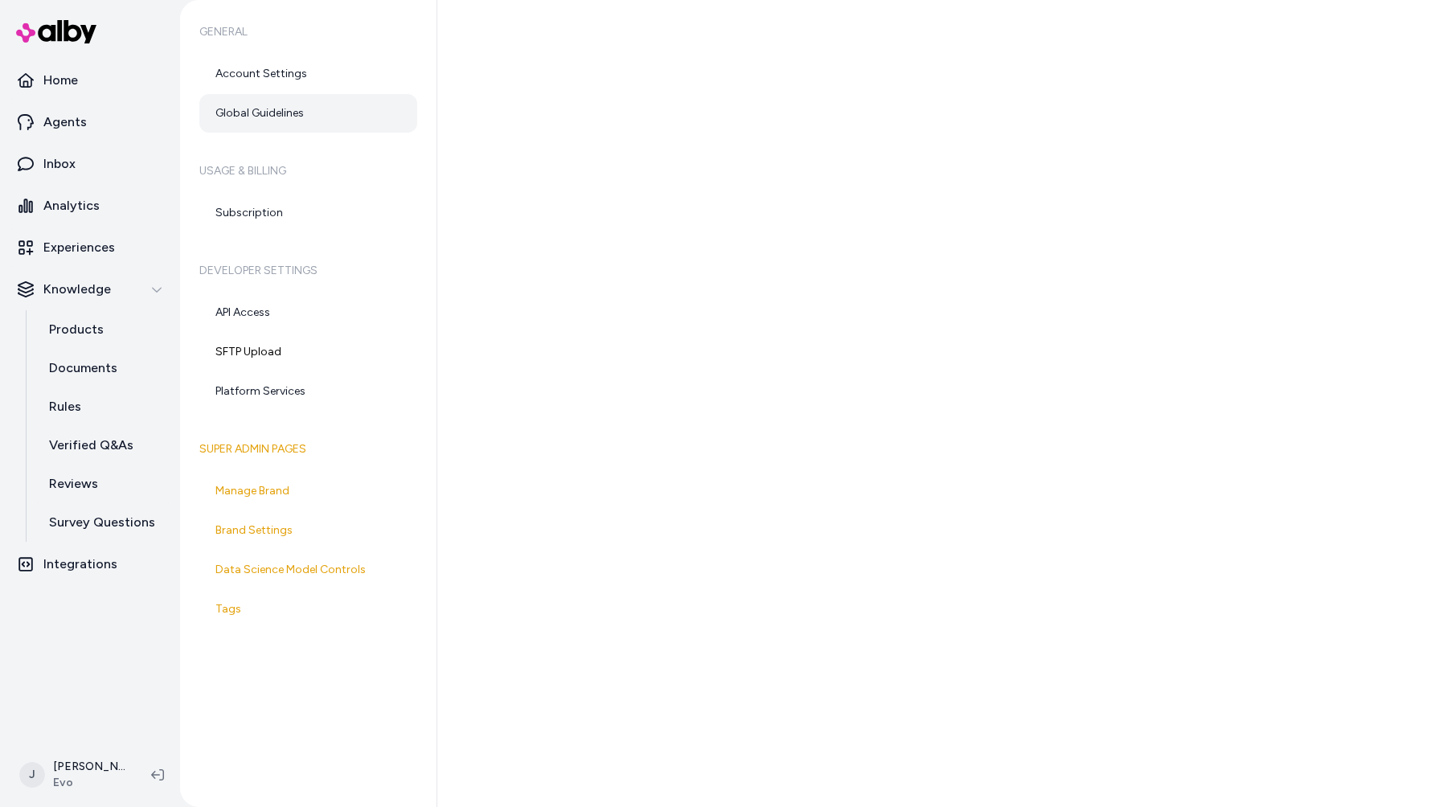
click at [347, 122] on link "Global Guidelines" at bounding box center [308, 113] width 218 height 39
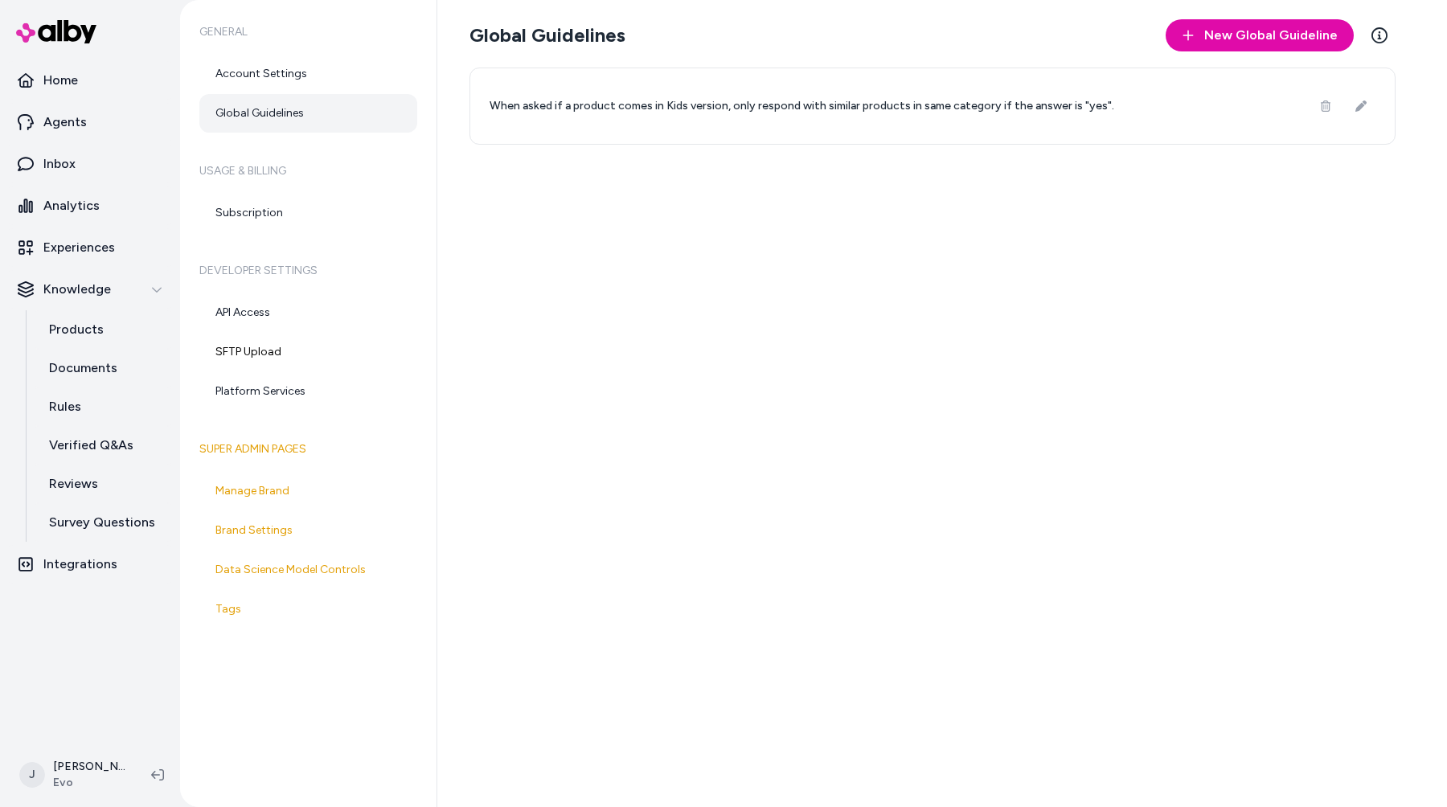
click at [1376, 121] on div "When asked if a product comes in Kids version, only respond with similar produc…" at bounding box center [933, 106] width 926 height 77
click at [1364, 102] on icon at bounding box center [1361, 106] width 11 height 11
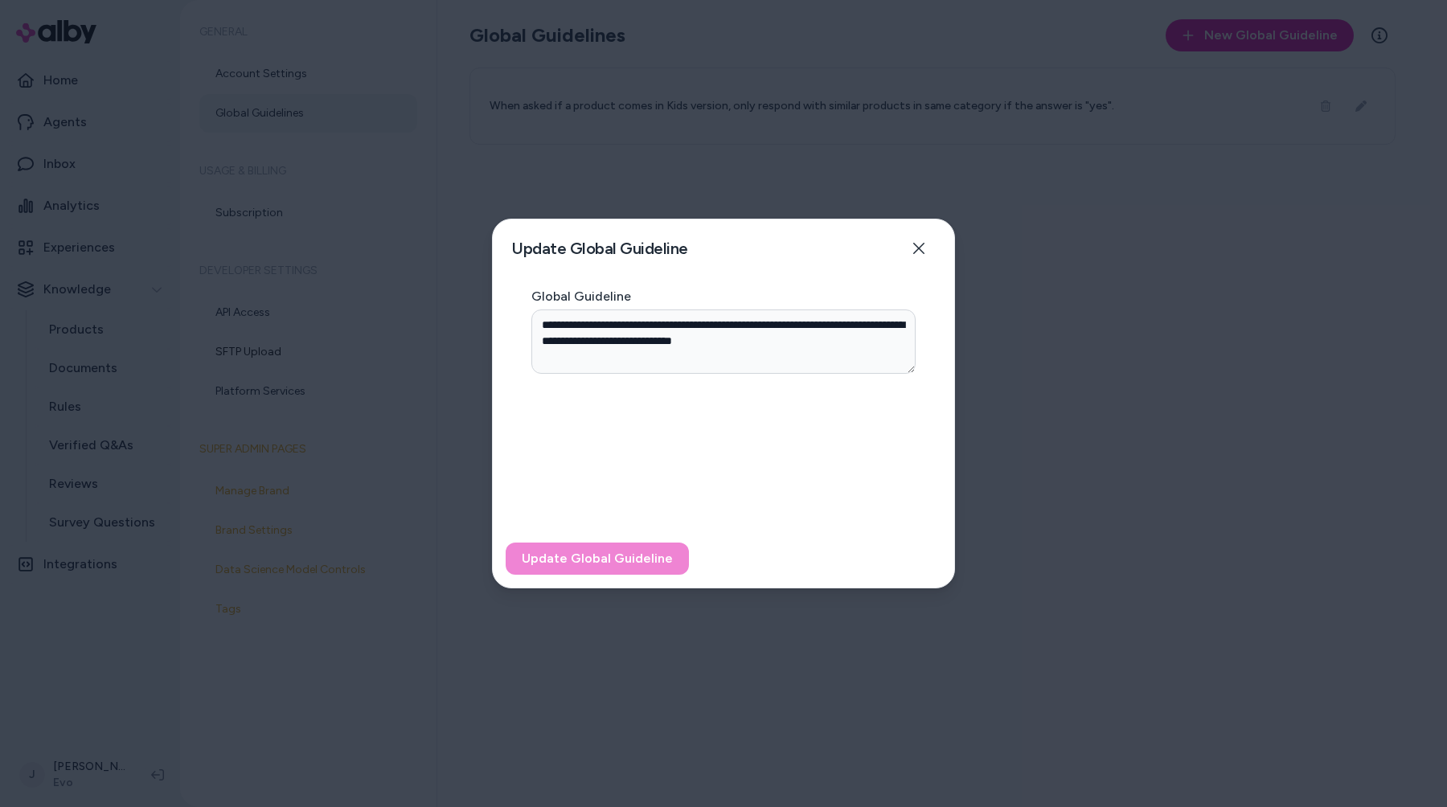
click at [1062, 225] on div at bounding box center [723, 403] width 1447 height 807
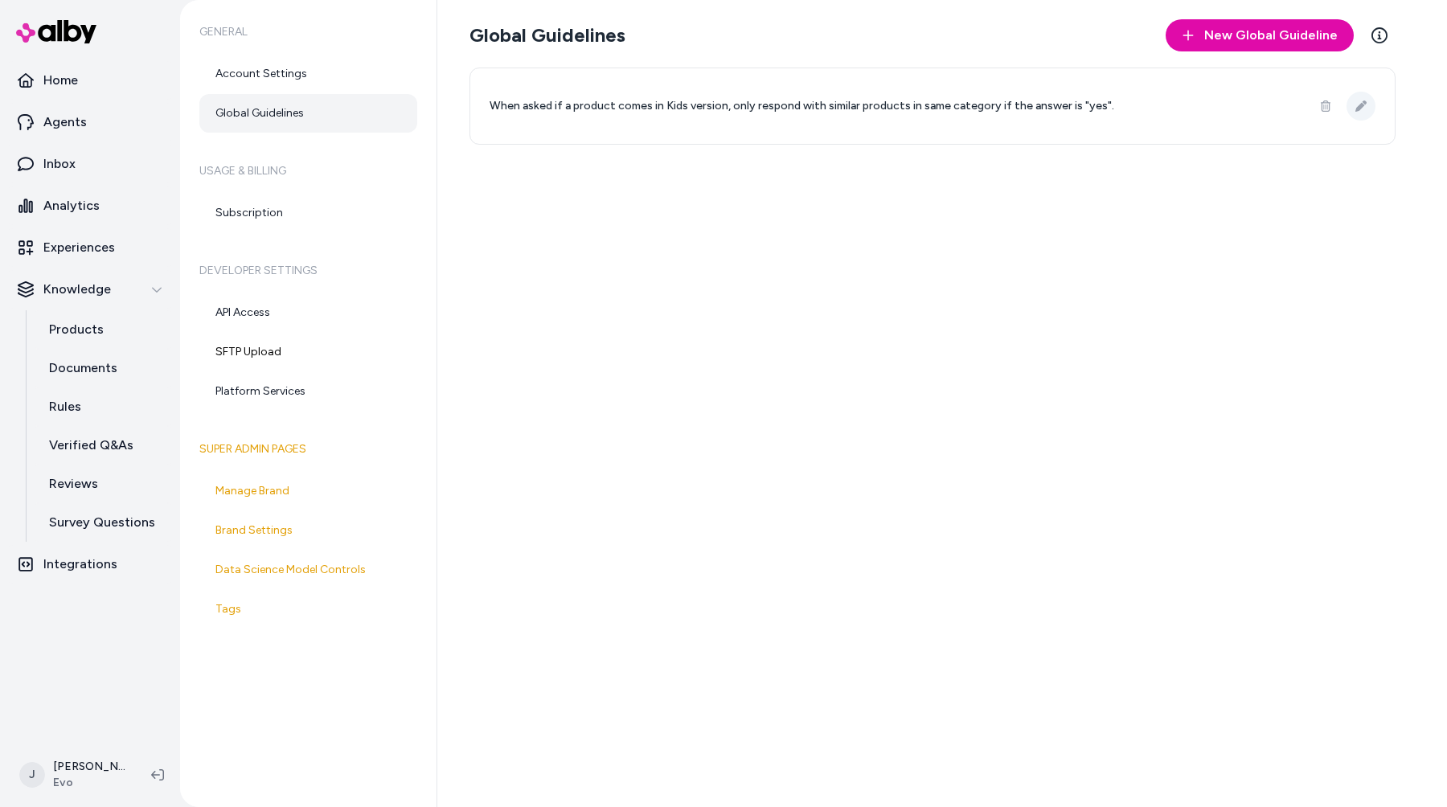
click at [1365, 104] on icon at bounding box center [1361, 106] width 11 height 11
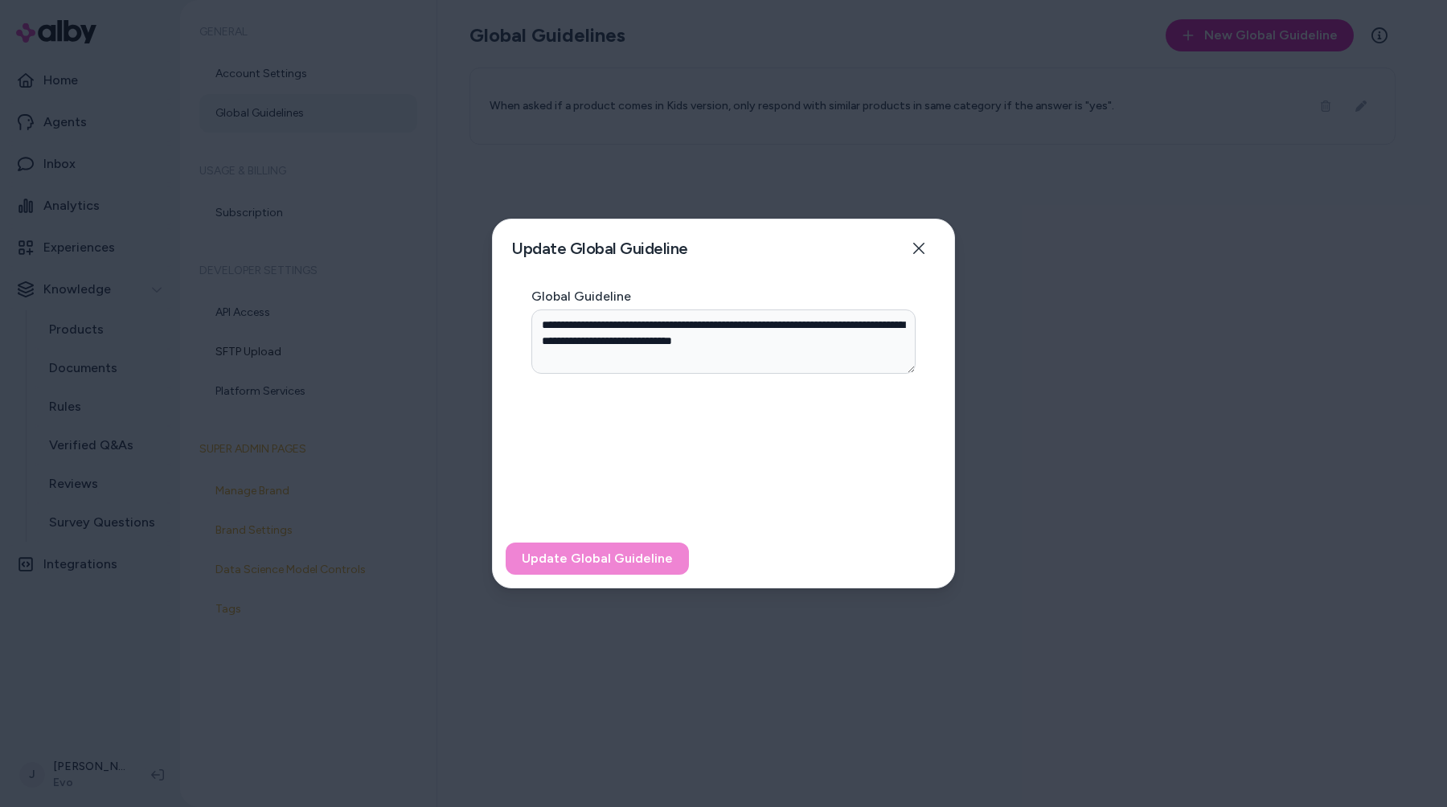
click at [733, 523] on div "**********" at bounding box center [724, 410] width 462 height 240
click at [1181, 261] on div at bounding box center [723, 403] width 1447 height 807
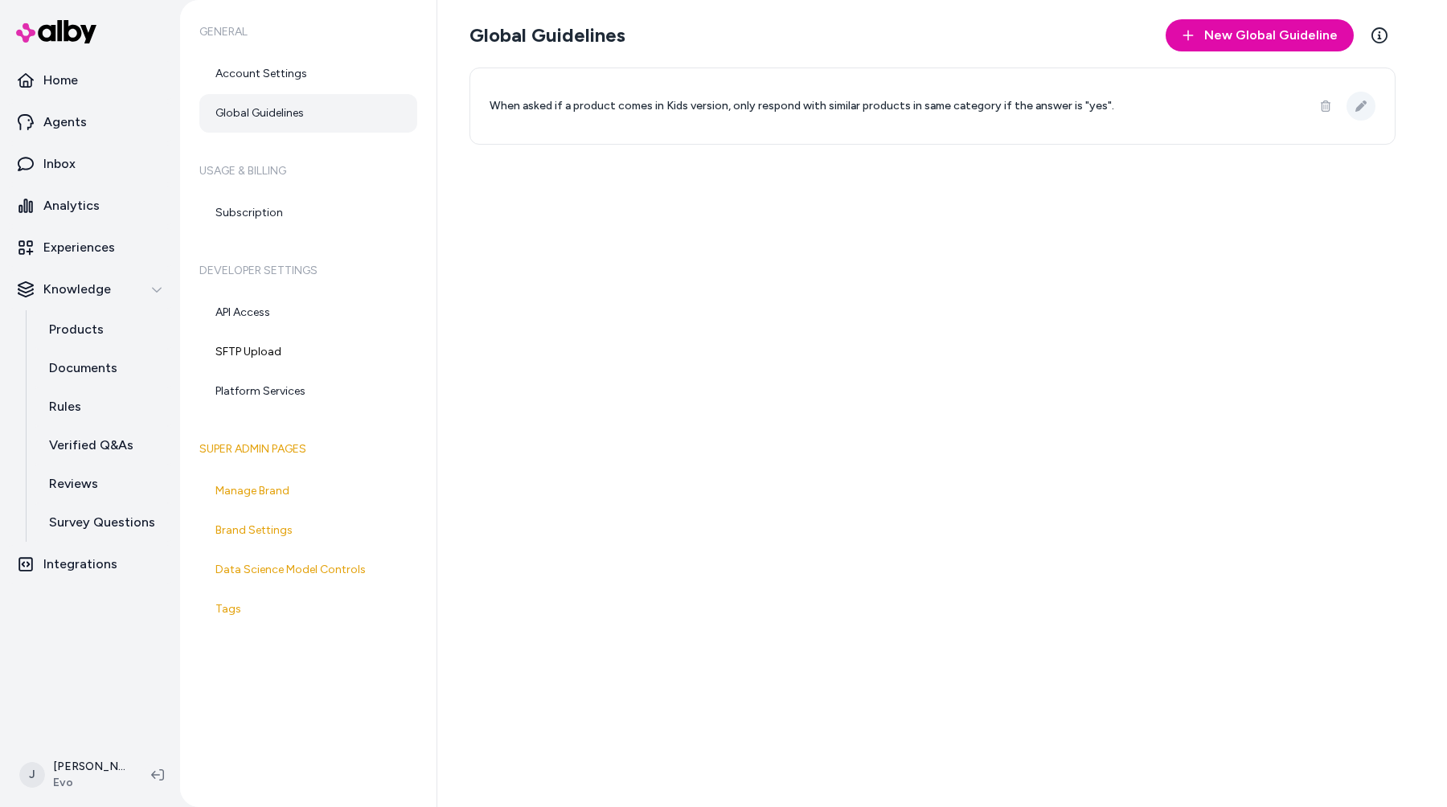
click at [1364, 101] on icon at bounding box center [1361, 106] width 11 height 11
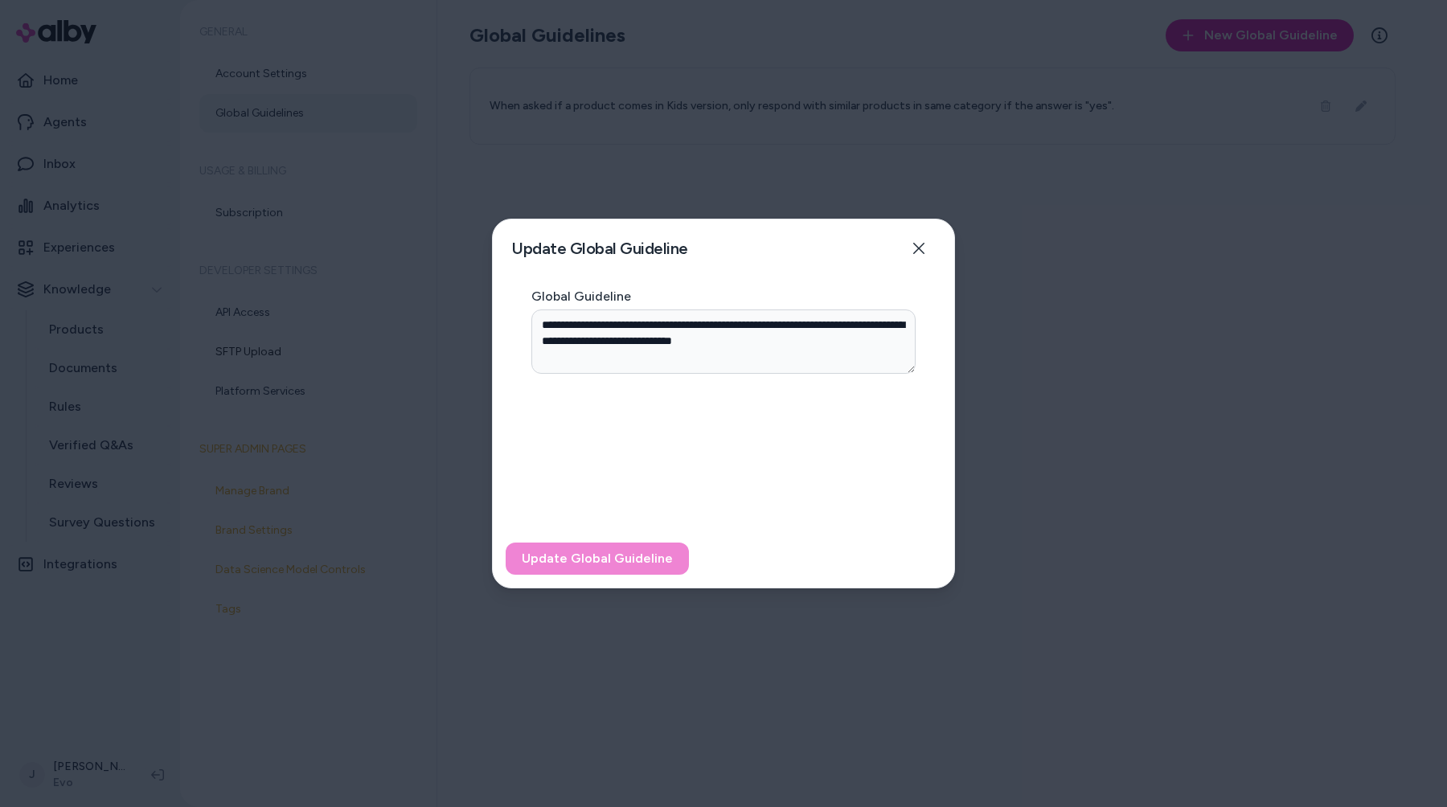
click at [1092, 299] on div at bounding box center [723, 403] width 1447 height 807
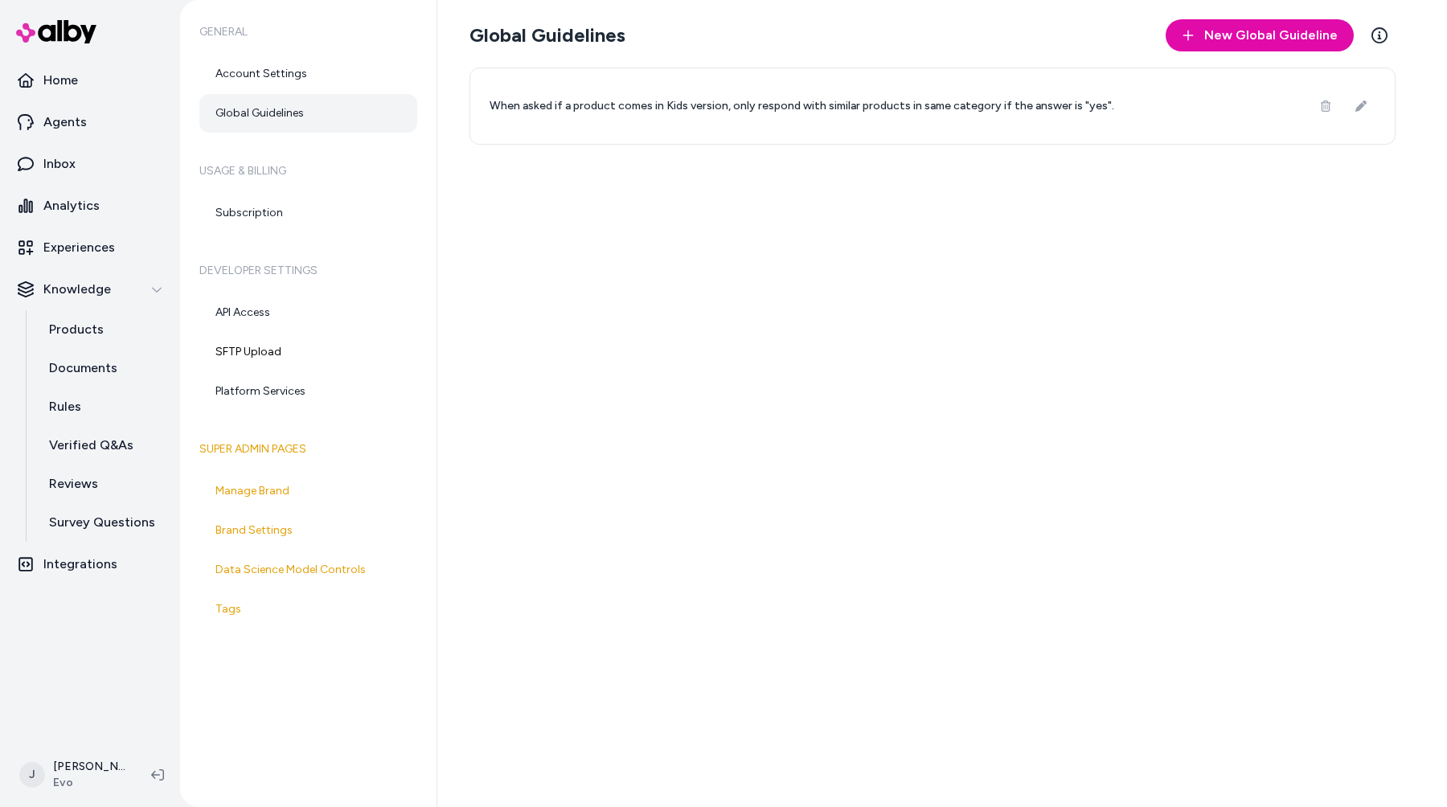
click at [1107, 153] on div "Global Guidelines New Global Guideline Learn More When asked if a product comes…" at bounding box center [942, 403] width 1010 height 807
click at [1359, 112] on button at bounding box center [1361, 106] width 29 height 29
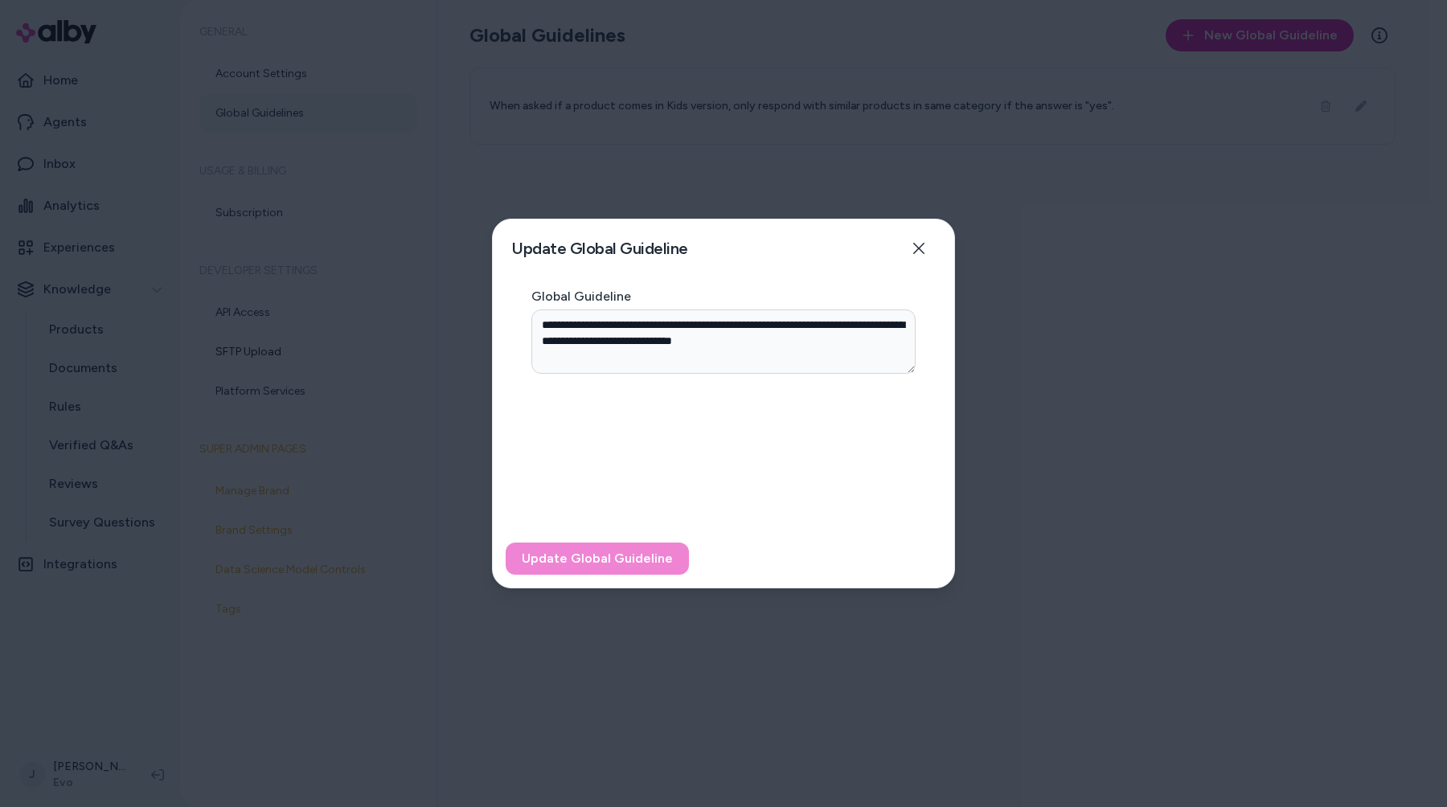
type textarea "*"
click at [1174, 250] on div at bounding box center [723, 403] width 1447 height 807
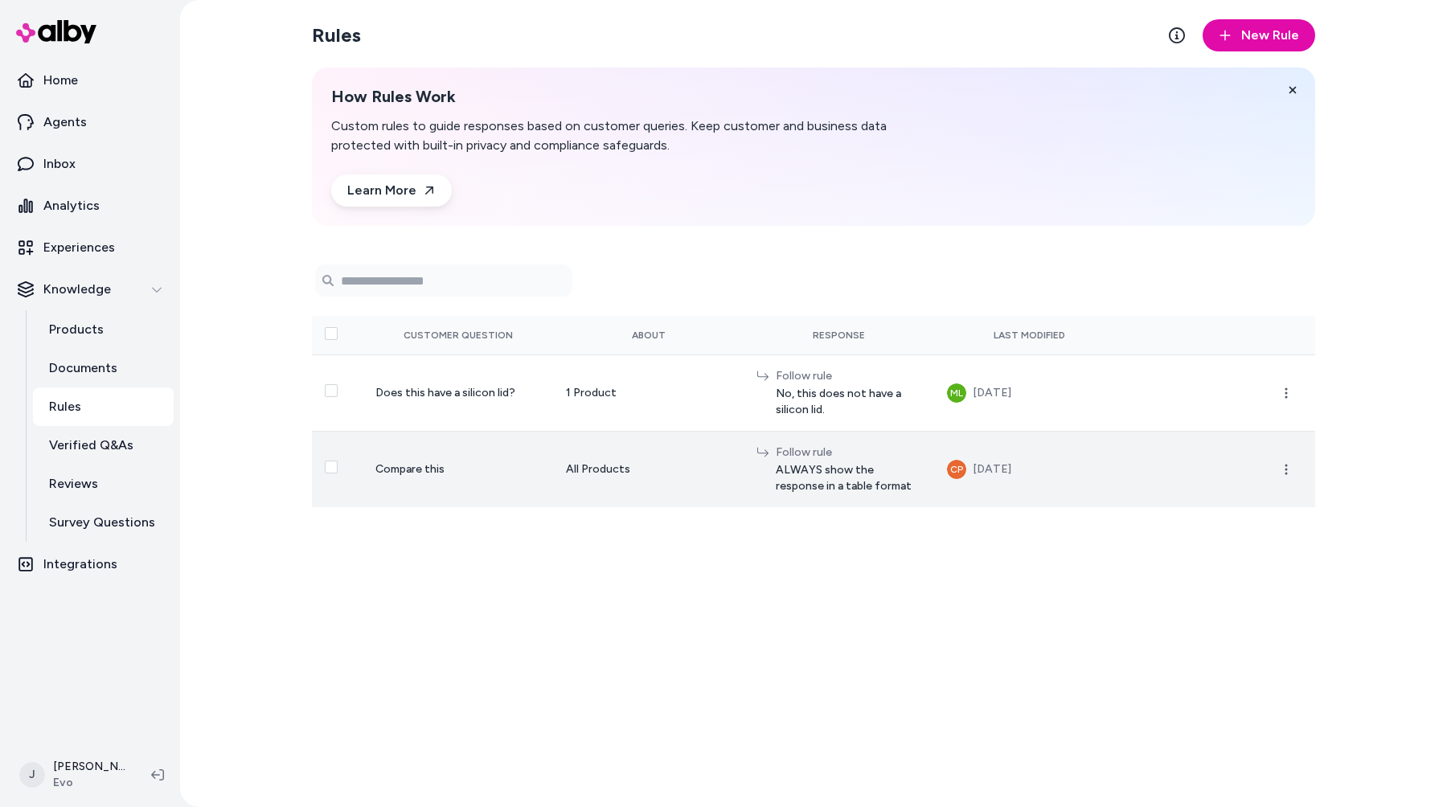
click at [411, 464] on span "Compare this" at bounding box center [410, 469] width 69 height 14
click at [396, 464] on span "Compare this" at bounding box center [410, 469] width 69 height 14
click at [1295, 473] on button "button" at bounding box center [1287, 470] width 32 height 32
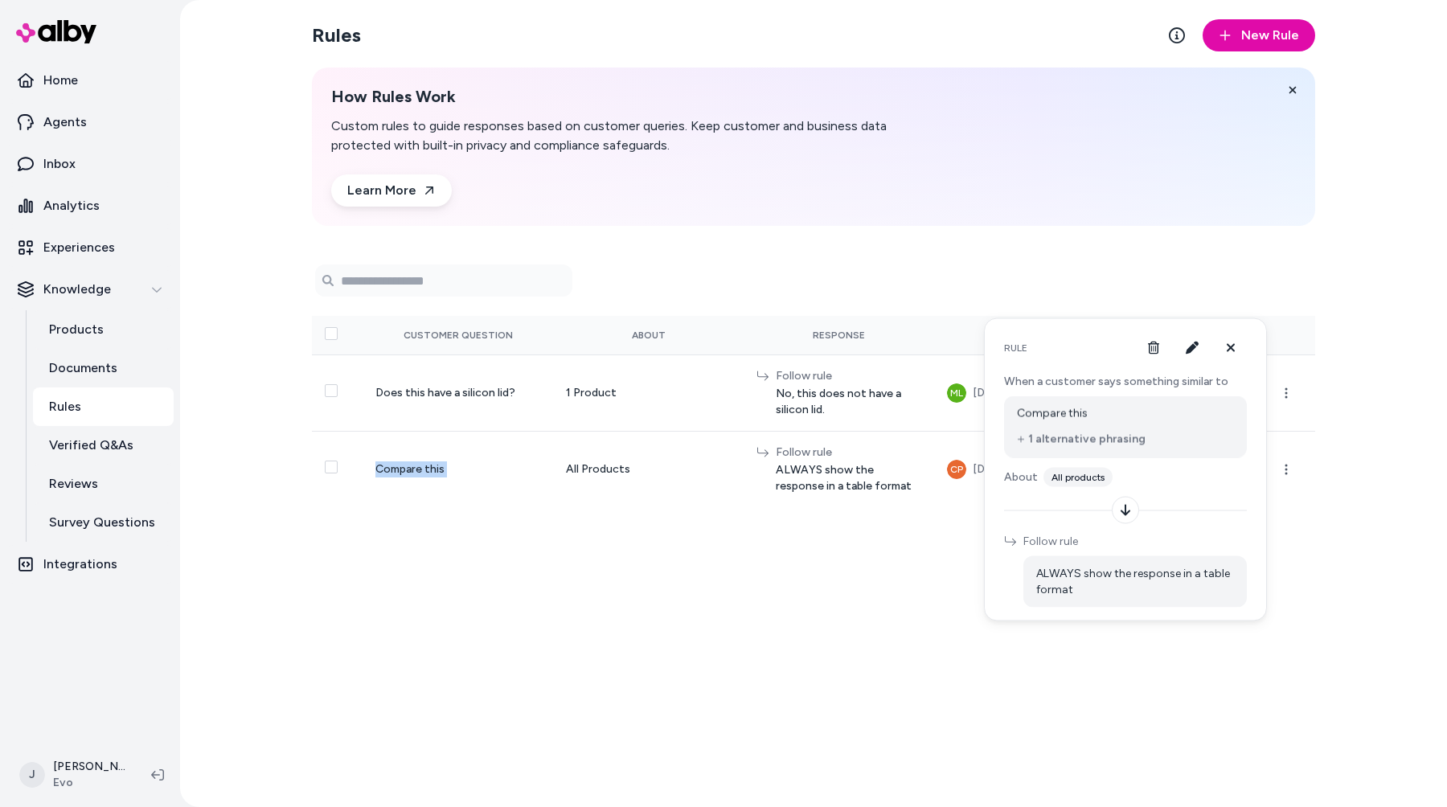
click at [1053, 438] on button "1 alternative phrasing" at bounding box center [1081, 440] width 129 height 16
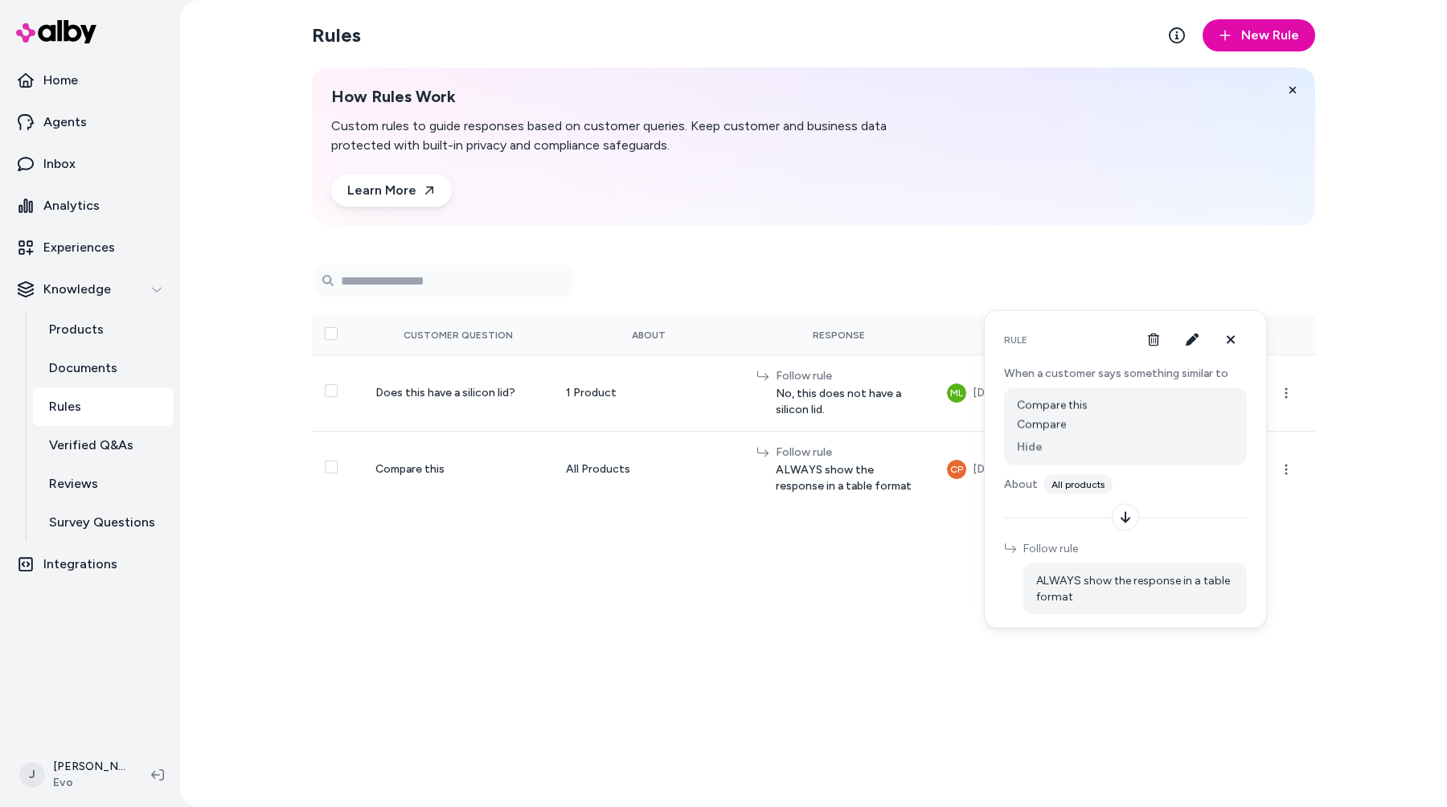
click at [1036, 219] on div "How Rules Work Custom rules to guide responses based on customer queries. Keep …" at bounding box center [814, 147] width 1004 height 158
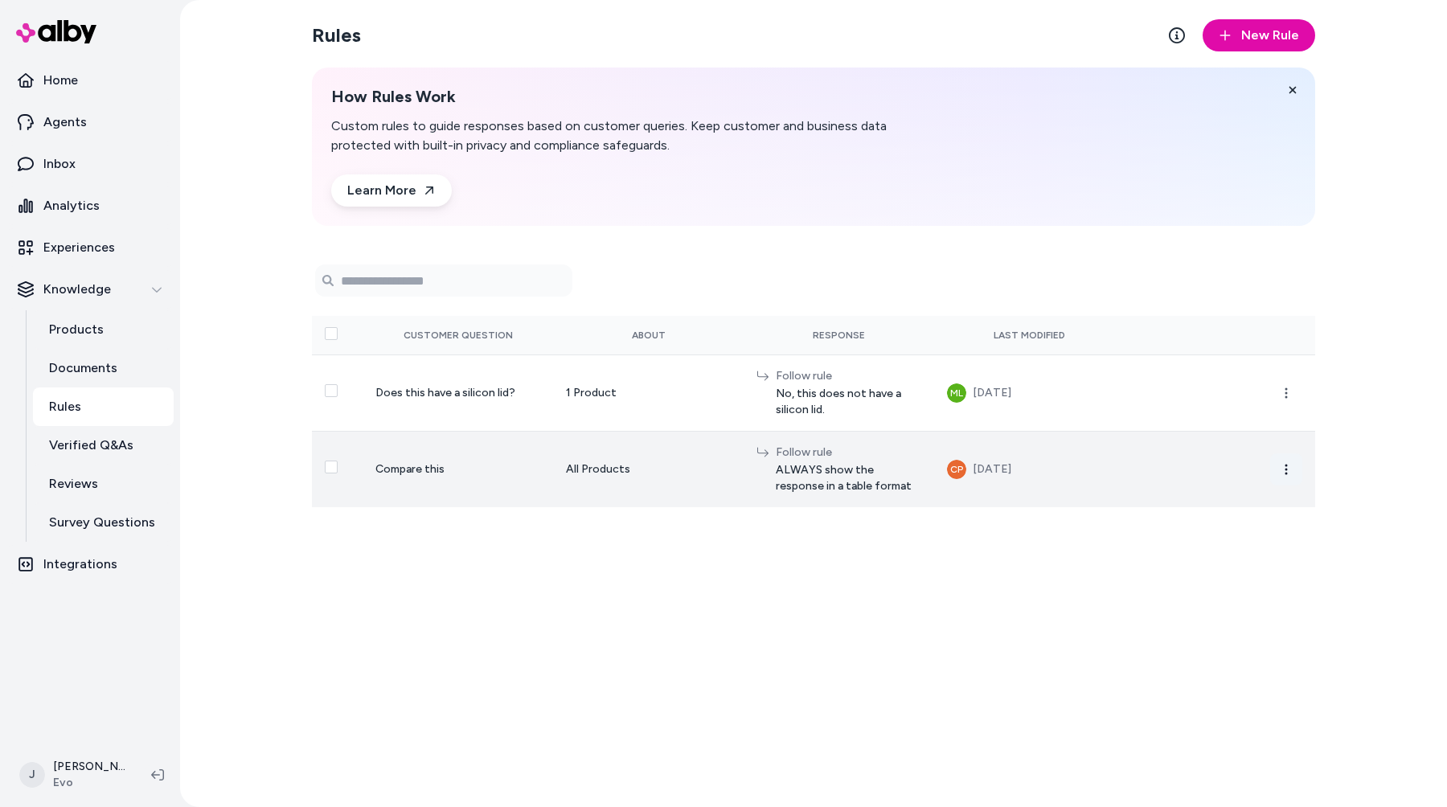
click at [1292, 470] on icon "button" at bounding box center [1286, 469] width 13 height 13
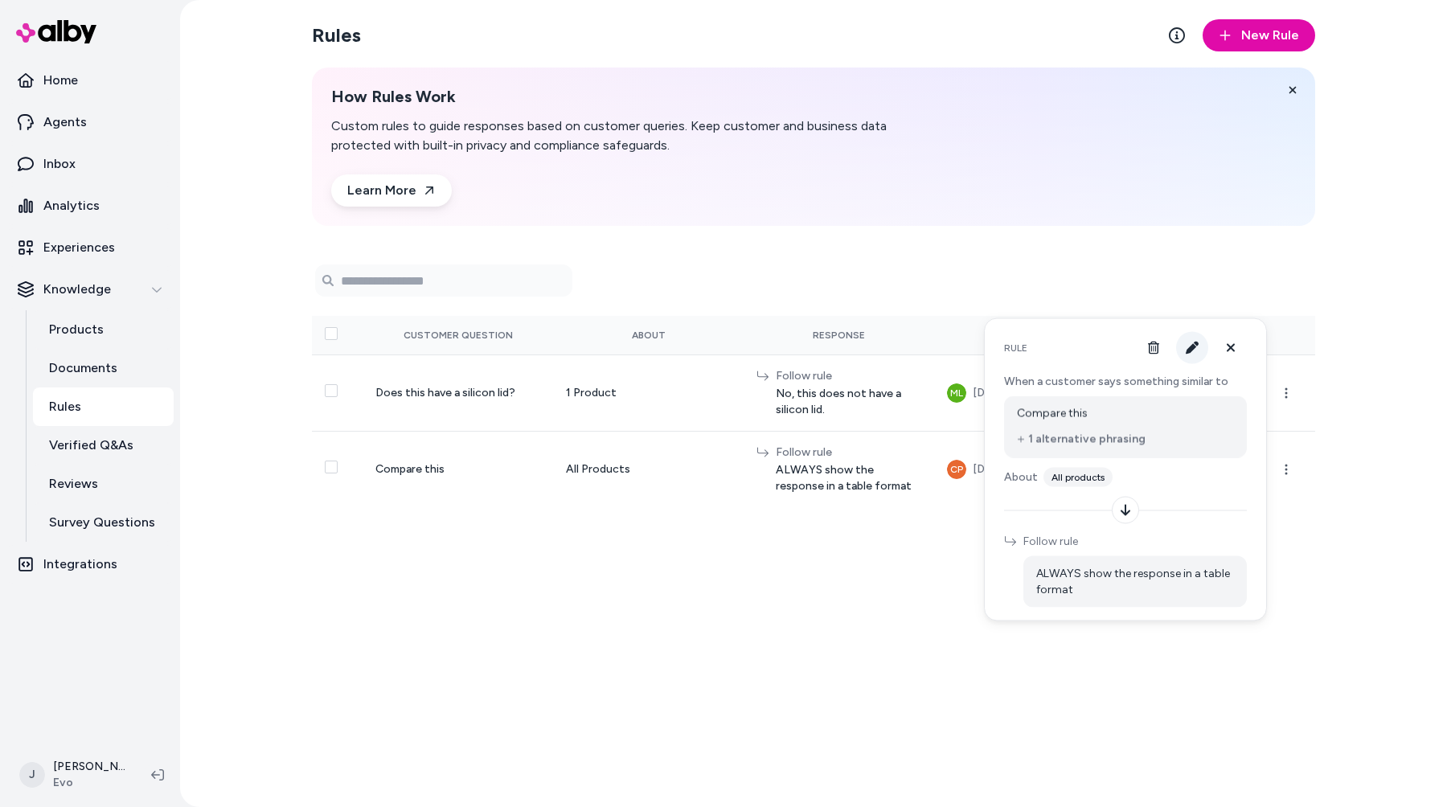
click at [1197, 345] on icon "button" at bounding box center [1192, 348] width 13 height 13
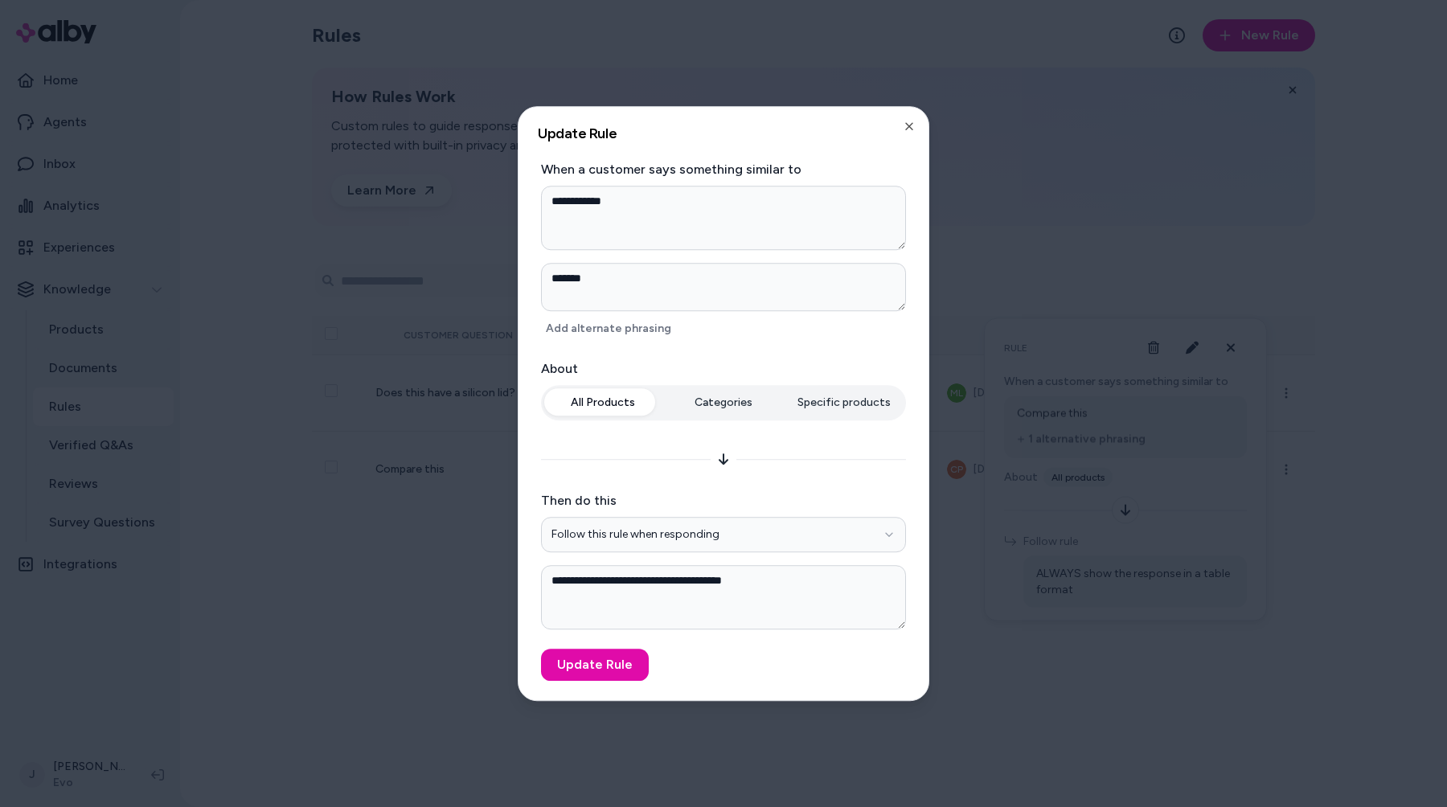
type textarea "*"
click at [1041, 322] on div at bounding box center [723, 403] width 1447 height 807
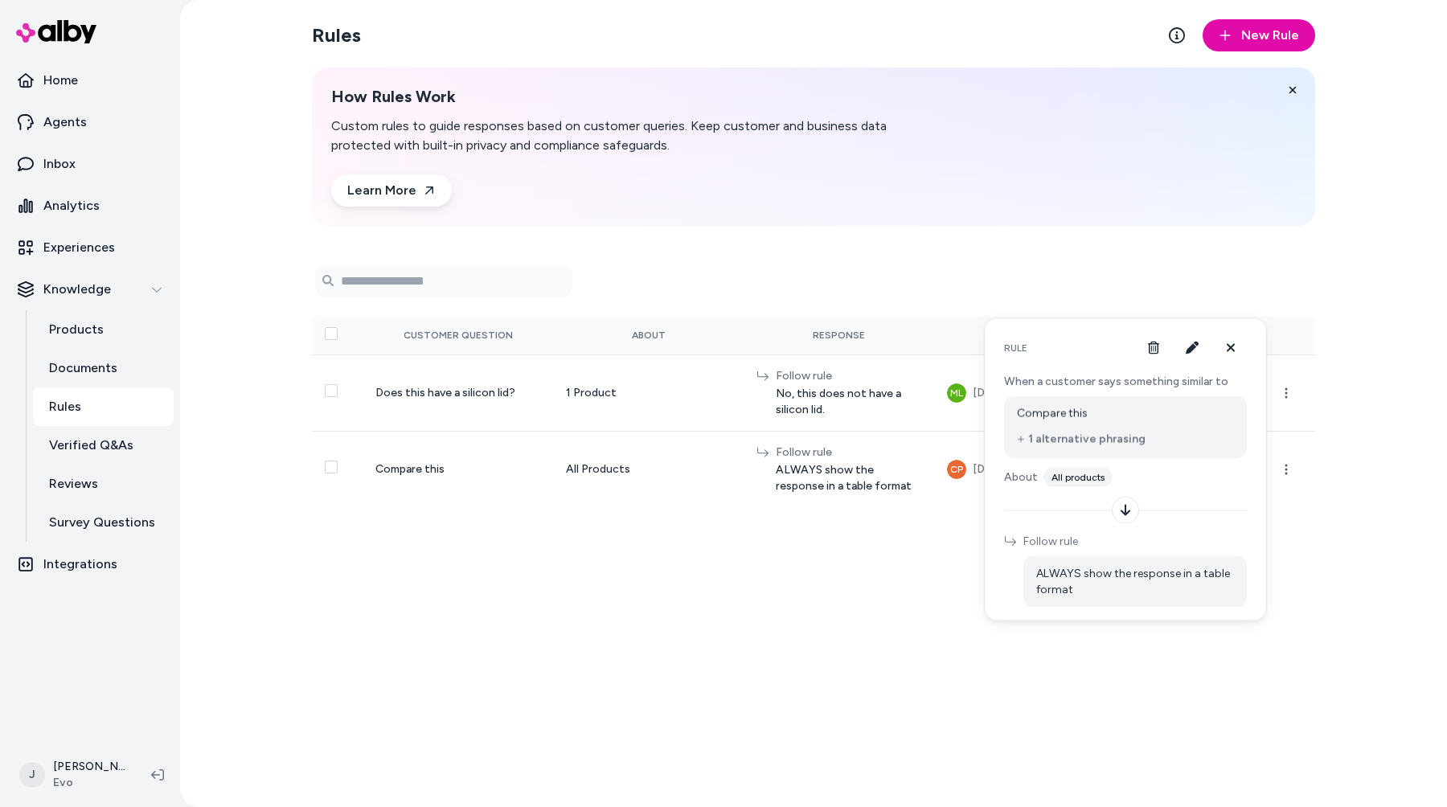
click at [1093, 445] on button "1 alternative phrasing" at bounding box center [1081, 440] width 129 height 16
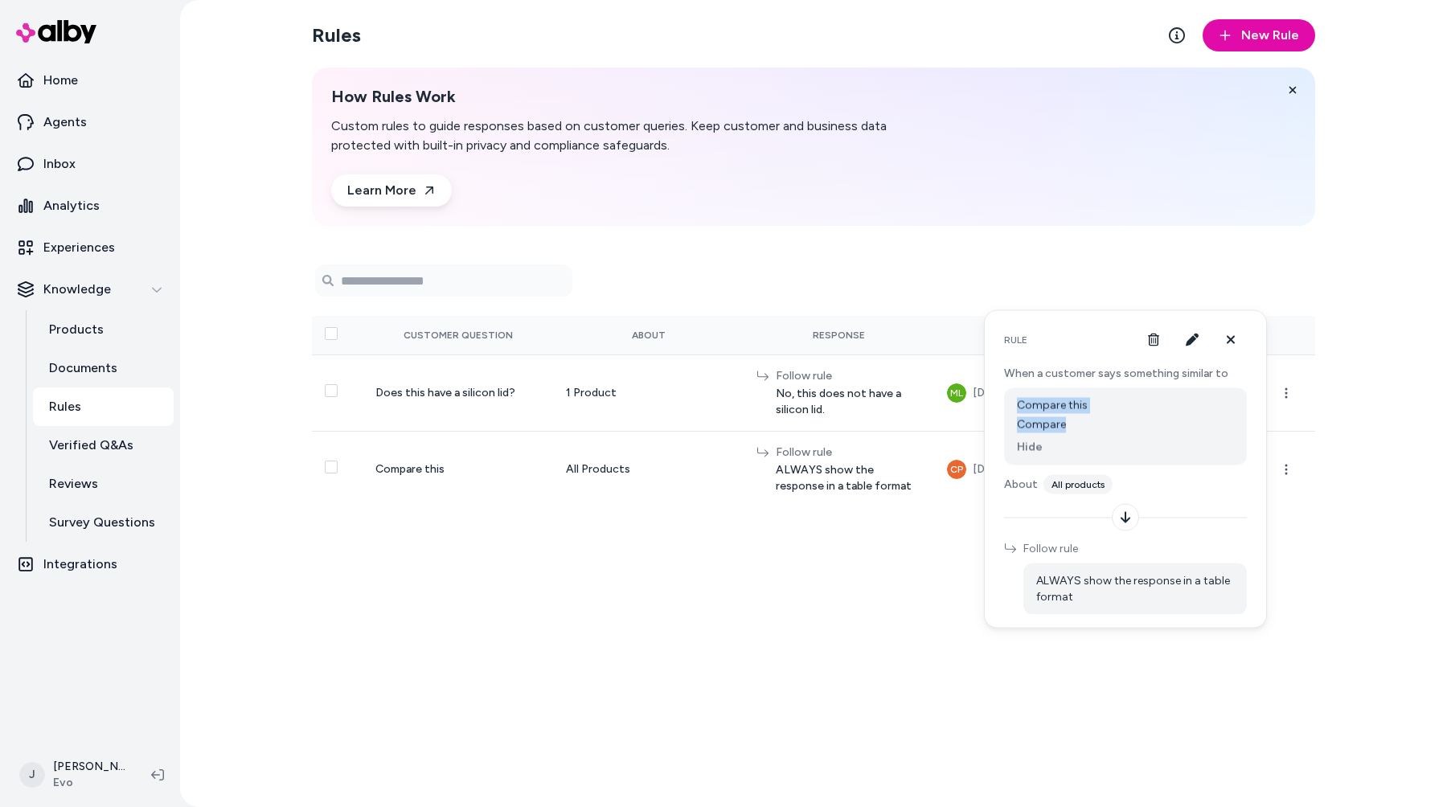
drag, startPoint x: 1066, startPoint y: 420, endPoint x: 1010, endPoint y: 406, distance: 57.9
click at [1010, 406] on div "Compare this Compare Hide" at bounding box center [1125, 426] width 243 height 77
drag, startPoint x: 1010, startPoint y: 406, endPoint x: 1076, endPoint y: 421, distance: 67.7
click at [1076, 421] on div "Compare this Compare Hide" at bounding box center [1125, 426] width 243 height 77
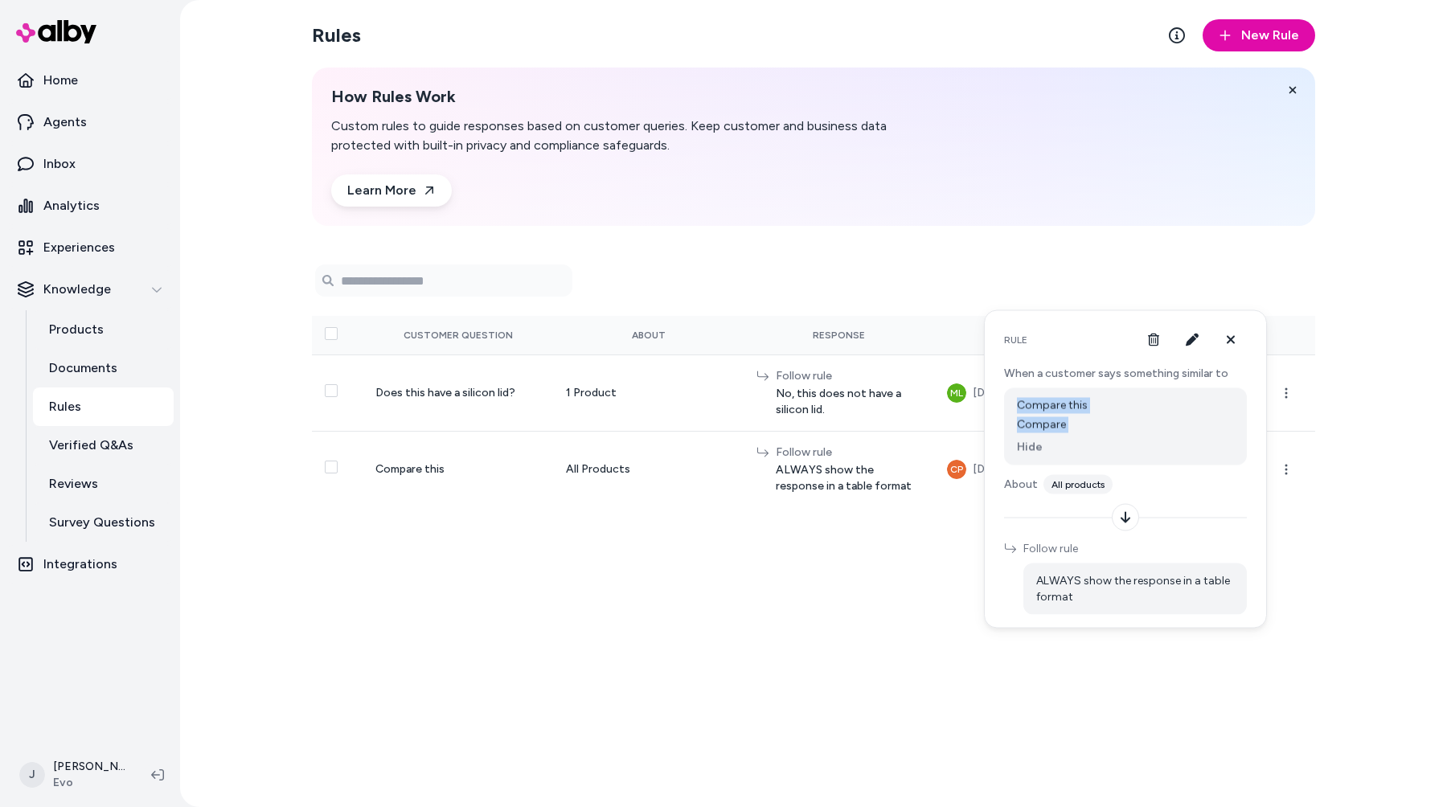
click at [1076, 421] on div "Compare" at bounding box center [1125, 425] width 217 height 16
click at [1024, 442] on button "Hide" at bounding box center [1030, 448] width 26 height 16
